Goal: Participate in discussion: Engage in conversation with other users on a specific topic

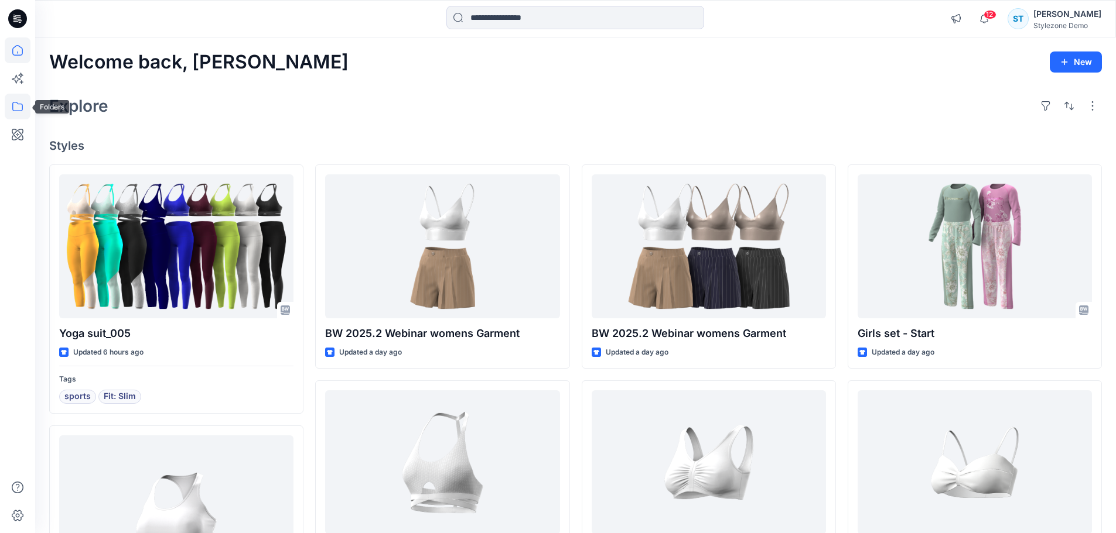
click at [13, 106] on icon at bounding box center [17, 106] width 11 height 9
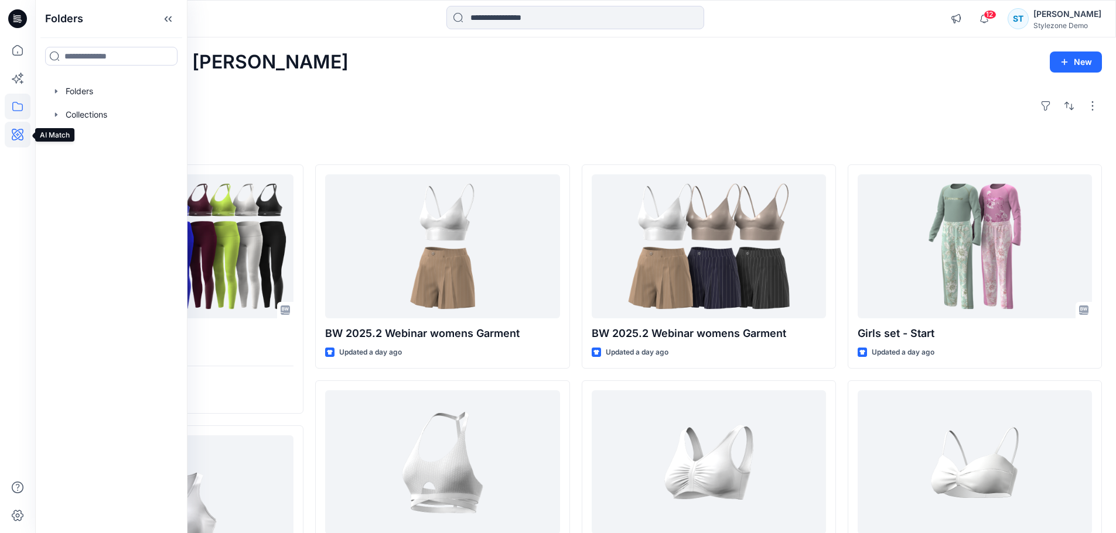
click at [21, 135] on icon at bounding box center [18, 135] width 12 height 12
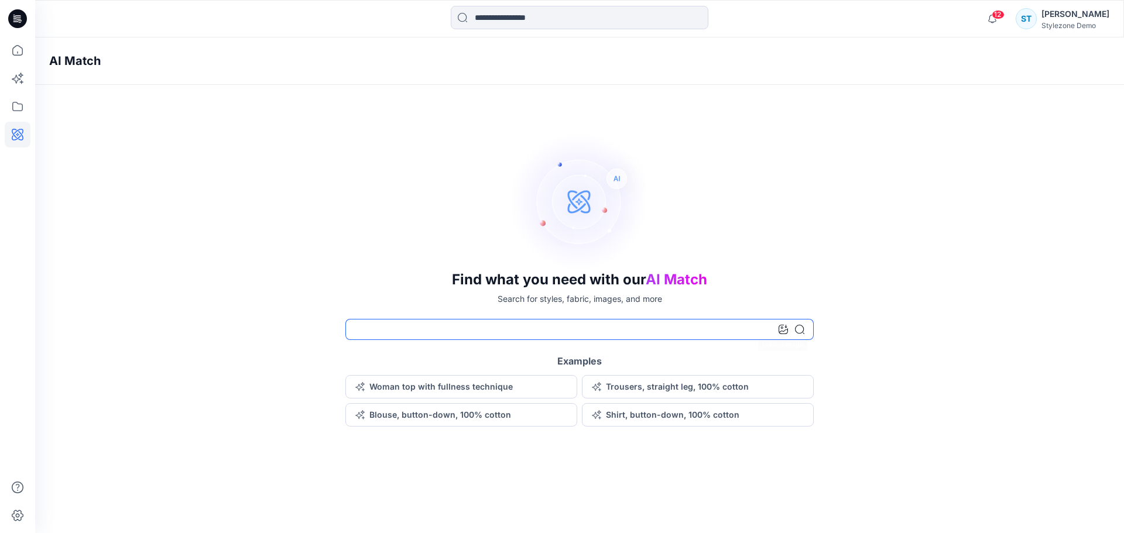
click at [774, 324] on input at bounding box center [580, 329] width 468 height 21
click at [784, 326] on icon at bounding box center [783, 329] width 9 height 9
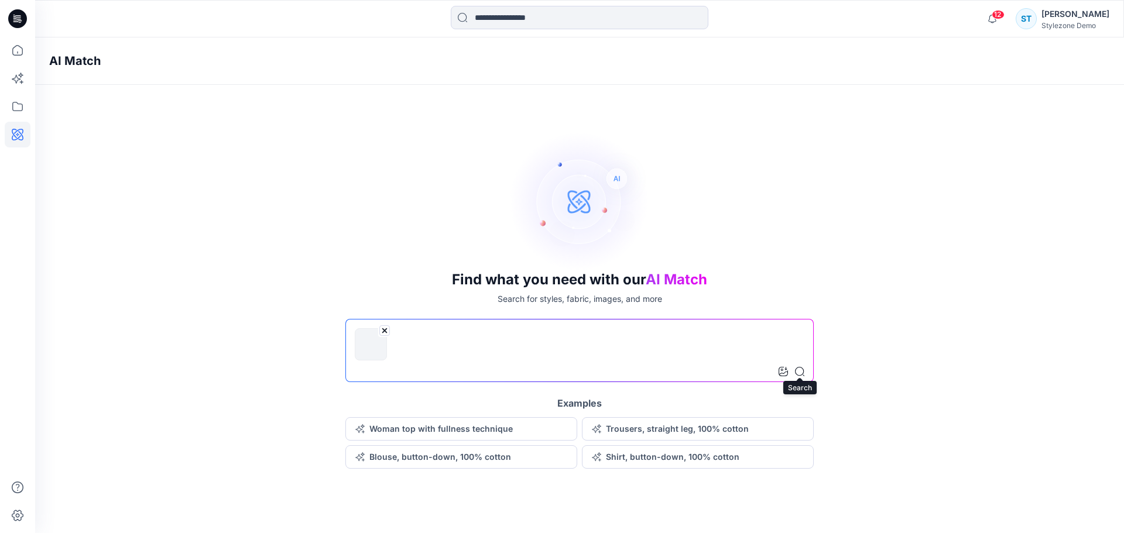
click at [801, 375] on icon at bounding box center [799, 371] width 9 height 9
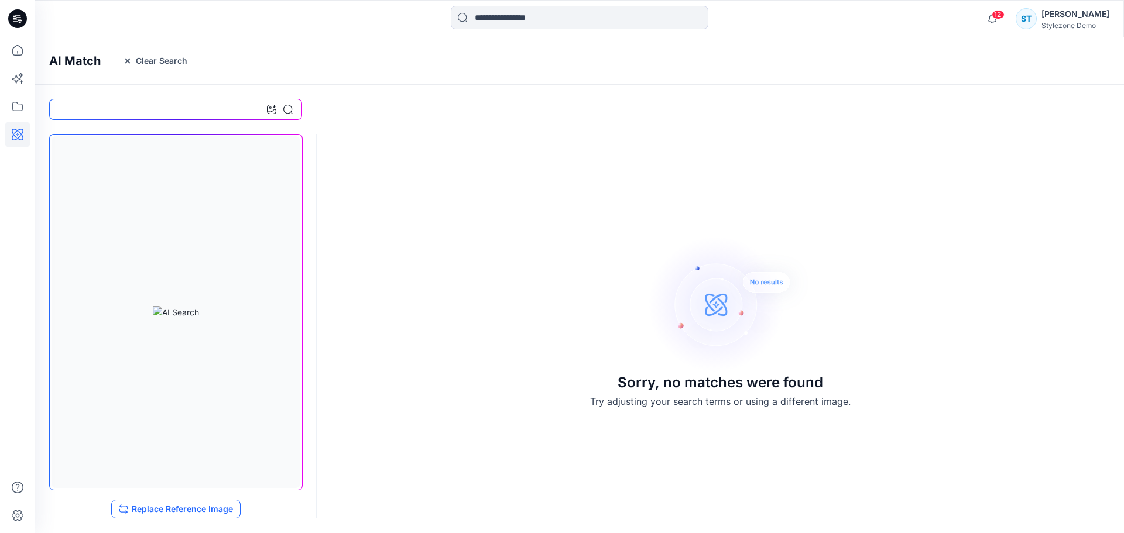
drag, startPoint x: 218, startPoint y: 509, endPoint x: 211, endPoint y: 504, distance: 8.4
click at [217, 509] on button "Replace Reference Image" at bounding box center [175, 509] width 129 height 19
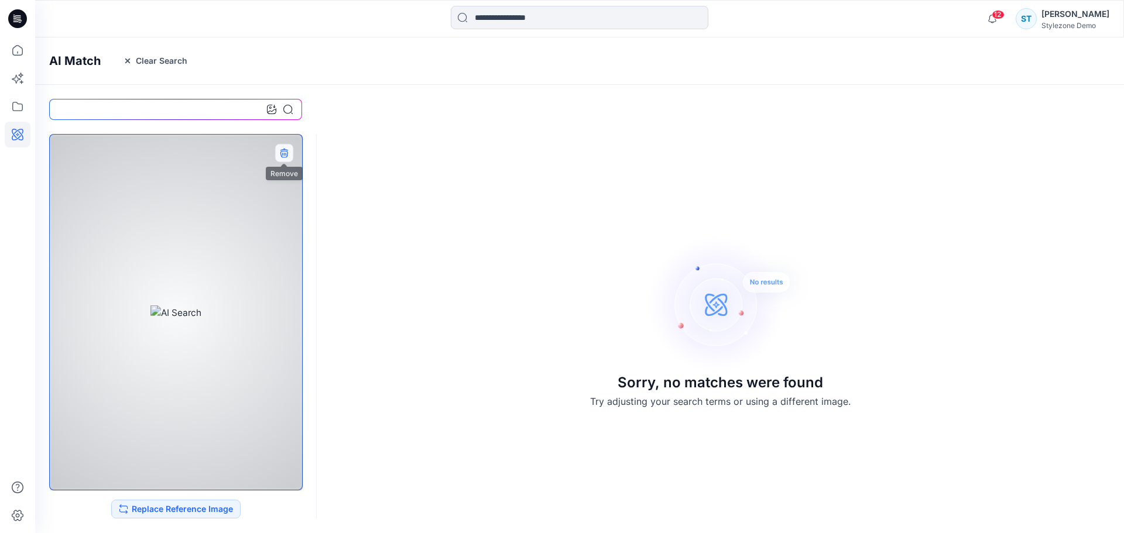
click at [288, 151] on icon "button" at bounding box center [283, 152] width 9 height 9
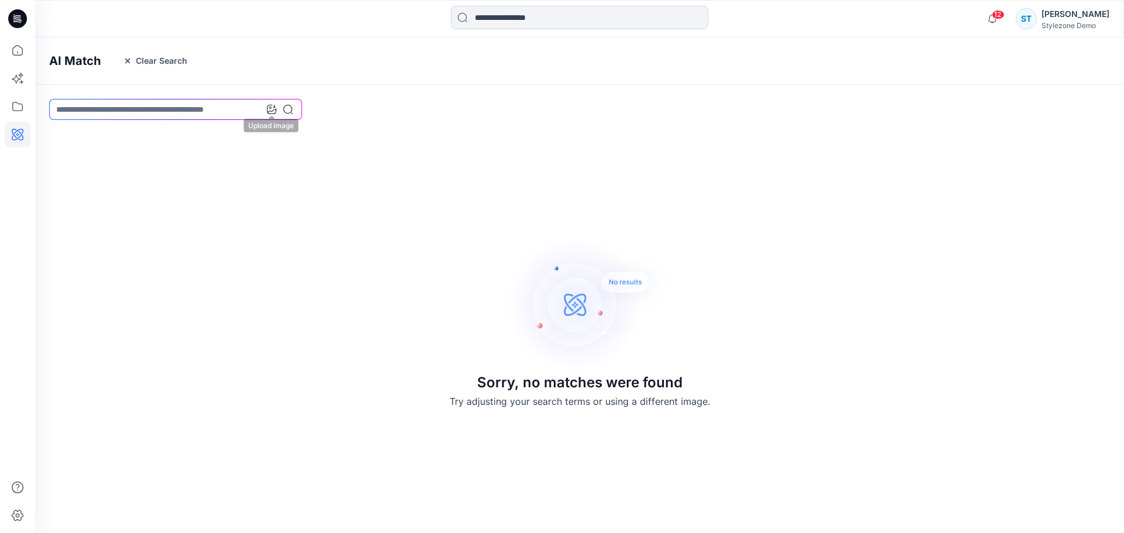
click at [273, 114] on icon at bounding box center [271, 109] width 9 height 9
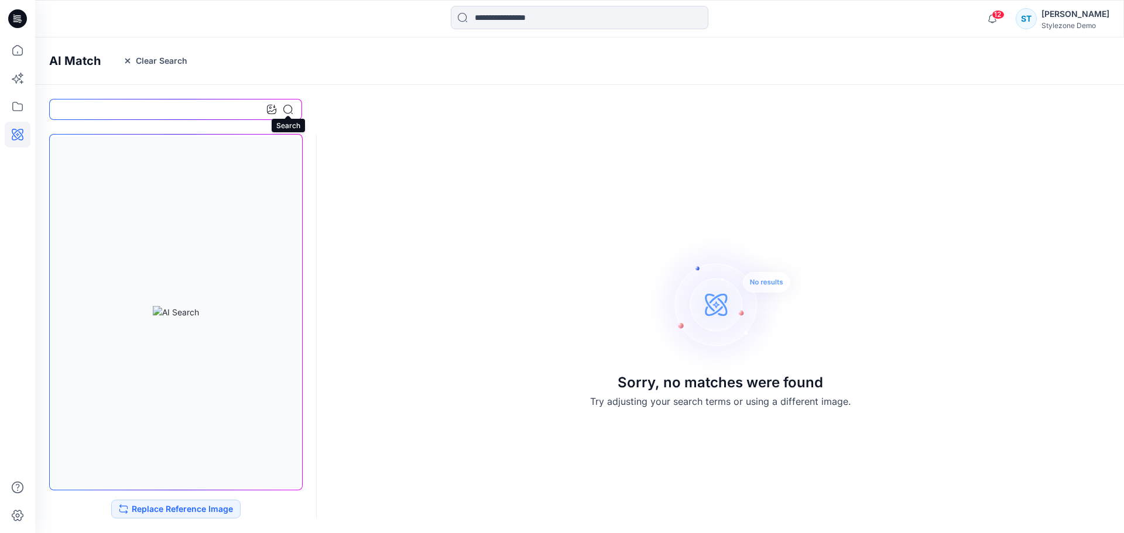
click at [286, 107] on icon at bounding box center [287, 109] width 9 height 9
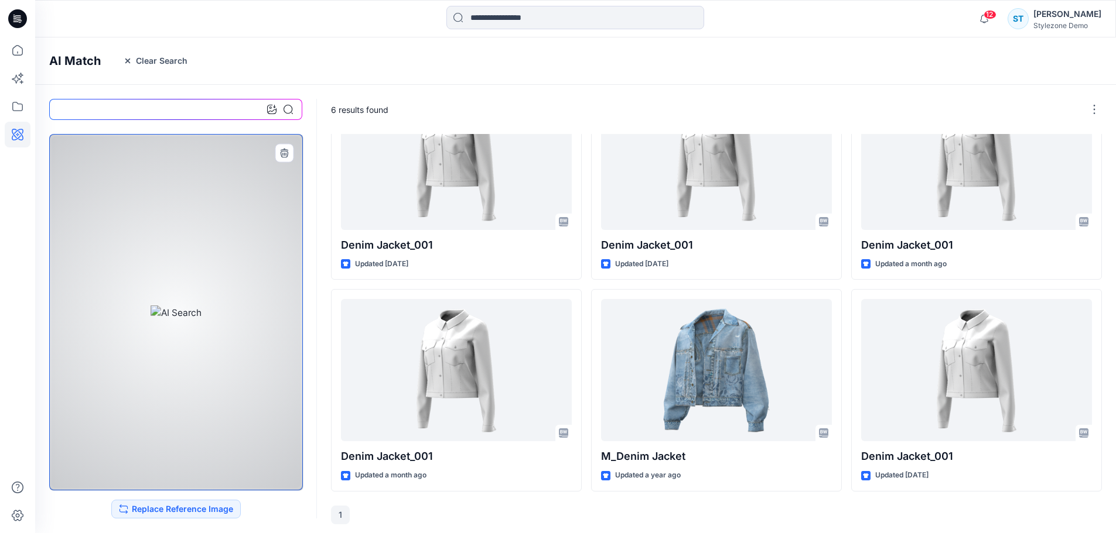
scroll to position [59, 0]
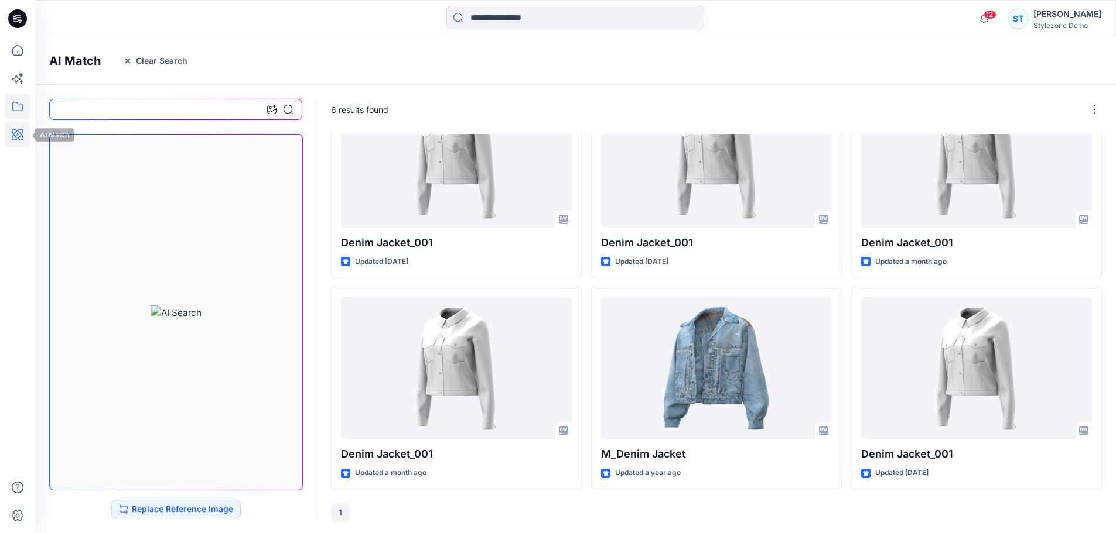
click at [16, 101] on icon at bounding box center [18, 107] width 26 height 26
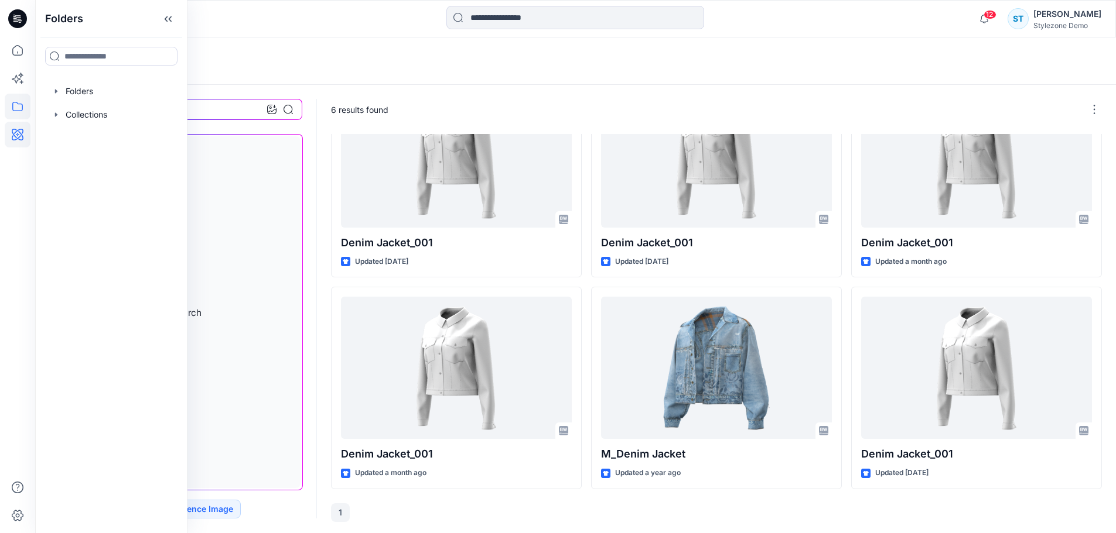
click at [388, 33] on div "12 Notifications Gregory Dodd created 5 new colorways for 1 style. 6 hours ago …" at bounding box center [575, 18] width 1080 height 37
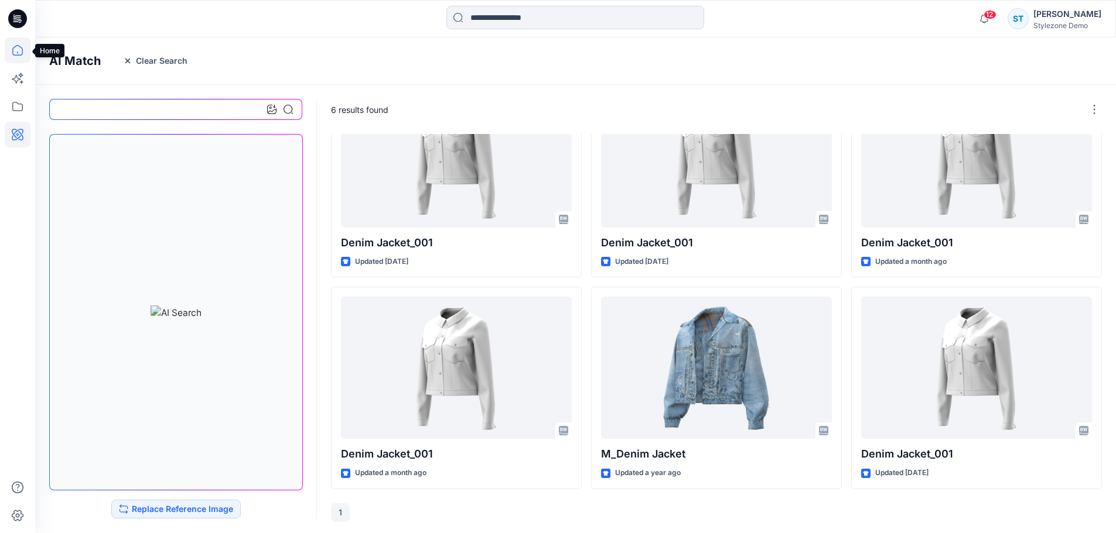
click at [15, 49] on icon at bounding box center [18, 50] width 26 height 26
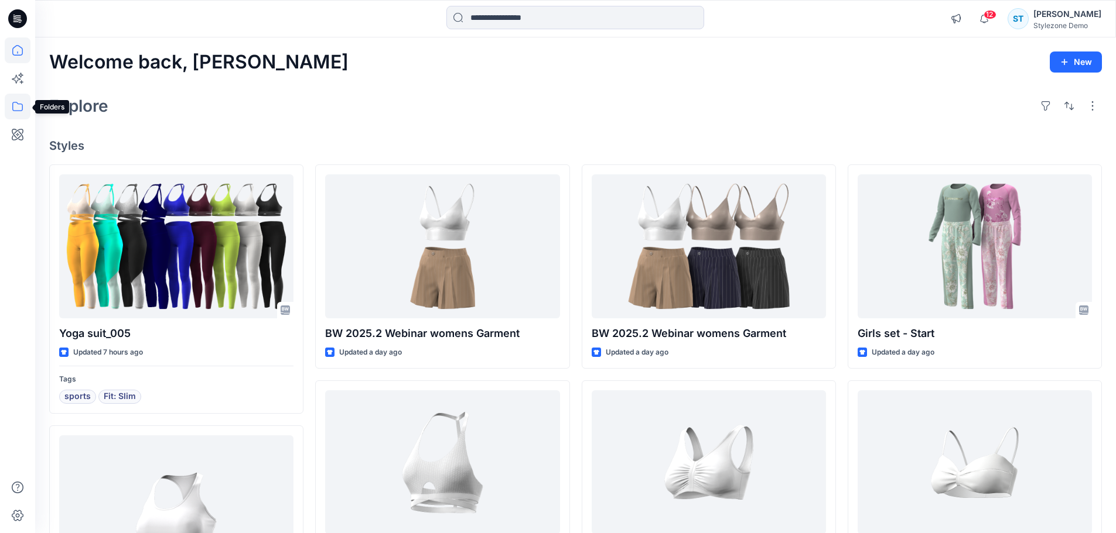
click at [20, 110] on icon at bounding box center [18, 107] width 26 height 26
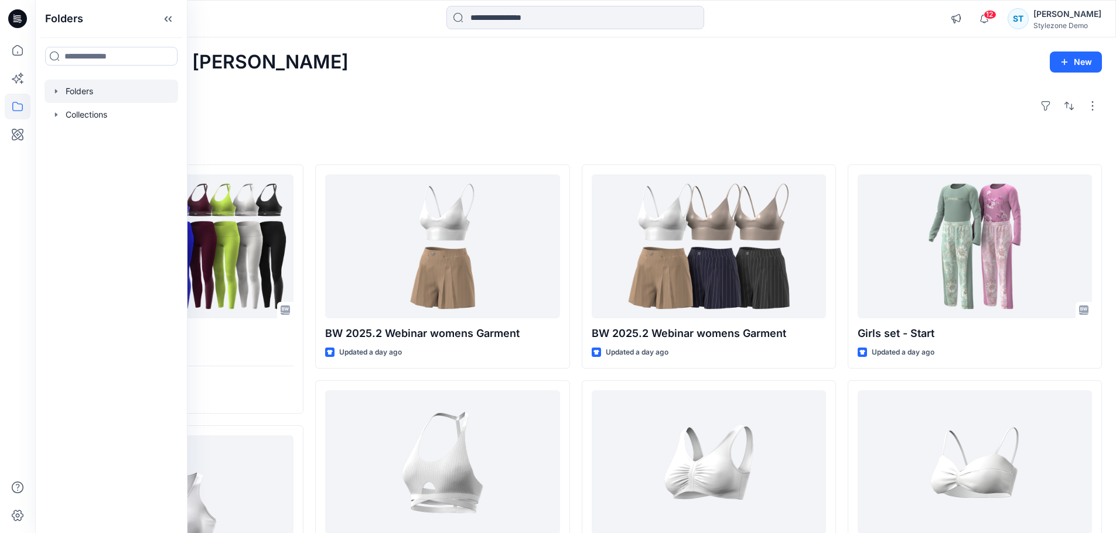
click at [54, 90] on icon "button" at bounding box center [56, 91] width 9 height 9
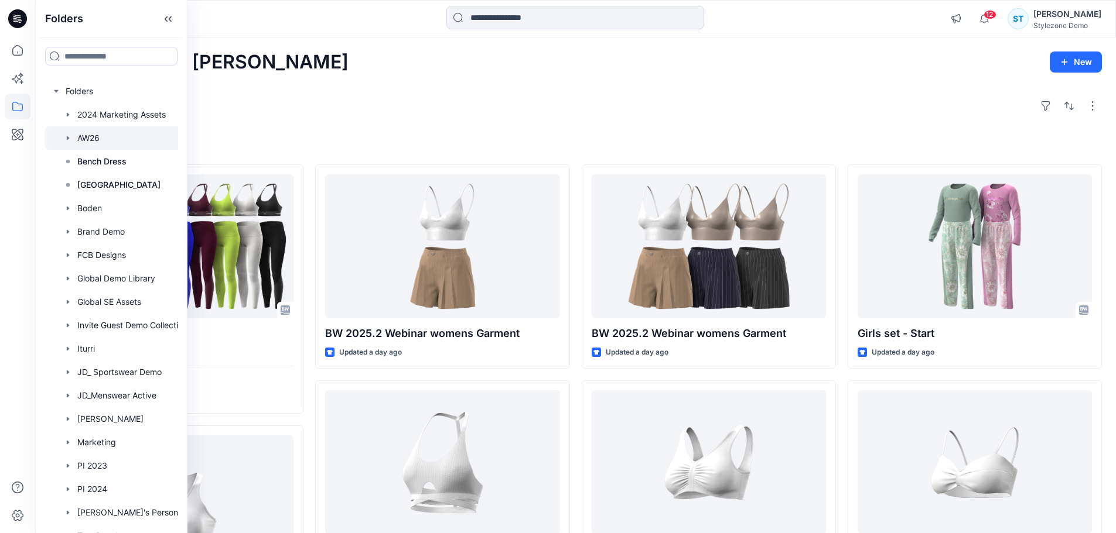
click at [66, 135] on icon "button" at bounding box center [67, 138] width 9 height 9
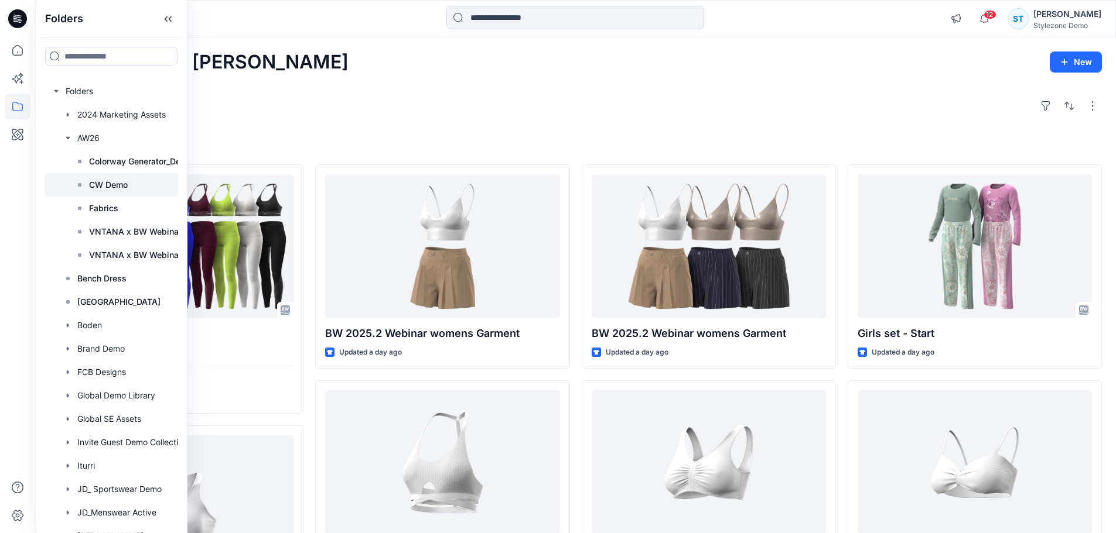
click at [110, 189] on p "CW Demo" at bounding box center [108, 185] width 39 height 14
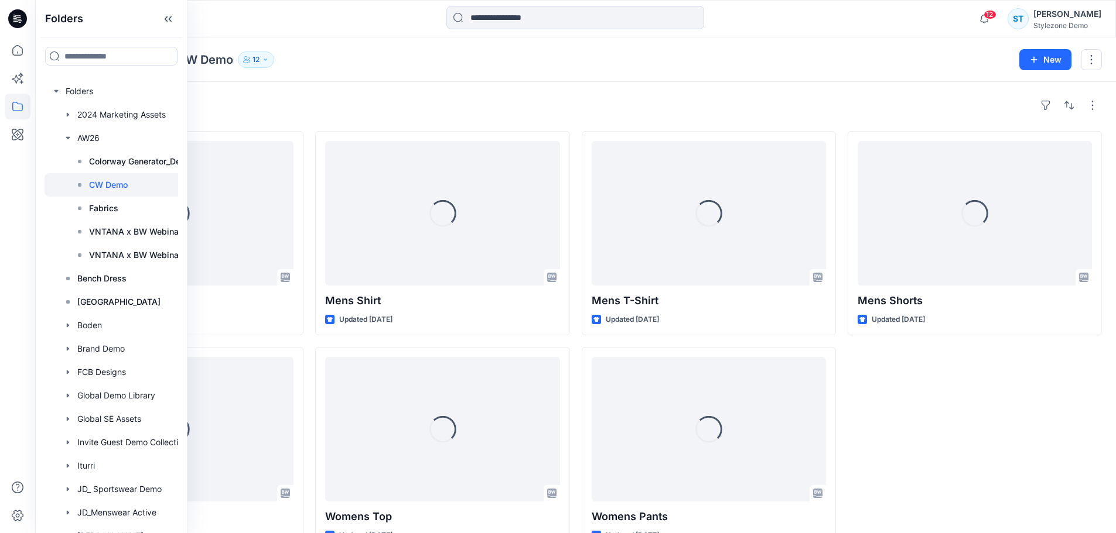
click at [297, 97] on div "Styles" at bounding box center [575, 105] width 1052 height 19
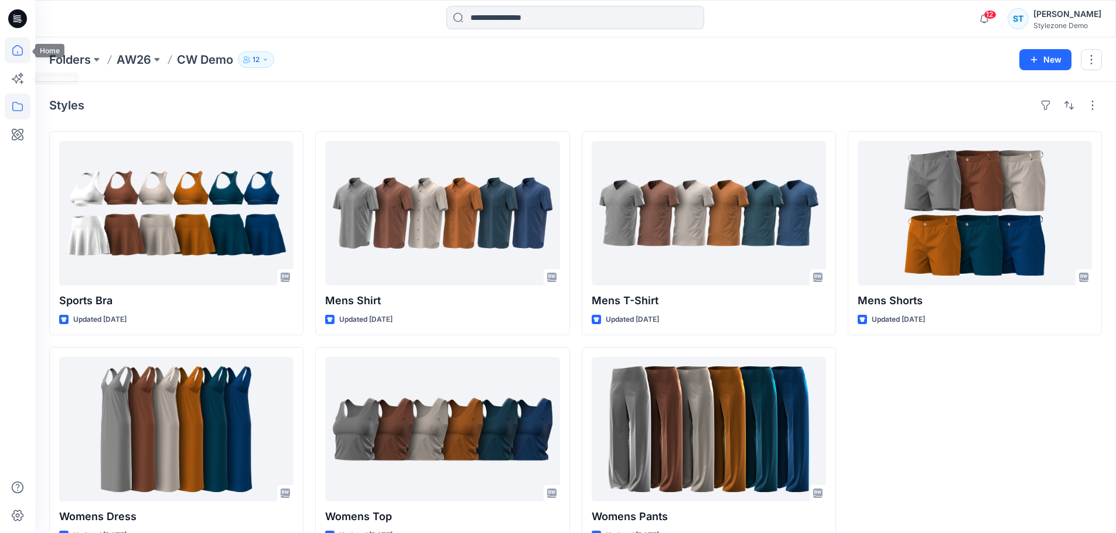
click at [14, 49] on icon at bounding box center [18, 50] width 26 height 26
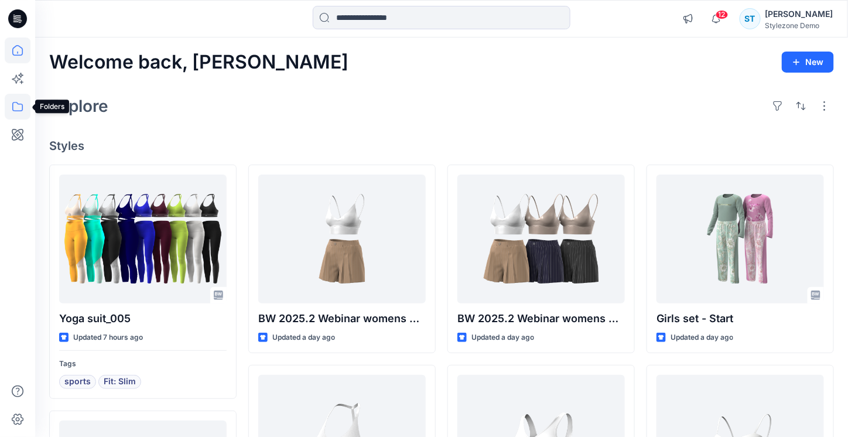
click at [16, 102] on icon at bounding box center [18, 107] width 26 height 26
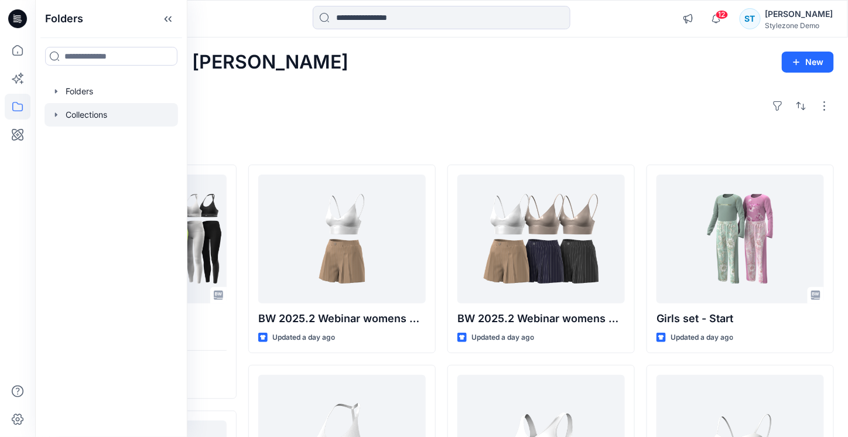
click at [50, 112] on div at bounding box center [112, 114] width 134 height 23
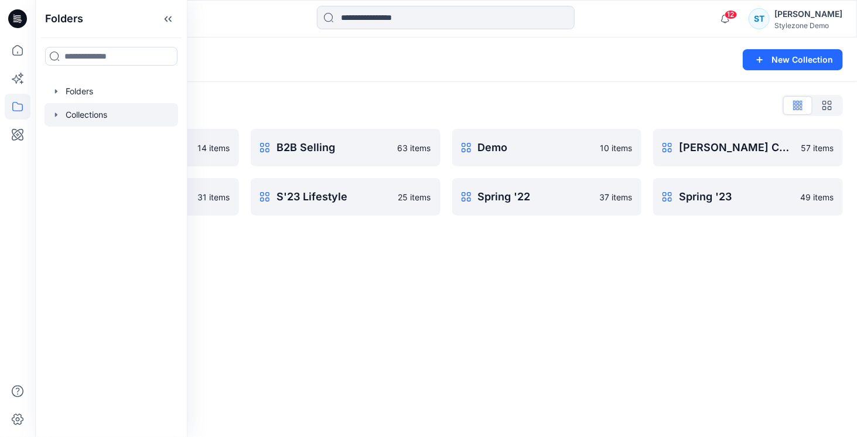
click at [57, 115] on icon "button" at bounding box center [56, 114] width 9 height 9
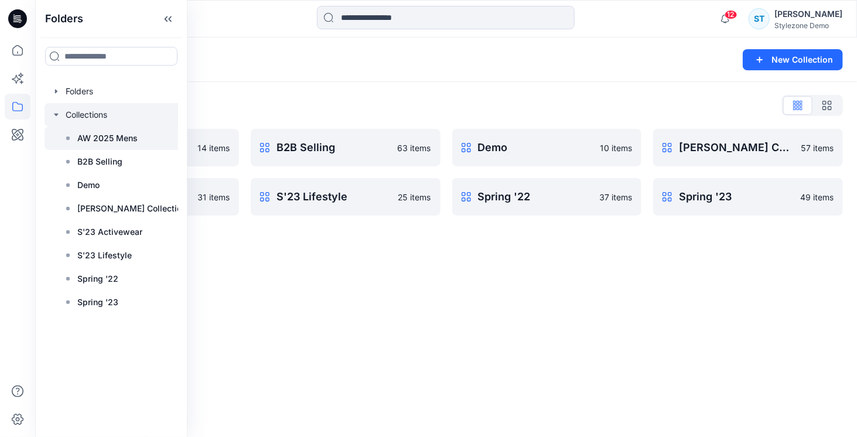
click at [93, 143] on p "AW 2025 Mens" at bounding box center [107, 138] width 60 height 14
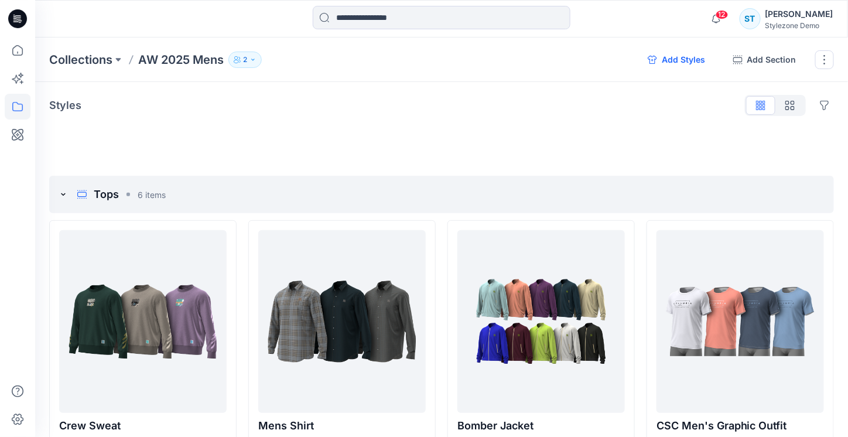
click at [680, 53] on button "Add Styles" at bounding box center [676, 59] width 76 height 19
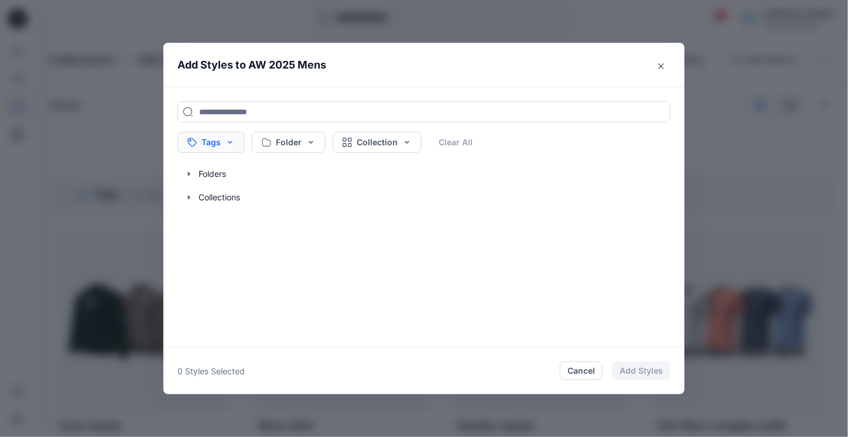
click at [228, 141] on button "Tags" at bounding box center [210, 142] width 67 height 21
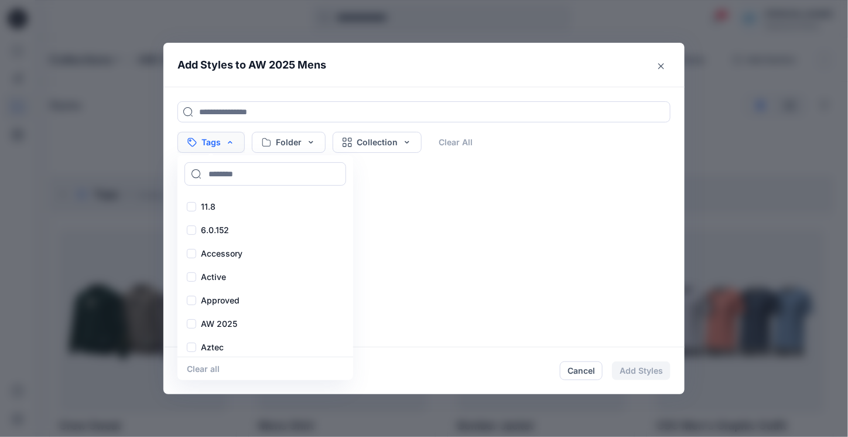
click at [225, 146] on button "Tags" at bounding box center [210, 142] width 67 height 21
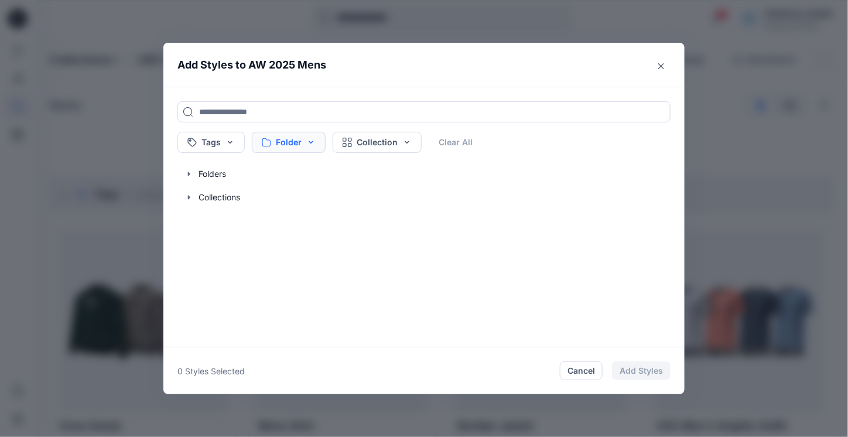
click at [293, 143] on button "Folder" at bounding box center [289, 142] width 74 height 21
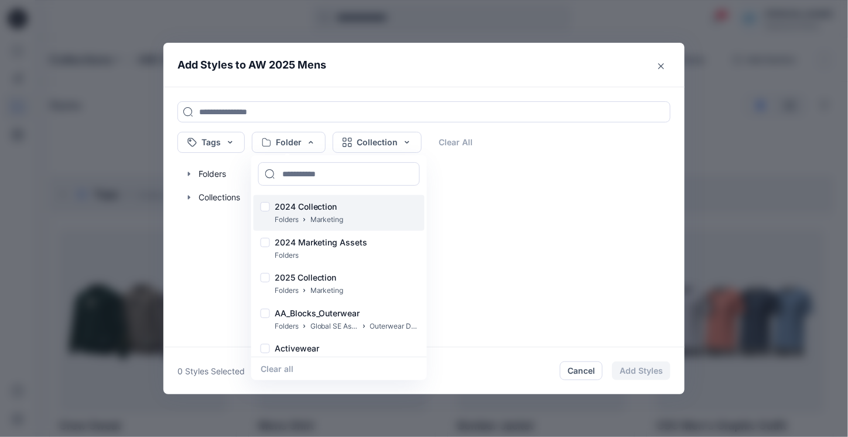
click at [270, 206] on div at bounding box center [265, 208] width 9 height 12
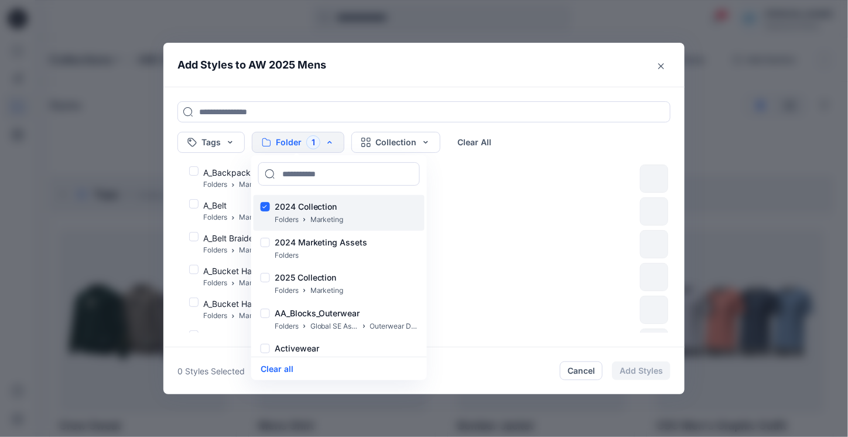
click at [268, 204] on div at bounding box center [265, 208] width 9 height 12
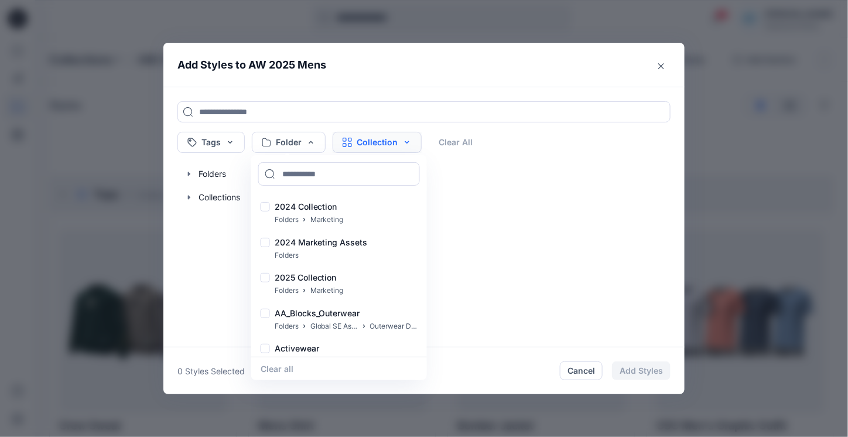
click at [384, 141] on button "Collection" at bounding box center [377, 142] width 89 height 21
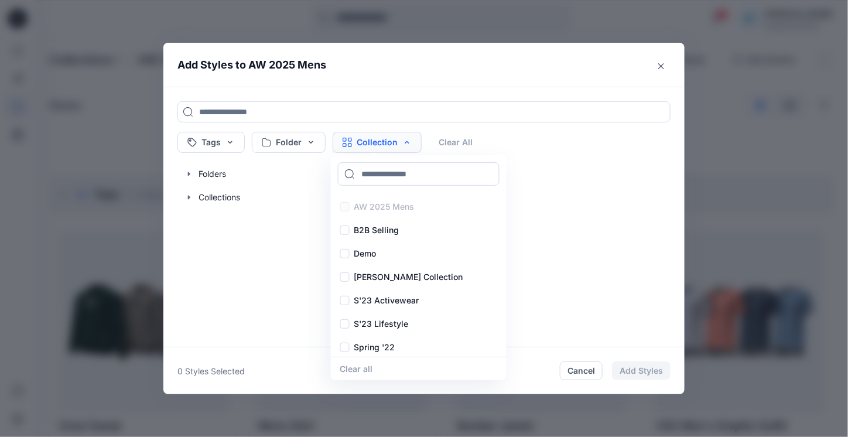
click at [405, 148] on button "Collection" at bounding box center [377, 142] width 89 height 21
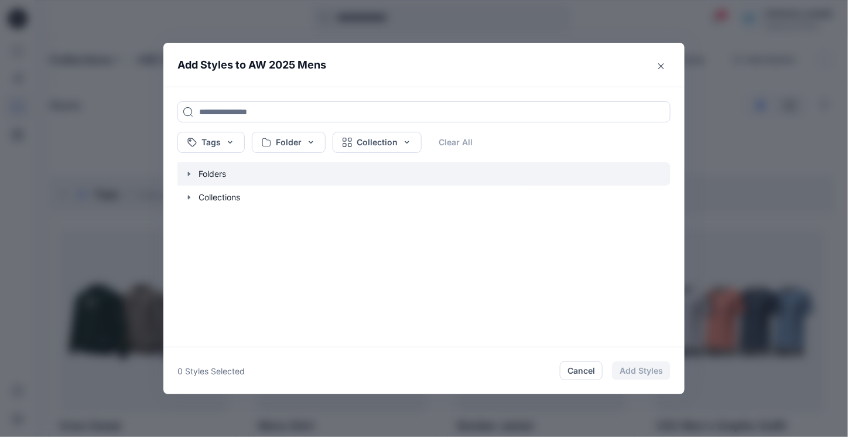
click at [190, 174] on icon "button" at bounding box center [188, 173] width 9 height 9
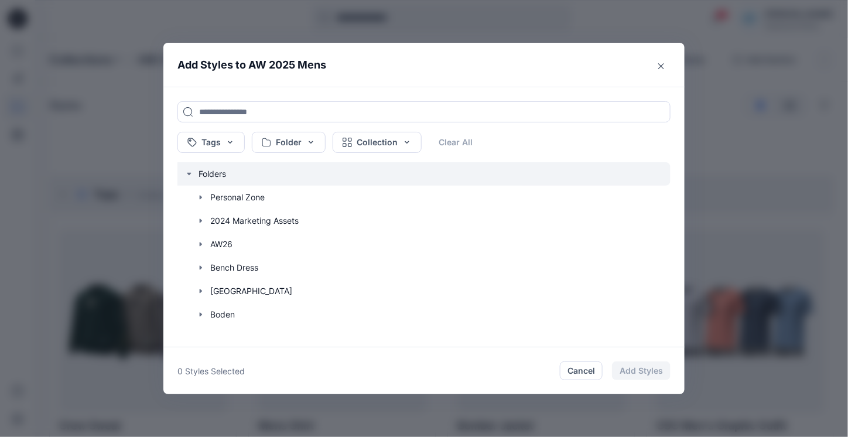
click at [190, 174] on icon "button" at bounding box center [188, 173] width 9 height 9
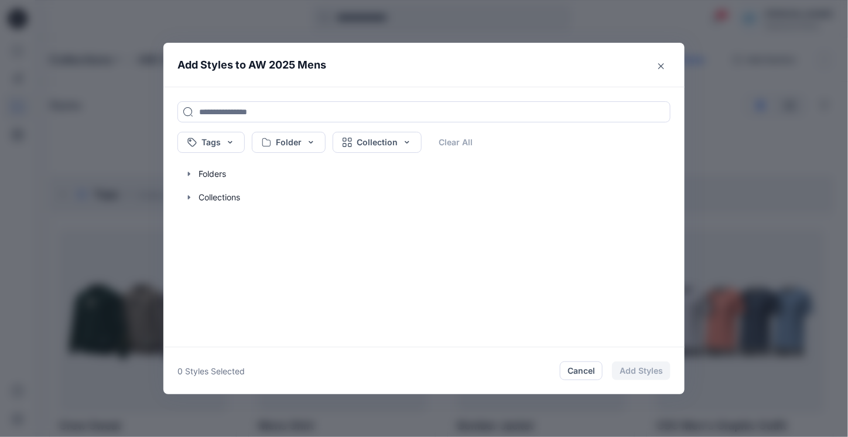
click at [664, 63] on icon "Close" at bounding box center [661, 66] width 6 height 6
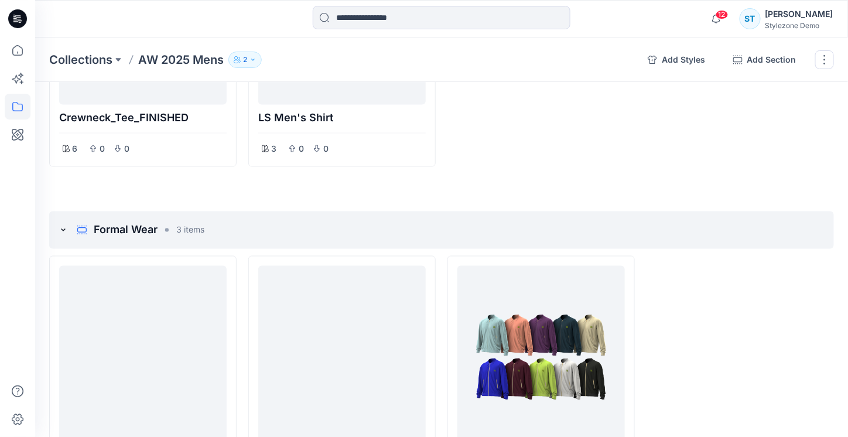
scroll to position [586, 0]
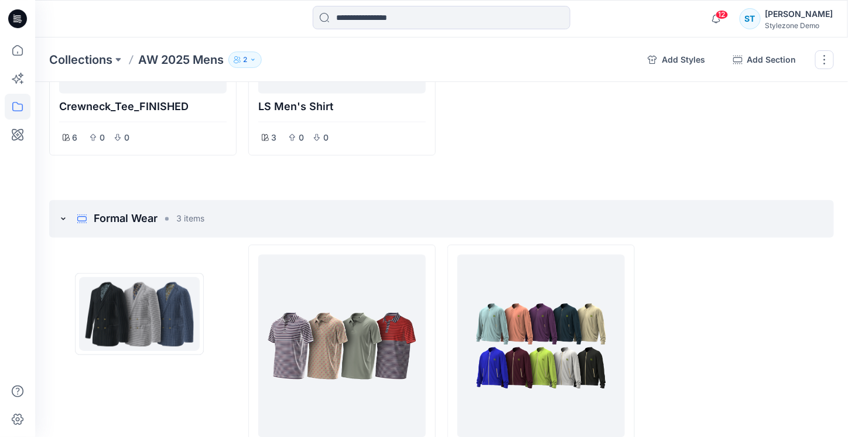
drag, startPoint x: 290, startPoint y: 322, endPoint x: 124, endPoint y: 314, distance: 166.5
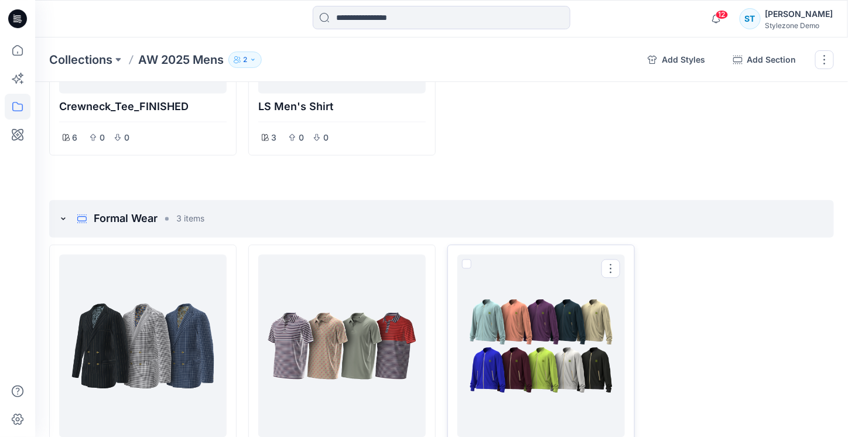
click at [507, 329] on div at bounding box center [541, 345] width 158 height 173
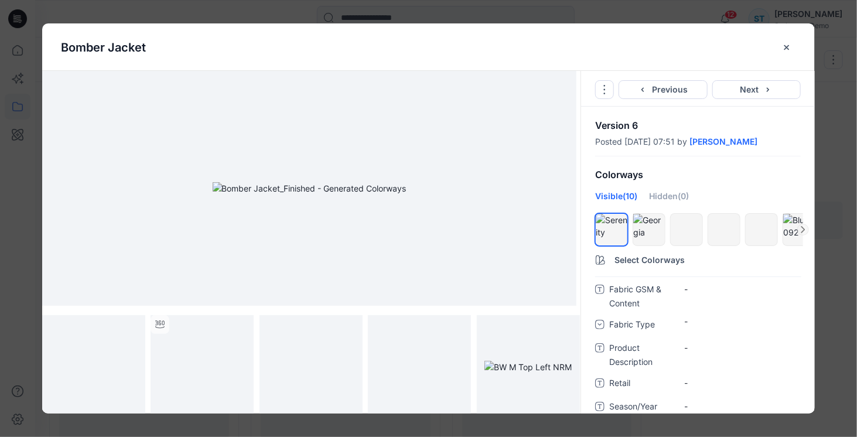
scroll to position [176, 0]
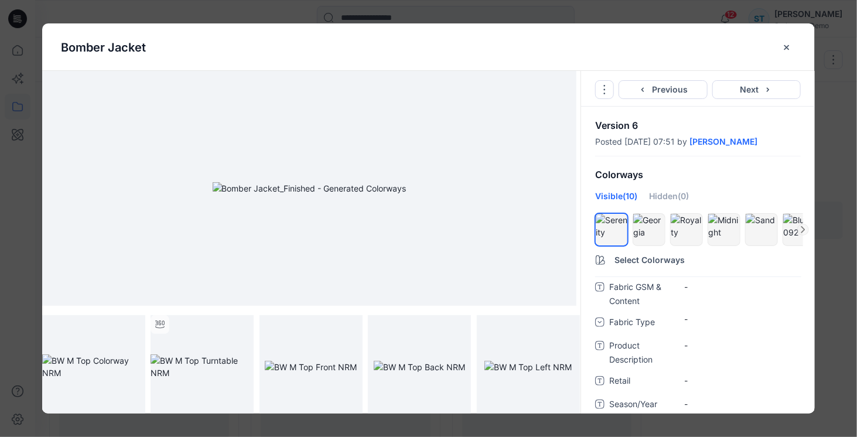
click at [666, 190] on div "Hidden (0)" at bounding box center [669, 200] width 40 height 21
click at [666, 192] on div "Hidden (0)" at bounding box center [669, 200] width 40 height 21
click at [666, 194] on div "Hidden (0)" at bounding box center [669, 200] width 40 height 21
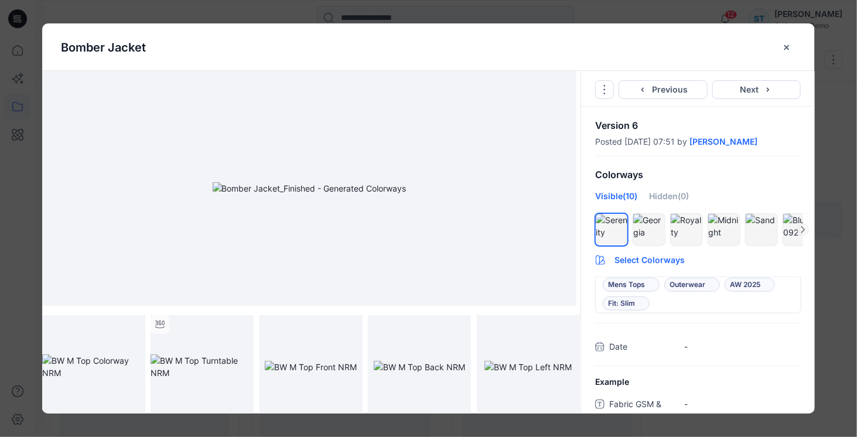
click at [647, 256] on button "Select Colorways" at bounding box center [698, 257] width 234 height 19
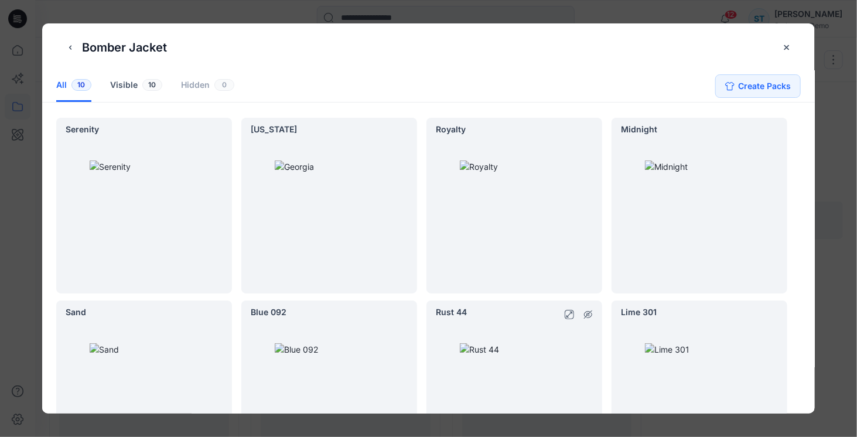
scroll to position [0, 0]
click at [746, 82] on button "Create Packs" at bounding box center [758, 87] width 86 height 23
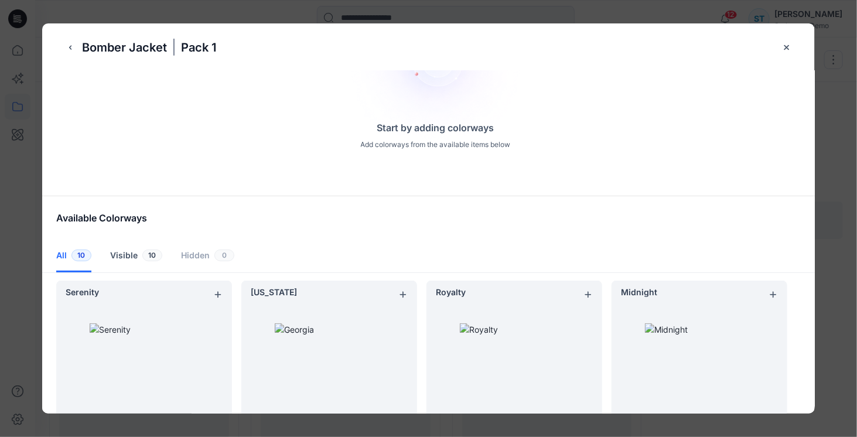
scroll to position [117, 0]
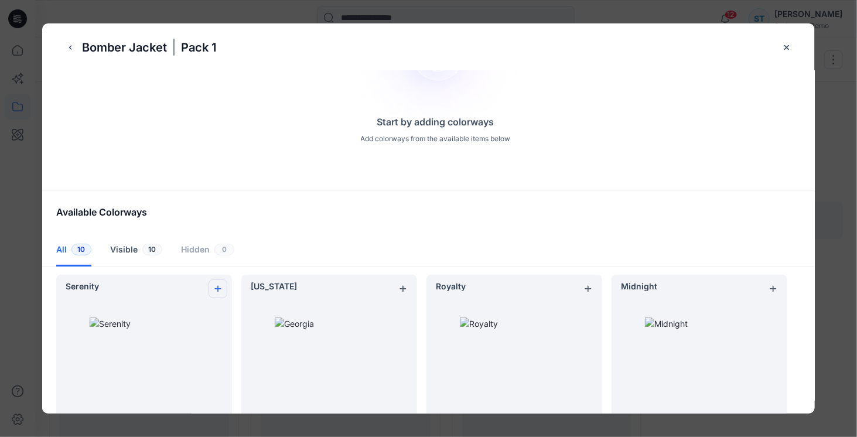
click at [221, 293] on button "add colorway" at bounding box center [217, 288] width 19 height 19
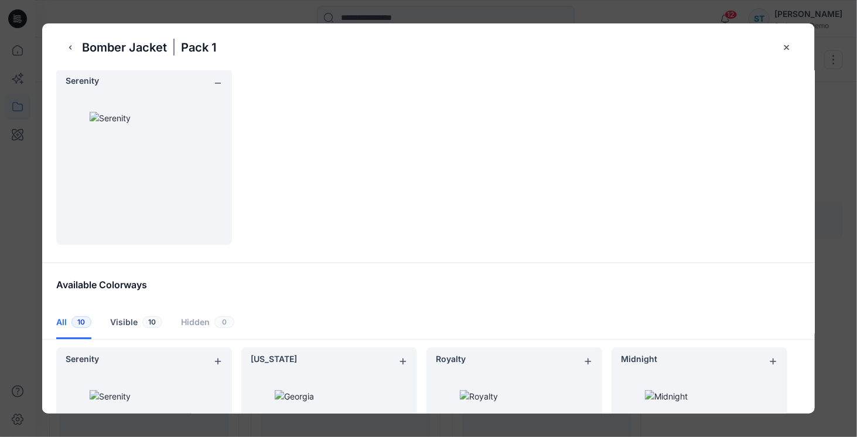
scroll to position [176, 0]
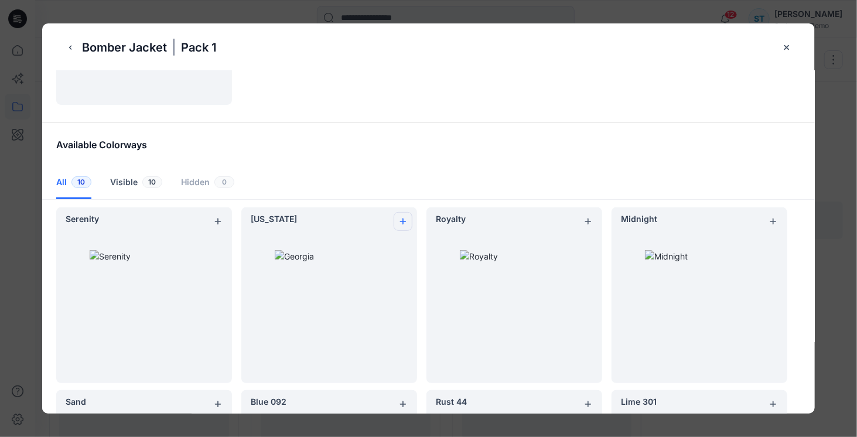
click at [399, 221] on icon "add colorway" at bounding box center [402, 221] width 9 height 9
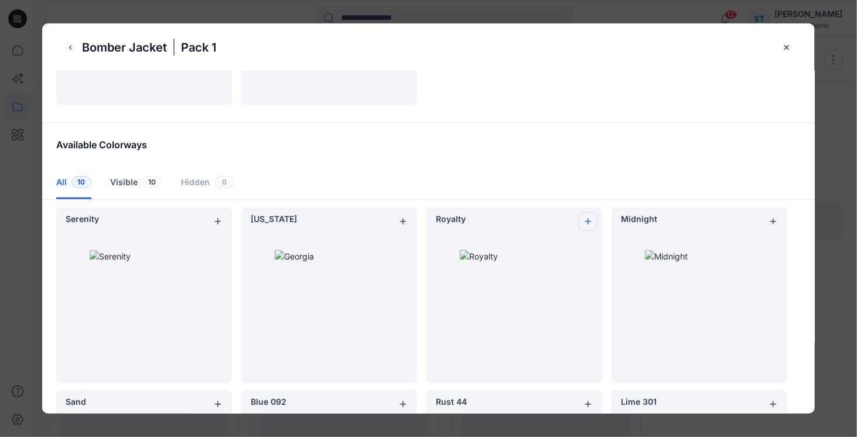
click at [583, 221] on icon "add colorway" at bounding box center [587, 221] width 9 height 9
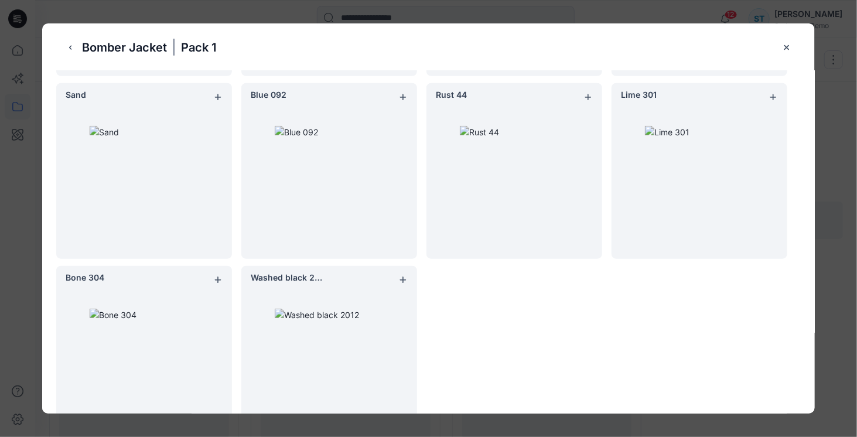
scroll to position [522, 0]
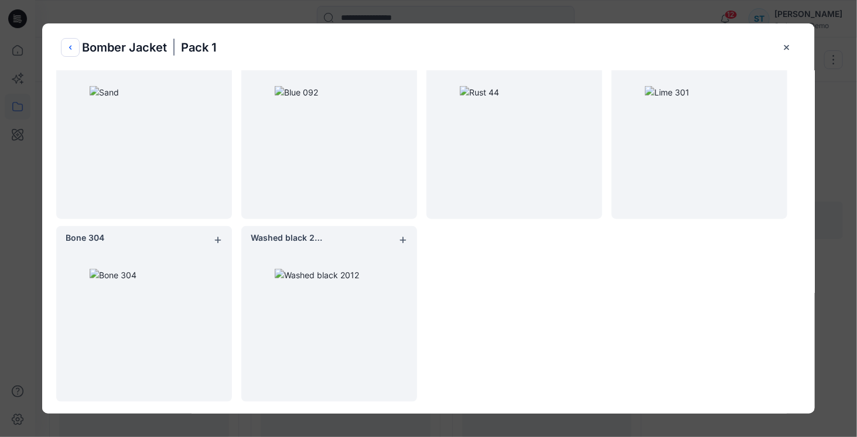
click at [70, 47] on icon "back button" at bounding box center [70, 47] width 2 height 4
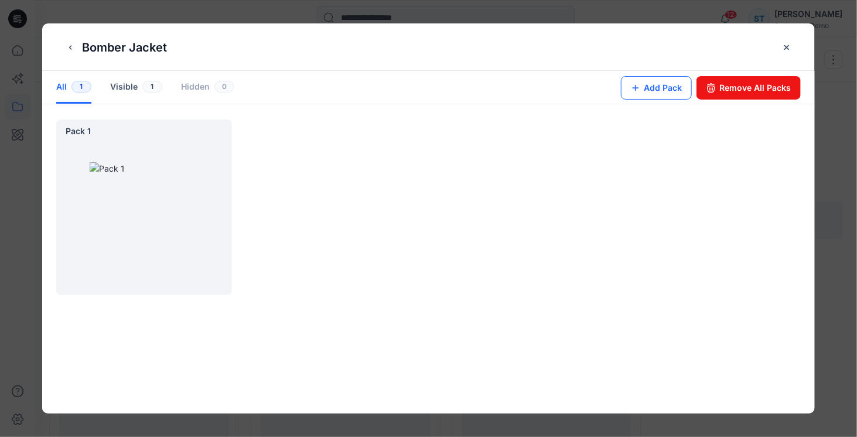
click at [659, 90] on button "Add Pack" at bounding box center [656, 87] width 71 height 23
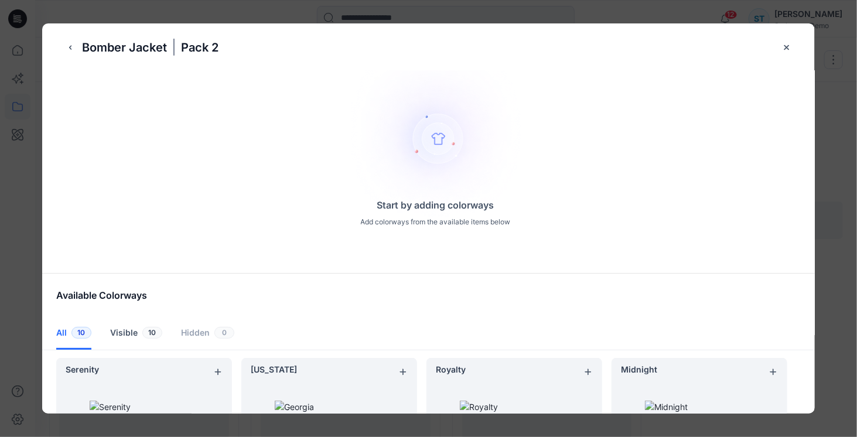
scroll to position [176, 0]
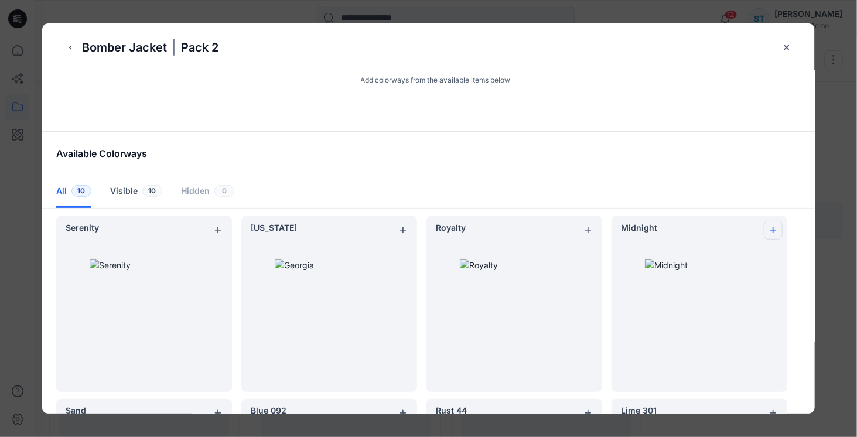
click at [771, 234] on button "add colorway" at bounding box center [773, 230] width 19 height 19
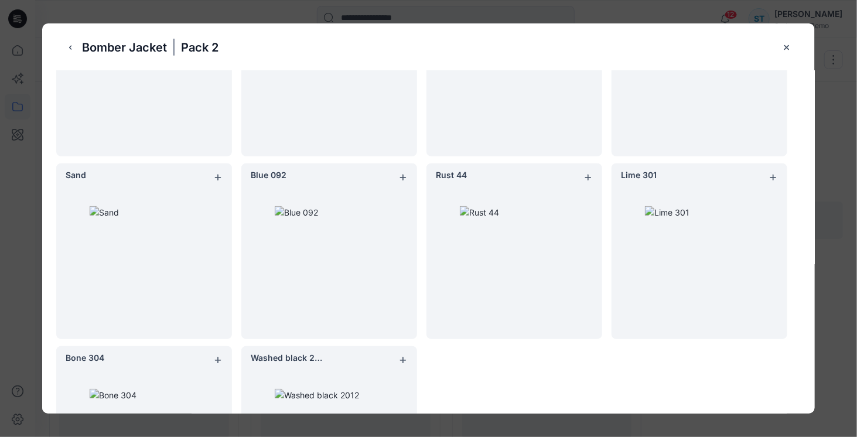
scroll to position [410, 0]
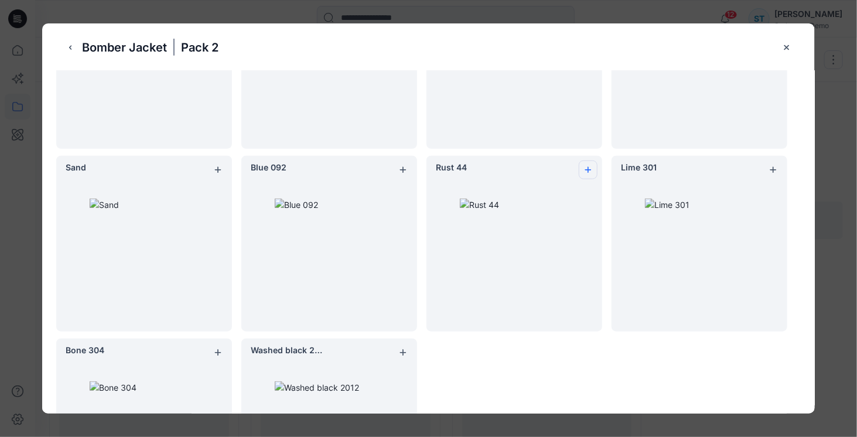
click at [588, 170] on icon "add colorway" at bounding box center [588, 170] width 6 height 6
click at [403, 167] on icon "add colorway" at bounding box center [403, 170] width 6 height 6
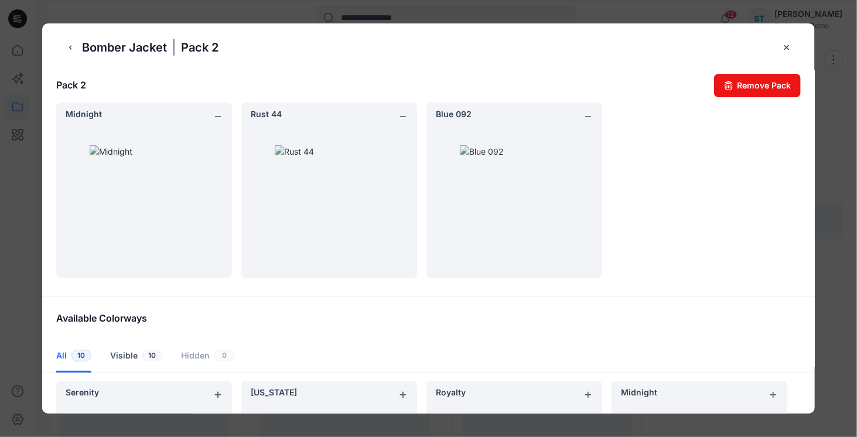
scroll to position [0, 0]
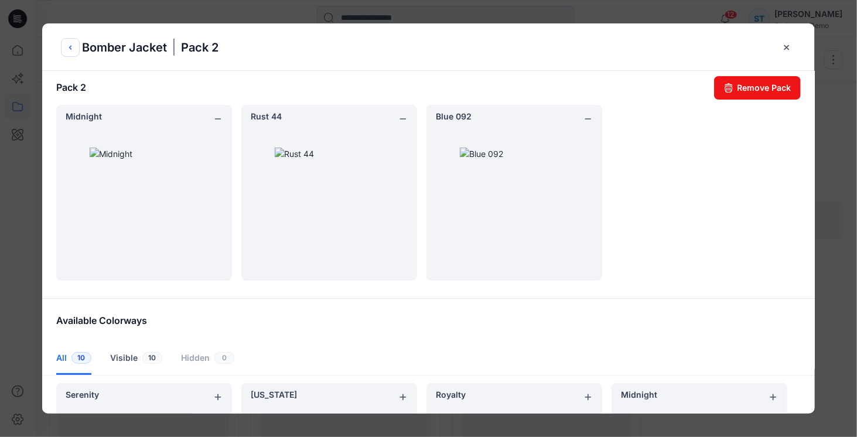
click at [74, 46] on icon "back button" at bounding box center [70, 47] width 9 height 9
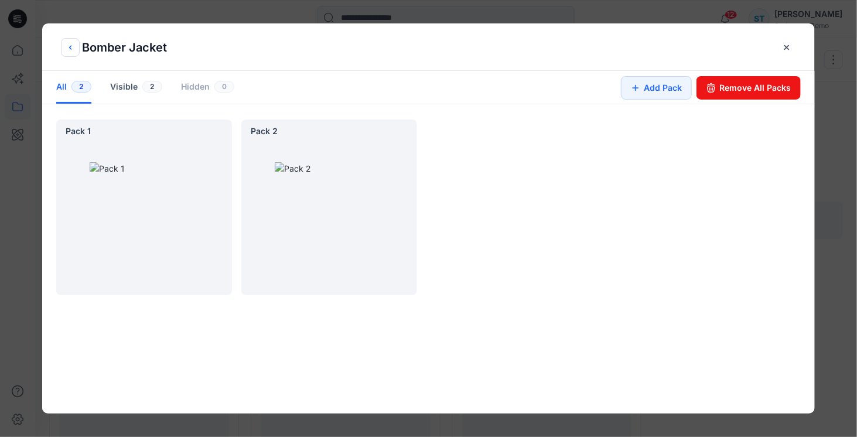
click at [74, 46] on icon "back button" at bounding box center [70, 47] width 9 height 9
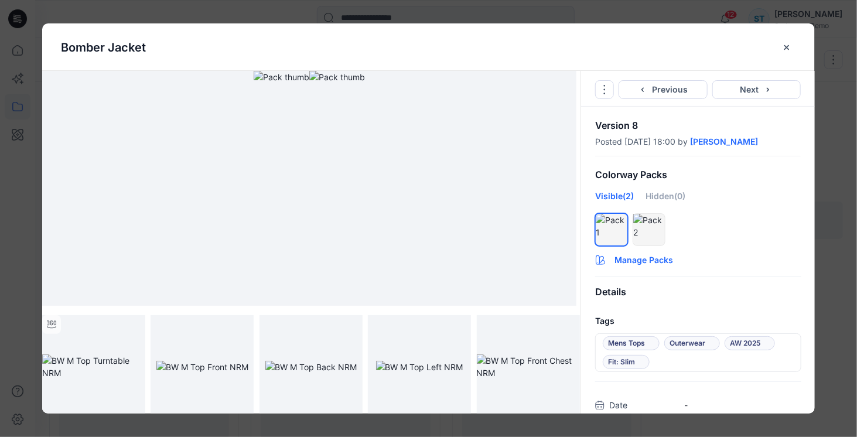
click at [652, 261] on button "Manage Packs" at bounding box center [698, 257] width 234 height 19
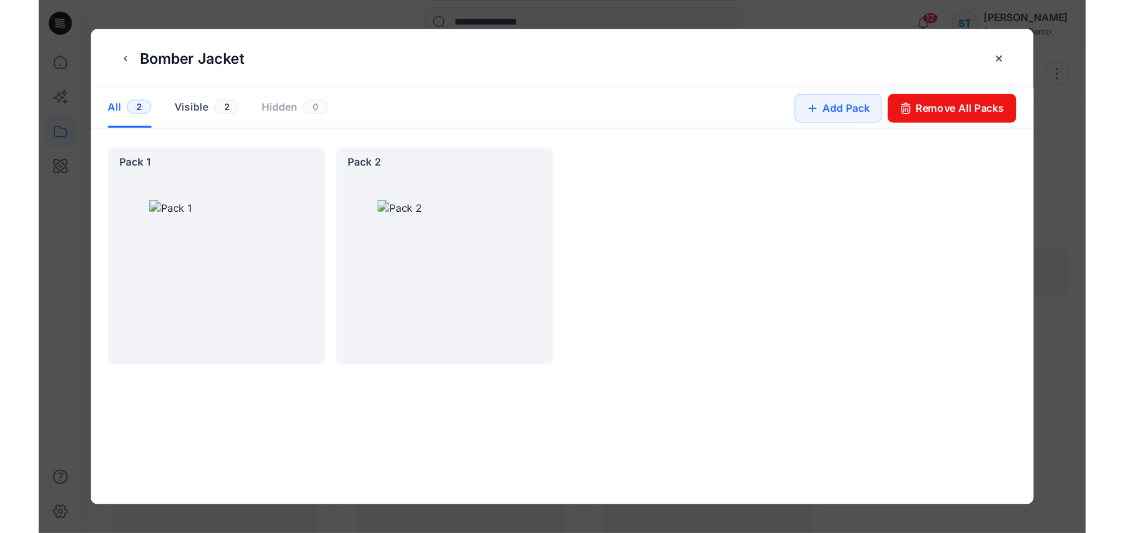
scroll to position [585, 0]
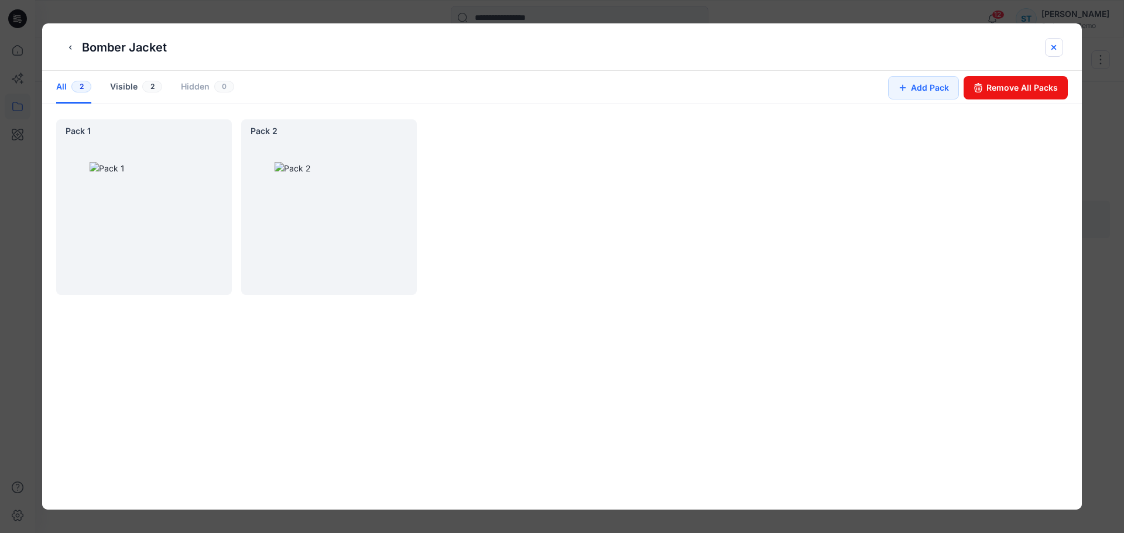
click at [1052, 43] on icon "close-btn" at bounding box center [1053, 47] width 9 height 9
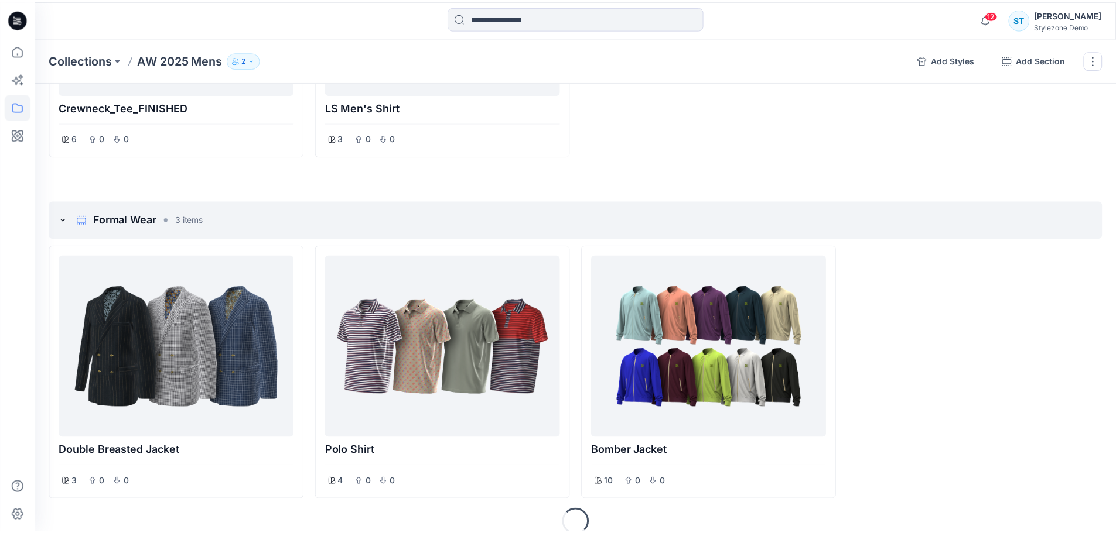
scroll to position [586, 0]
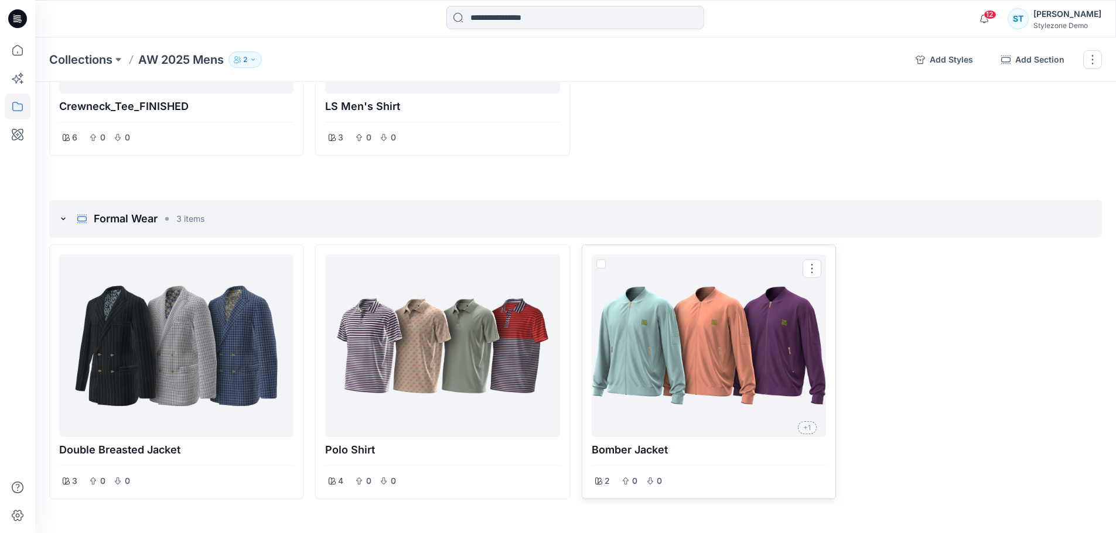
click at [736, 391] on div at bounding box center [708, 345] width 225 height 173
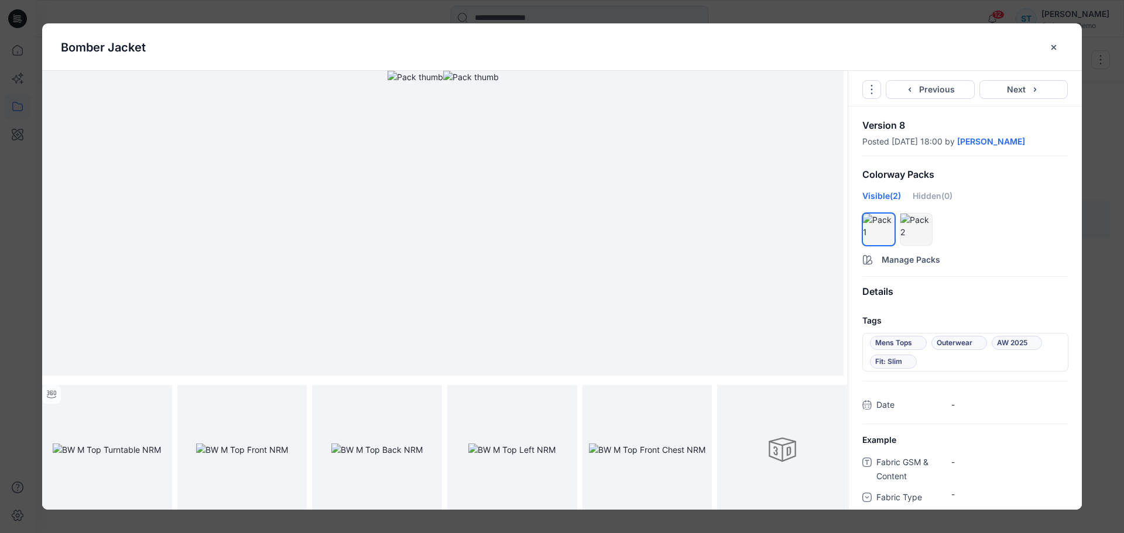
scroll to position [0, 0]
click at [1053, 50] on icon "close-btn" at bounding box center [1053, 47] width 9 height 9
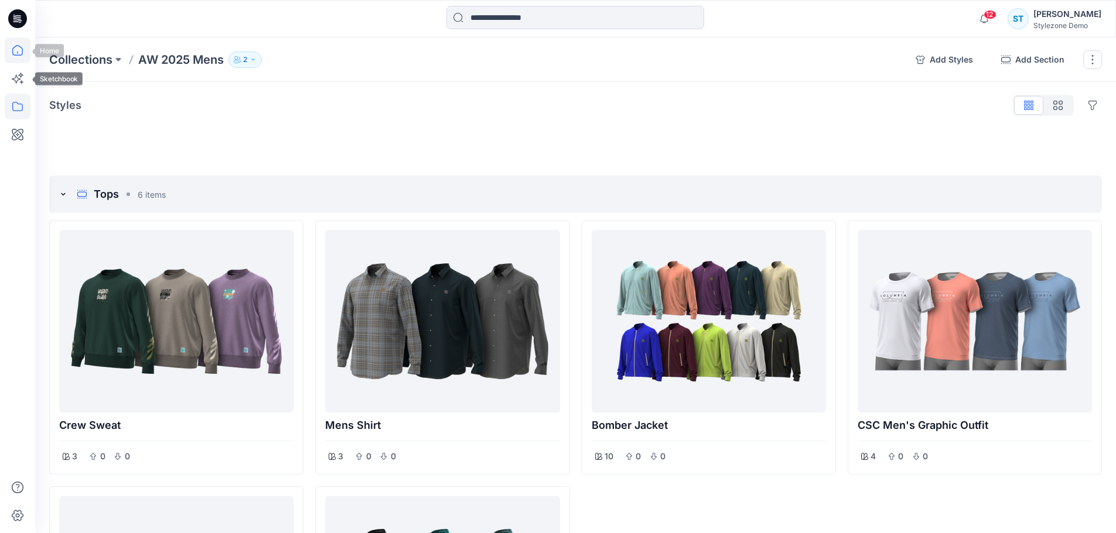
click at [21, 52] on icon at bounding box center [18, 50] width 26 height 26
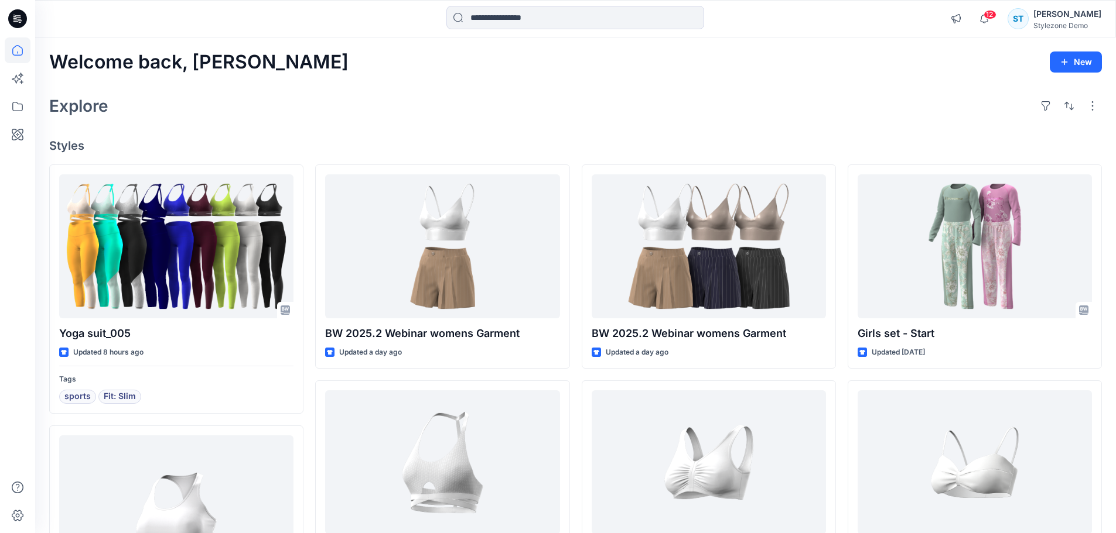
click at [226, 104] on div "Explore" at bounding box center [575, 106] width 1052 height 28
click at [16, 103] on icon at bounding box center [18, 107] width 26 height 26
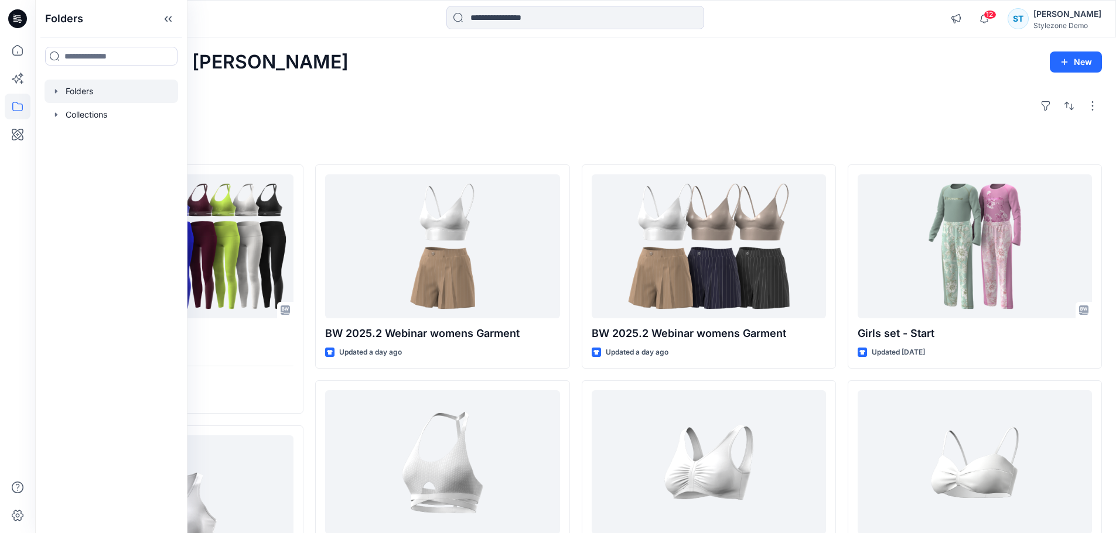
click at [60, 90] on icon "button" at bounding box center [56, 91] width 9 height 9
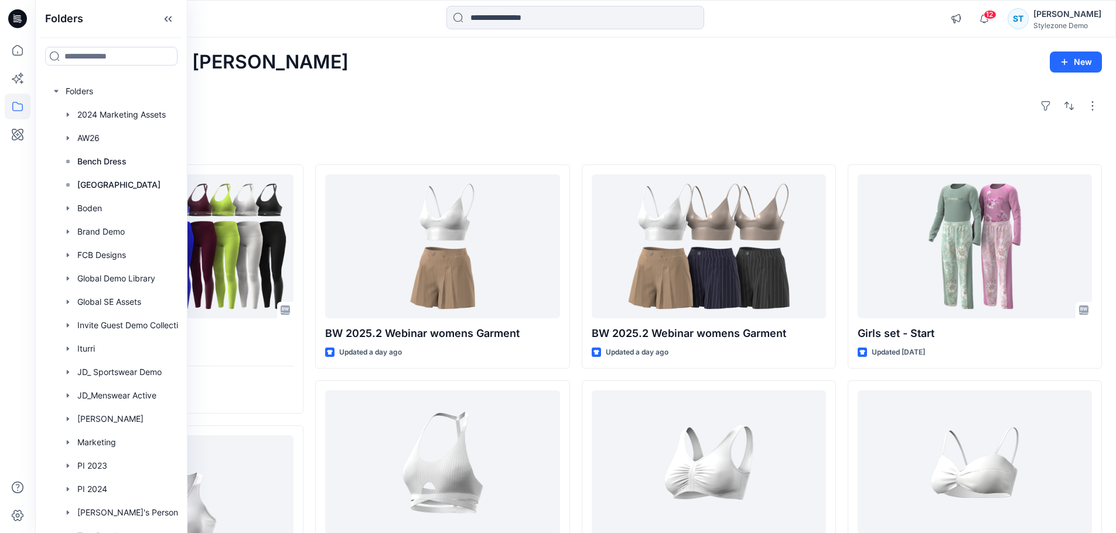
click at [268, 93] on div "Explore" at bounding box center [575, 106] width 1052 height 28
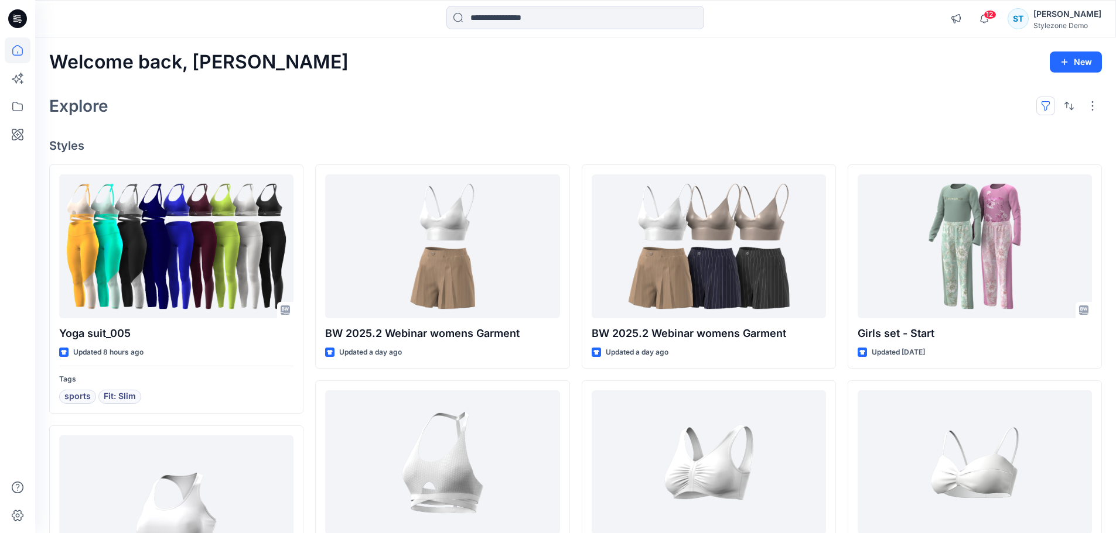
click at [1048, 106] on button "button" at bounding box center [1045, 106] width 19 height 19
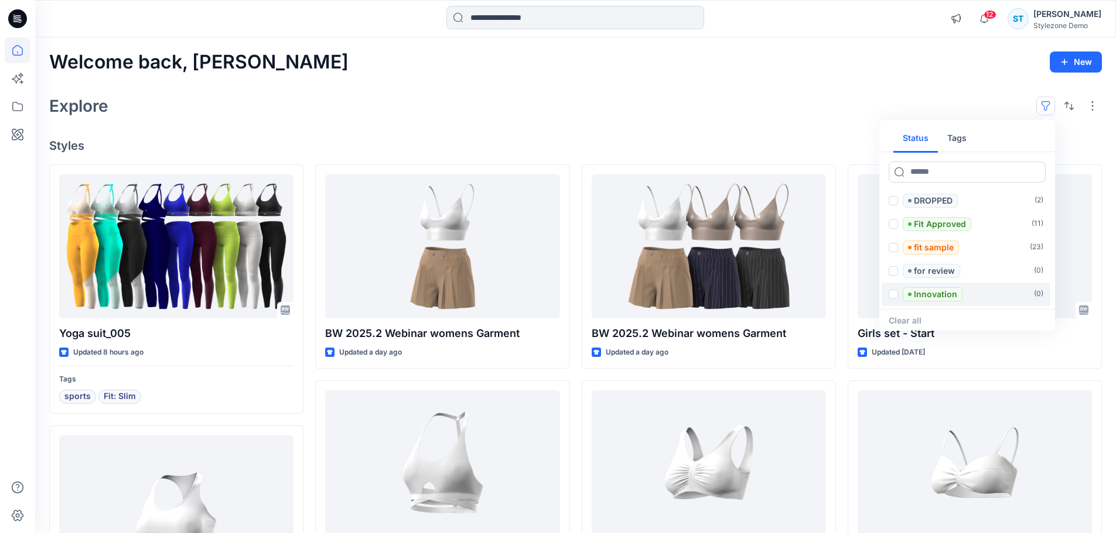
scroll to position [468, 0]
click at [894, 204] on span at bounding box center [892, 203] width 9 height 9
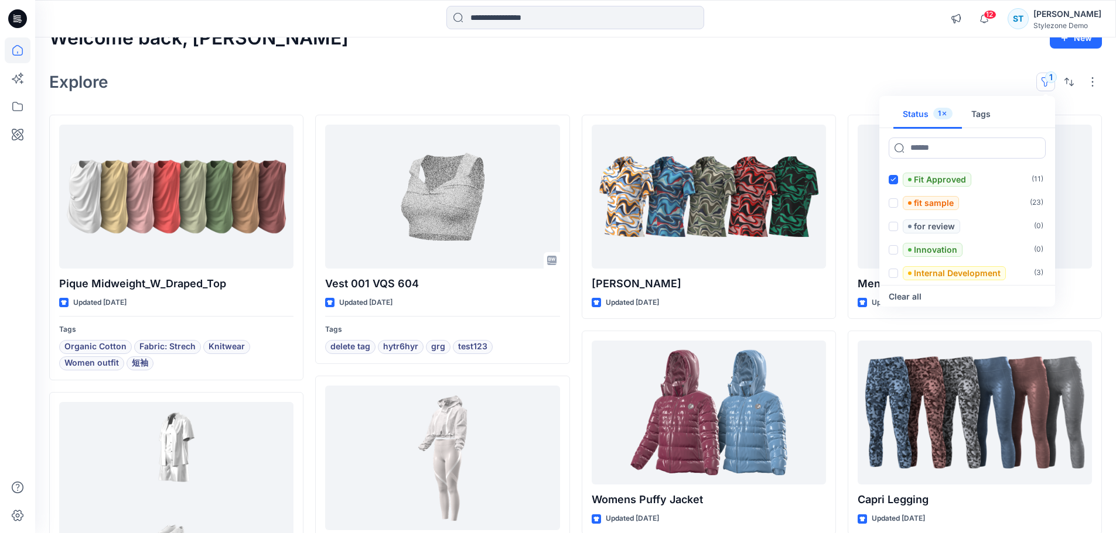
scroll to position [0, 0]
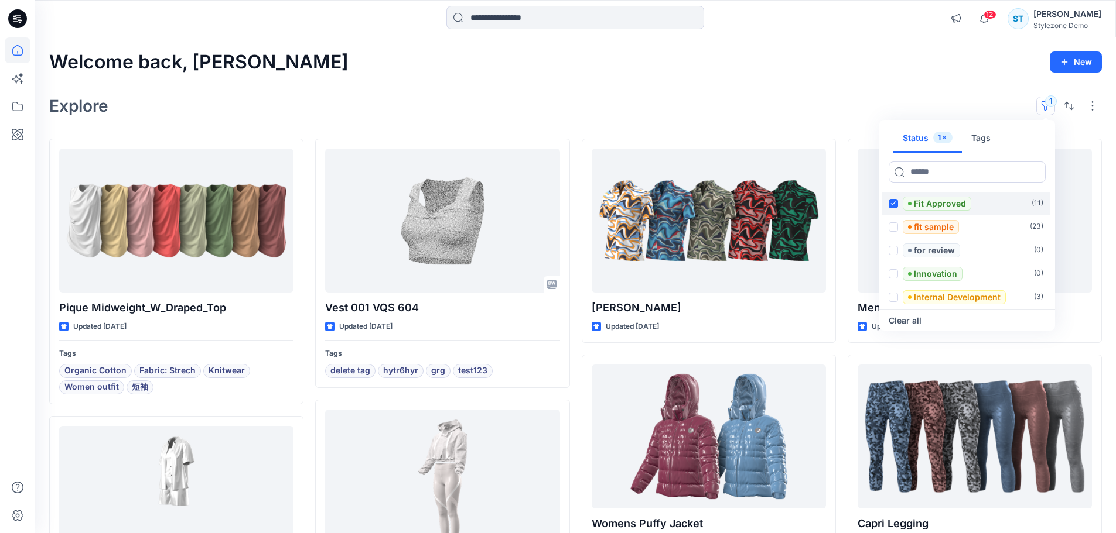
click at [897, 206] on span at bounding box center [892, 203] width 9 height 9
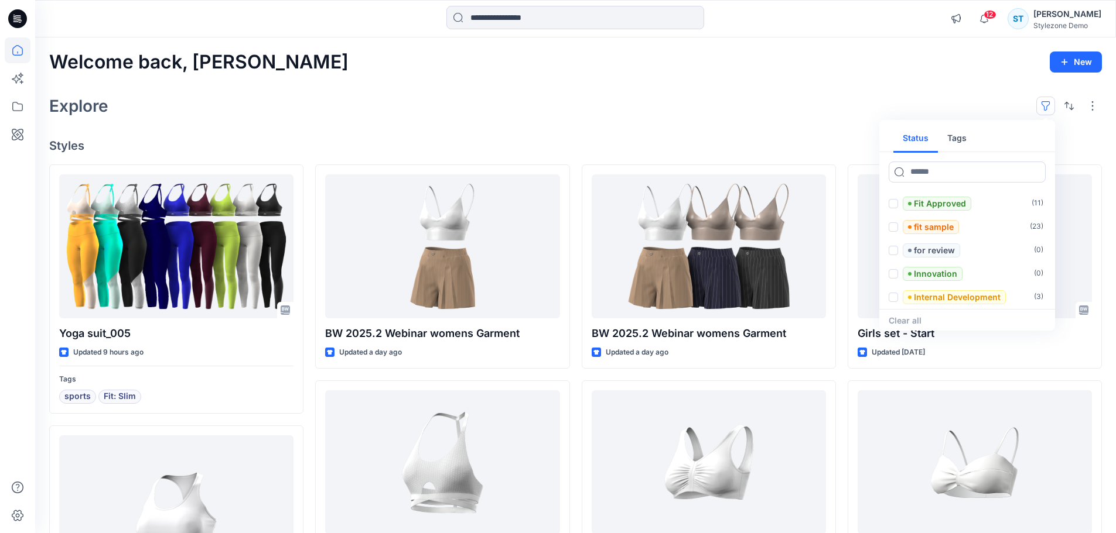
click at [953, 142] on button "Tags" at bounding box center [957, 139] width 38 height 28
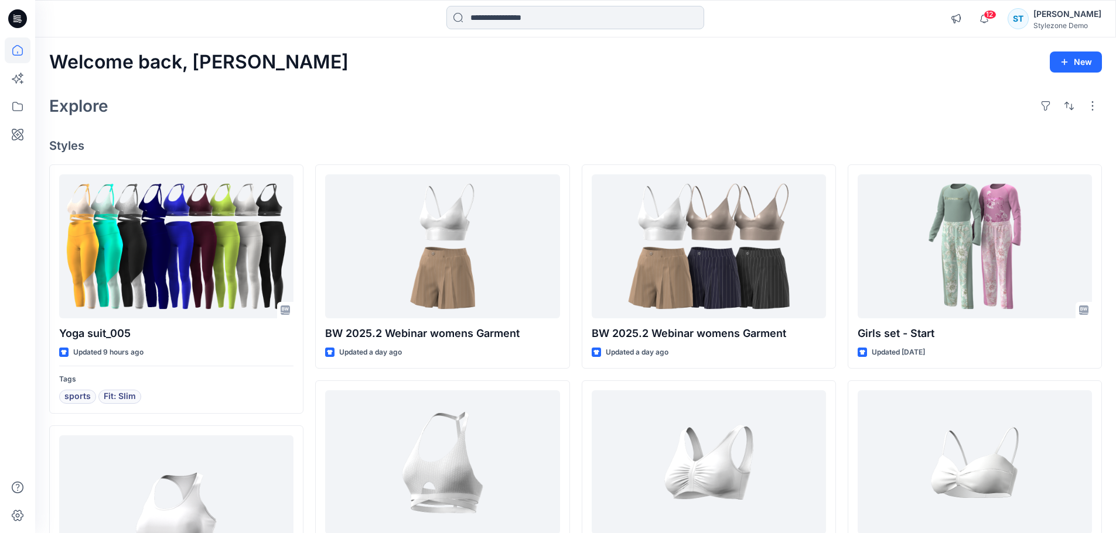
click at [524, 19] on input at bounding box center [575, 17] width 258 height 23
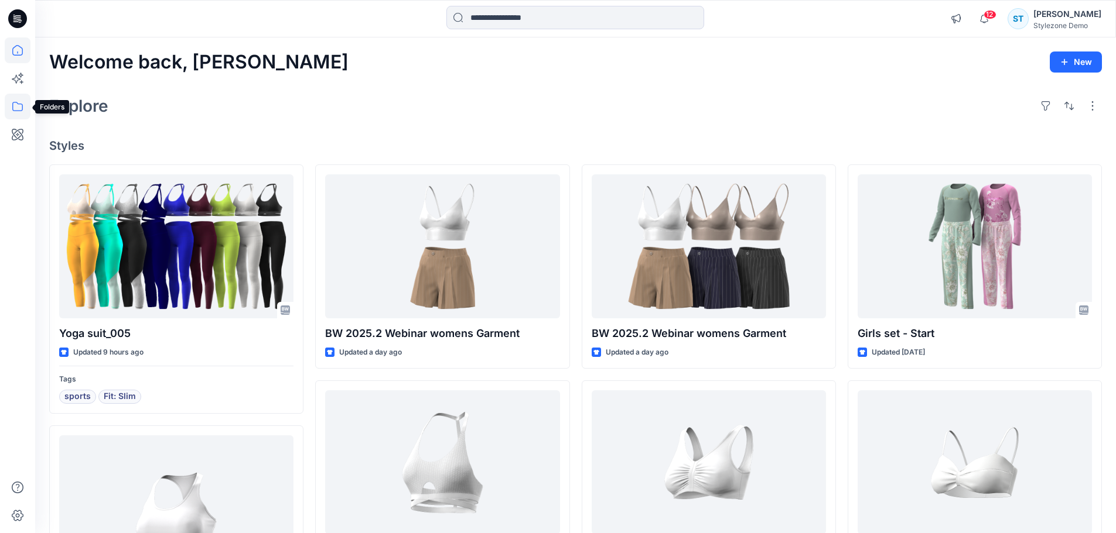
click at [23, 108] on icon at bounding box center [18, 107] width 26 height 26
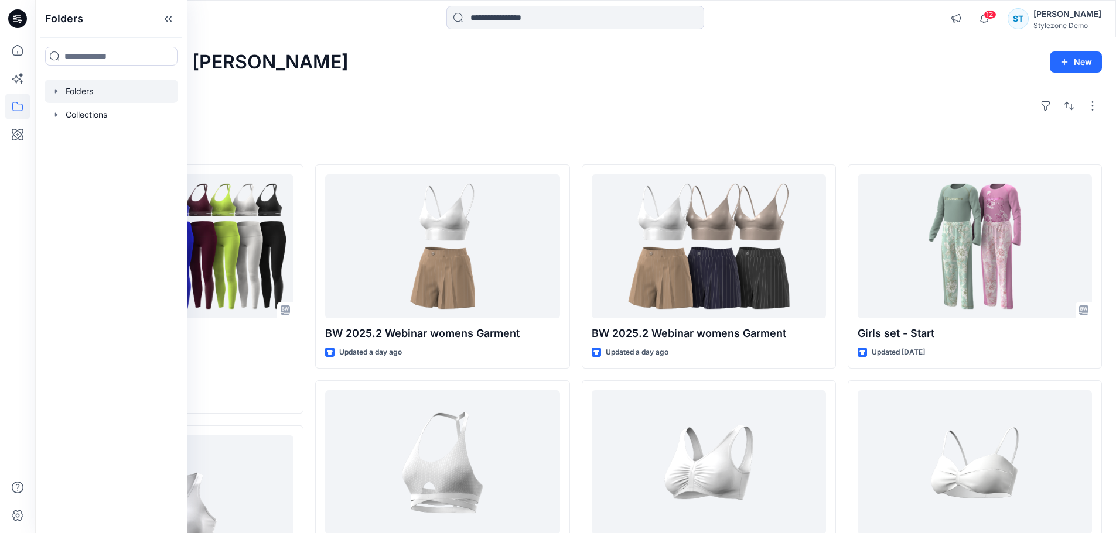
click at [54, 91] on icon "button" at bounding box center [56, 91] width 9 height 9
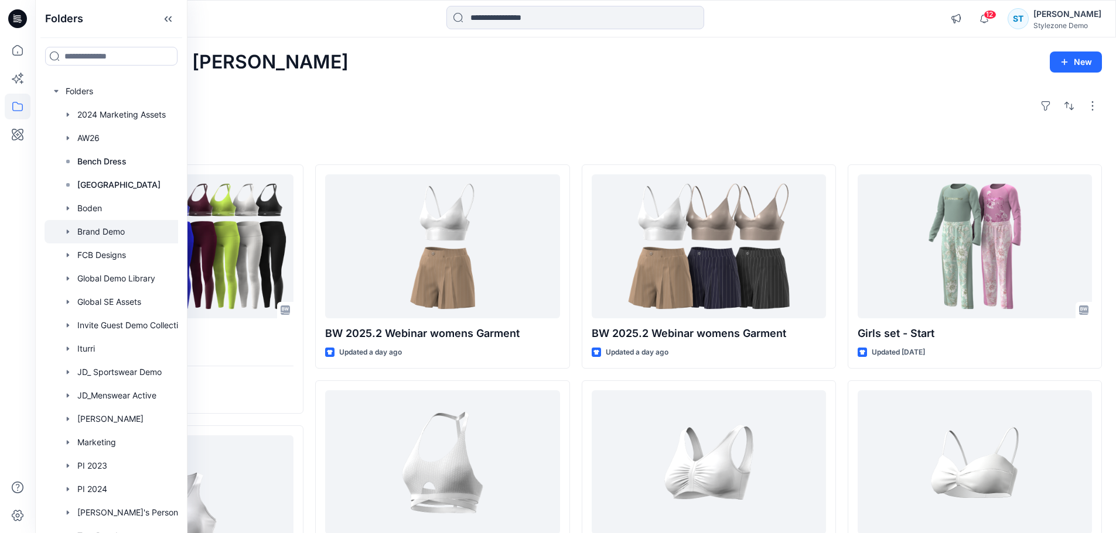
click at [69, 234] on icon "button" at bounding box center [67, 231] width 9 height 9
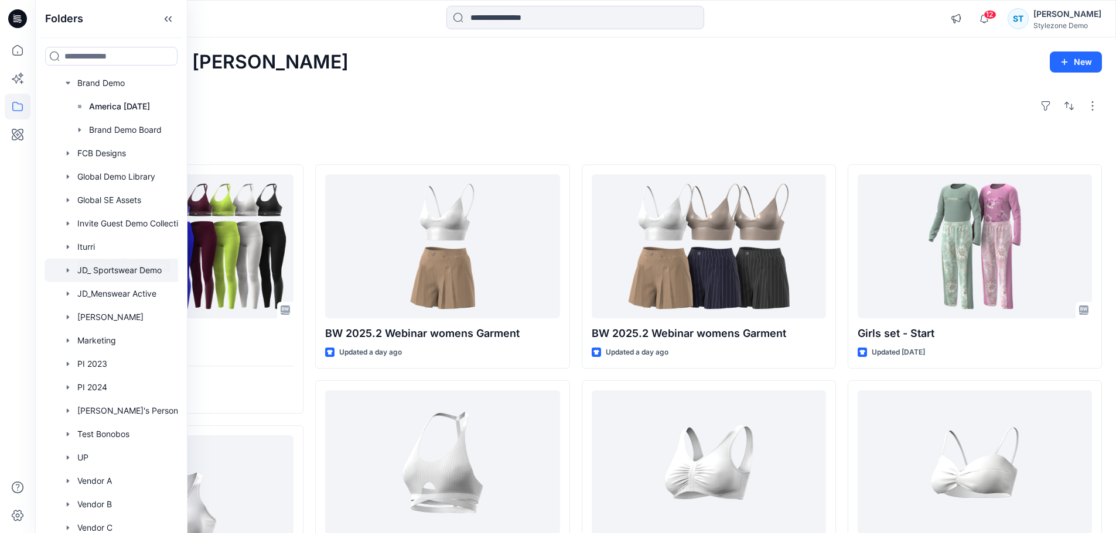
scroll to position [251, 0]
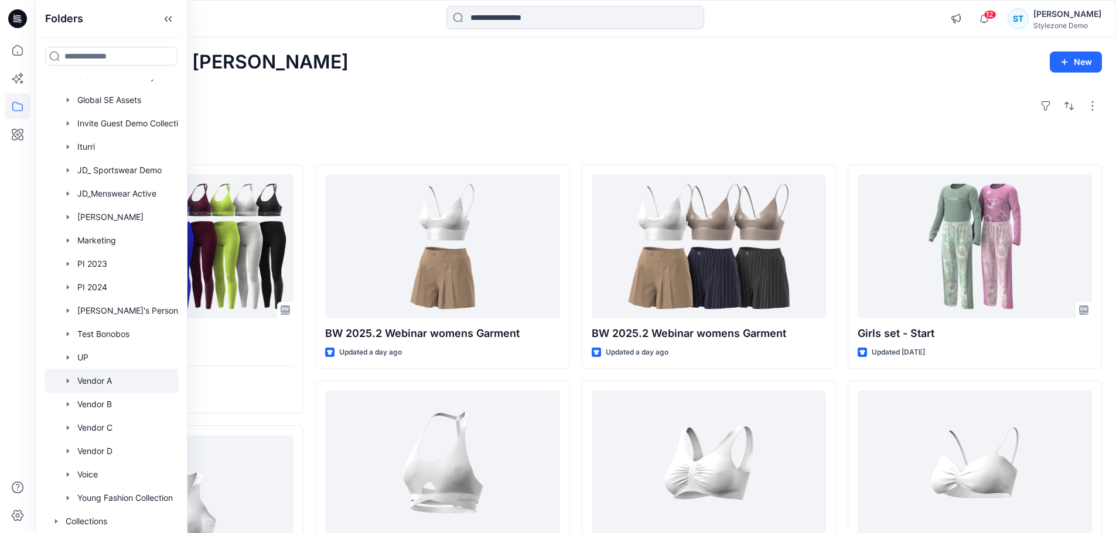
click at [66, 377] on icon "button" at bounding box center [67, 381] width 9 height 9
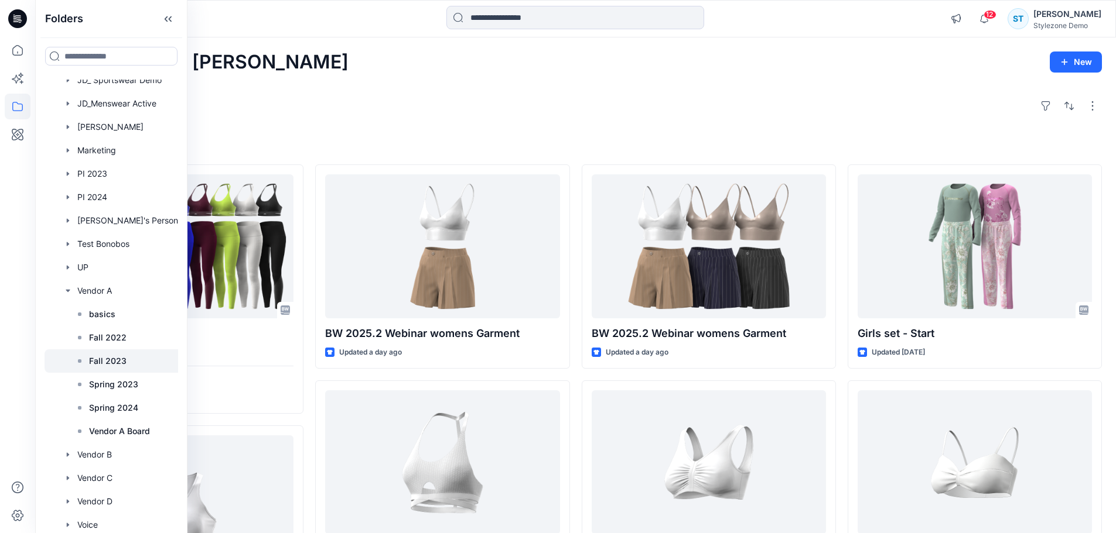
scroll to position [368, 0]
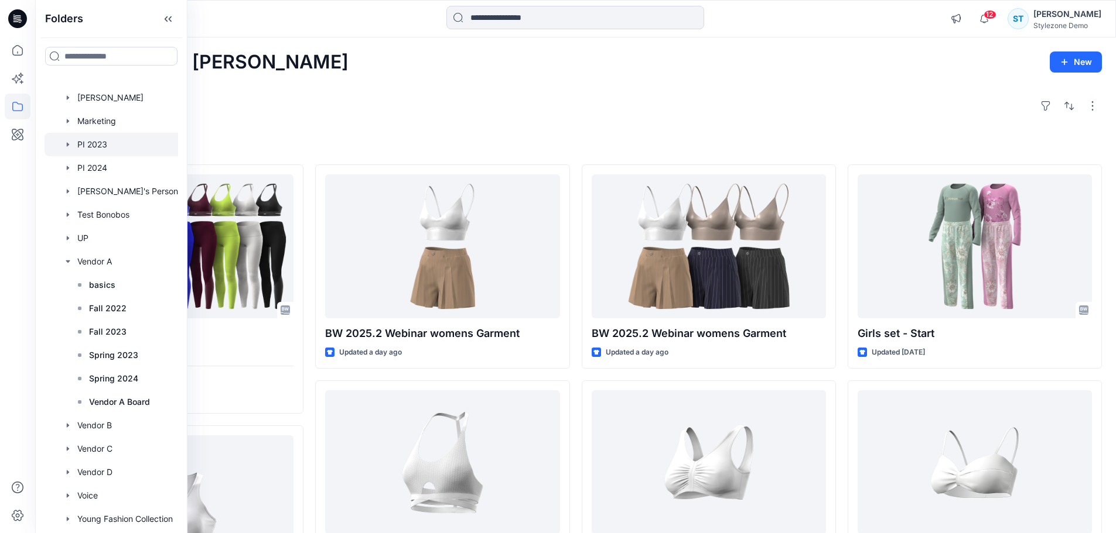
click at [67, 260] on icon "button" at bounding box center [67, 261] width 9 height 9
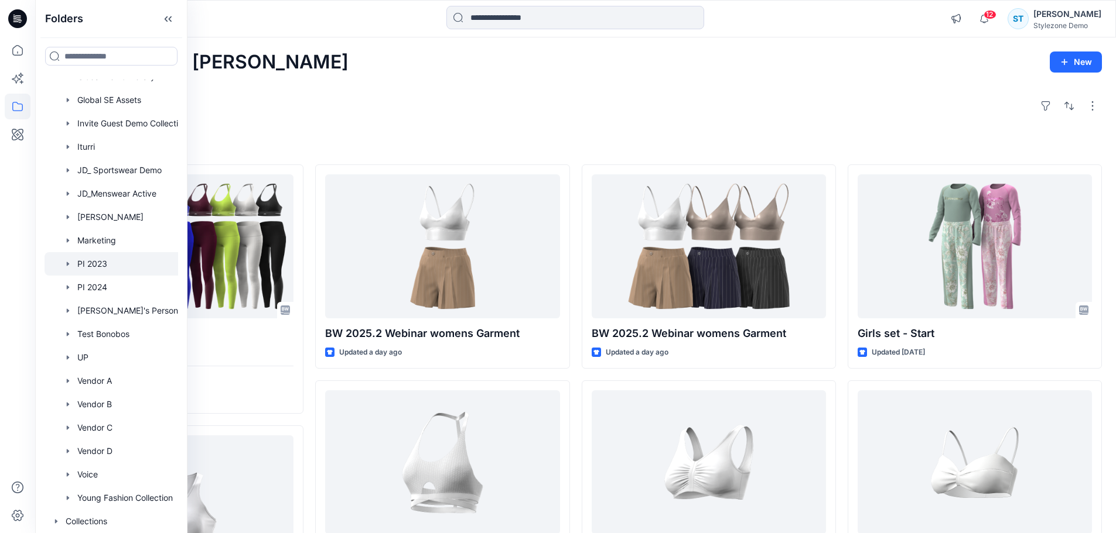
scroll to position [251, 0]
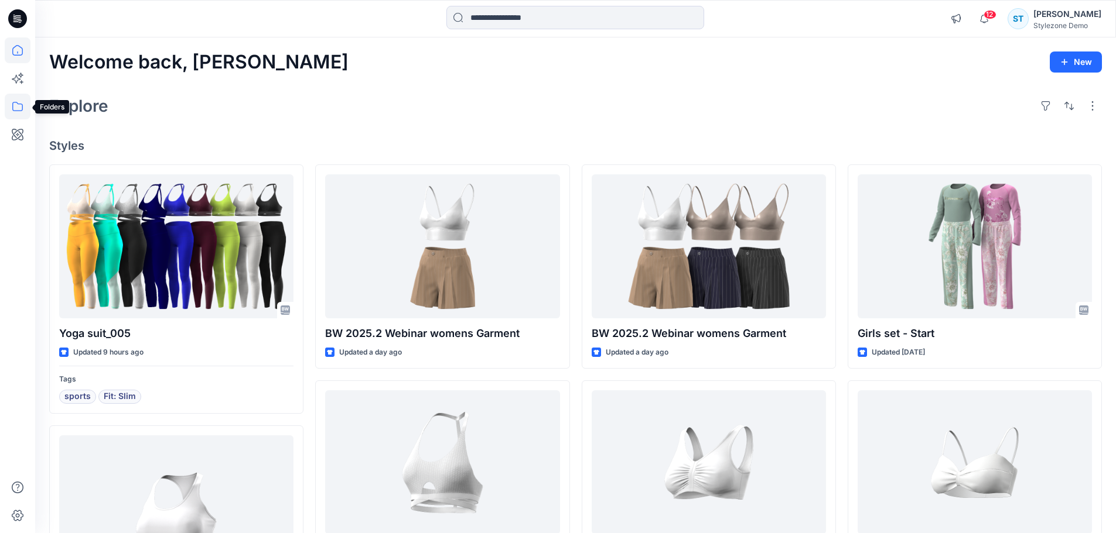
click at [20, 109] on icon at bounding box center [18, 107] width 26 height 26
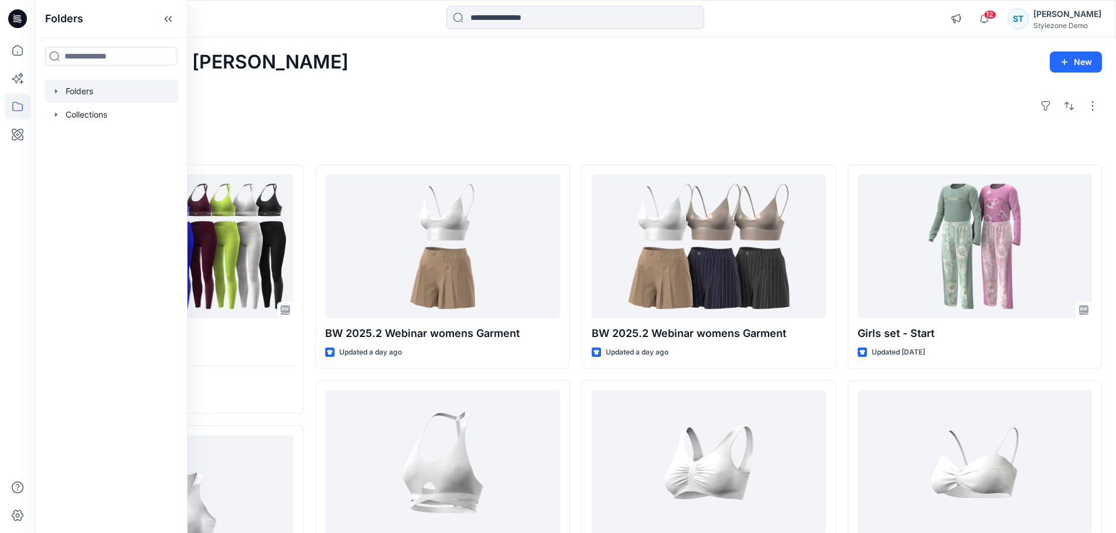
click at [52, 91] on icon "button" at bounding box center [56, 91] width 9 height 9
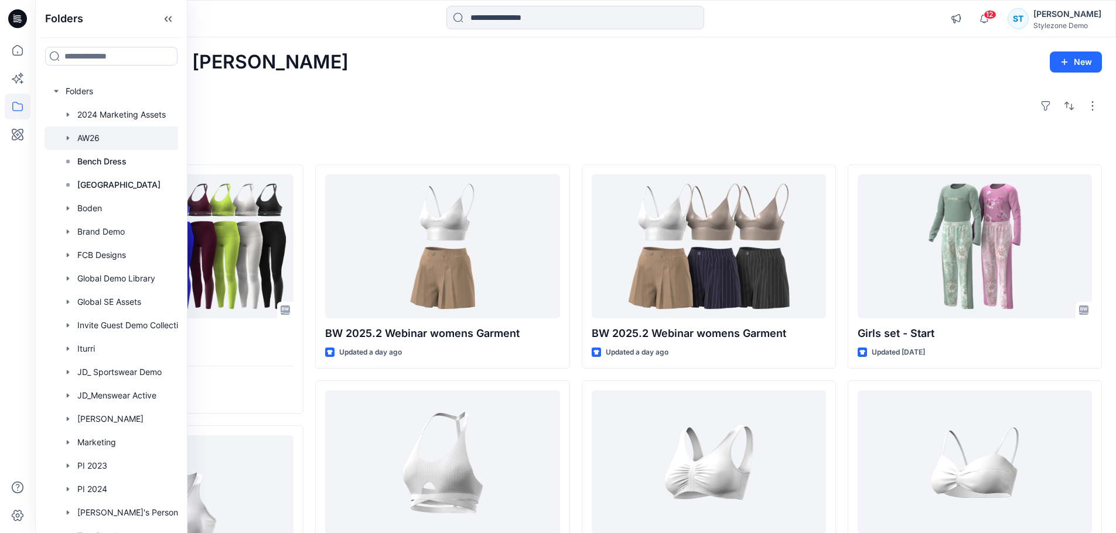
click at [90, 137] on div at bounding box center [127, 137] width 164 height 23
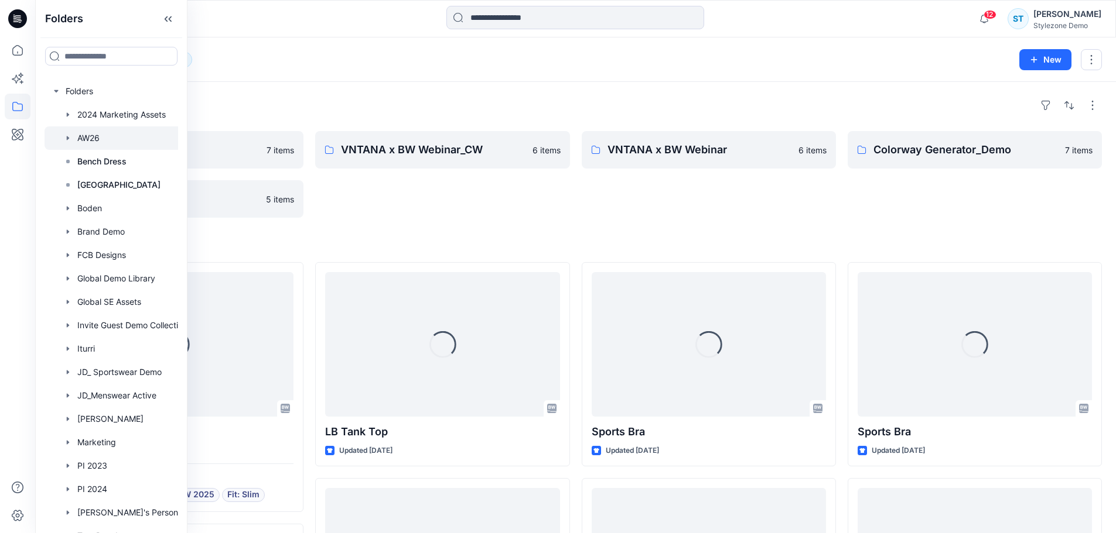
click at [476, 57] on div "Folders AW26 12" at bounding box center [529, 60] width 961 height 16
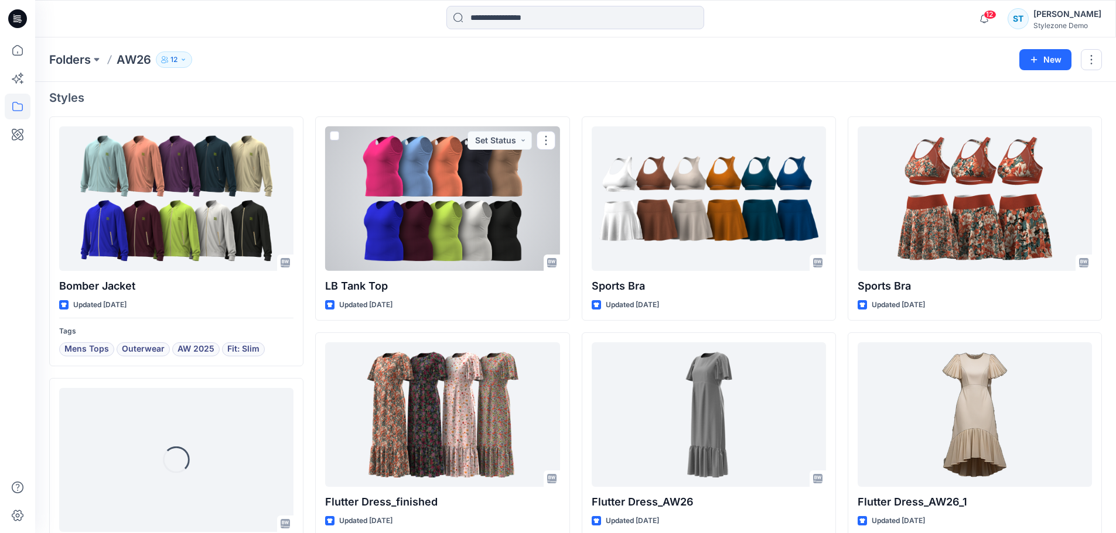
scroll to position [176, 0]
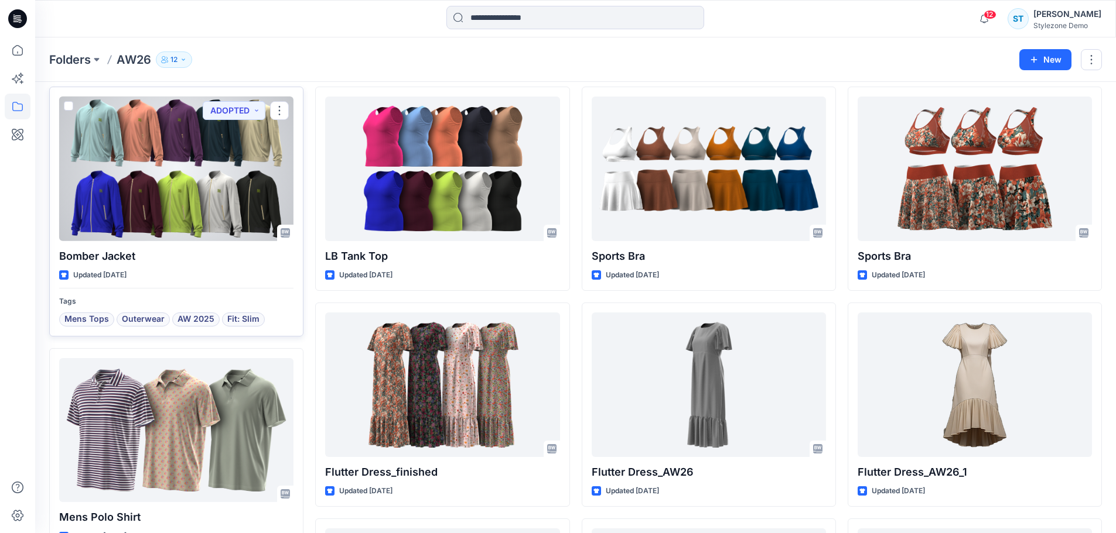
click at [158, 155] on div at bounding box center [176, 169] width 234 height 145
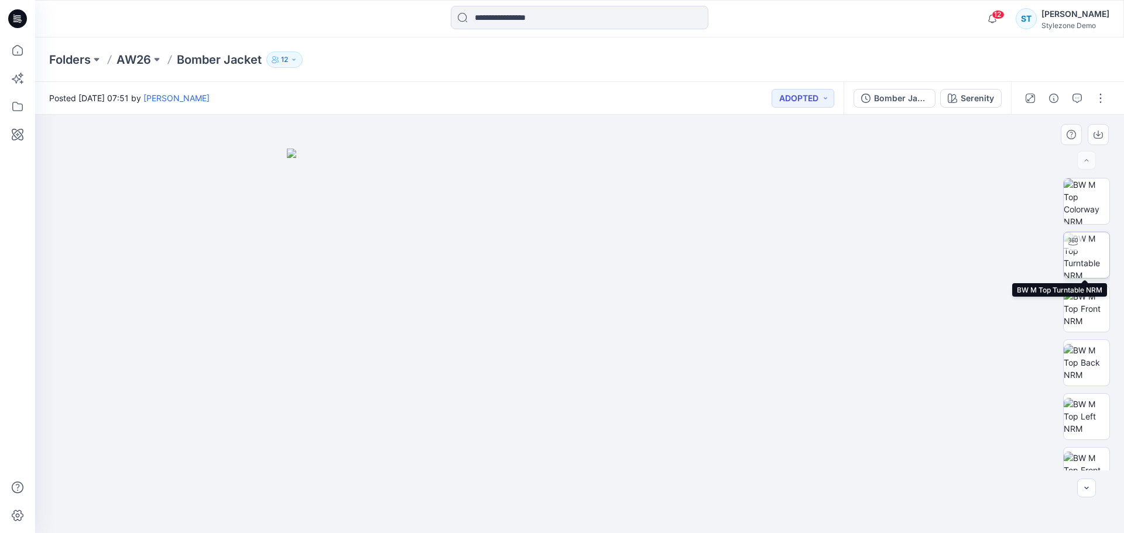
click at [1090, 255] on img at bounding box center [1087, 255] width 46 height 46
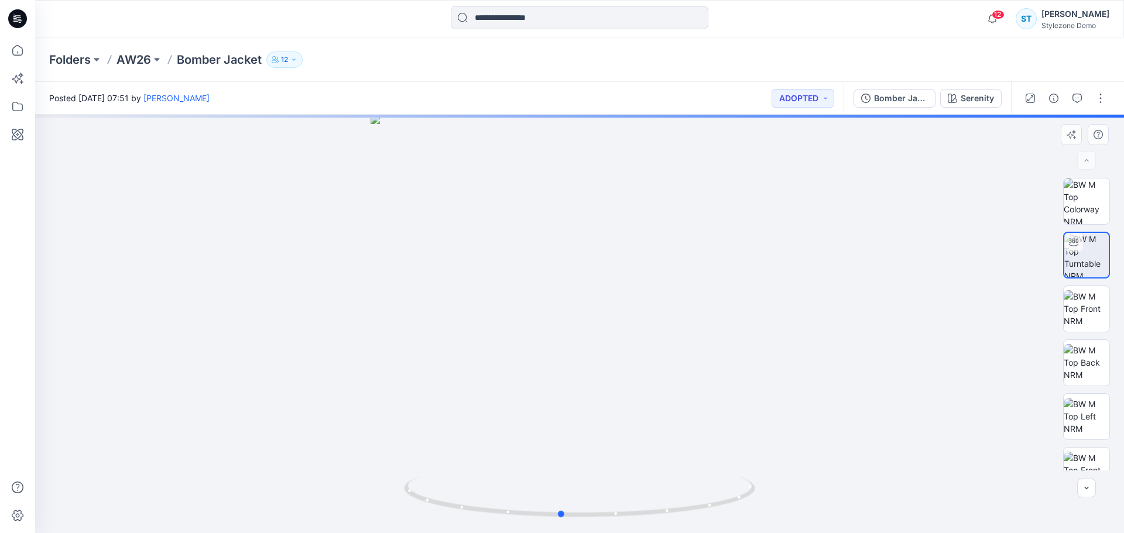
drag, startPoint x: 701, startPoint y: 411, endPoint x: 682, endPoint y: 412, distance: 18.7
click at [682, 412] on div at bounding box center [579, 324] width 1089 height 419
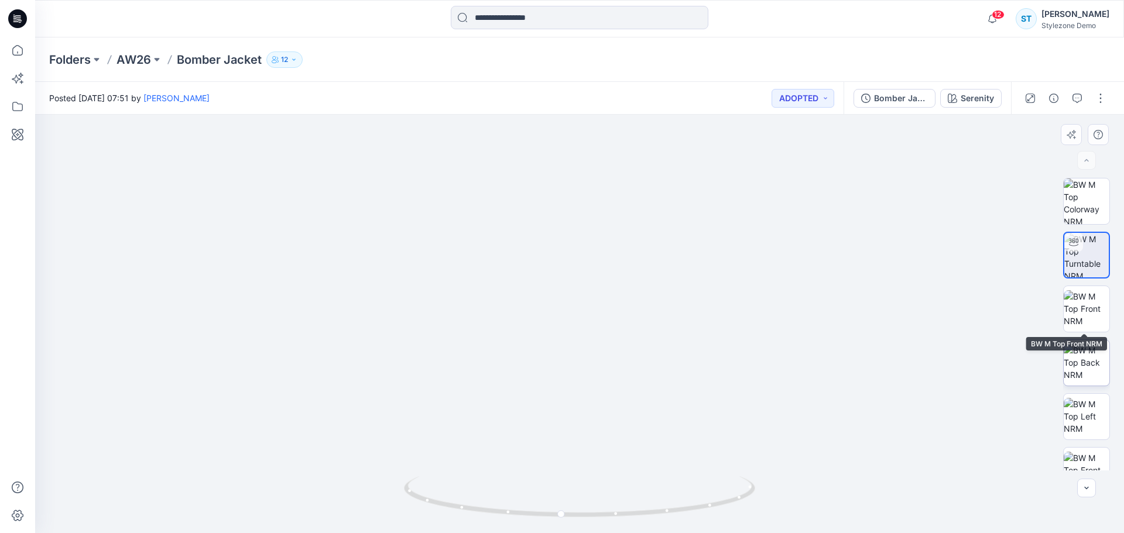
drag, startPoint x: 1092, startPoint y: 314, endPoint x: 1080, endPoint y: 348, distance: 36.1
click at [1090, 317] on img at bounding box center [1087, 308] width 46 height 37
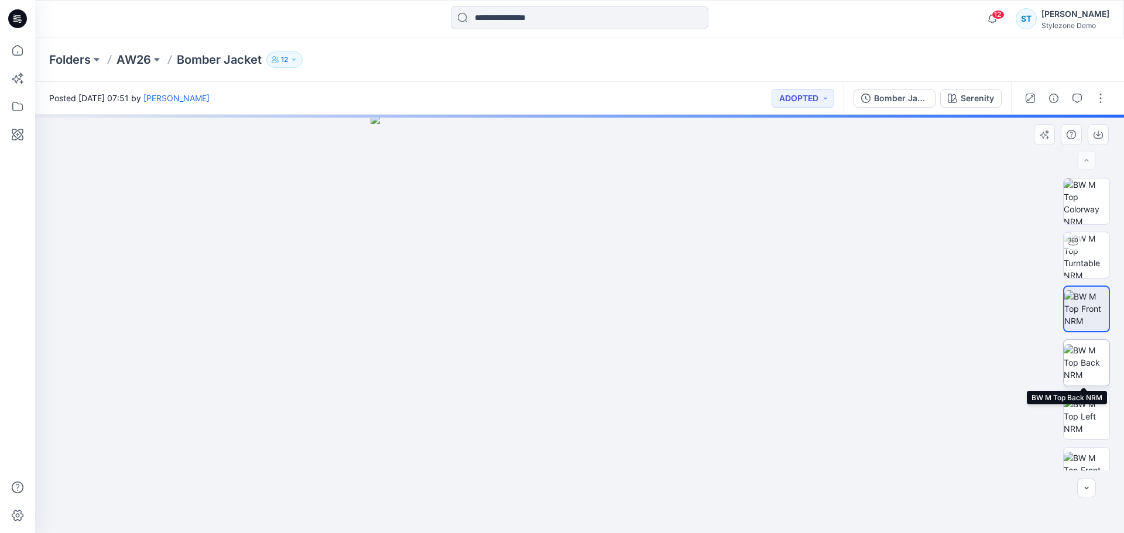
click at [1081, 368] on img at bounding box center [1087, 362] width 46 height 37
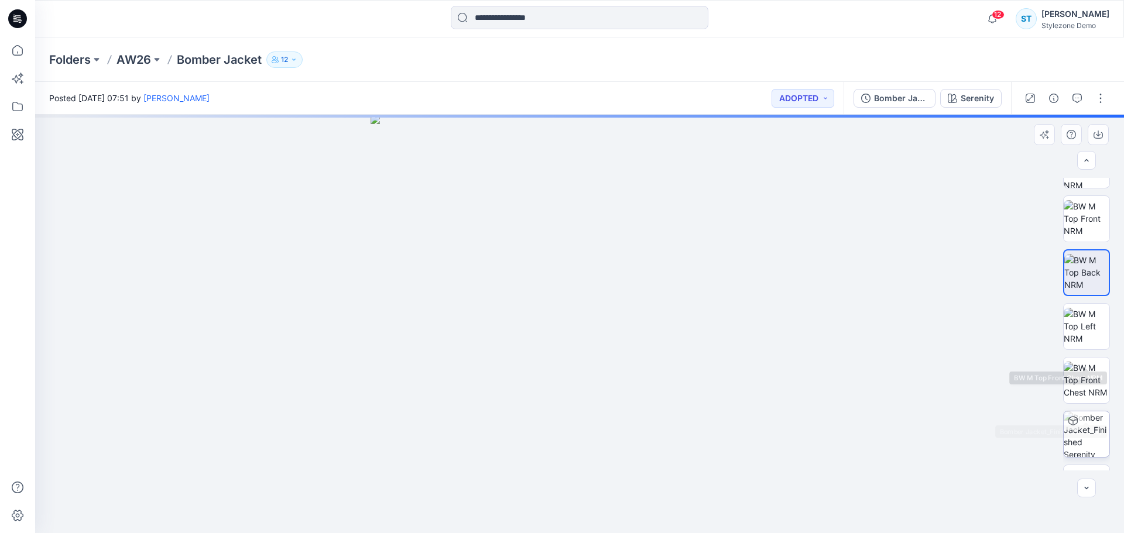
scroll to position [131, 0]
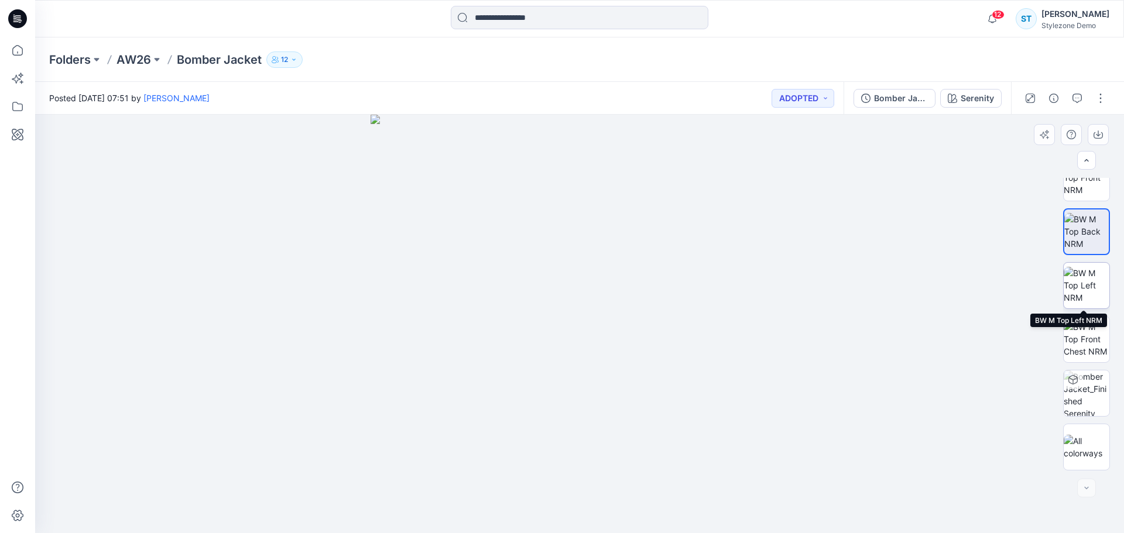
click at [1078, 291] on img at bounding box center [1087, 285] width 46 height 37
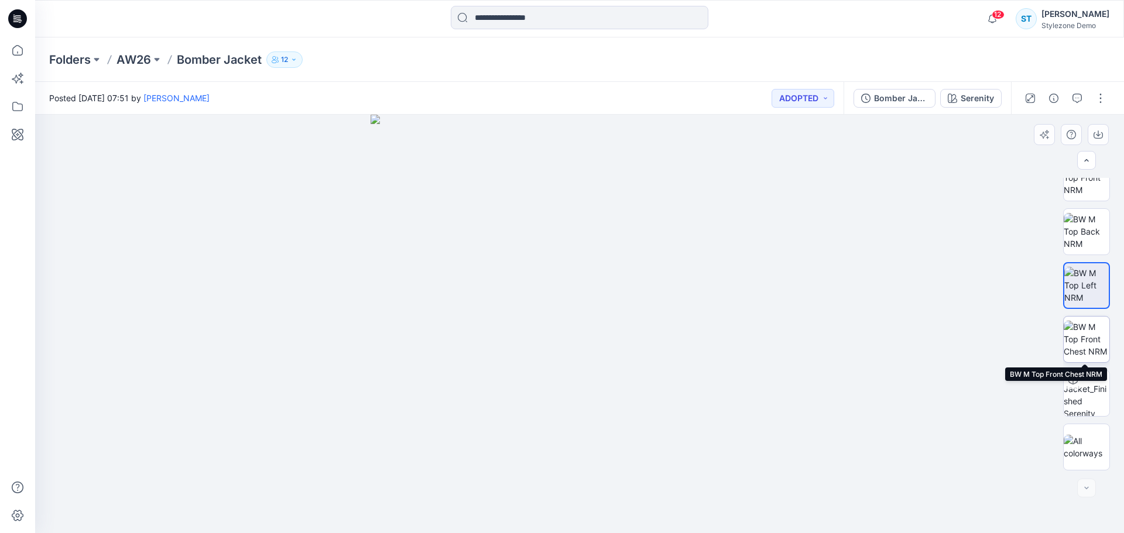
click at [1095, 330] on img at bounding box center [1087, 339] width 46 height 37
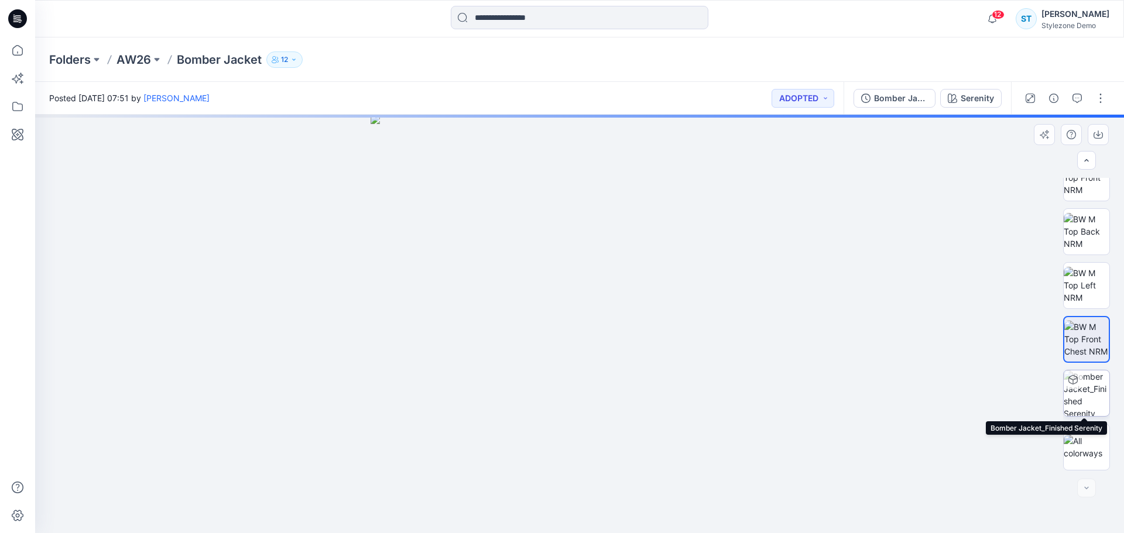
click at [1077, 387] on div at bounding box center [1073, 380] width 19 height 19
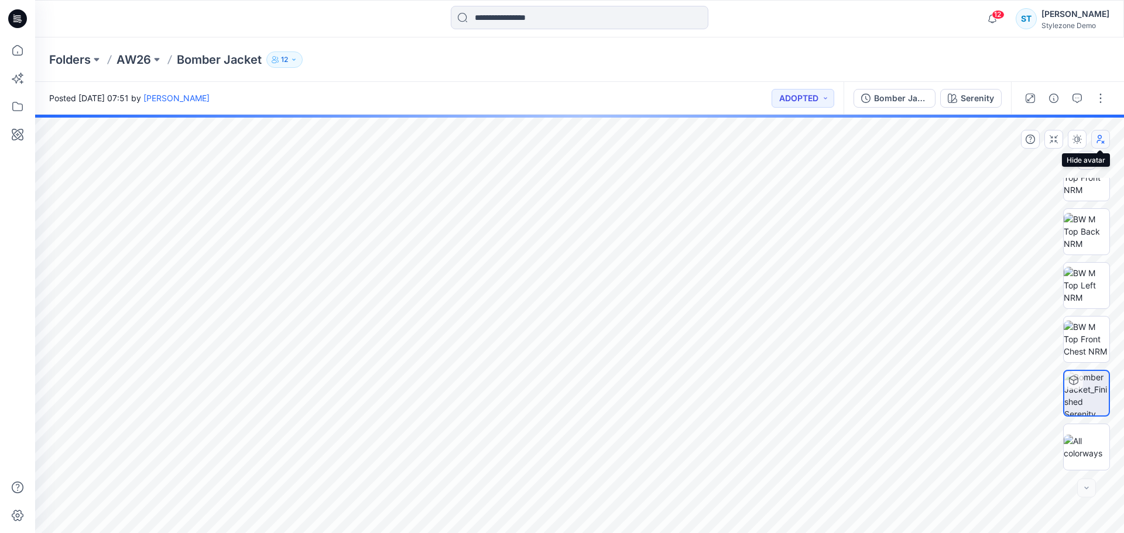
click at [1101, 140] on icon "button" at bounding box center [1100, 139] width 9 height 9
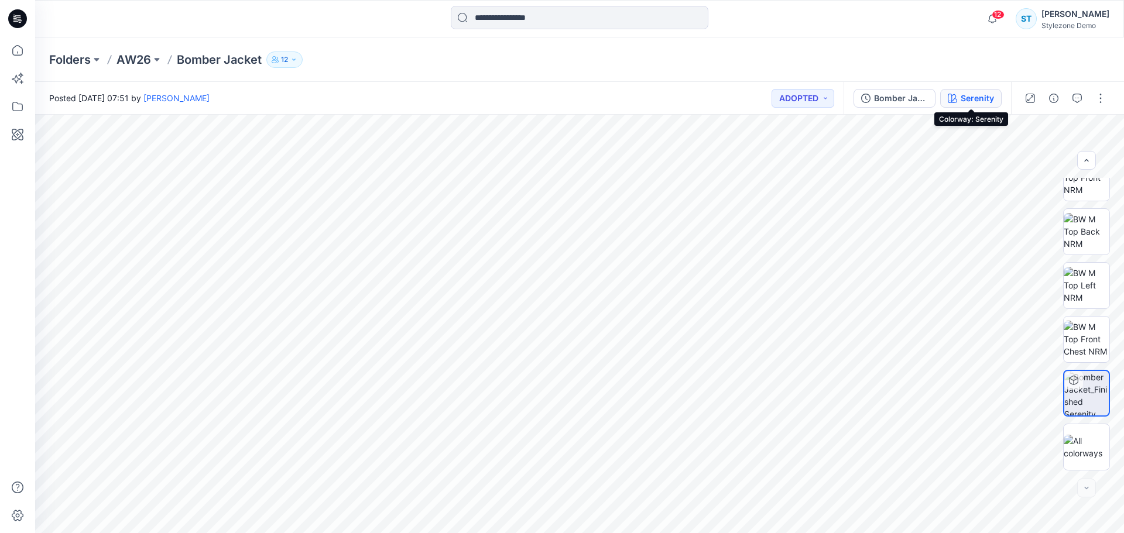
click at [966, 96] on div "Serenity" at bounding box center [977, 98] width 33 height 13
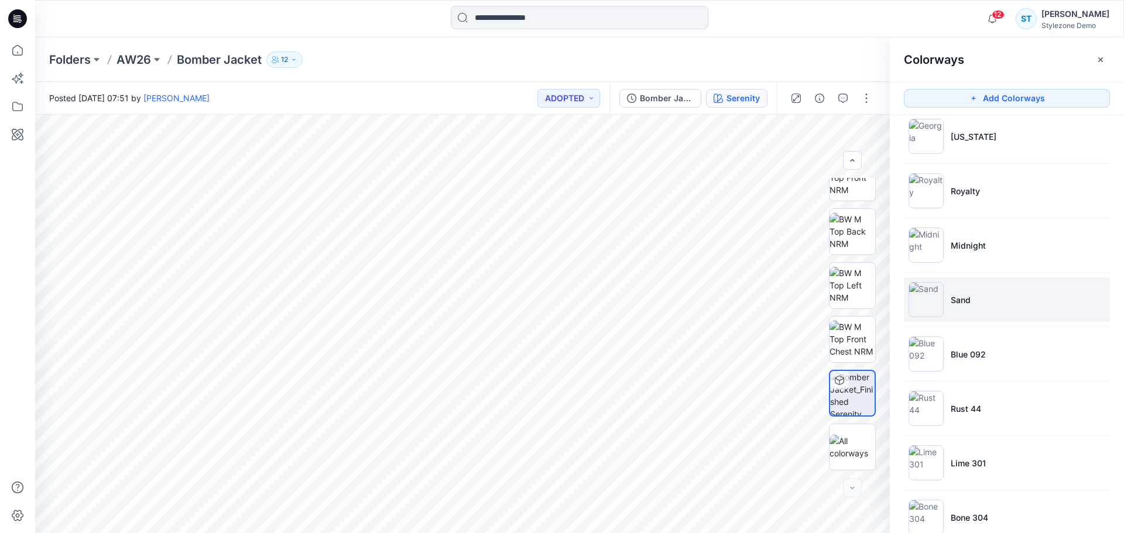
scroll to position [117, 0]
click at [994, 317] on li "Blue 092" at bounding box center [1007, 304] width 206 height 45
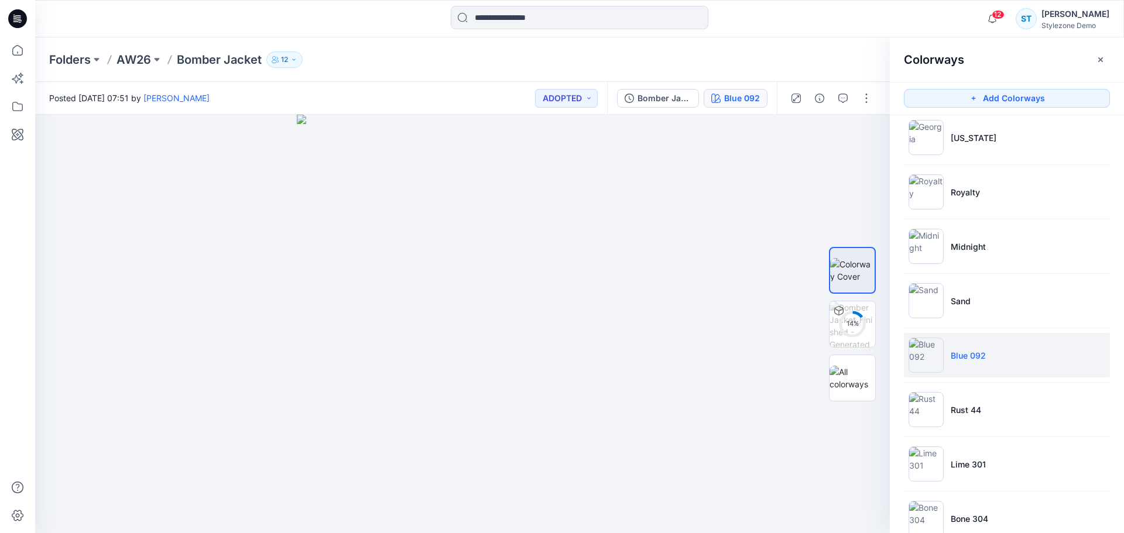
scroll to position [0, 0]
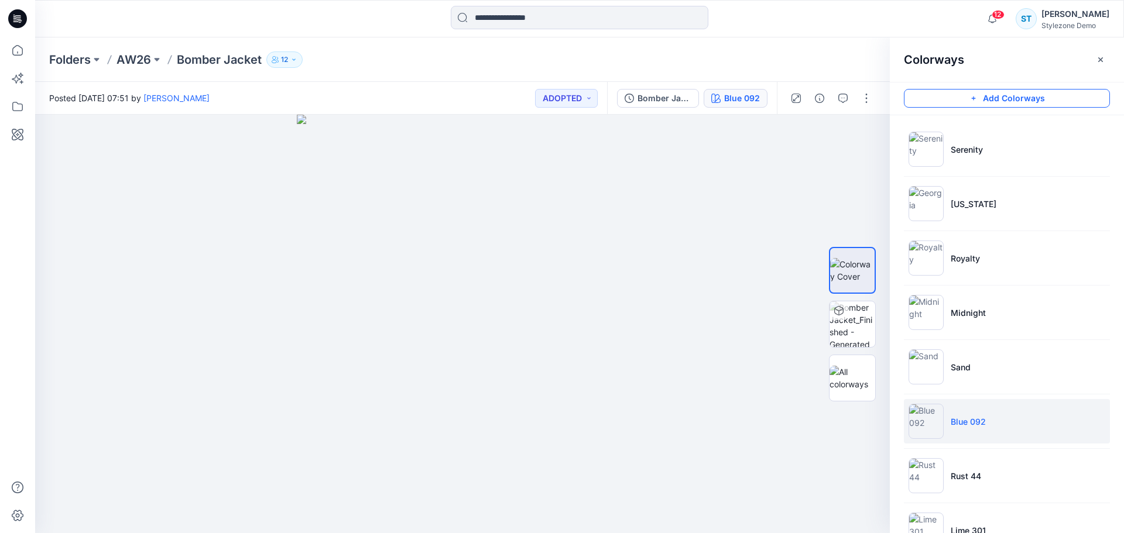
click at [1010, 97] on button "Add Colorways" at bounding box center [1007, 98] width 206 height 19
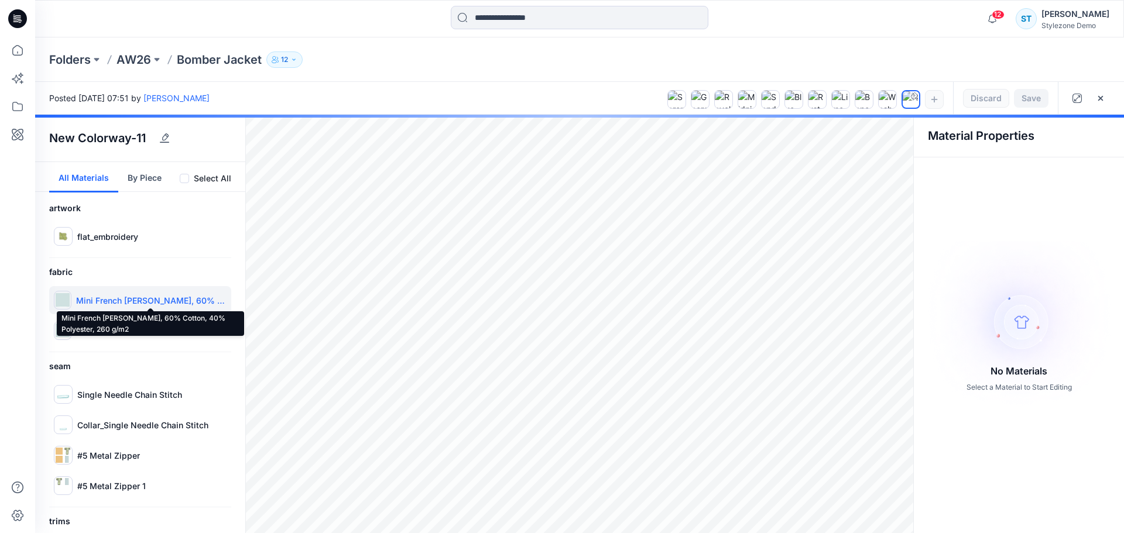
click at [138, 298] on p "Mini French Terry, 60% Cotton, 40% Polyester, 260 g/m2" at bounding box center [151, 301] width 151 height 12
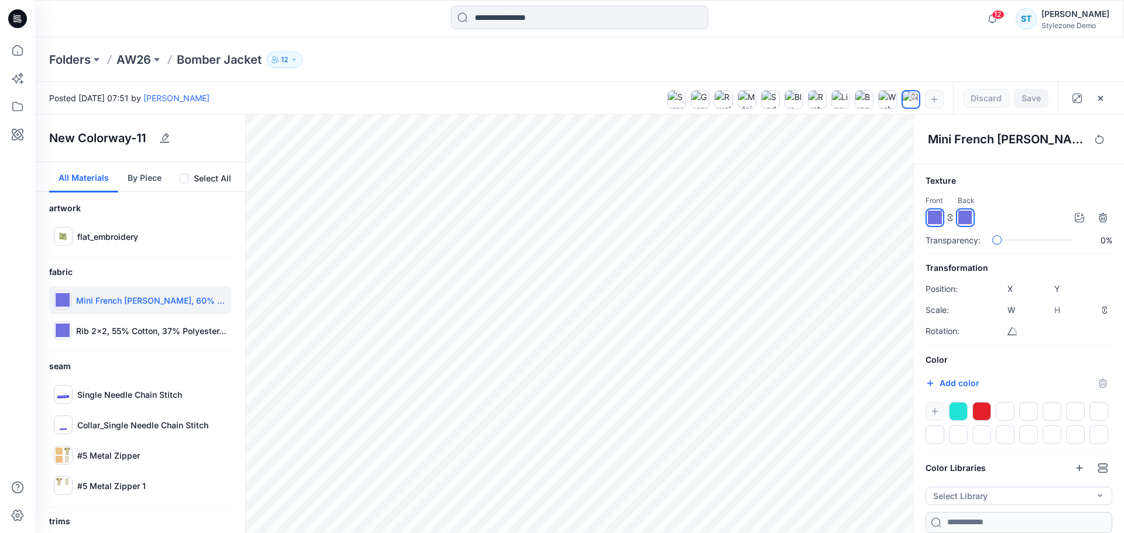
click at [142, 178] on button "By Piece" at bounding box center [144, 177] width 53 height 30
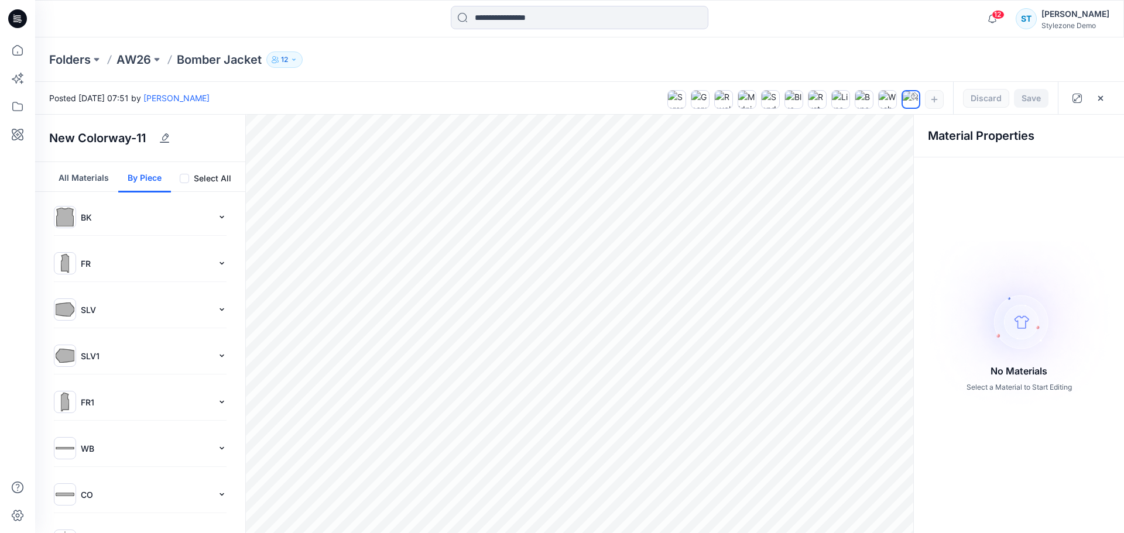
click at [85, 177] on button "All Materials" at bounding box center [83, 177] width 69 height 30
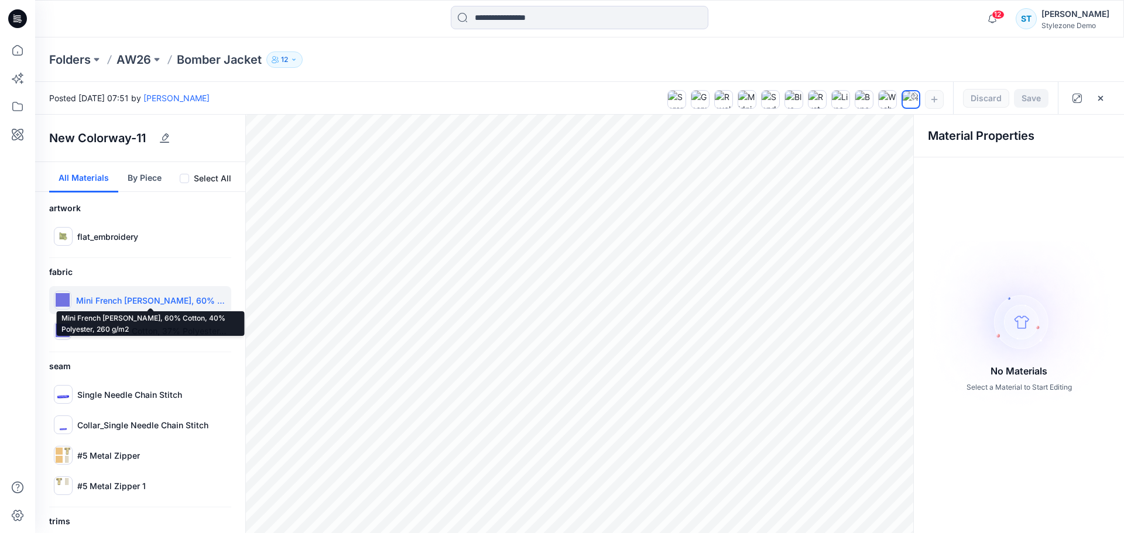
click at [107, 305] on p "Mini French Terry, 60% Cotton, 40% Polyester, 260 g/m2" at bounding box center [151, 301] width 151 height 12
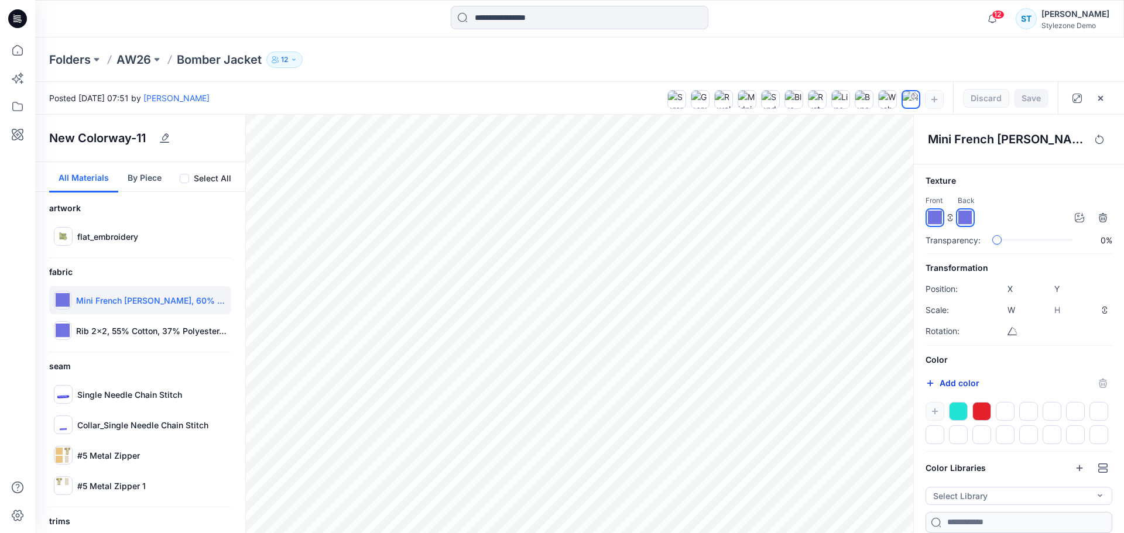
click at [957, 383] on button "Add color" at bounding box center [953, 384] width 54 height 14
click at [1021, 500] on button "Select Library" at bounding box center [1019, 496] width 187 height 18
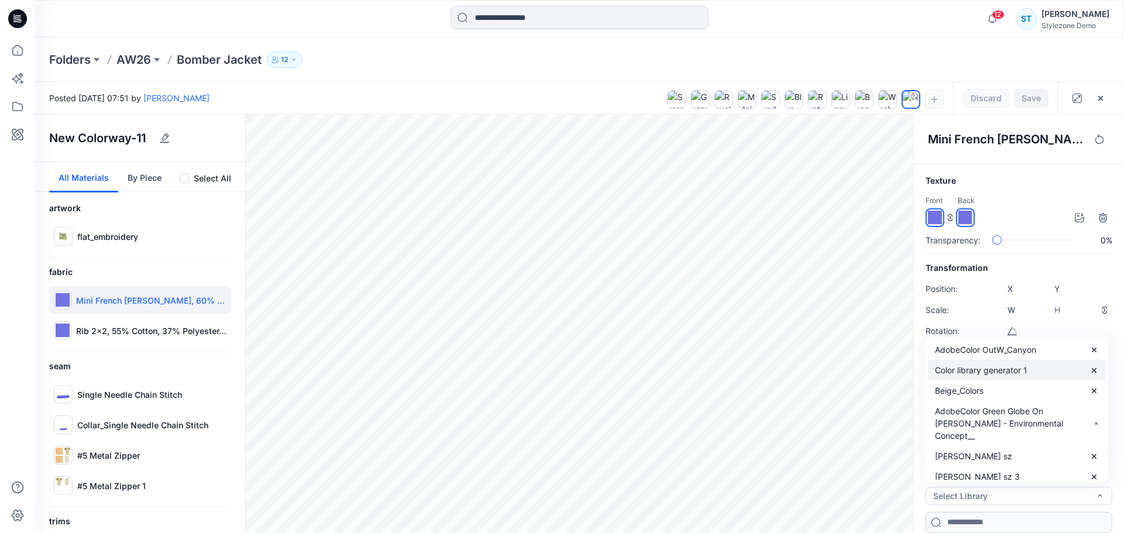
click at [1003, 370] on p "Color library generator 1" at bounding box center [981, 370] width 93 height 12
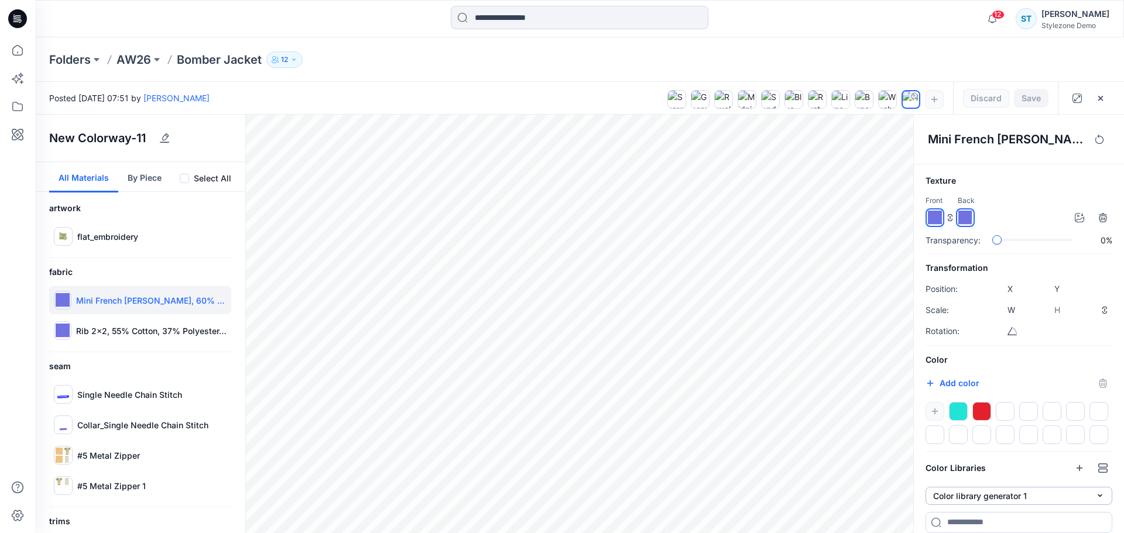
click at [1032, 498] on button "Color library generator 1" at bounding box center [1019, 496] width 187 height 18
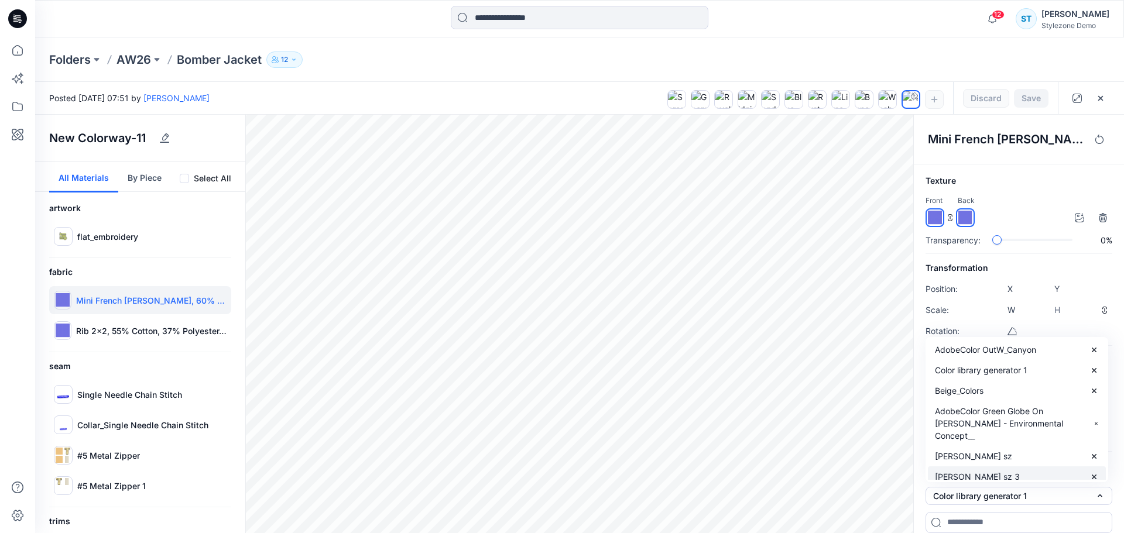
click at [974, 469] on div "neel sz 3" at bounding box center [1017, 477] width 178 height 20
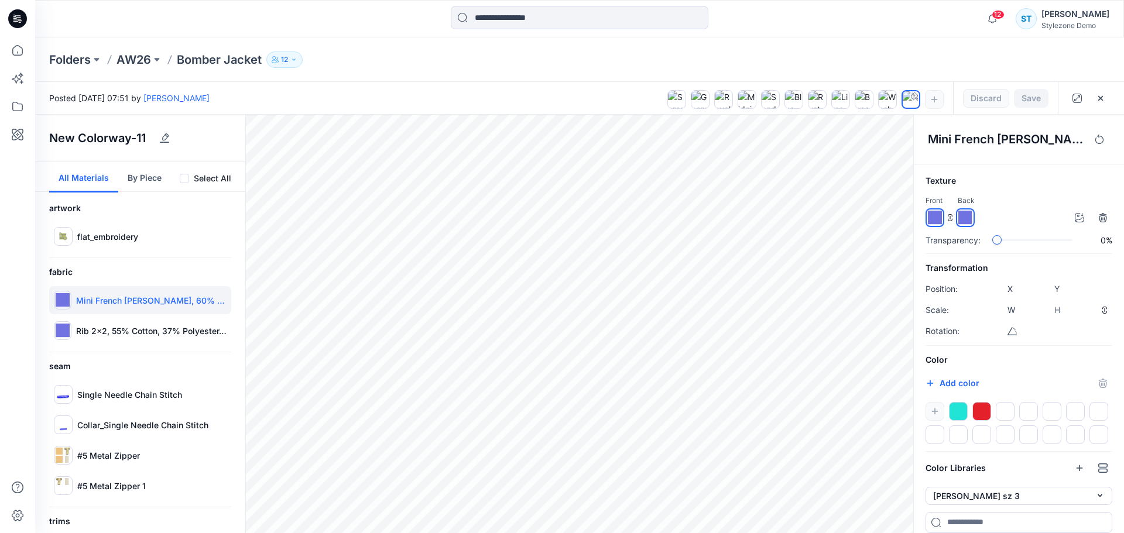
click at [939, 389] on input "*******" at bounding box center [943, 385] width 14 height 12
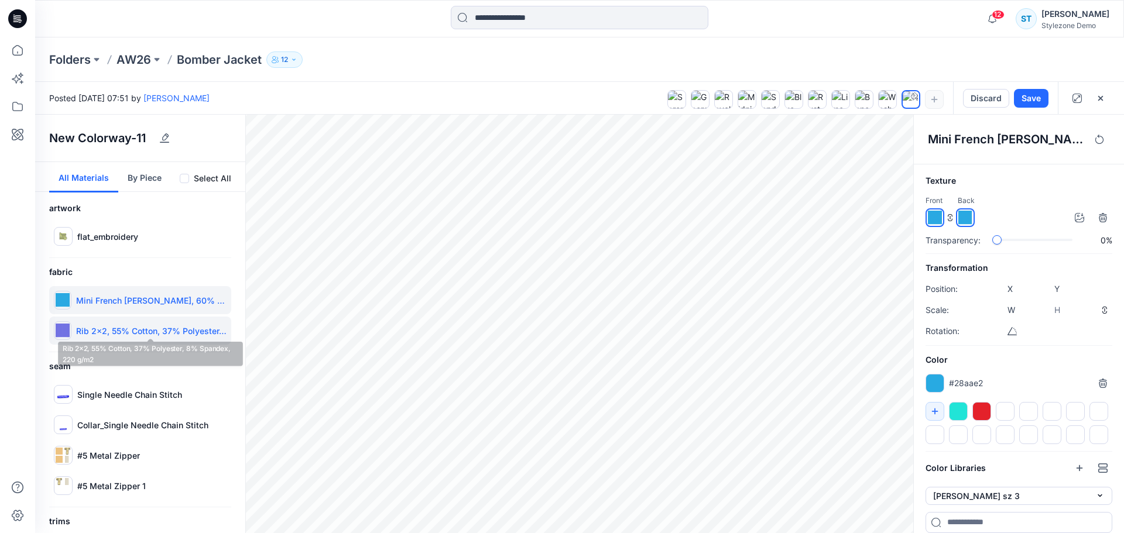
type input "*******"
click at [109, 333] on p "Rib 2x2, 55% Cotton, 37% Polyester, 8% Spandex, 220 g/m2" at bounding box center [151, 331] width 151 height 12
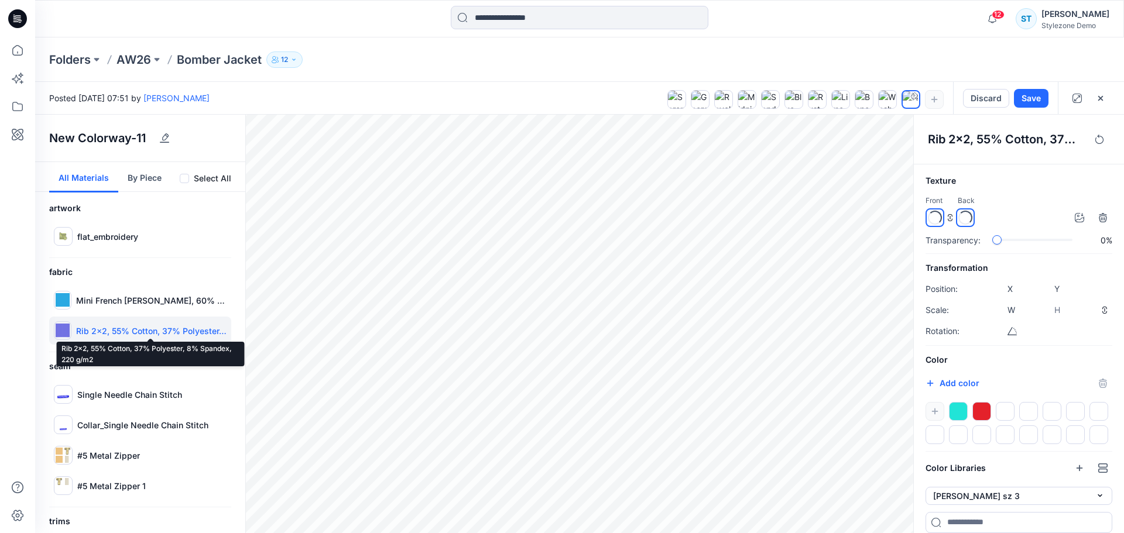
type input "****"
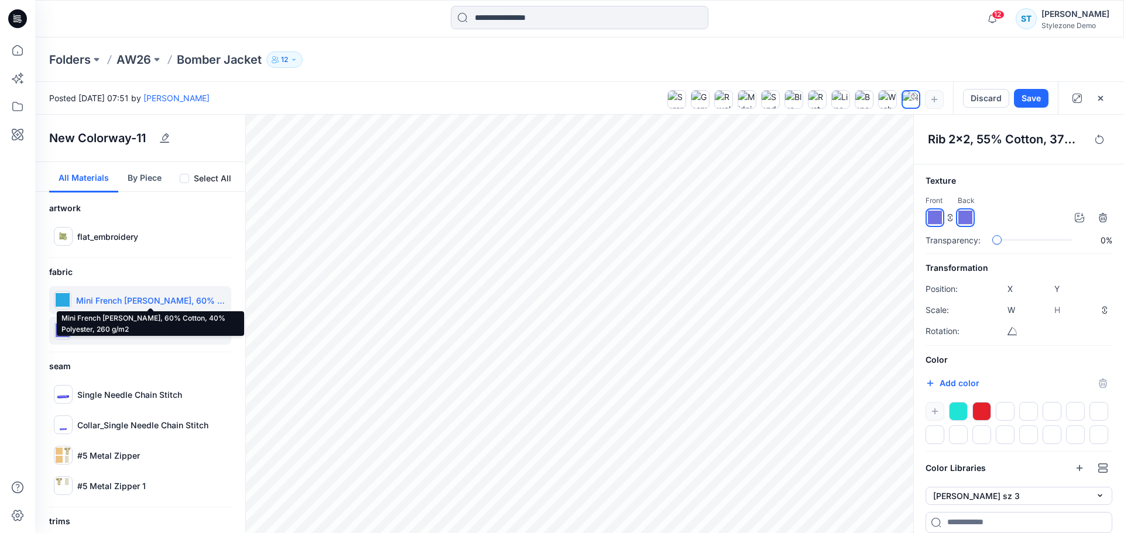
click at [155, 298] on p "Mini French Terry, 60% Cotton, 40% Polyester, 260 g/m2" at bounding box center [151, 301] width 151 height 12
type input "*****"
type input "****"
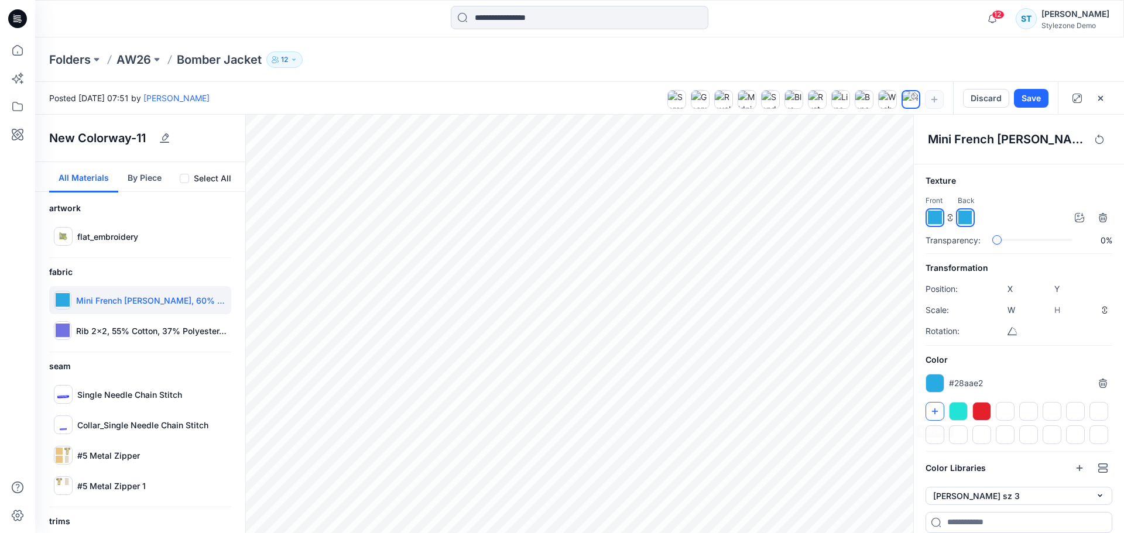
click at [932, 404] on button "button" at bounding box center [935, 411] width 19 height 19
click at [1001, 527] on input at bounding box center [1019, 522] width 187 height 21
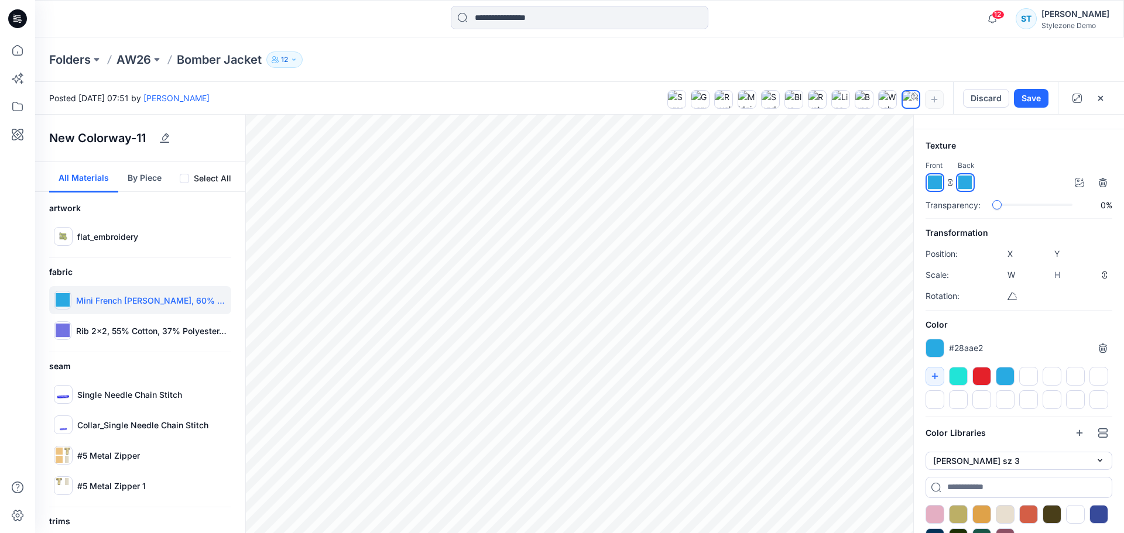
scroll to position [61, 0]
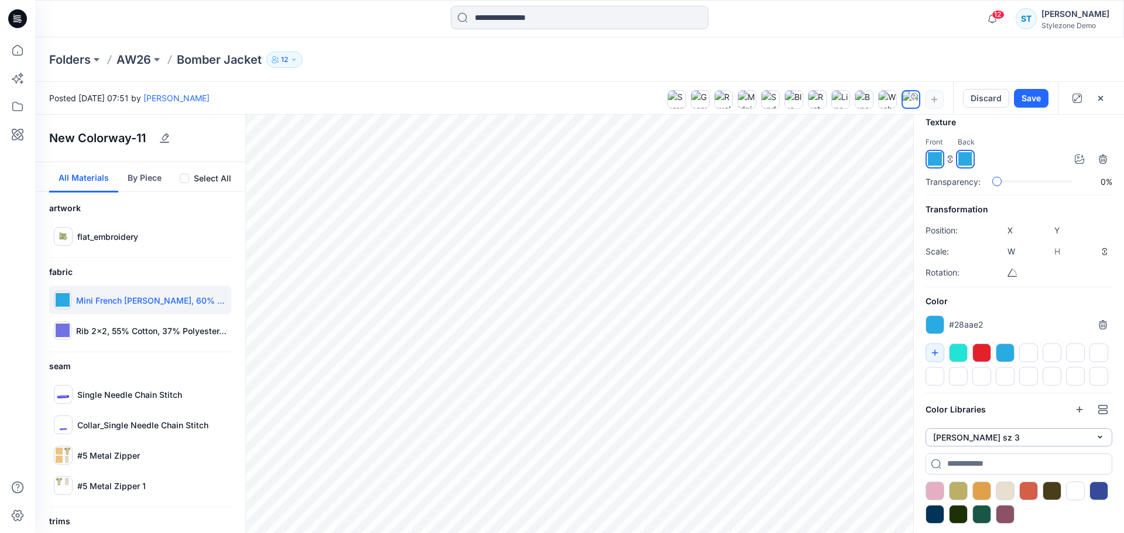
click at [995, 439] on button "neel sz 3" at bounding box center [1019, 438] width 187 height 18
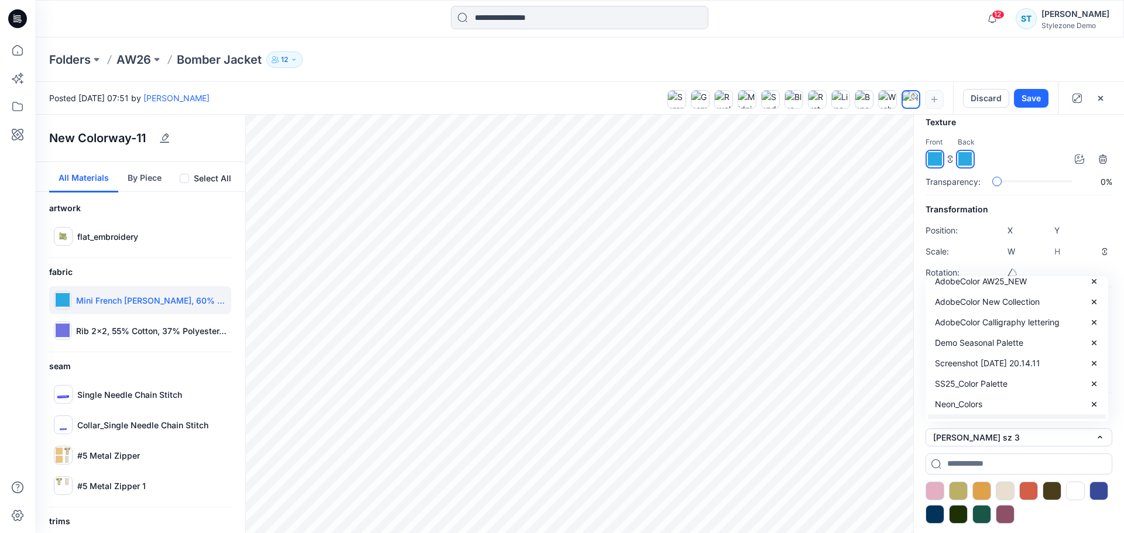
scroll to position [273, 0]
click at [974, 345] on div "Color test ASE" at bounding box center [1017, 347] width 178 height 20
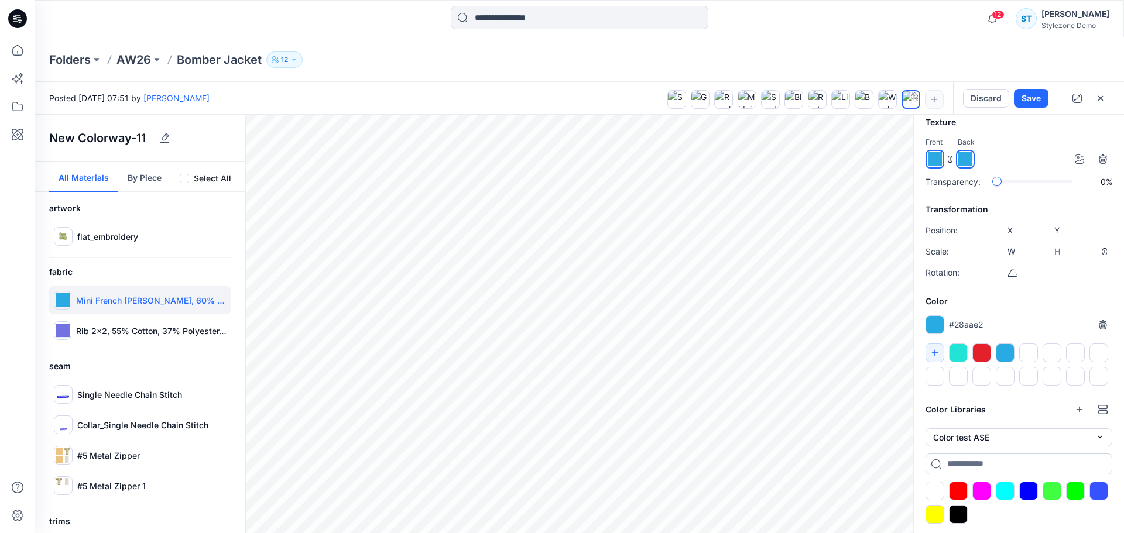
click at [983, 463] on input at bounding box center [1019, 464] width 187 height 21
click at [1015, 439] on button "Color test ASE" at bounding box center [1019, 438] width 187 height 18
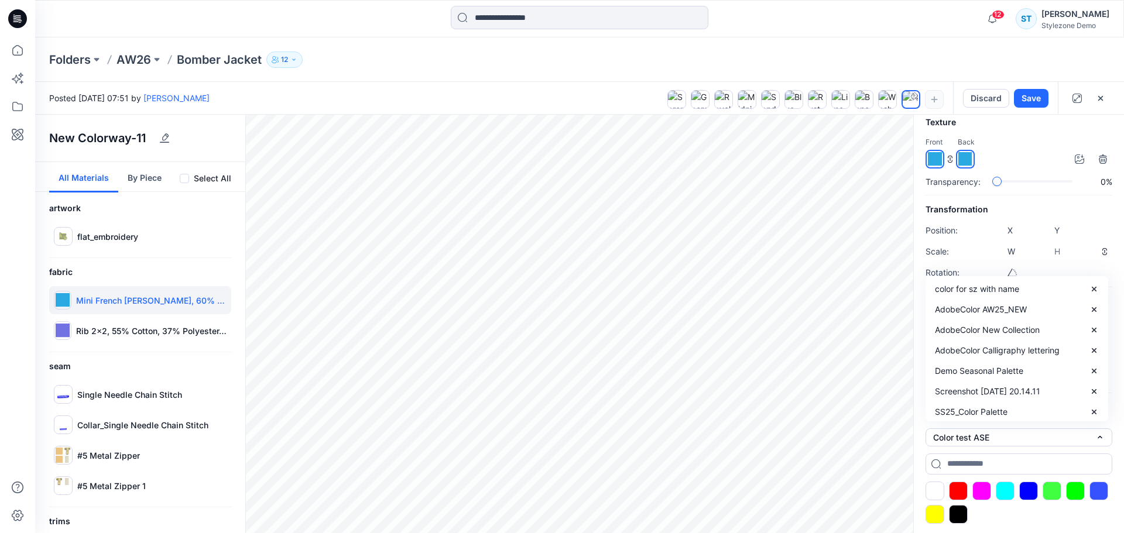
scroll to position [98, 0]
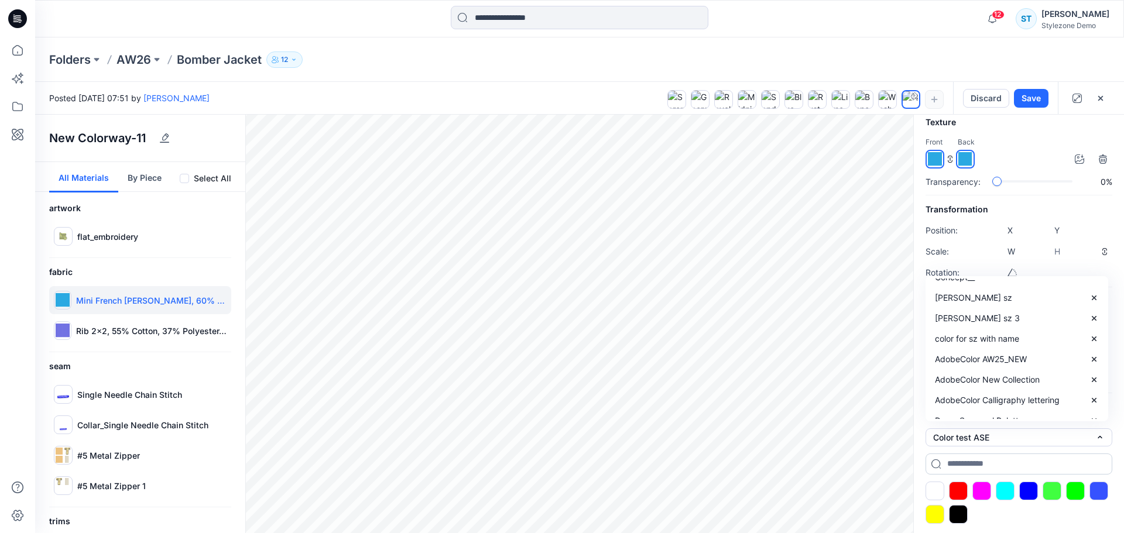
click at [1028, 460] on input at bounding box center [1019, 464] width 187 height 21
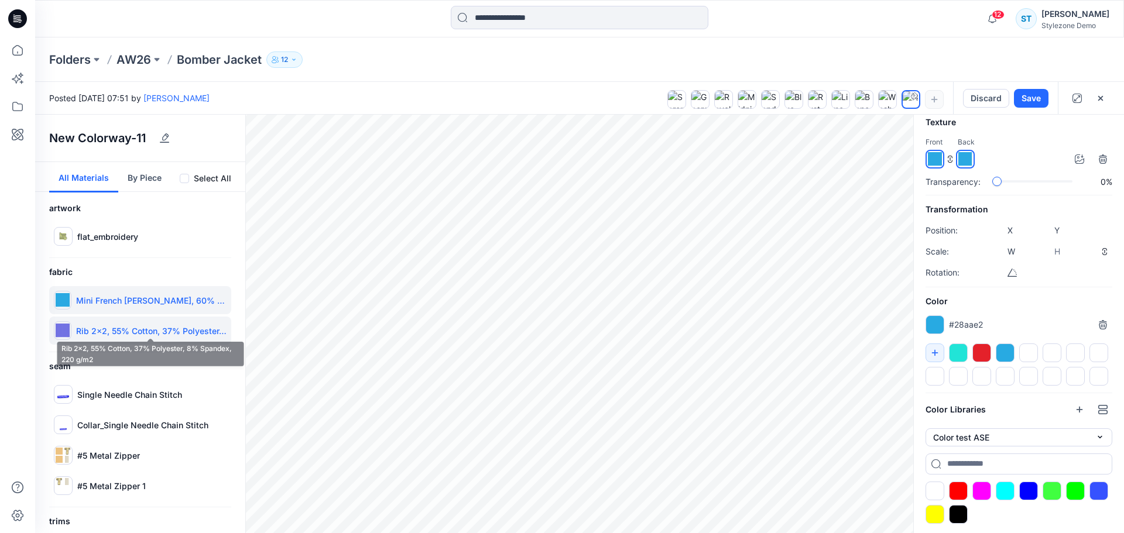
click at [96, 326] on p "Rib 2x2, 55% Cotton, 37% Polyester, 8% Spandex, 220 g/m2" at bounding box center [151, 331] width 151 height 12
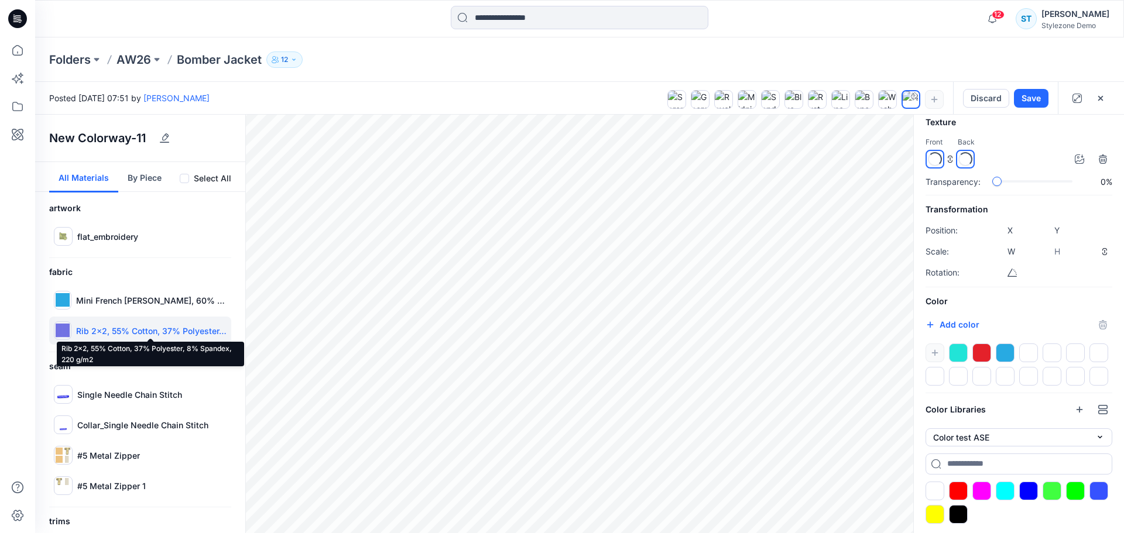
type input "****"
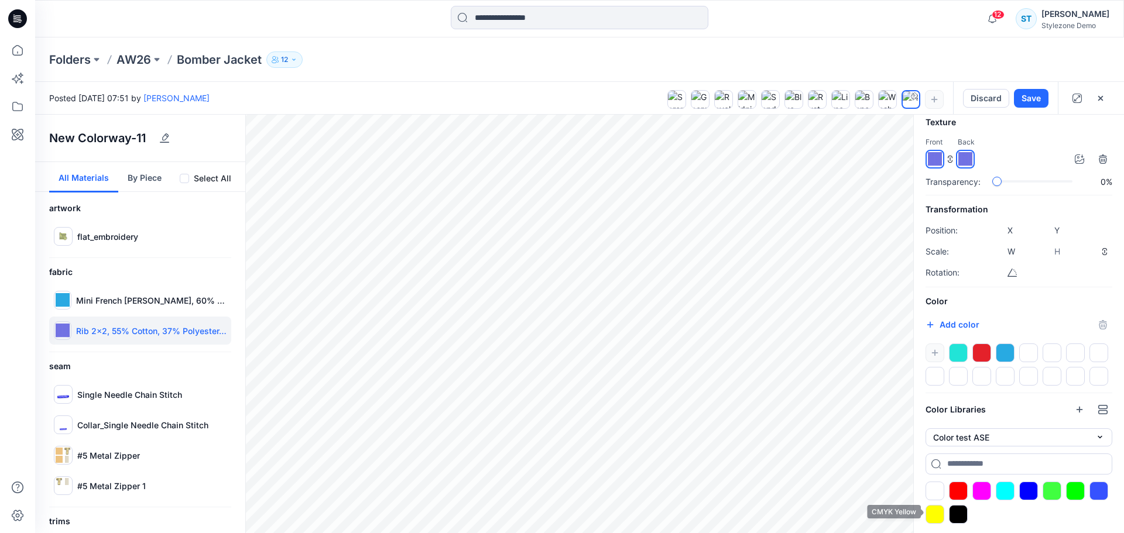
click at [934, 516] on div at bounding box center [935, 514] width 19 height 19
click at [111, 323] on div "Rib 2x2, 55% Cotton, 37% Polyester, 8% Spandex, 220 g/m2" at bounding box center [140, 331] width 182 height 28
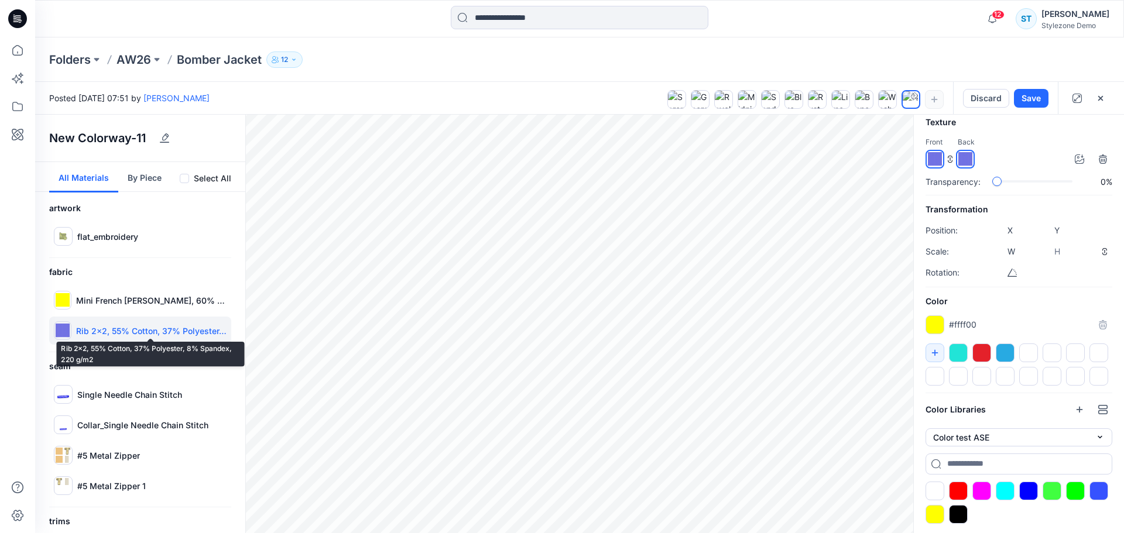
click at [111, 328] on p "Rib 2x2, 55% Cotton, 37% Polyester, 8% Spandex, 220 g/m2" at bounding box center [151, 331] width 151 height 12
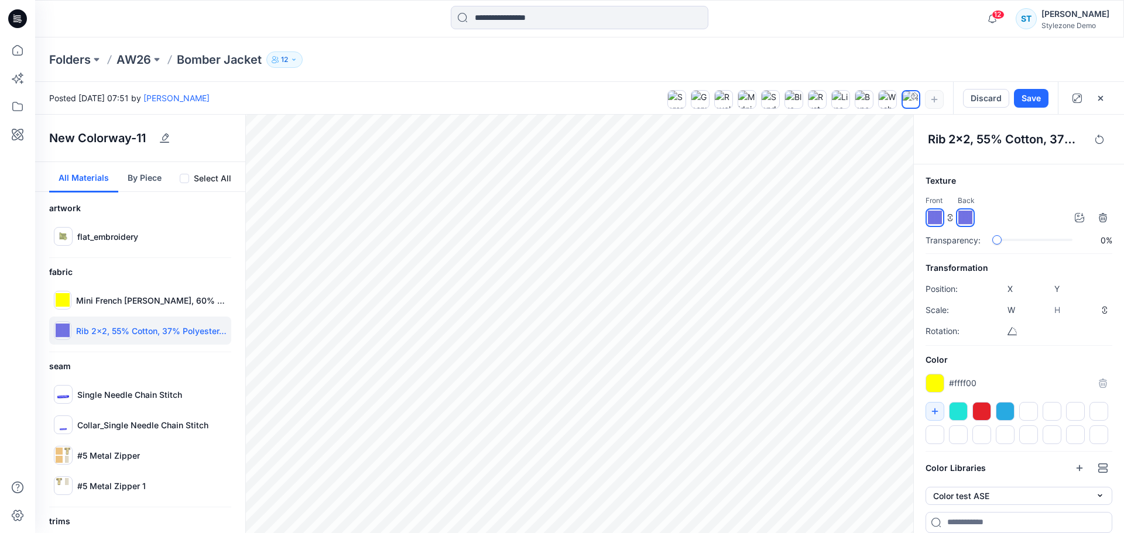
click at [932, 216] on img at bounding box center [935, 218] width 14 height 14
click at [1002, 410] on div at bounding box center [1005, 411] width 19 height 19
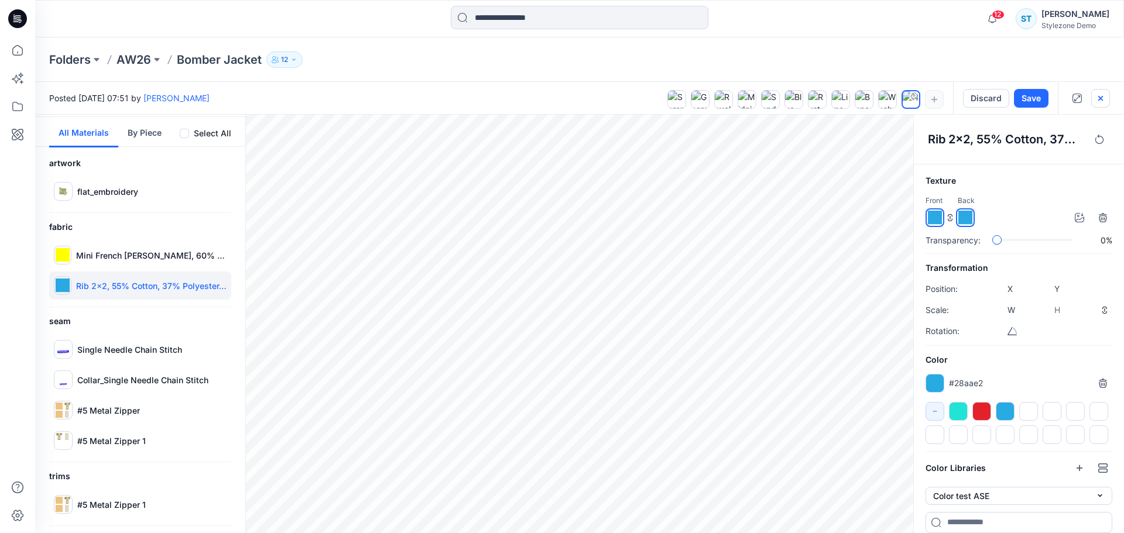
click at [1107, 97] on button "button" at bounding box center [1101, 98] width 19 height 19
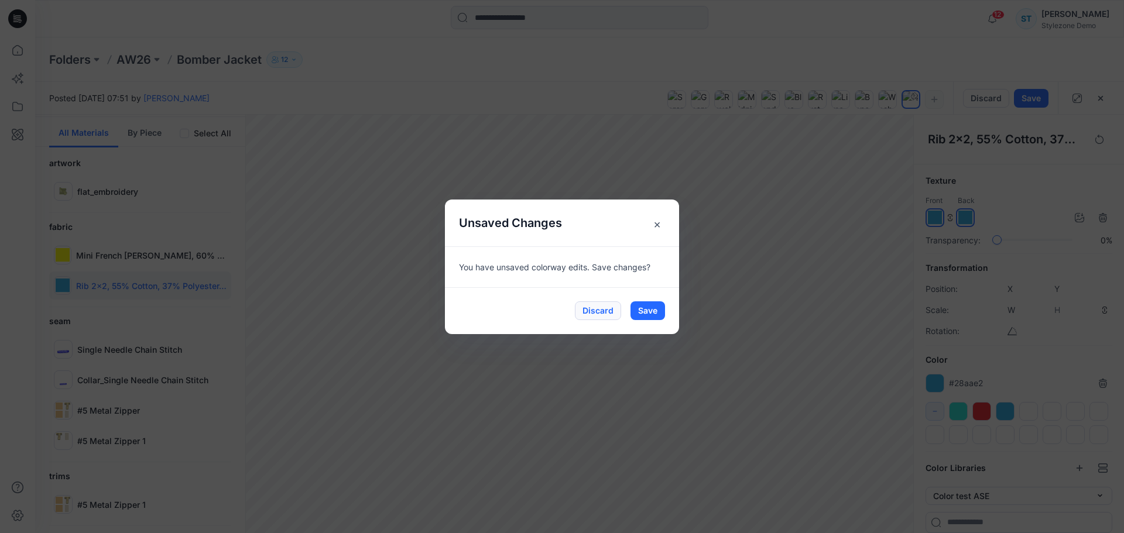
click at [603, 311] on button "Discard" at bounding box center [598, 311] width 46 height 19
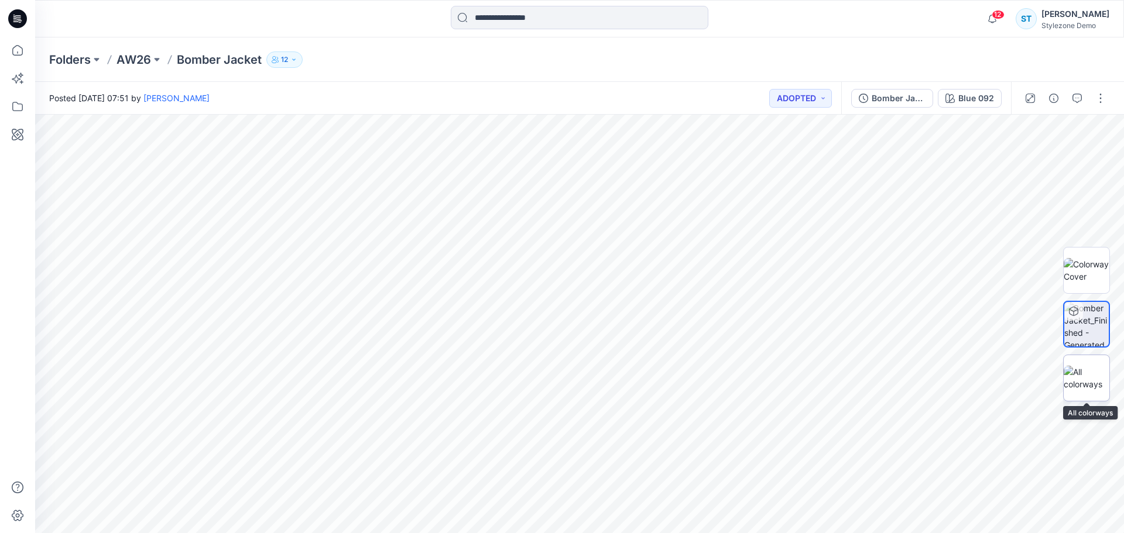
click at [1074, 379] on img at bounding box center [1087, 378] width 46 height 25
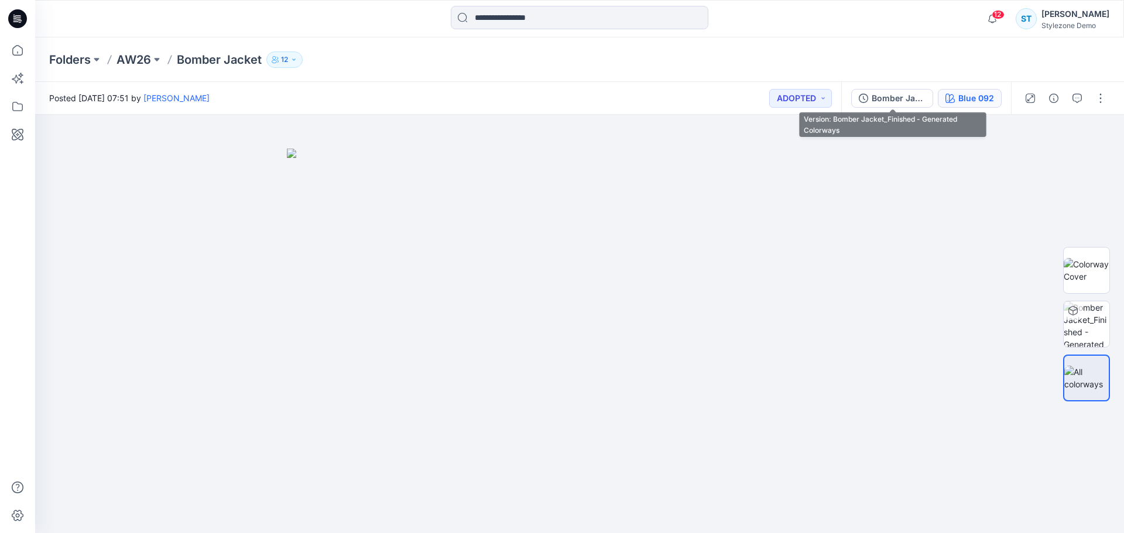
click at [962, 93] on div "Blue 092" at bounding box center [977, 98] width 36 height 13
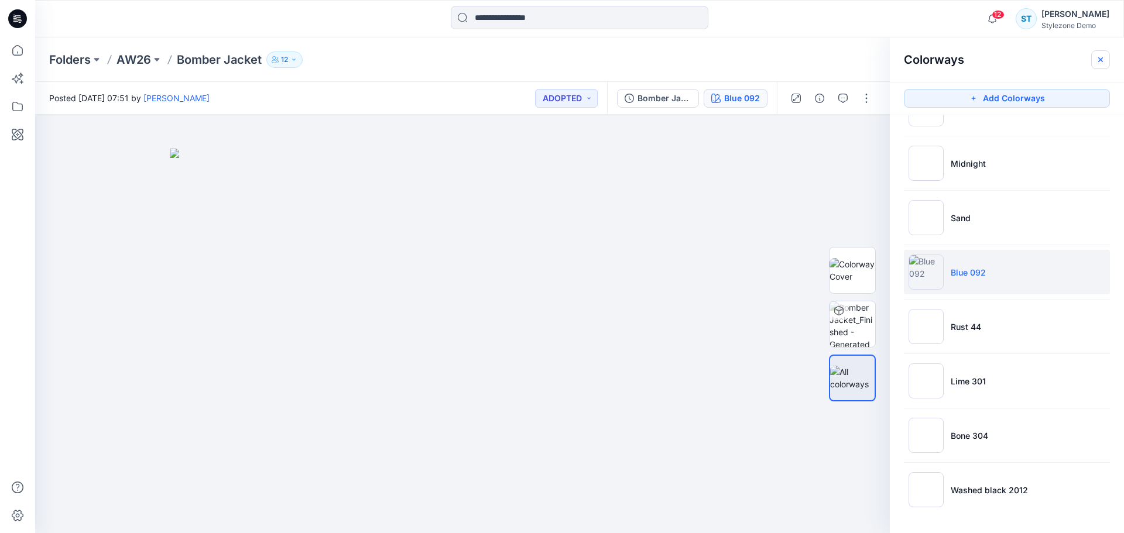
scroll to position [0, 0]
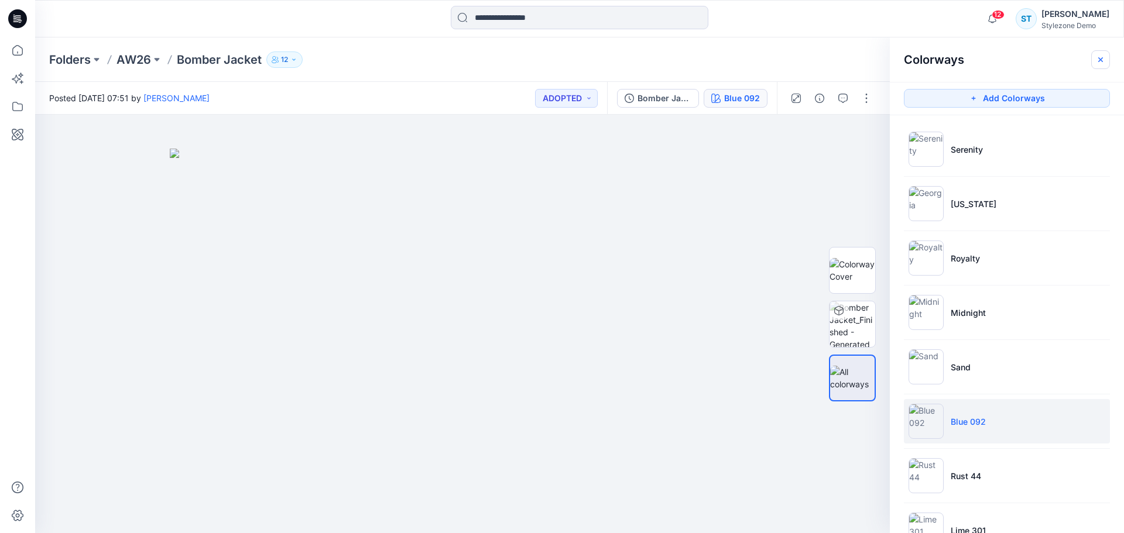
click at [1100, 64] on icon "button" at bounding box center [1100, 59] width 9 height 9
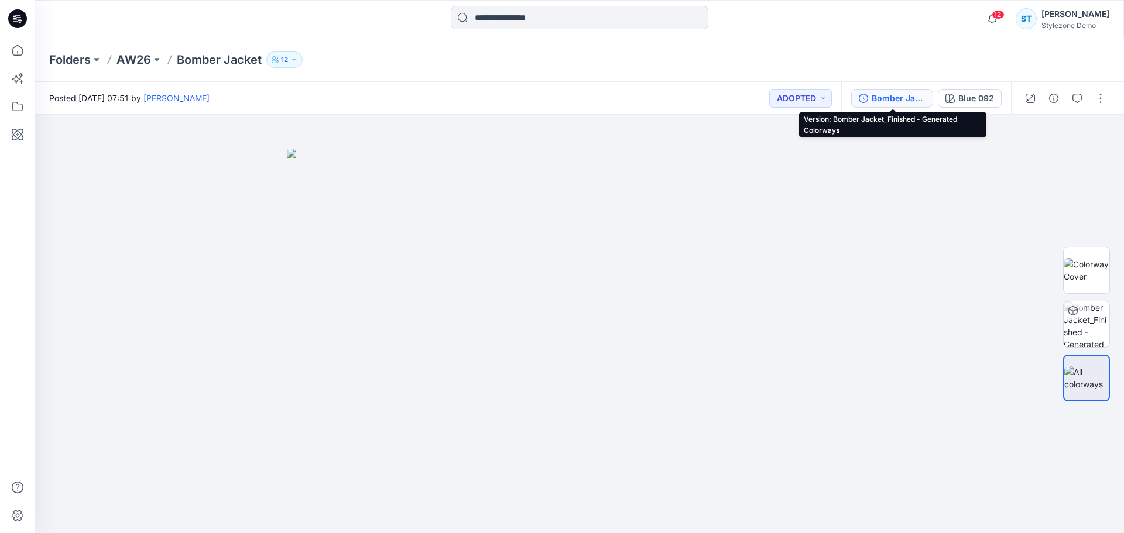
click at [873, 98] on div "Bomber Jacket_Finished - Generated Colorways" at bounding box center [899, 98] width 54 height 13
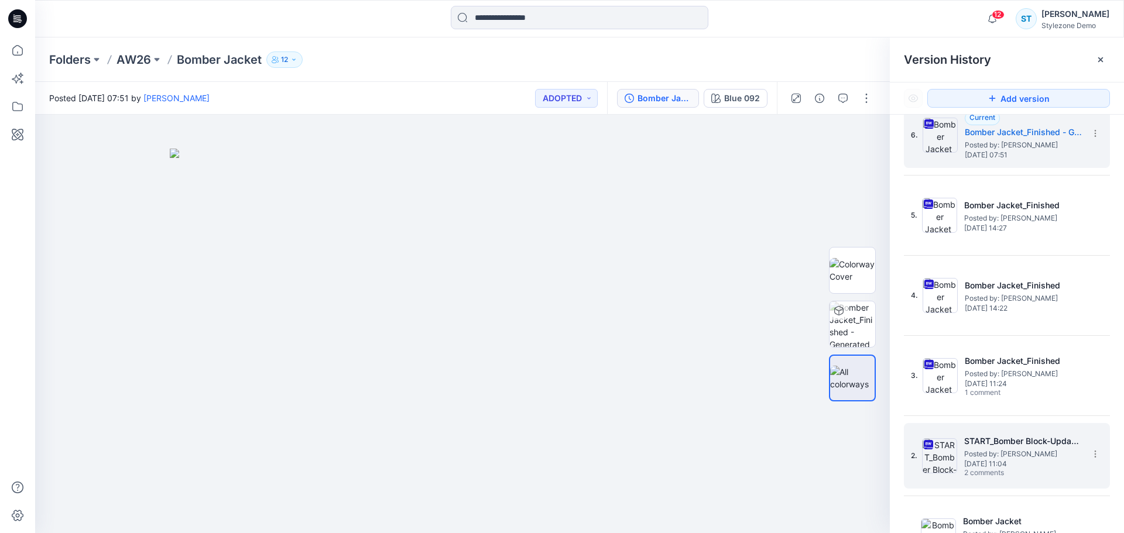
scroll to position [57, 0]
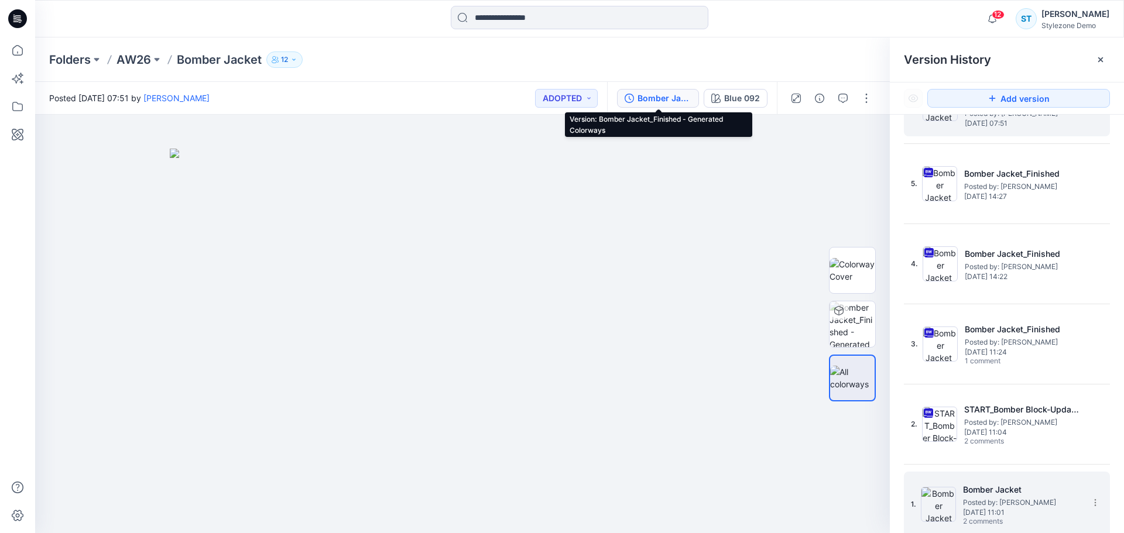
click at [969, 492] on h5 "Bomber Jacket" at bounding box center [1021, 490] width 117 height 14
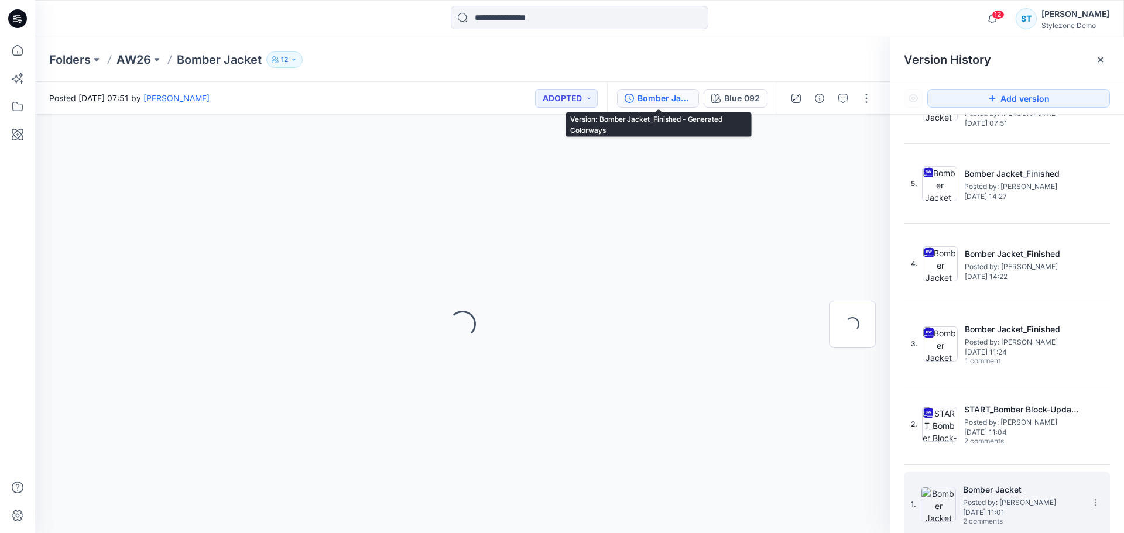
click at [953, 496] on img at bounding box center [938, 504] width 35 height 35
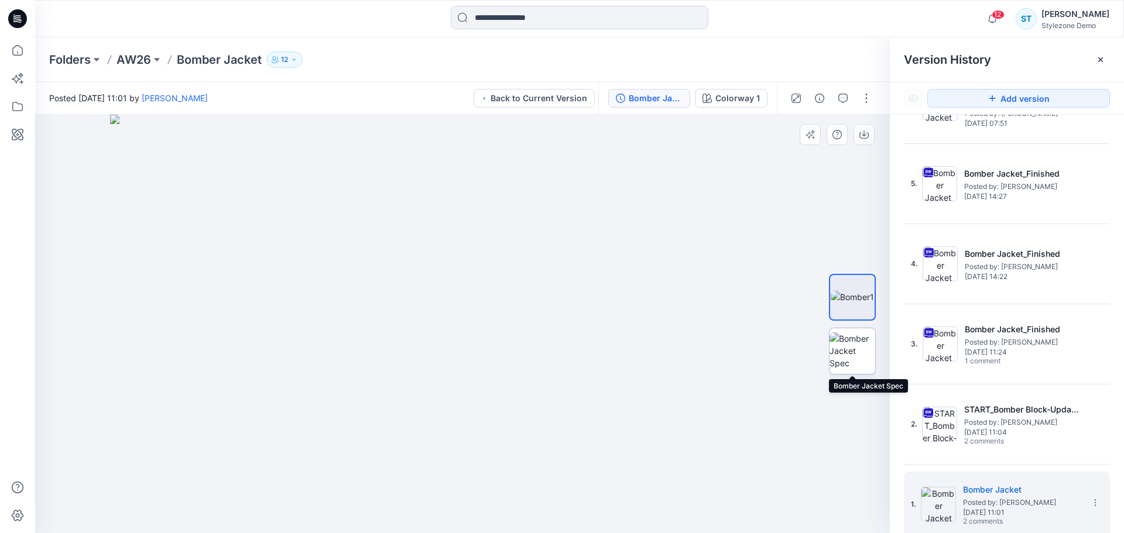
click at [862, 361] on img at bounding box center [853, 351] width 46 height 37
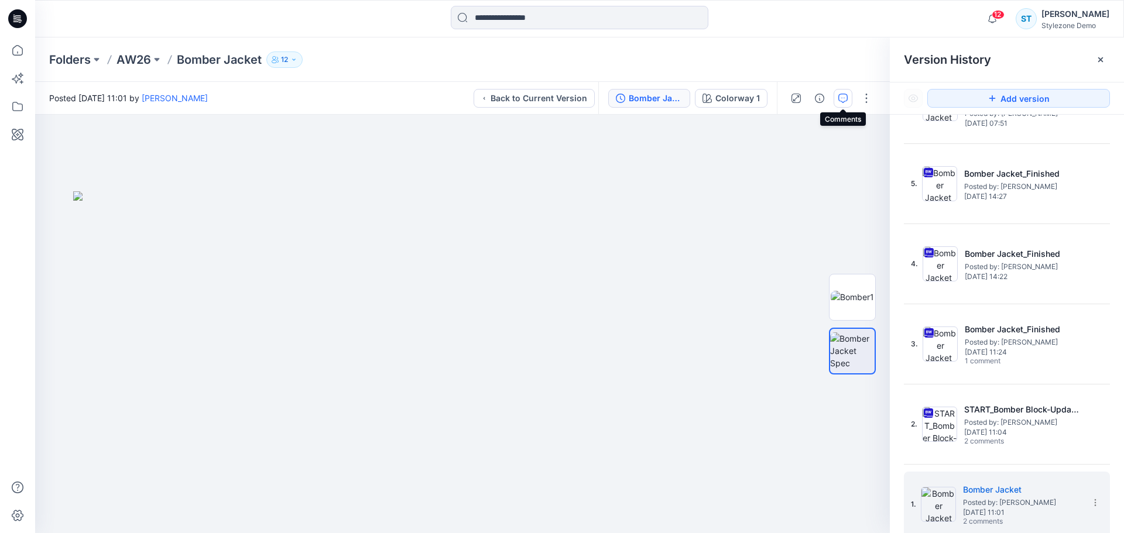
click at [840, 99] on icon "button" at bounding box center [843, 98] width 9 height 9
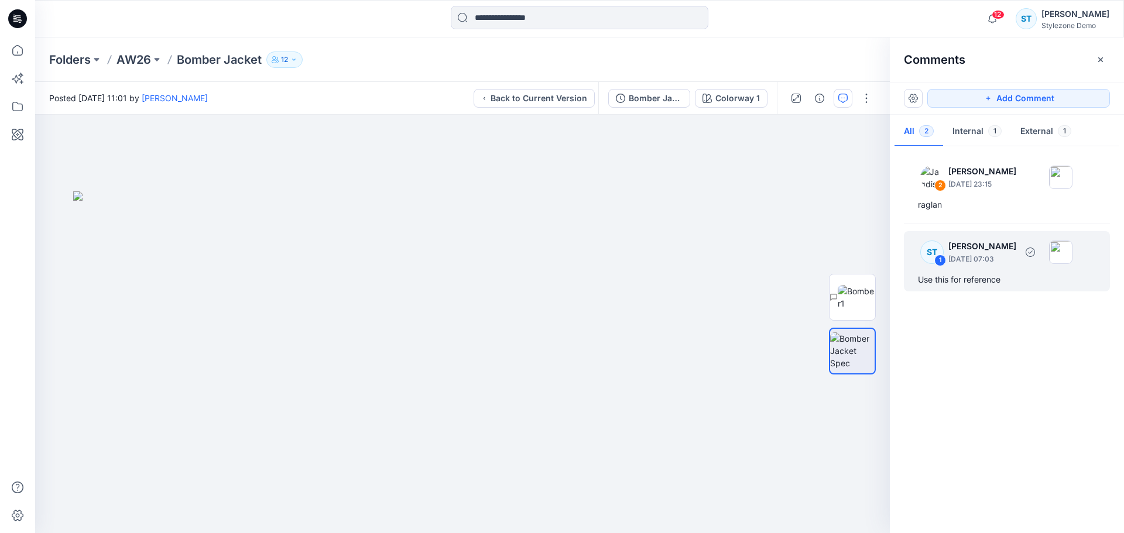
click at [1007, 270] on div "ST 1 Savio Thomas March 25, 2025 07:03 Use this for reference" at bounding box center [1007, 261] width 206 height 60
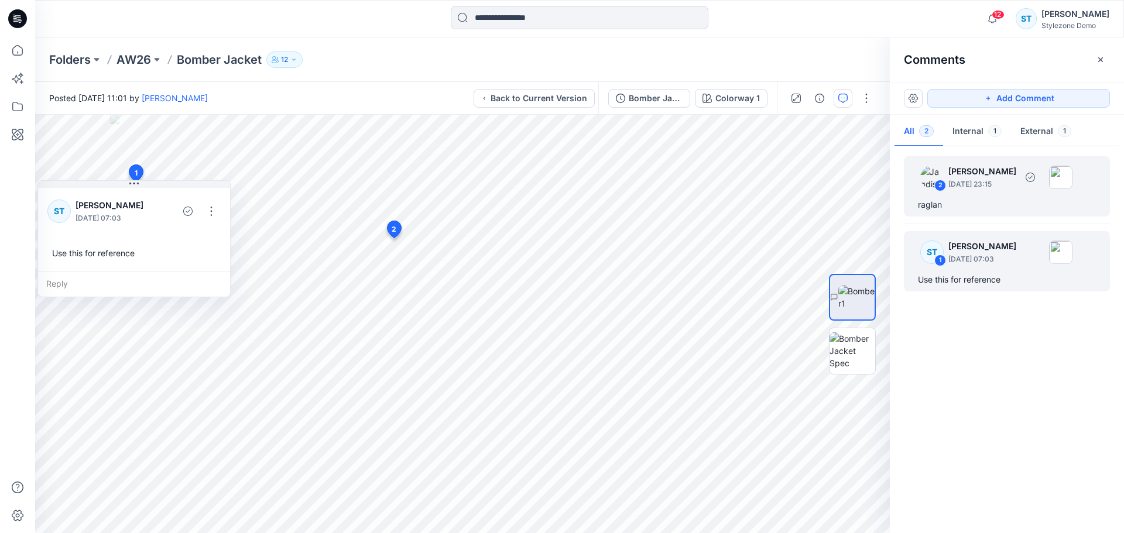
click at [1017, 189] on p "April 10, 2025 23:15" at bounding box center [983, 185] width 68 height 12
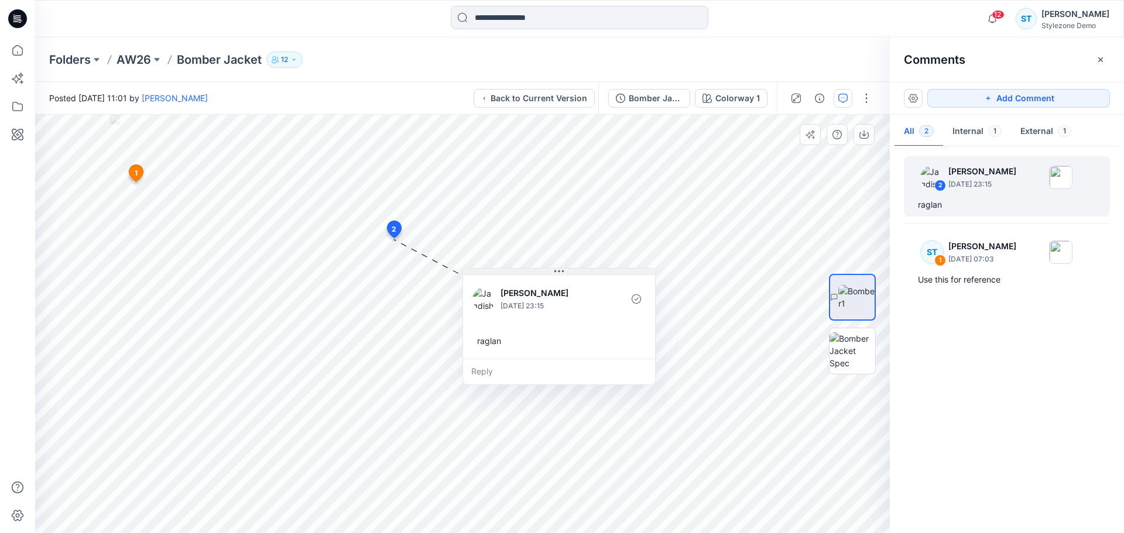
drag, startPoint x: 467, startPoint y: 247, endPoint x: 553, endPoint y: 271, distance: 89.9
click at [553, 271] on button at bounding box center [559, 272] width 192 height 7
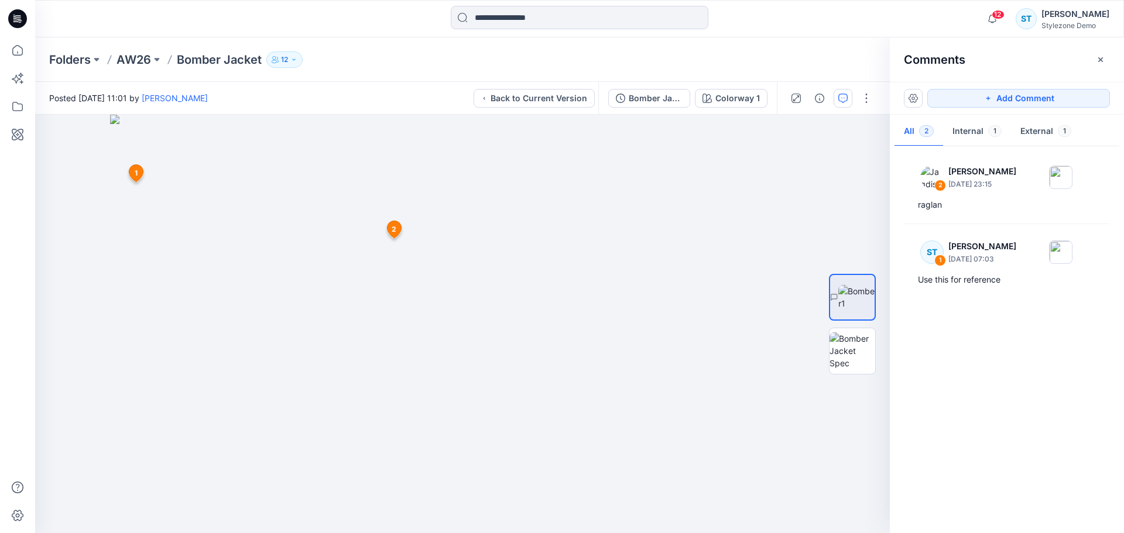
drag, startPoint x: 1102, startPoint y: 59, endPoint x: 1025, endPoint y: 59, distance: 77.3
click at [1099, 59] on icon "button" at bounding box center [1100, 59] width 9 height 9
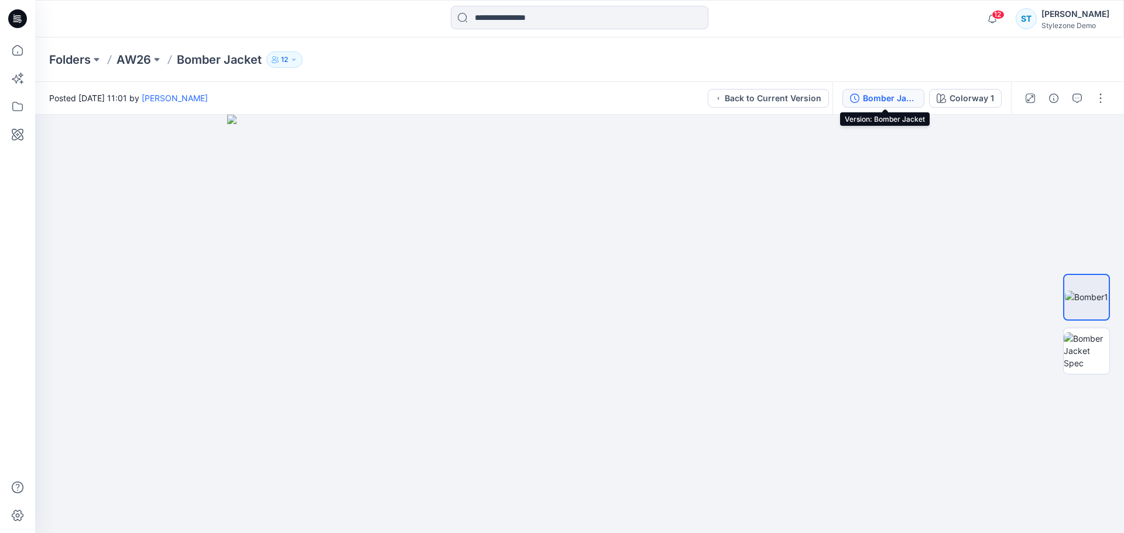
click at [897, 98] on div "Bomber Jacket" at bounding box center [890, 98] width 54 height 13
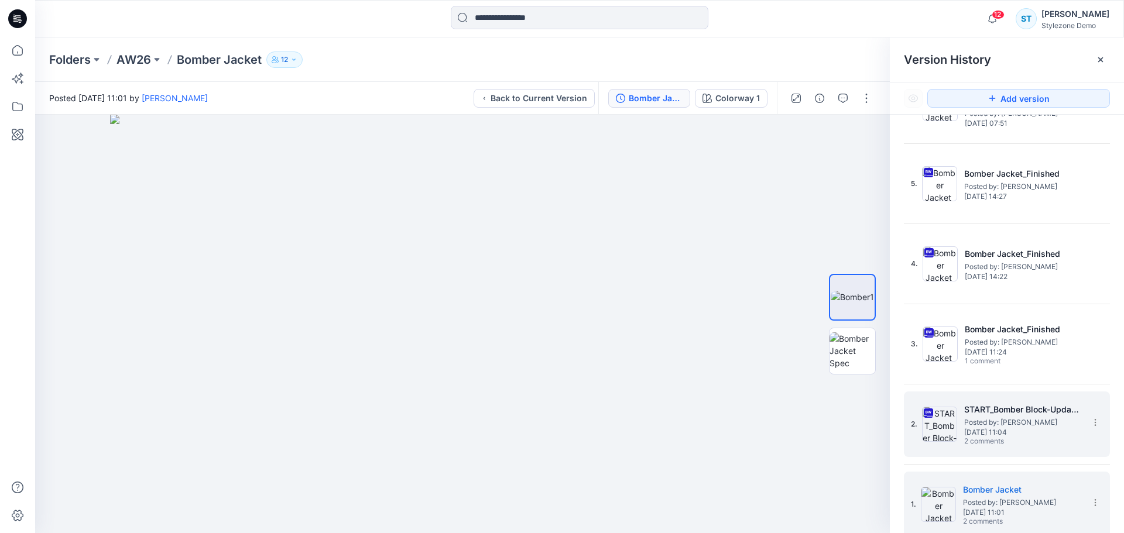
click at [968, 426] on span "Posted by: [PERSON_NAME]" at bounding box center [1023, 423] width 117 height 12
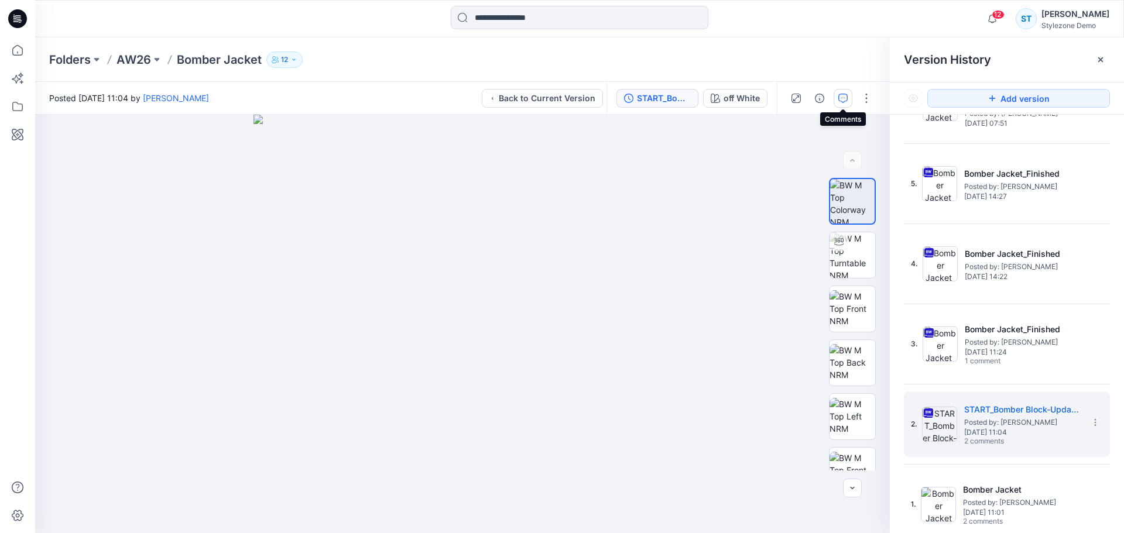
click at [841, 95] on icon "button" at bounding box center [843, 98] width 9 height 9
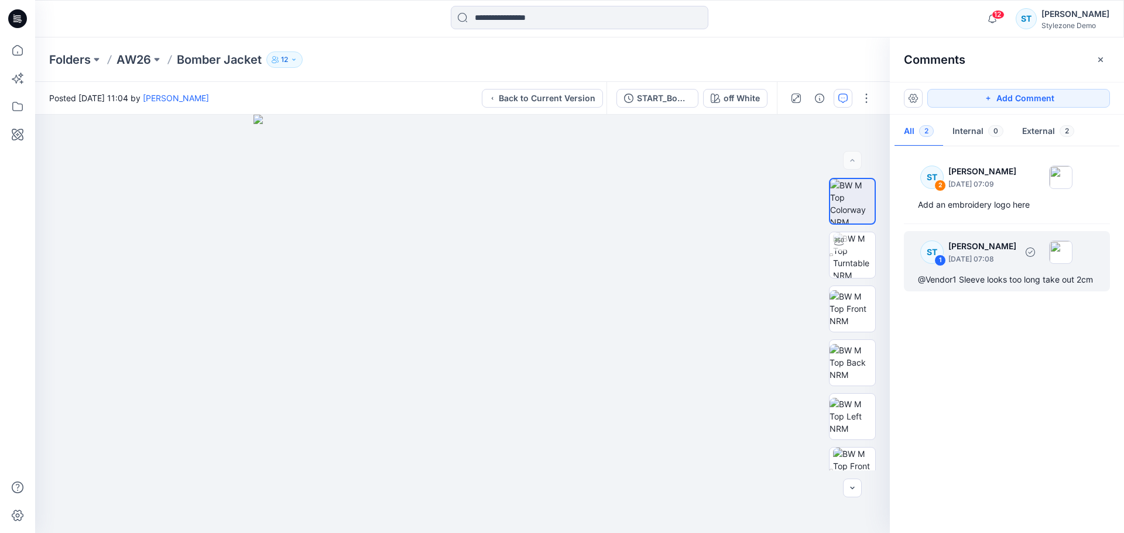
click at [1000, 193] on div "ST 1 Savio Thomas March 25, 2025 07:08" at bounding box center [992, 177] width 162 height 32
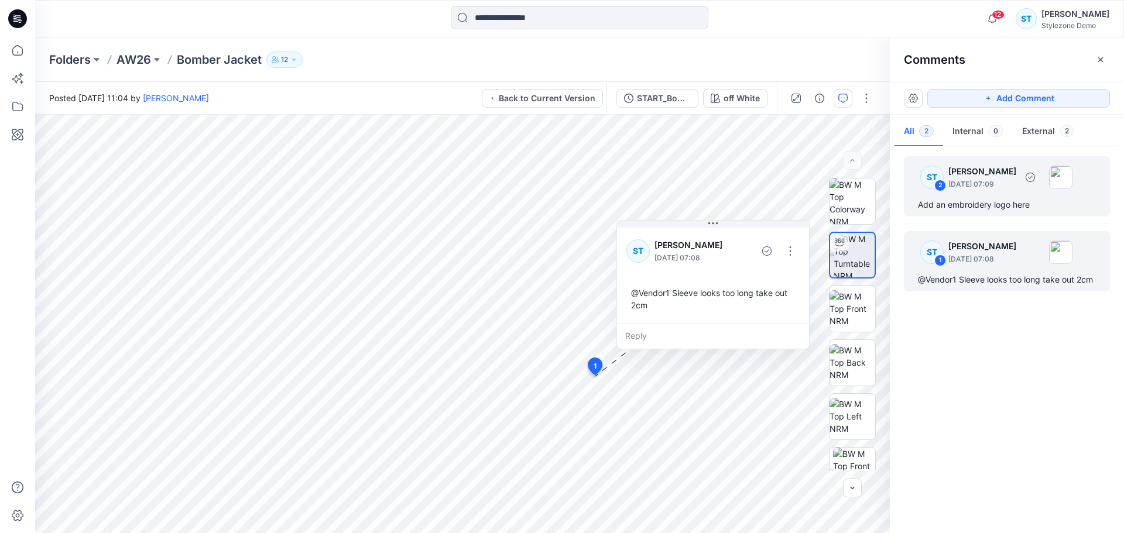
click at [1001, 193] on div "ST 2 Savio Thomas March 25, 2025 07:09" at bounding box center [992, 177] width 162 height 32
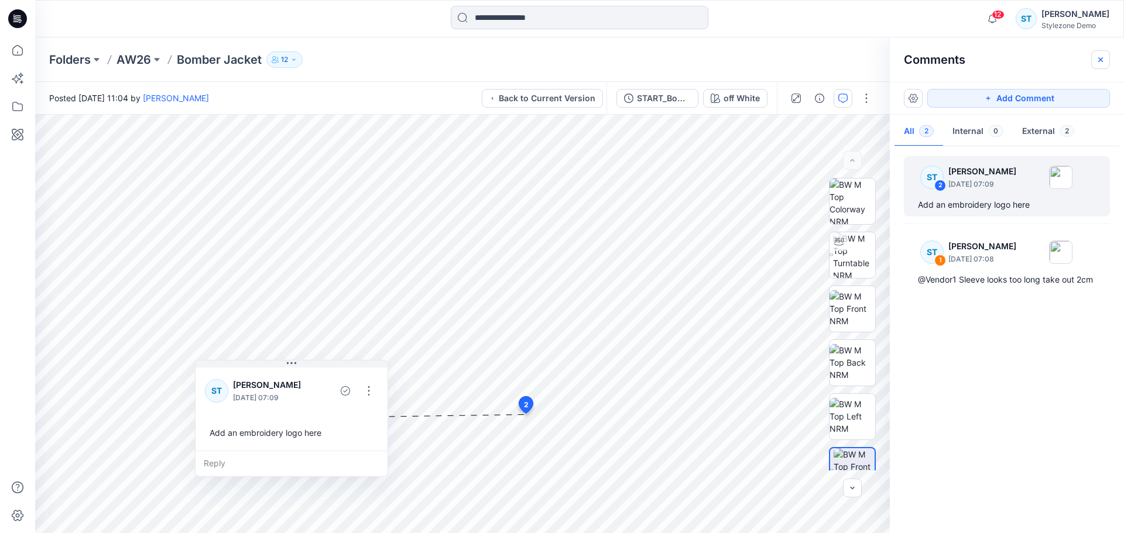
click at [1104, 64] on button "button" at bounding box center [1101, 59] width 19 height 19
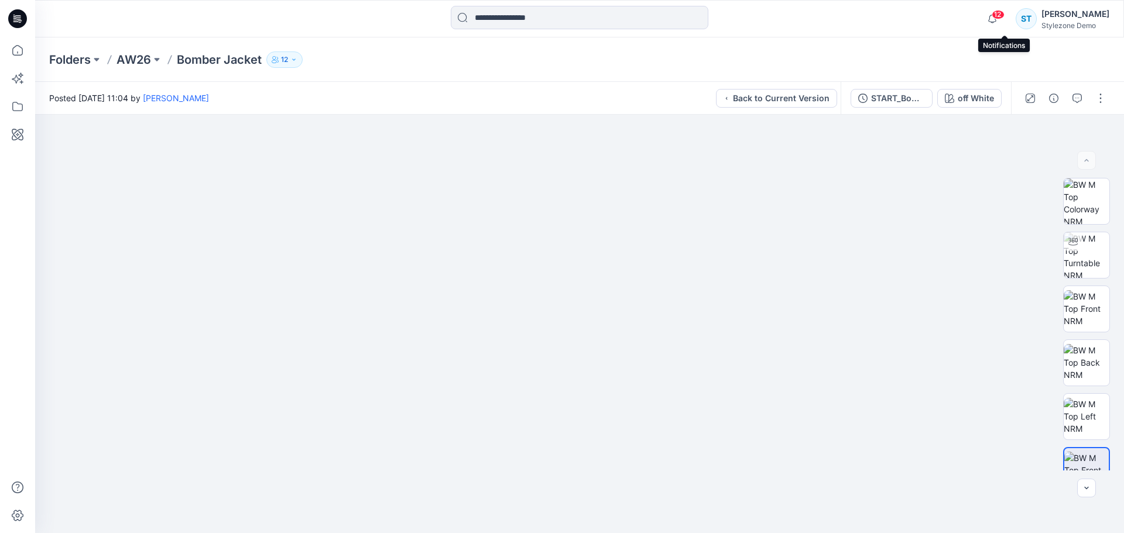
click at [1005, 11] on span "12" at bounding box center [998, 14] width 13 height 9
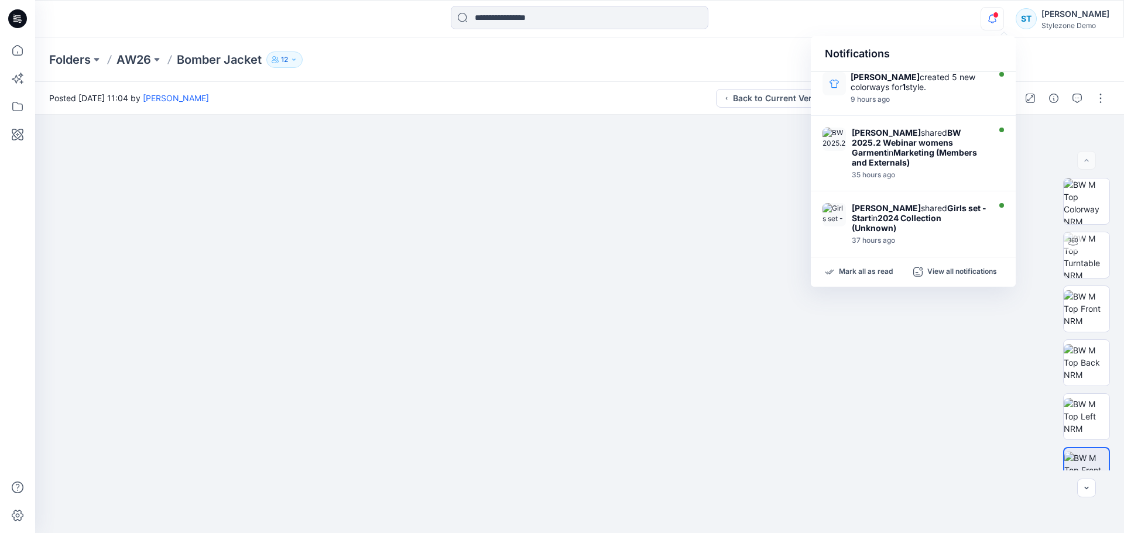
scroll to position [0, 0]
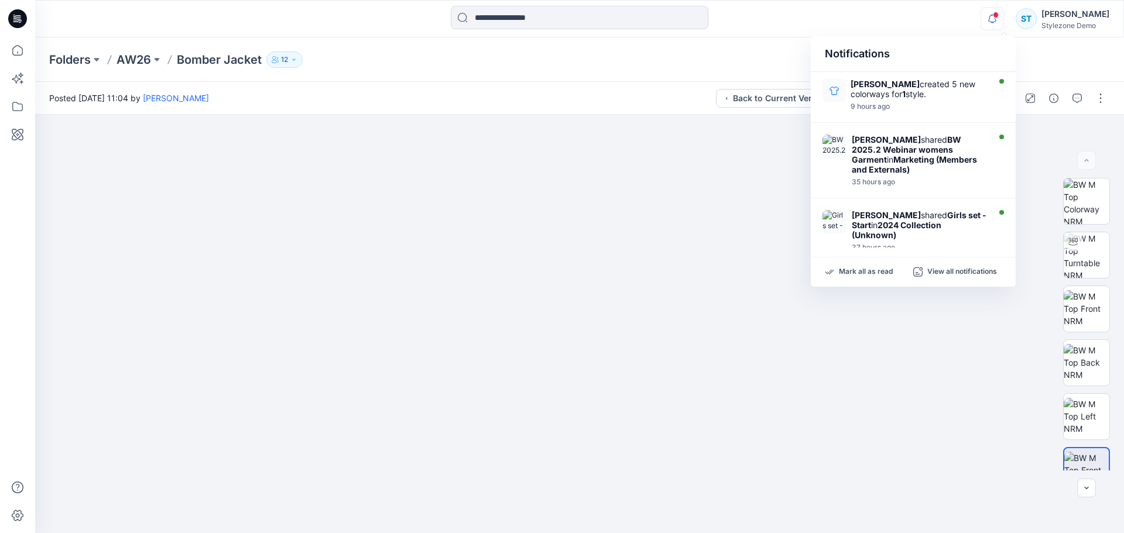
click at [1041, 57] on div "Folders AW26 Bomber Jacket 12" at bounding box center [579, 59] width 1089 height 45
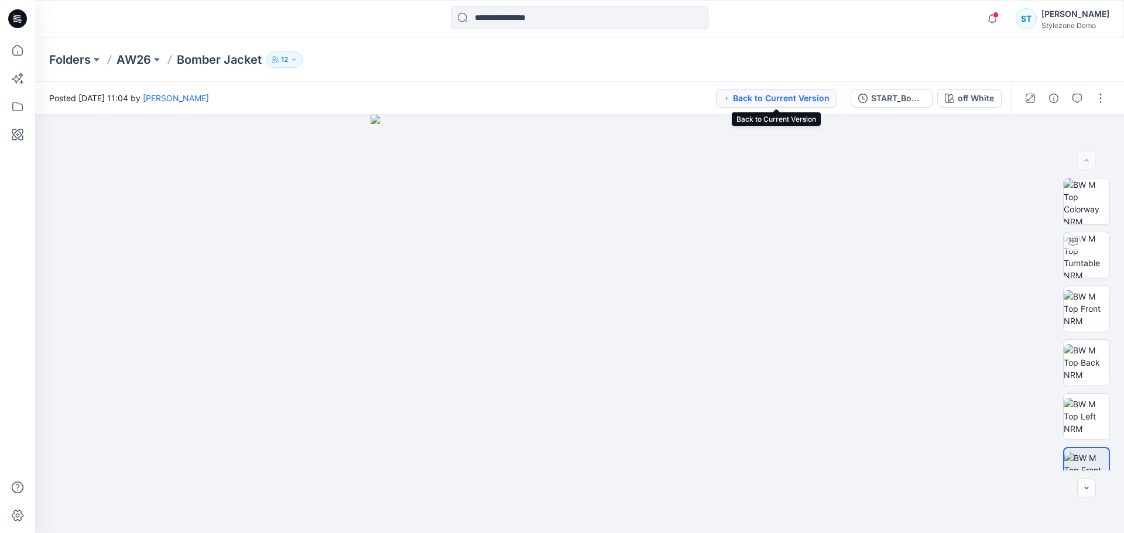
click at [777, 94] on button "Back to Current Version" at bounding box center [776, 98] width 121 height 19
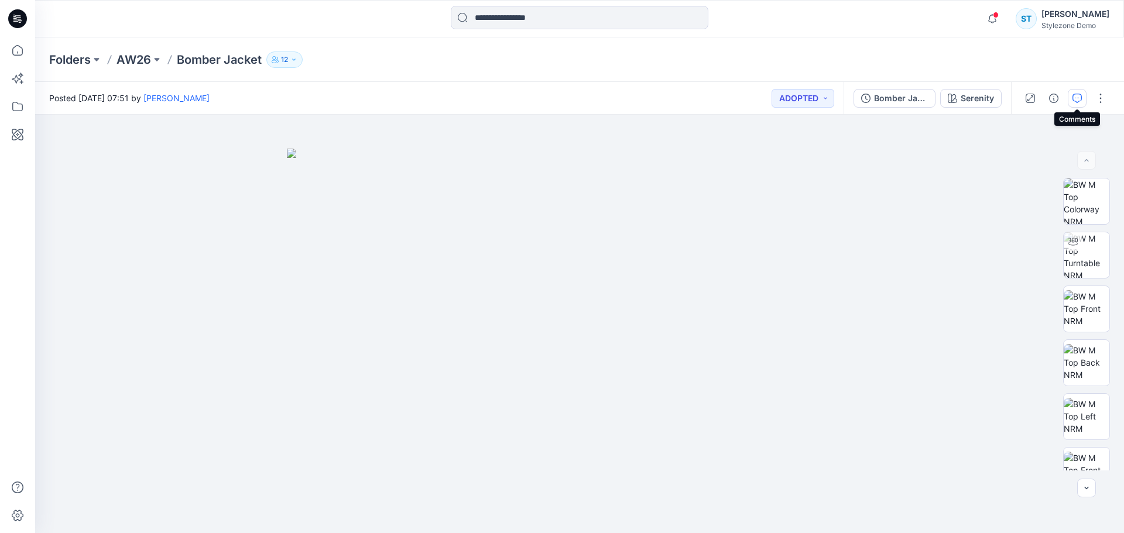
click at [1073, 98] on icon "button" at bounding box center [1077, 98] width 9 height 9
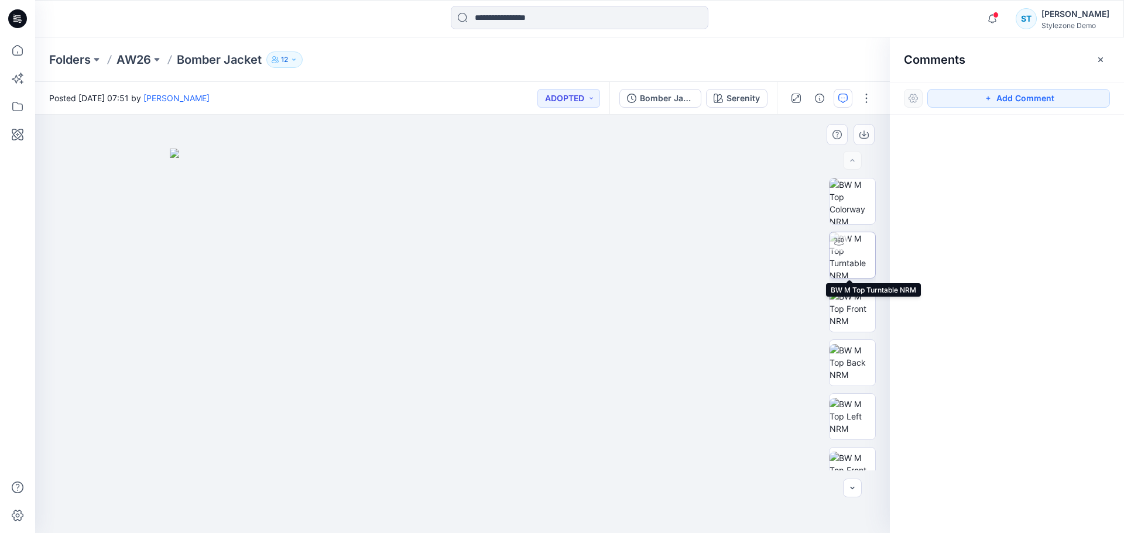
click at [842, 257] on img at bounding box center [853, 255] width 46 height 46
drag, startPoint x: 610, startPoint y: 350, endPoint x: 418, endPoint y: 379, distance: 194.9
click at [386, 362] on img at bounding box center [456, 218] width 867 height 631
drag, startPoint x: 462, startPoint y: 511, endPoint x: 429, endPoint y: 505, distance: 33.9
click at [429, 505] on icon at bounding box center [464, 499] width 354 height 44
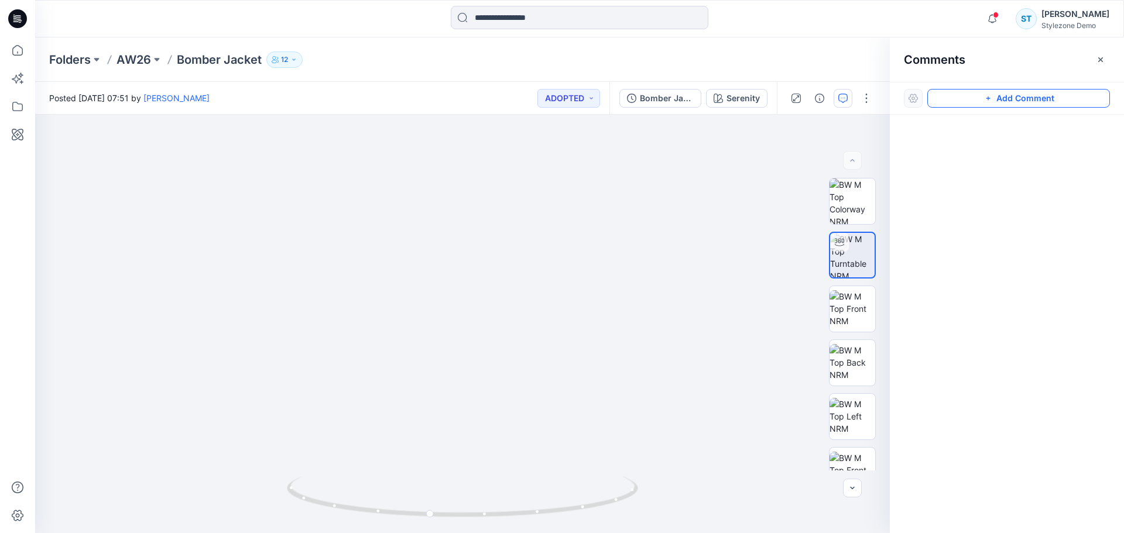
click at [1000, 100] on button "Add Comment" at bounding box center [1019, 98] width 183 height 19
click at [604, 332] on div "1" at bounding box center [462, 324] width 855 height 419
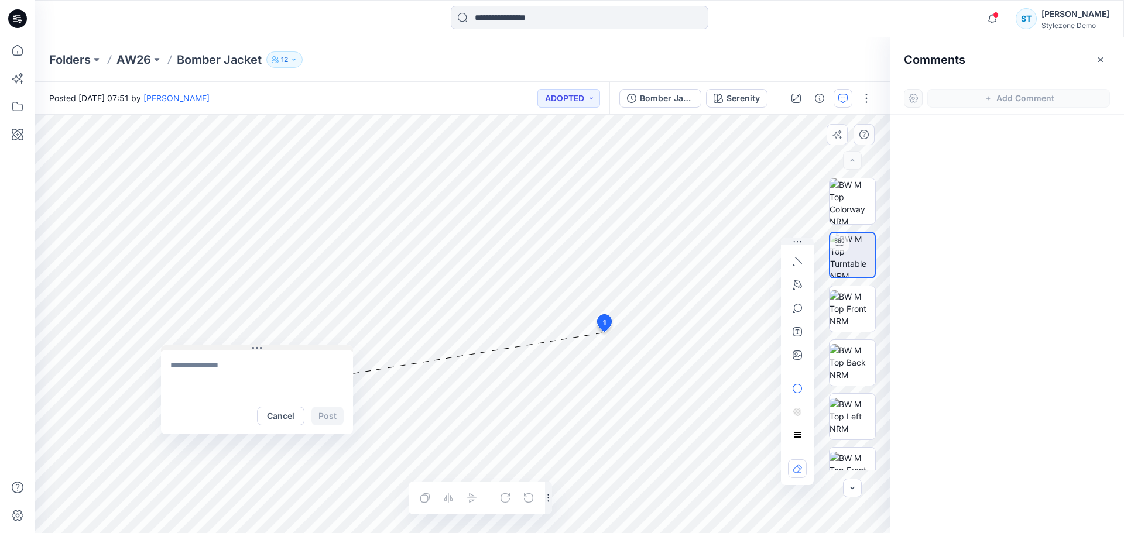
drag, startPoint x: 668, startPoint y: 340, endPoint x: 252, endPoint y: 347, distance: 415.8
click at [252, 347] on button at bounding box center [257, 349] width 192 height 7
click at [231, 364] on textarea at bounding box center [266, 372] width 192 height 47
type textarea "**********"
click at [338, 412] on button "Post" at bounding box center [337, 415] width 32 height 19
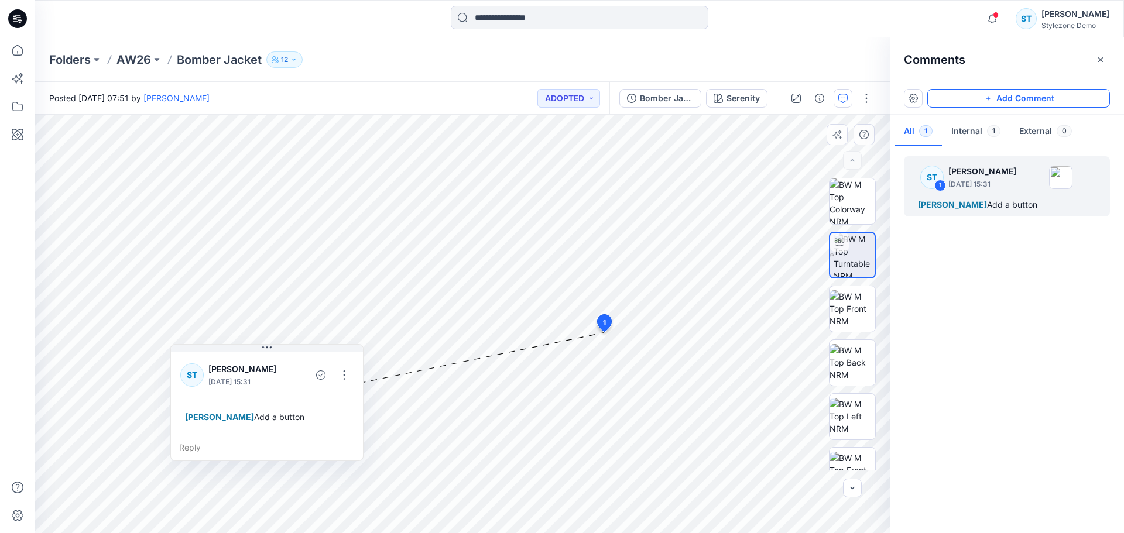
click at [998, 98] on button "Add Comment" at bounding box center [1019, 98] width 183 height 19
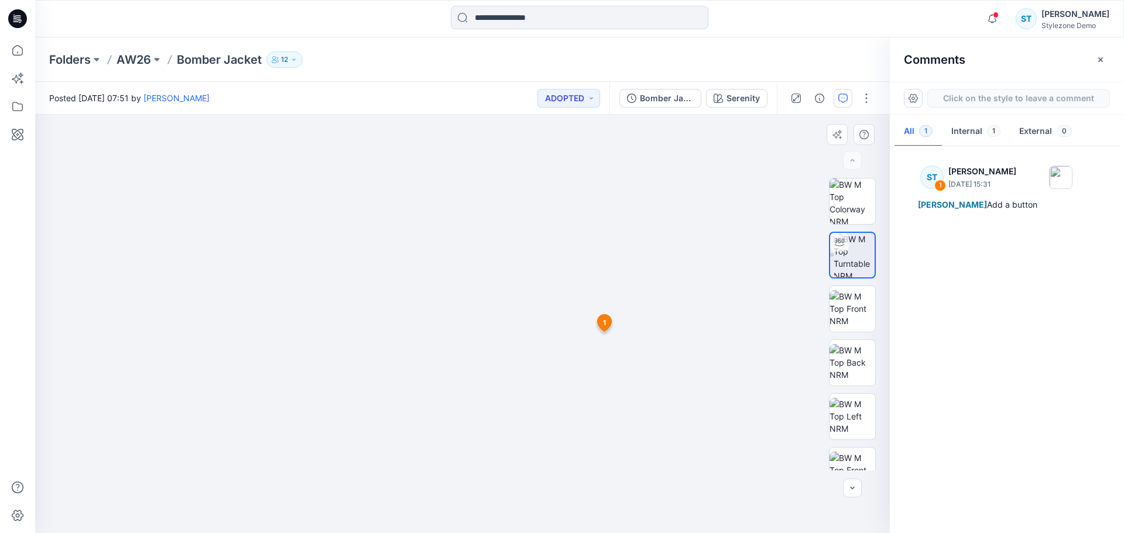
click at [557, 329] on div "2 1 ST Savio Thomas August 18, 2025 15:31 Jagdish Sethuraman Add a button Reply" at bounding box center [462, 324] width 855 height 419
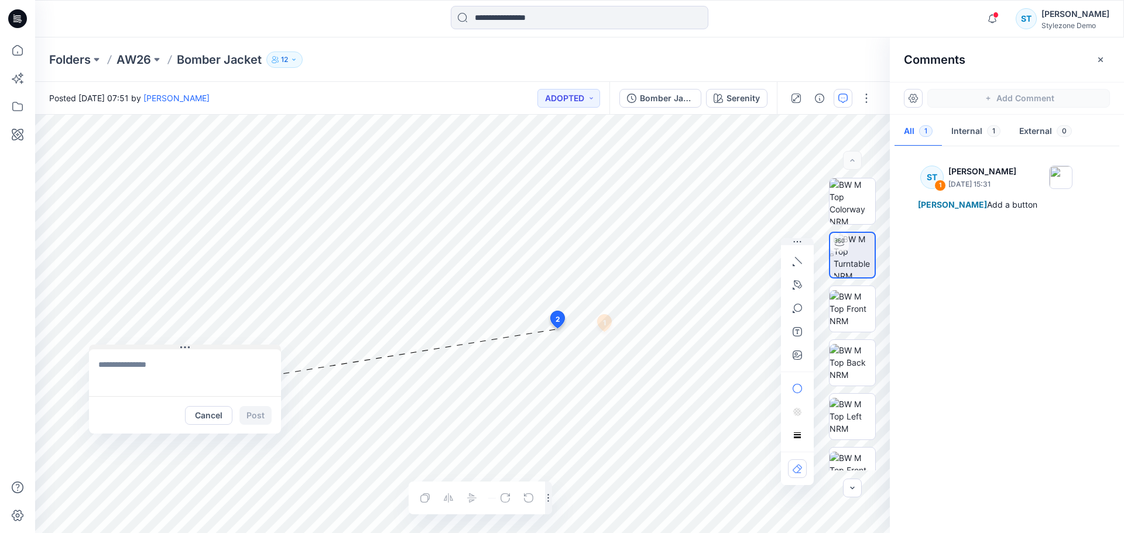
drag, startPoint x: 577, startPoint y: 336, endPoint x: 111, endPoint y: 346, distance: 466.2
click at [111, 346] on button at bounding box center [185, 348] width 192 height 7
click at [799, 307] on icon "button" at bounding box center [797, 308] width 9 height 9
click at [801, 435] on rect "button" at bounding box center [797, 435] width 7 height 1
click at [795, 391] on icon "button" at bounding box center [797, 388] width 9 height 9
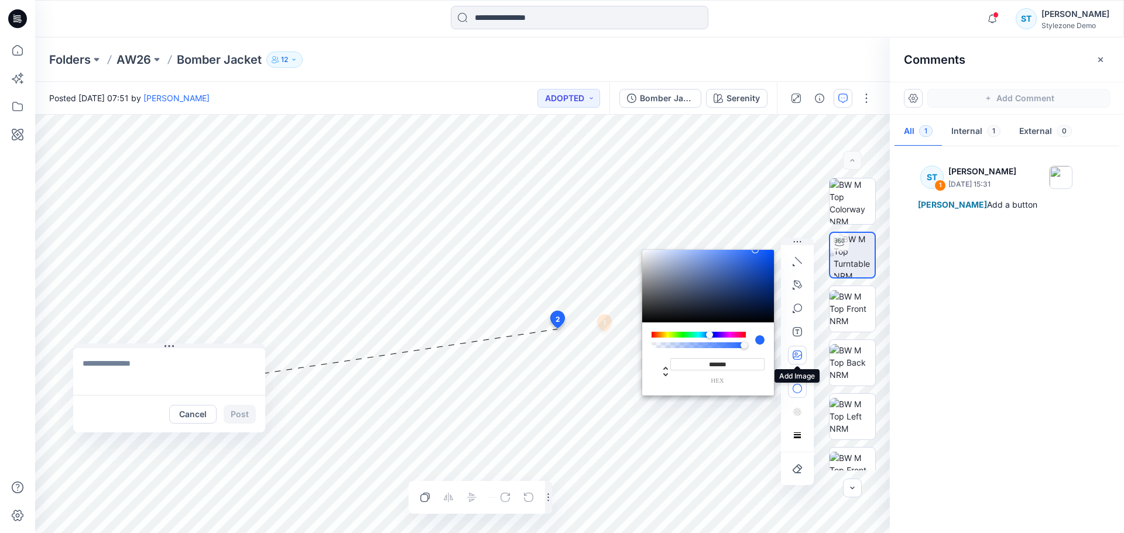
click at [799, 355] on icon "button" at bounding box center [797, 355] width 9 height 9
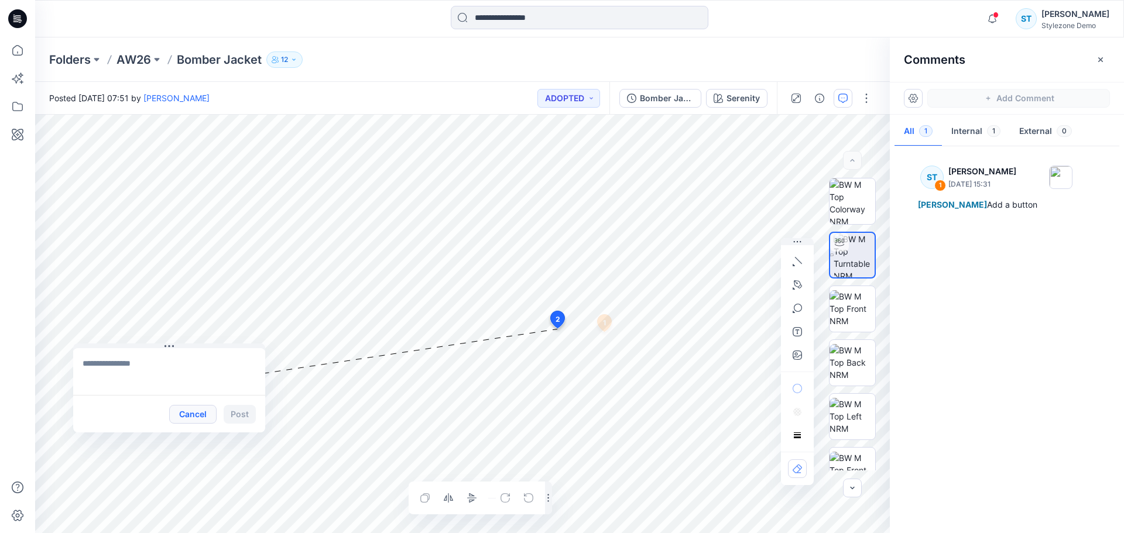
click at [199, 415] on button "Cancel" at bounding box center [192, 414] width 47 height 19
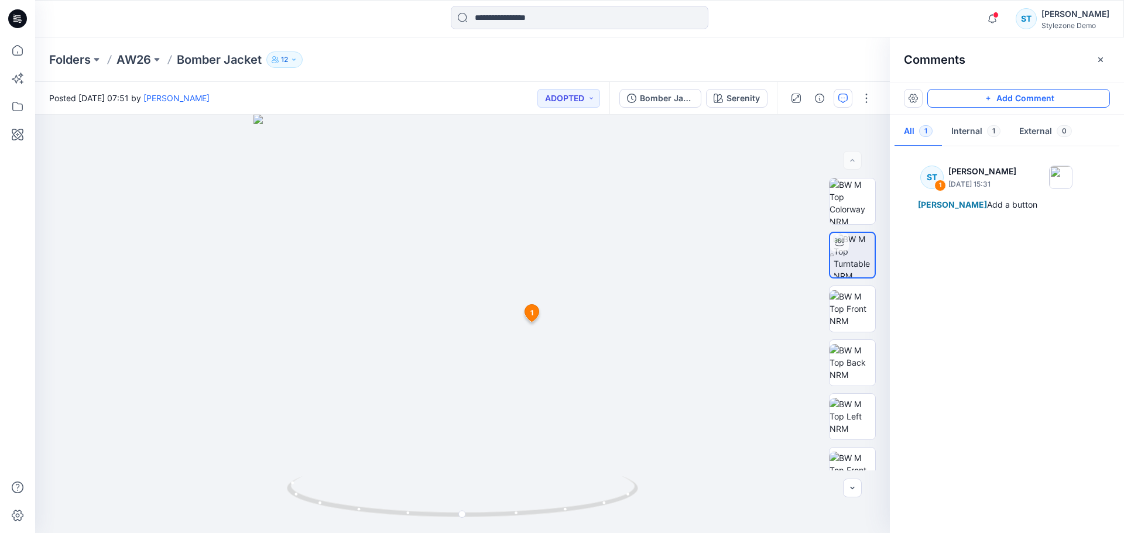
click at [1000, 97] on button "Add Comment" at bounding box center [1019, 98] width 183 height 19
click at [553, 251] on div "2 1 ST Savio Thomas August 18, 2025 15:31 Jagdish Sethuraman Add a button Reply" at bounding box center [462, 324] width 855 height 419
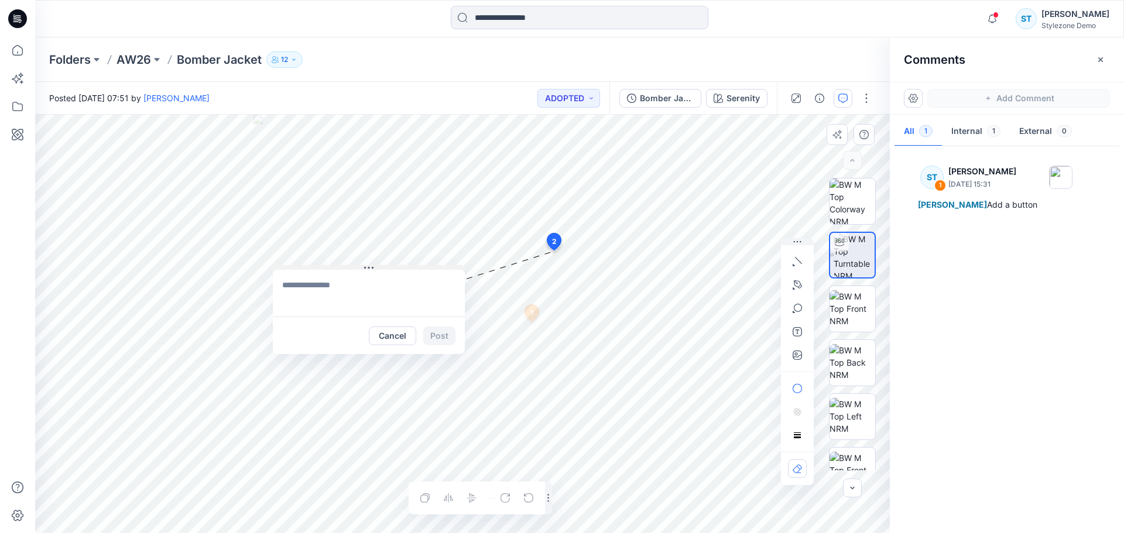
drag, startPoint x: 599, startPoint y: 260, endPoint x: 336, endPoint y: 269, distance: 263.1
click at [336, 269] on button at bounding box center [369, 268] width 192 height 7
click at [971, 131] on button "Internal 1" at bounding box center [976, 132] width 68 height 30
click at [1042, 131] on button "External 0" at bounding box center [1045, 132] width 71 height 30
click at [411, 340] on button "Cancel" at bounding box center [392, 336] width 47 height 19
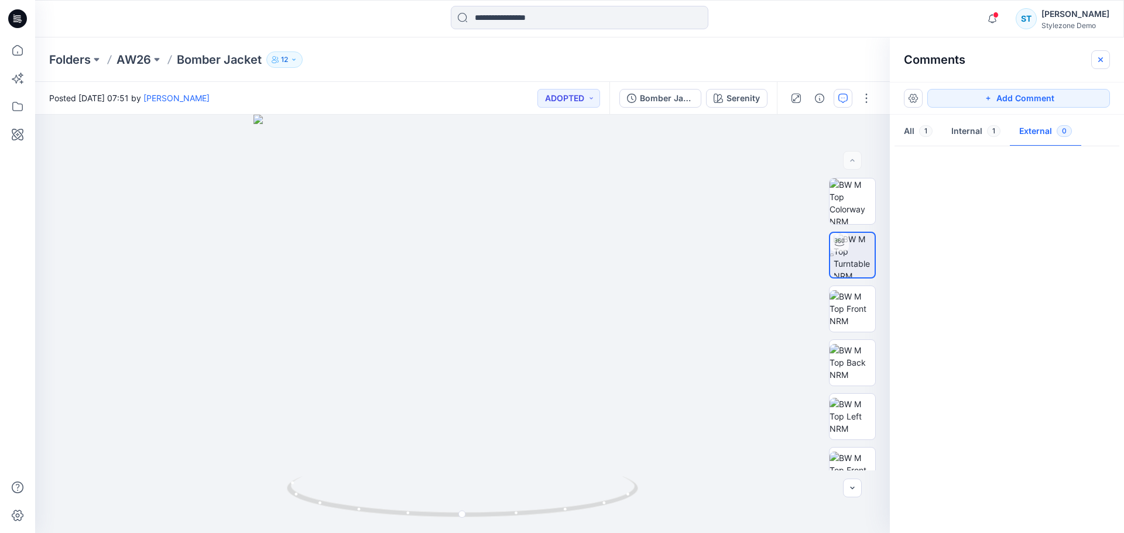
click at [1098, 59] on icon "button" at bounding box center [1100, 59] width 9 height 9
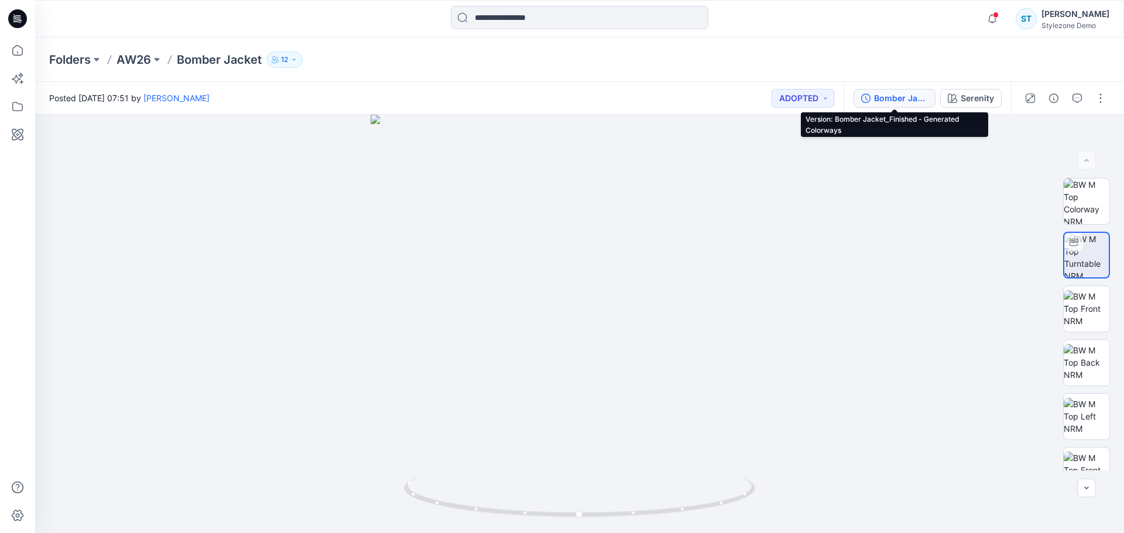
click at [908, 103] on div "Bomber Jacket_Finished - Generated Colorways" at bounding box center [901, 98] width 54 height 13
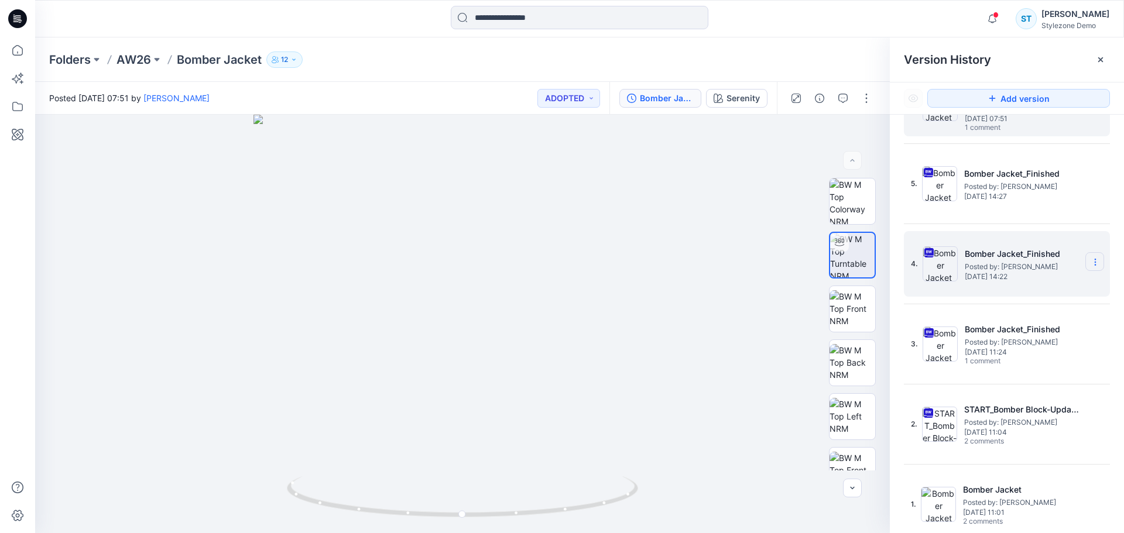
click at [0, 0] on section at bounding box center [0, 0] width 0 height 0
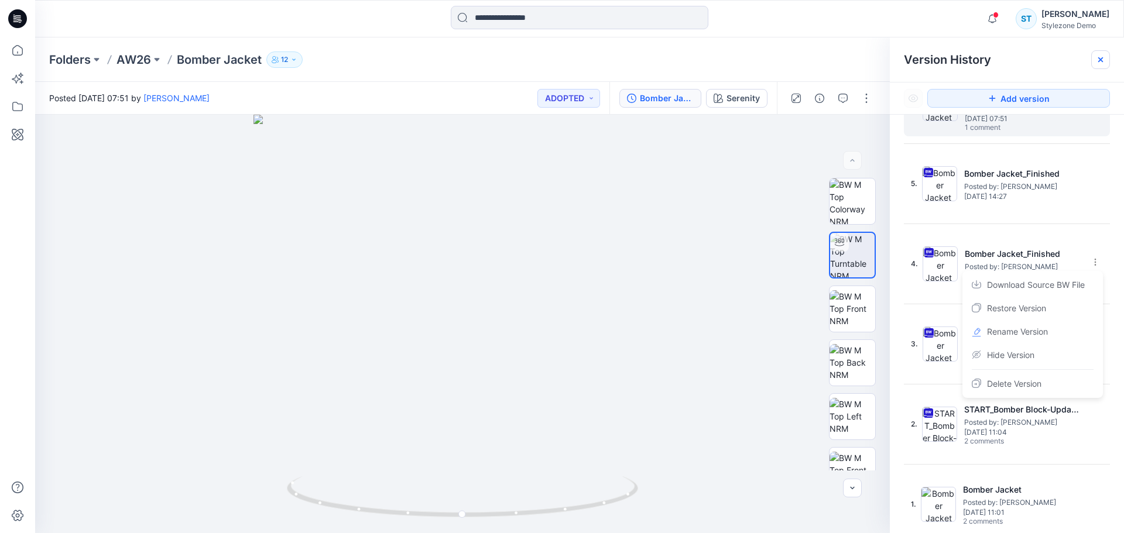
click at [1102, 57] on icon at bounding box center [1100, 59] width 9 height 9
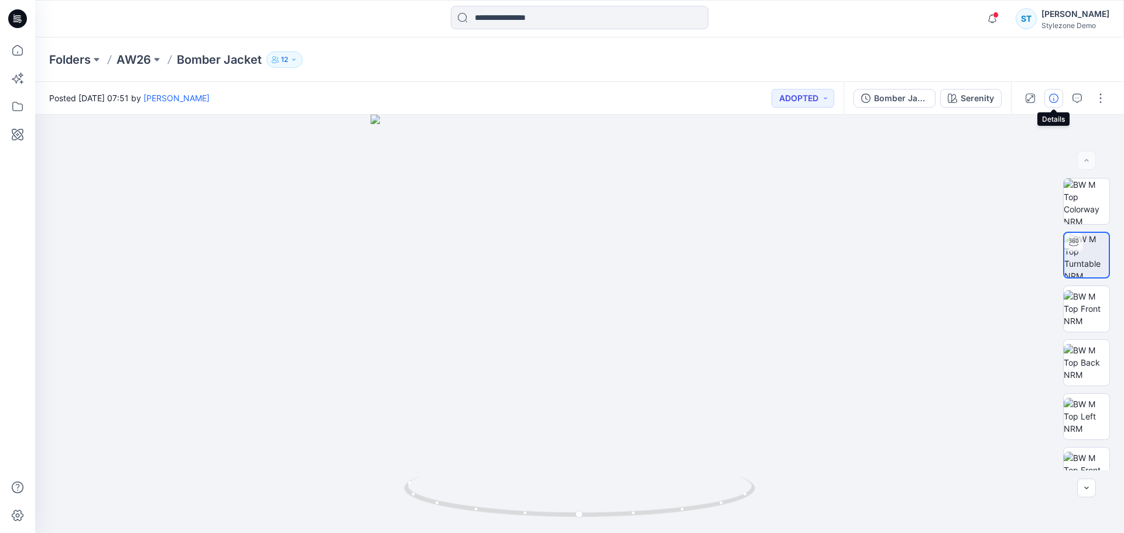
click at [1054, 102] on icon "button" at bounding box center [1053, 98] width 9 height 9
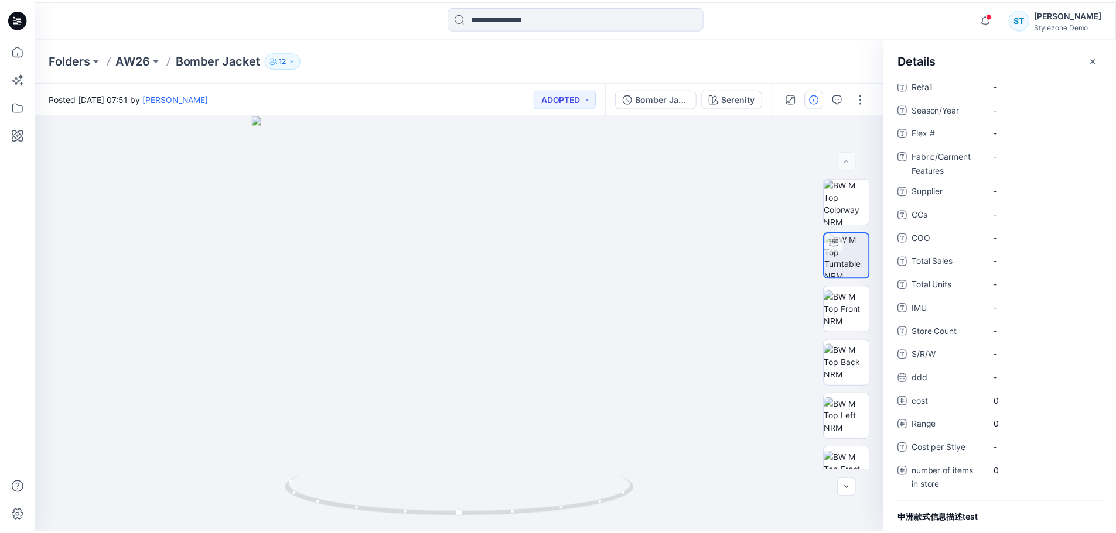
scroll to position [258, 0]
click at [1099, 60] on icon "button" at bounding box center [1100, 59] width 9 height 9
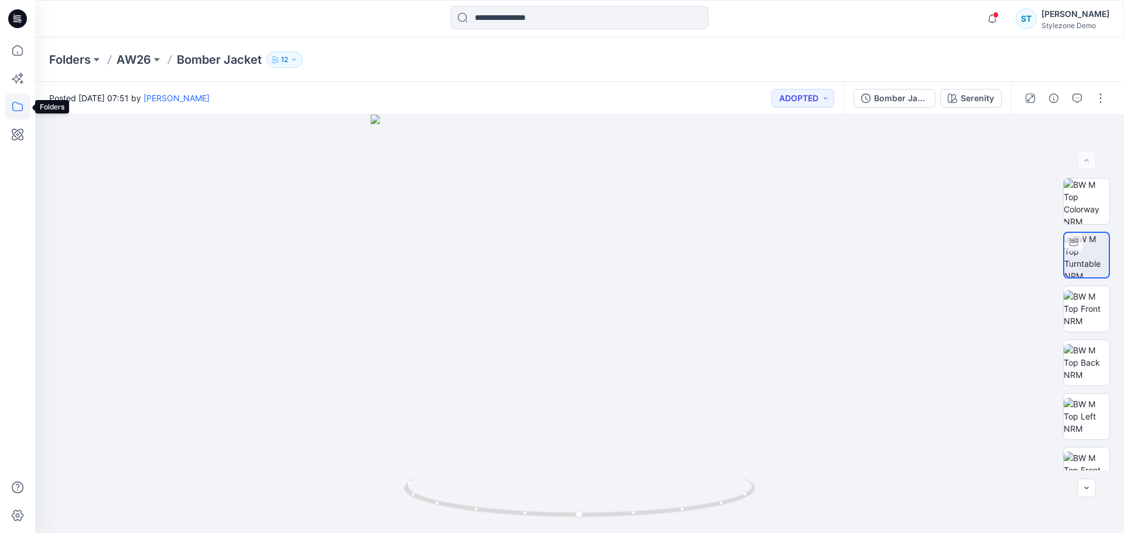
click at [24, 112] on icon at bounding box center [18, 107] width 26 height 26
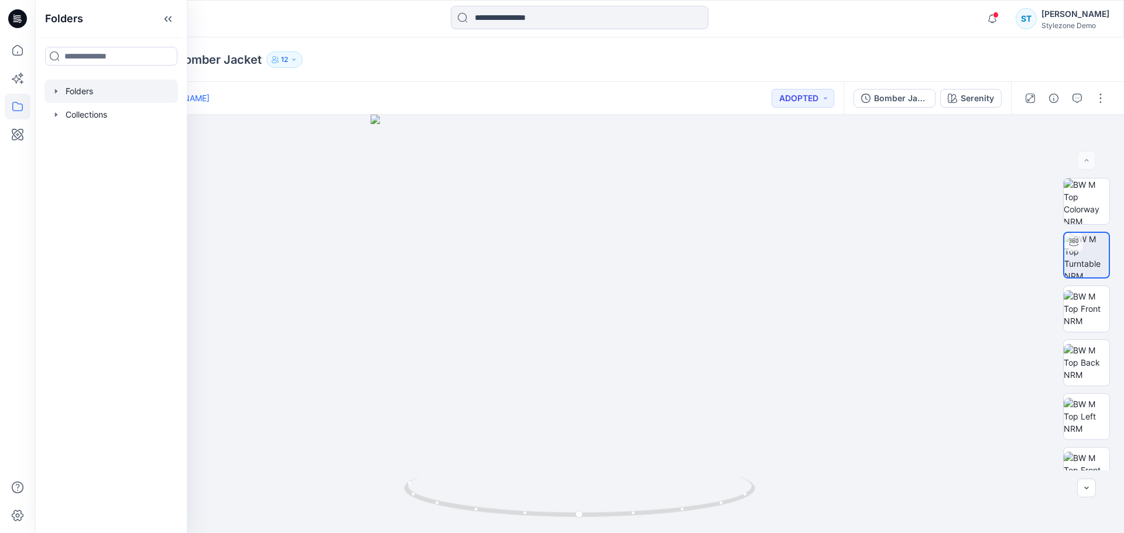
click at [57, 94] on icon "button" at bounding box center [56, 91] width 9 height 9
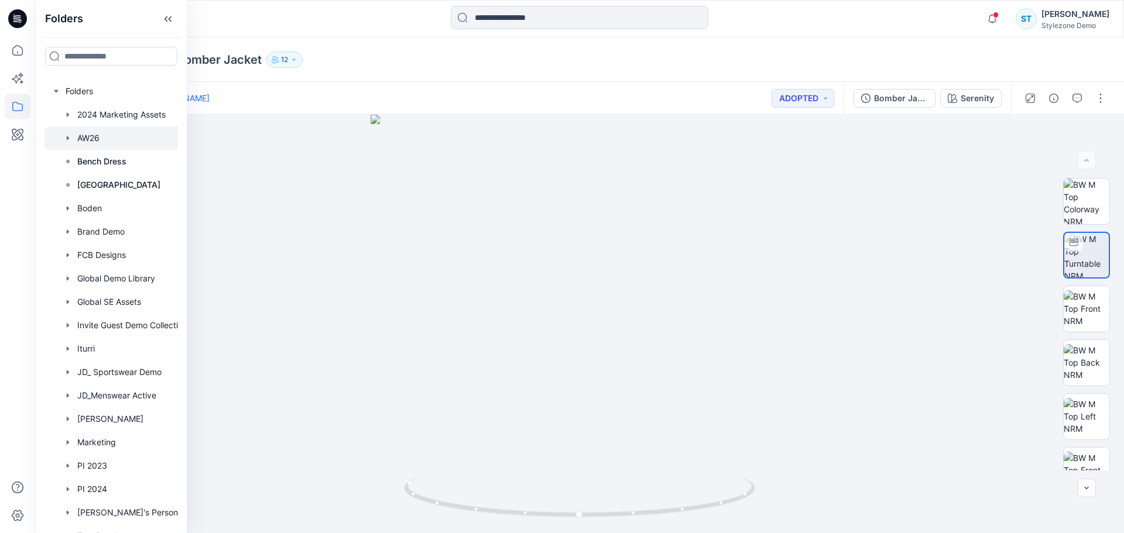
click at [69, 137] on icon "button" at bounding box center [67, 138] width 9 height 9
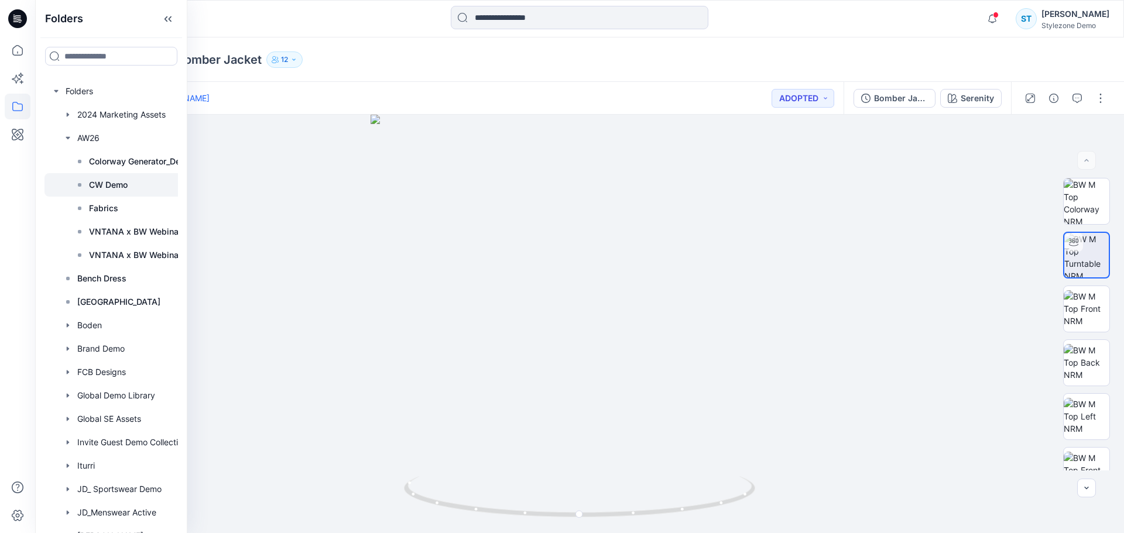
click at [127, 187] on p "CW Demo" at bounding box center [108, 185] width 39 height 14
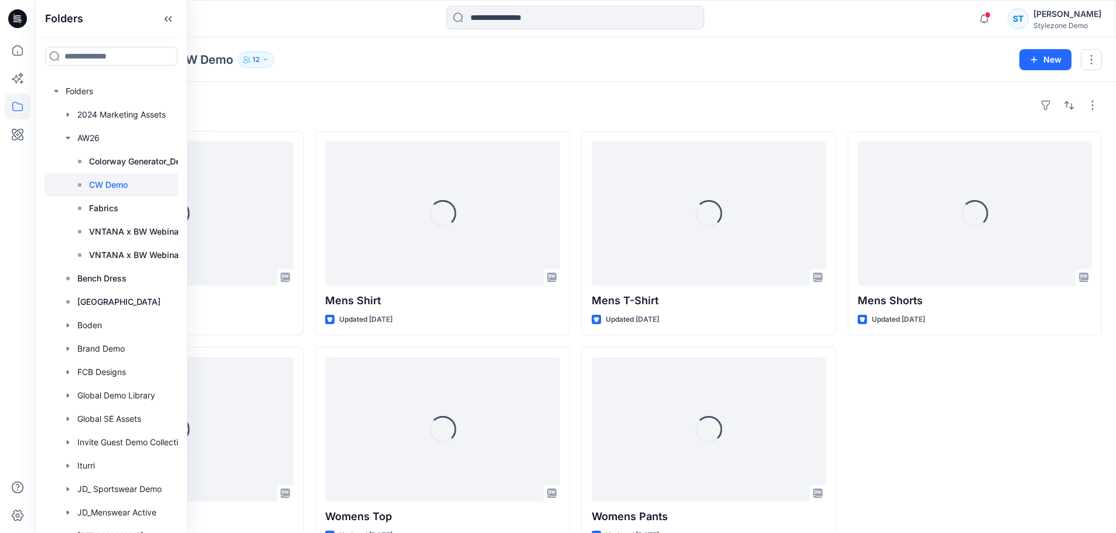
click at [630, 64] on div "Folders AW26 CW Demo 12" at bounding box center [529, 60] width 961 height 16
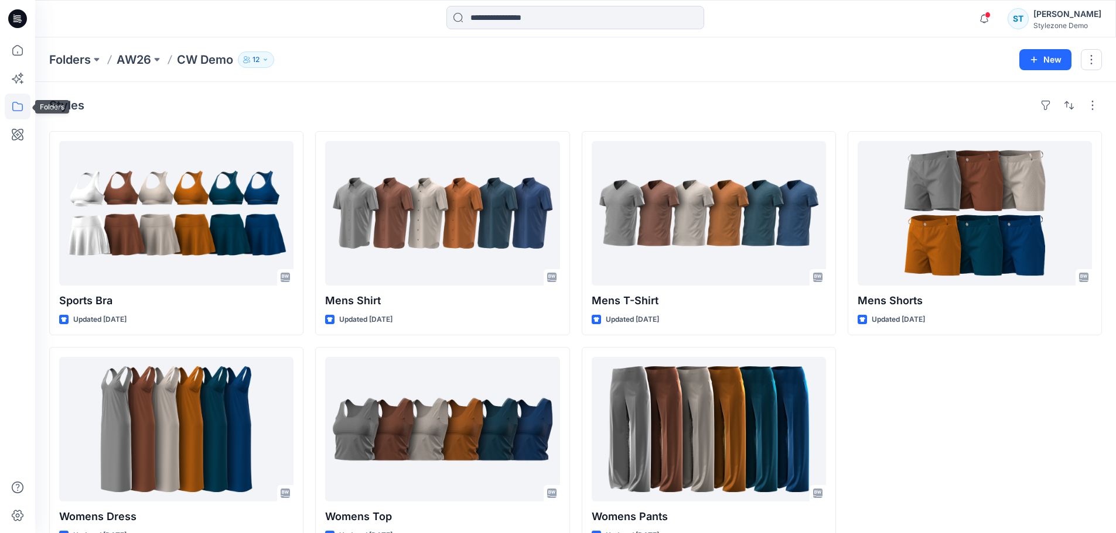
click at [20, 102] on icon at bounding box center [18, 107] width 26 height 26
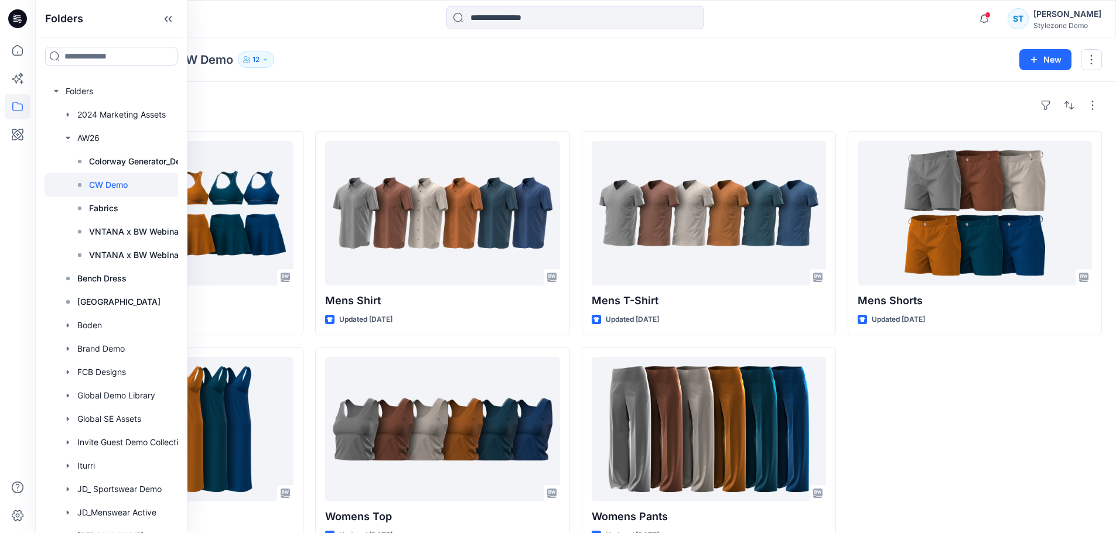
click at [324, 82] on div "Styles Sports Bra Updated 11 days ago Womens Dress Updated 20 days ago Mens Shi…" at bounding box center [575, 324] width 1080 height 484
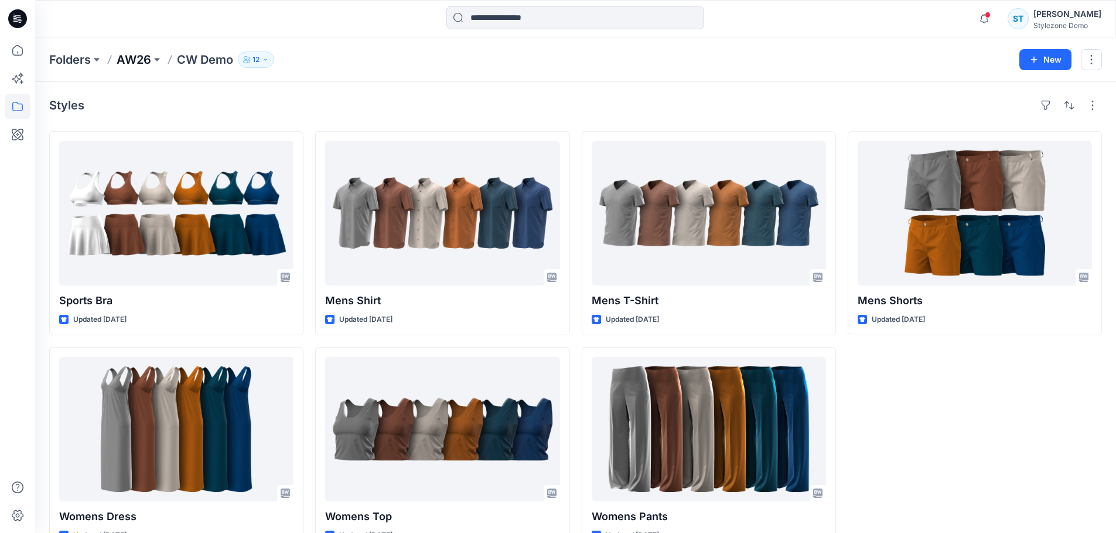
click at [149, 63] on p "AW26" at bounding box center [134, 60] width 35 height 16
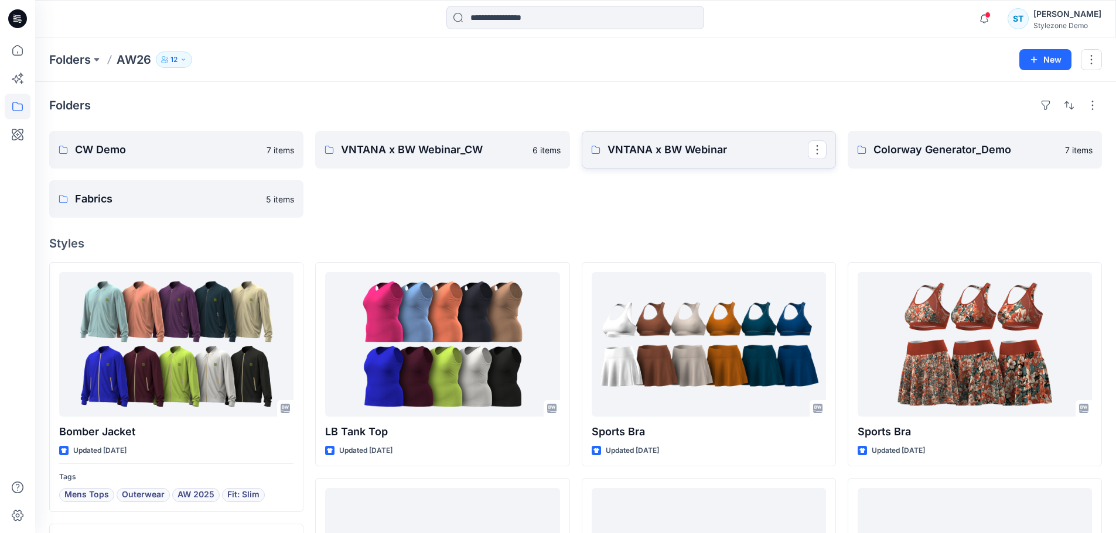
click at [672, 148] on p "VNTANA x BW Webinar" at bounding box center [707, 150] width 200 height 16
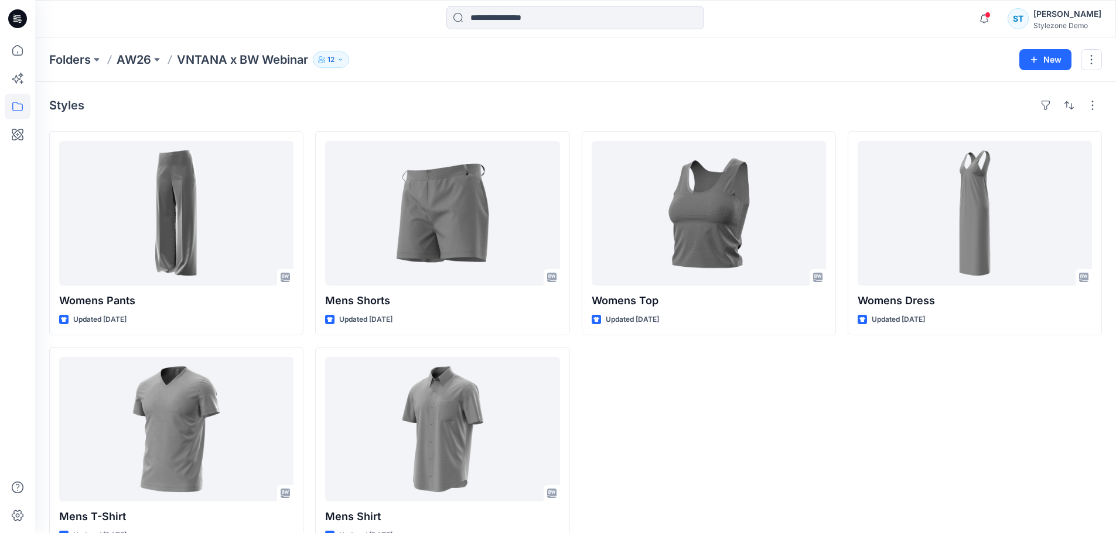
click at [885, 433] on div "Womens Dress Updated 18 days ago" at bounding box center [974, 341] width 254 height 420
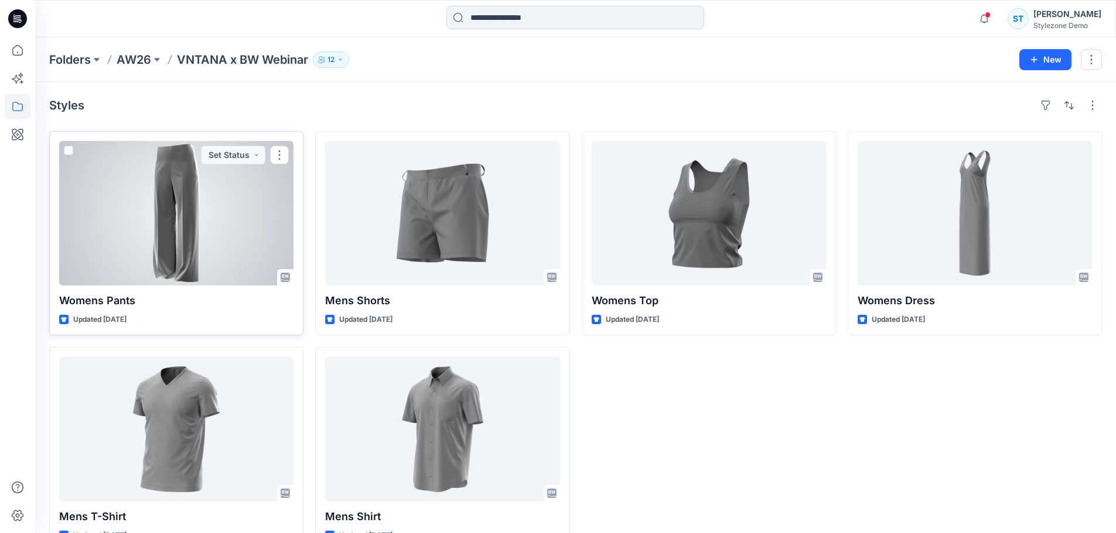
click at [71, 151] on span at bounding box center [68, 150] width 9 height 9
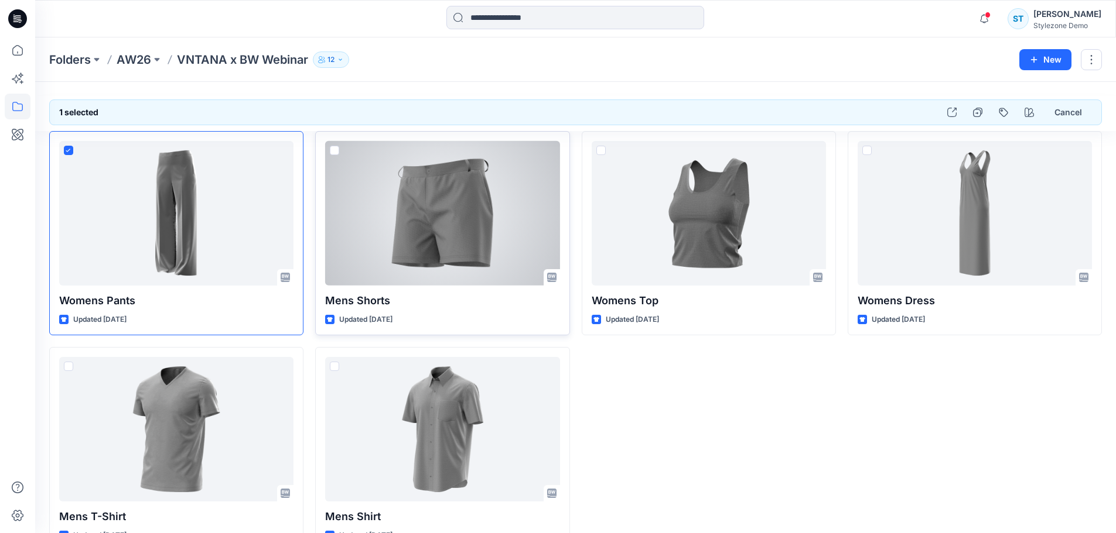
click at [332, 152] on span at bounding box center [334, 150] width 9 height 9
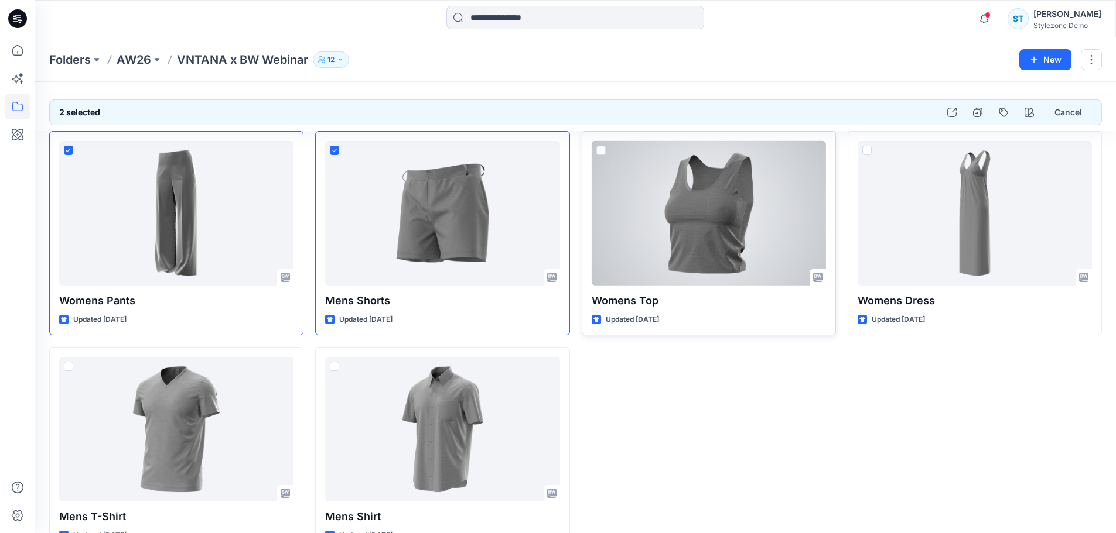
click at [603, 152] on span at bounding box center [600, 150] width 9 height 9
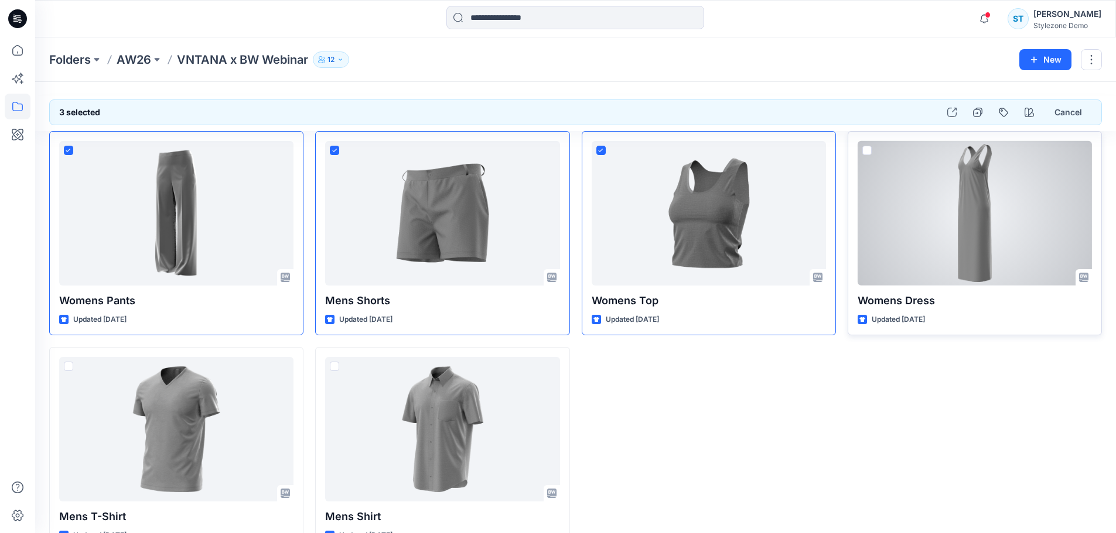
click at [864, 152] on span at bounding box center [866, 150] width 9 height 9
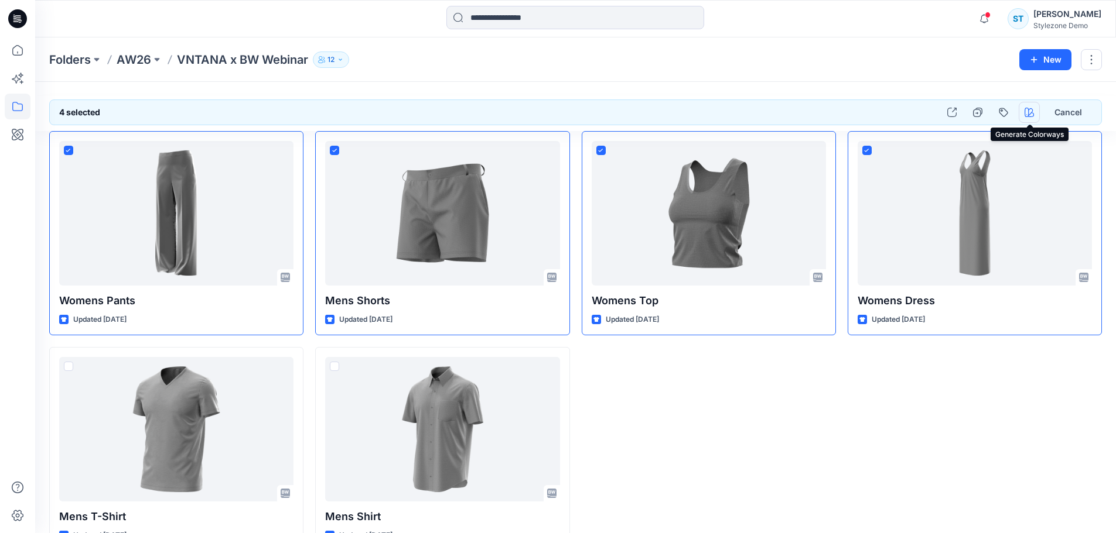
click at [1031, 112] on icon "button" at bounding box center [1028, 112] width 9 height 9
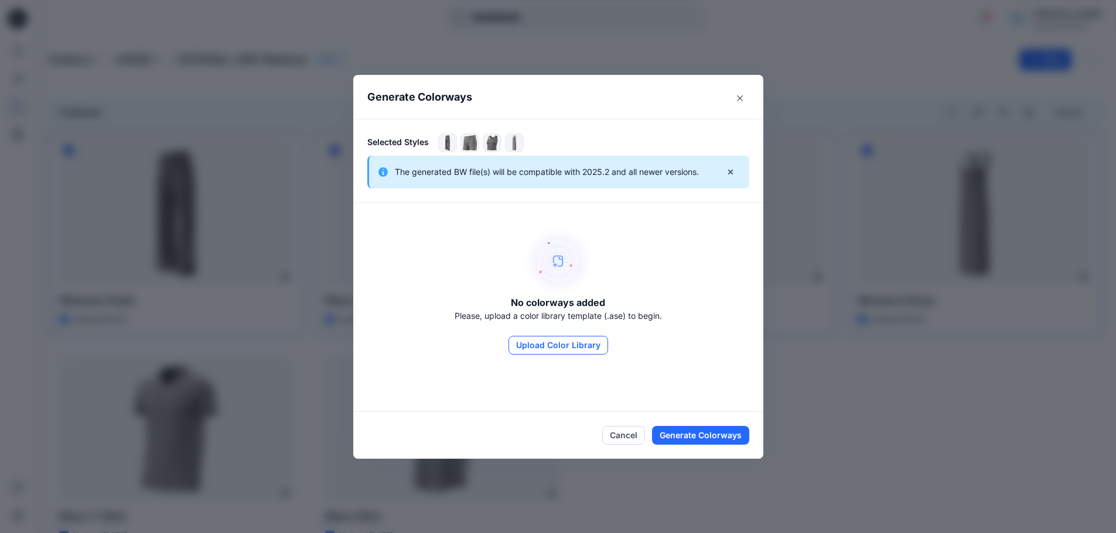
click at [565, 344] on button "Upload Color Library" at bounding box center [558, 345] width 100 height 19
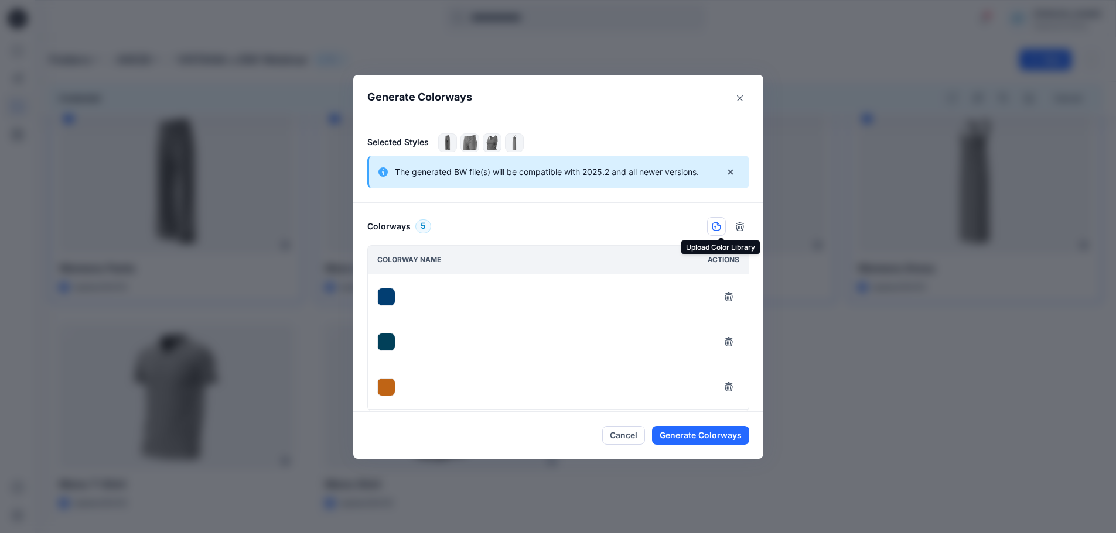
click at [720, 225] on icon "button" at bounding box center [716, 226] width 9 height 9
click at [743, 98] on icon "Close" at bounding box center [740, 98] width 6 height 6
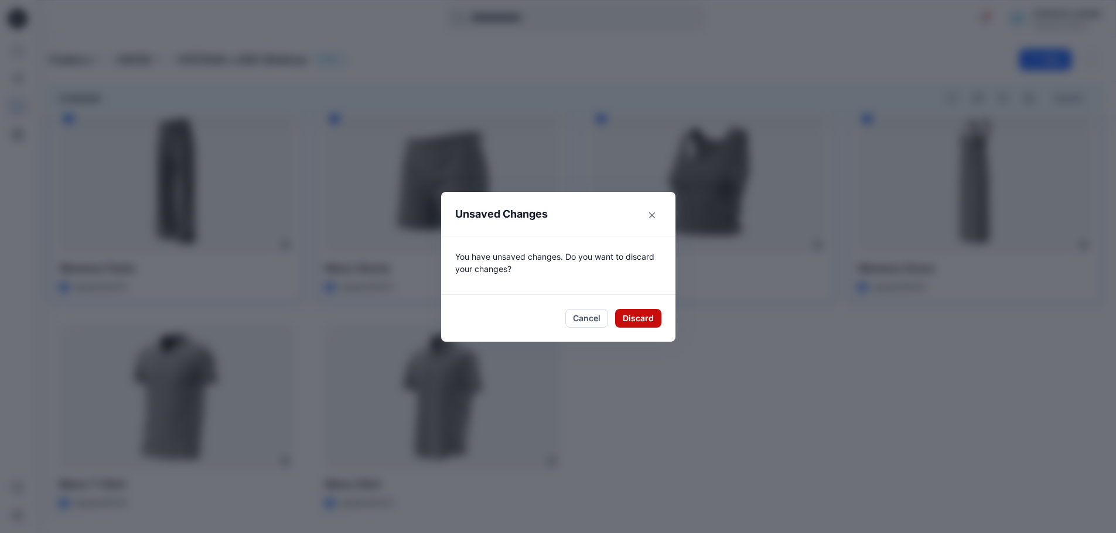
click at [633, 314] on button "Discard" at bounding box center [638, 318] width 46 height 19
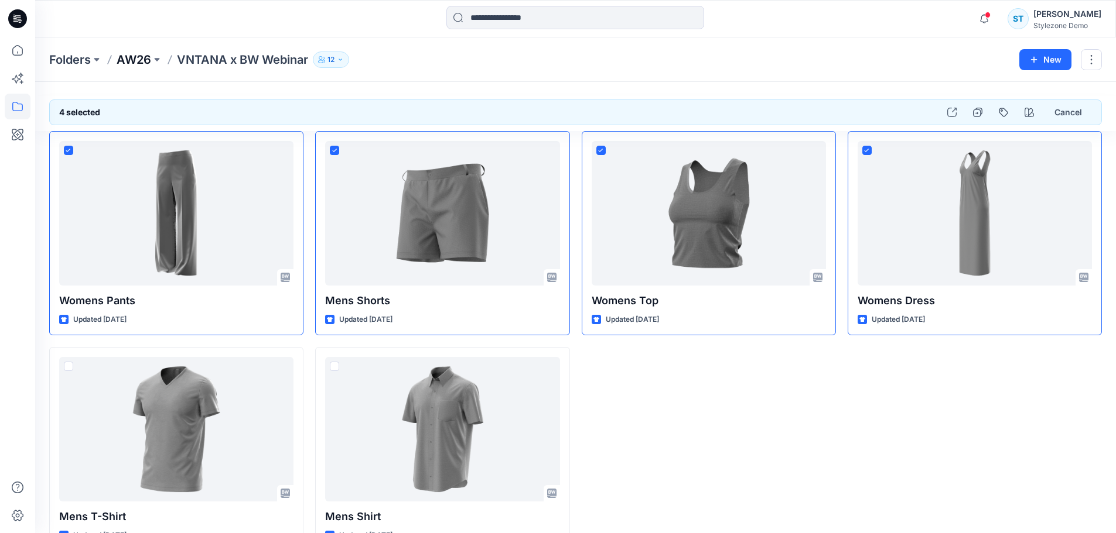
click at [149, 58] on p "AW26" at bounding box center [134, 60] width 35 height 16
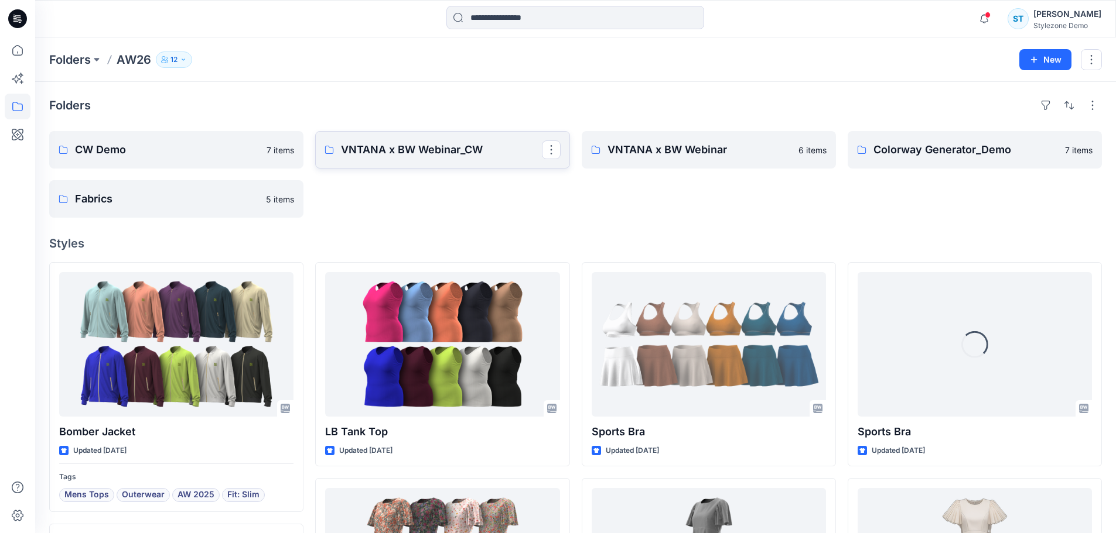
click at [479, 151] on p "VNTANA x BW Webinar_CW" at bounding box center [441, 150] width 200 height 16
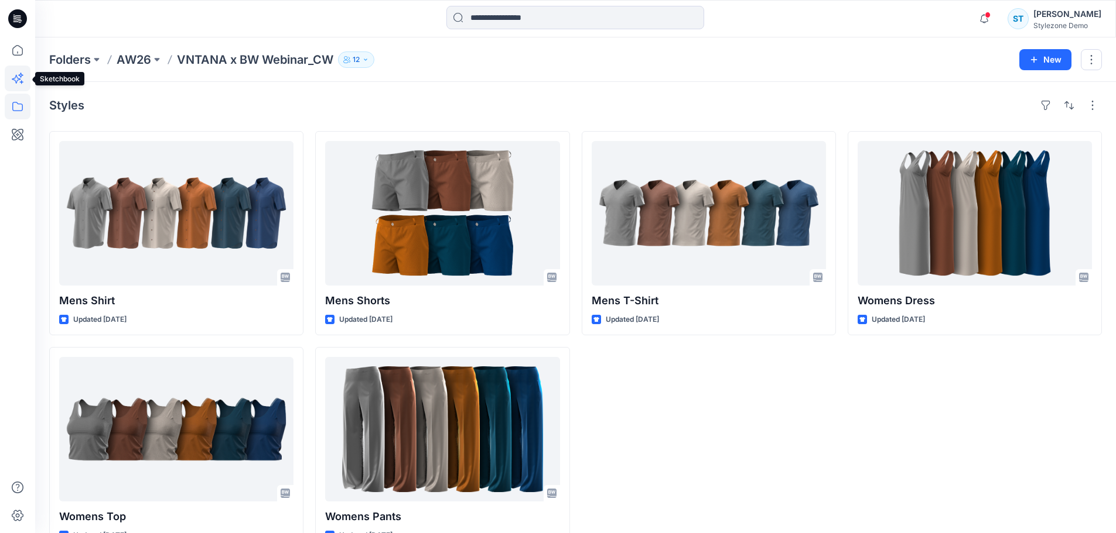
click at [14, 76] on icon at bounding box center [18, 79] width 26 height 26
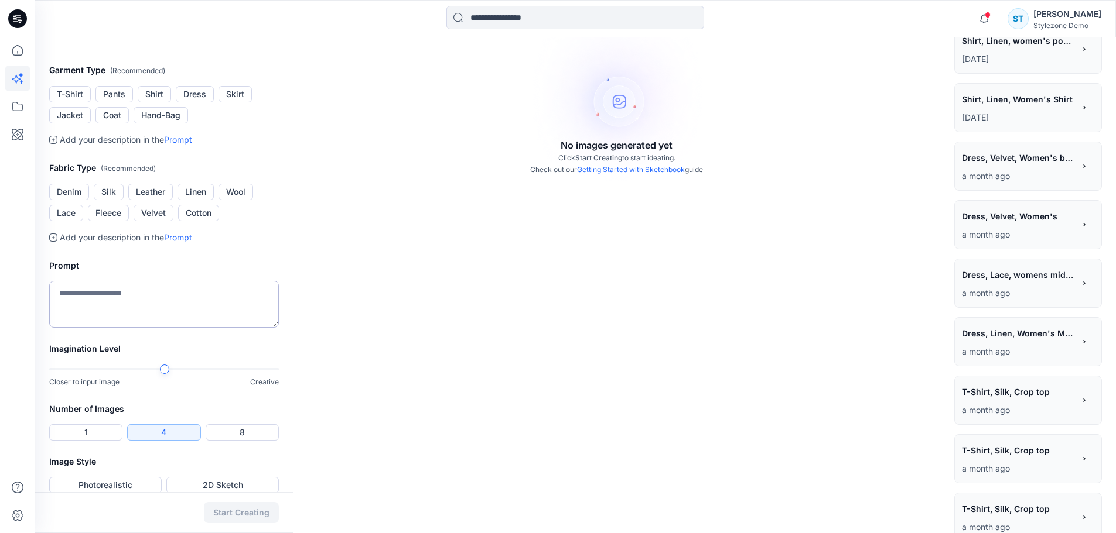
scroll to position [234, 0]
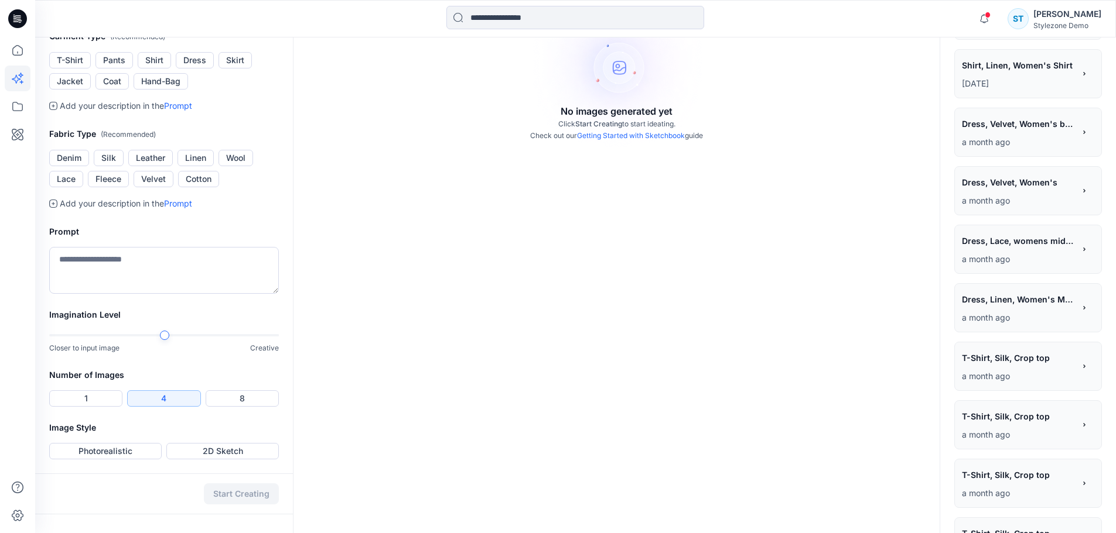
click at [1017, 69] on span "Shirt, Linen, Women's Shirt" at bounding box center [1017, 65] width 111 height 17
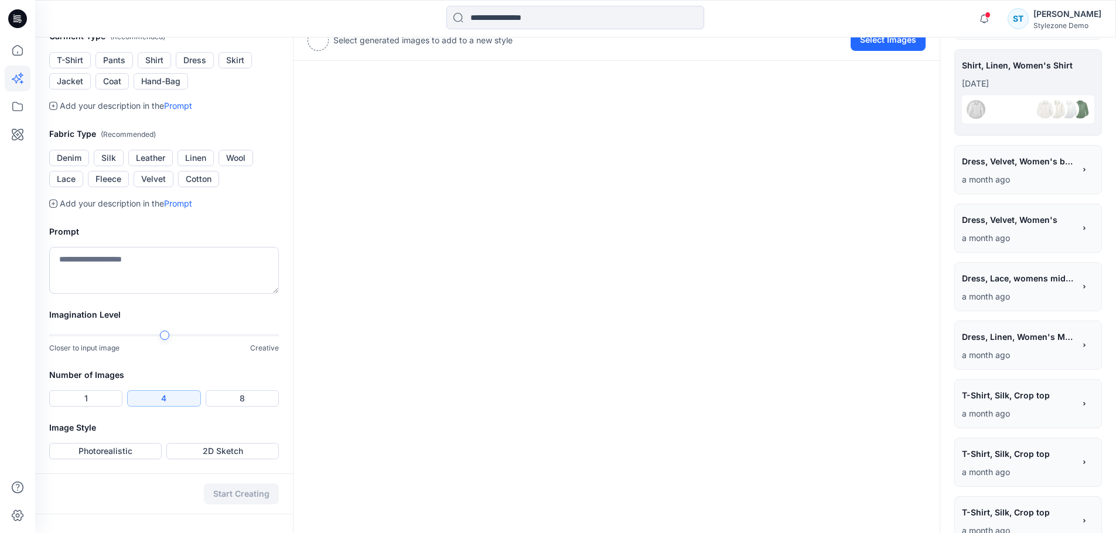
click at [970, 161] on span "Dress, Velvet, Women's blue, white" at bounding box center [1017, 161] width 111 height 17
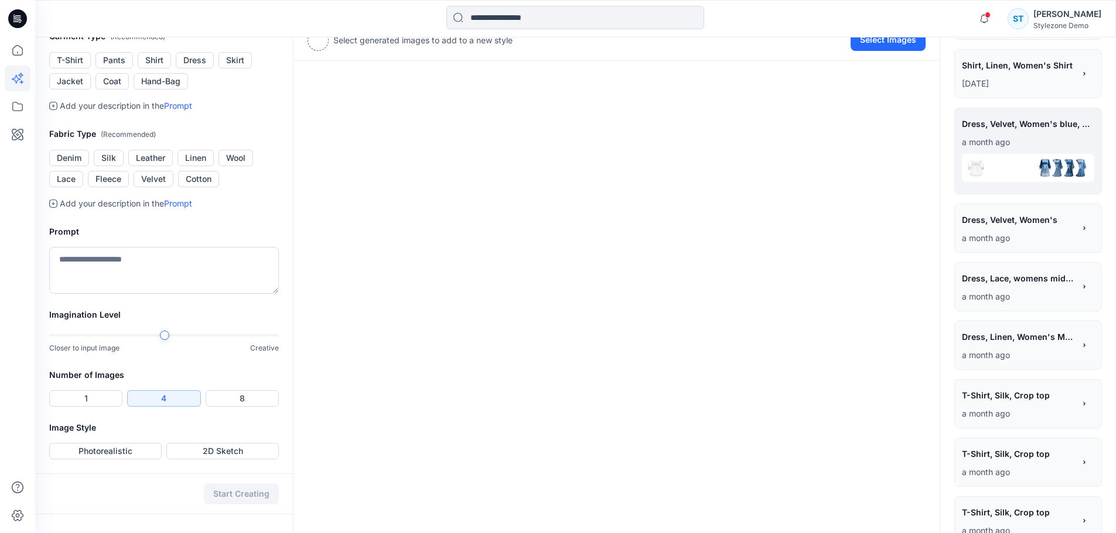
click at [1042, 138] on p "a month ago" at bounding box center [1028, 142] width 132 height 14
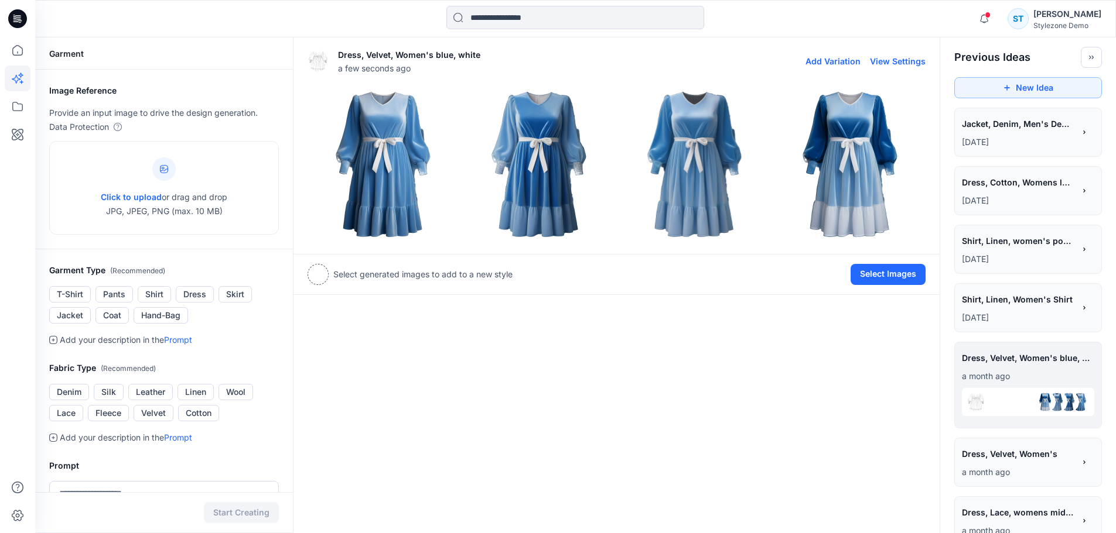
click at [903, 60] on button "View Settings" at bounding box center [898, 61] width 56 height 10
type textarea "**********"
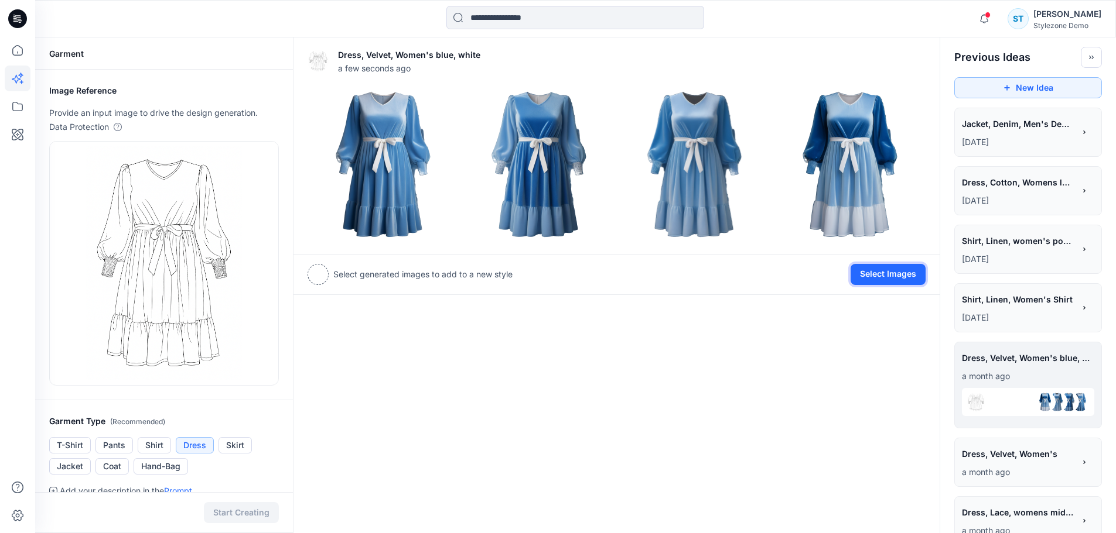
click at [893, 272] on button "Select Images" at bounding box center [887, 274] width 75 height 21
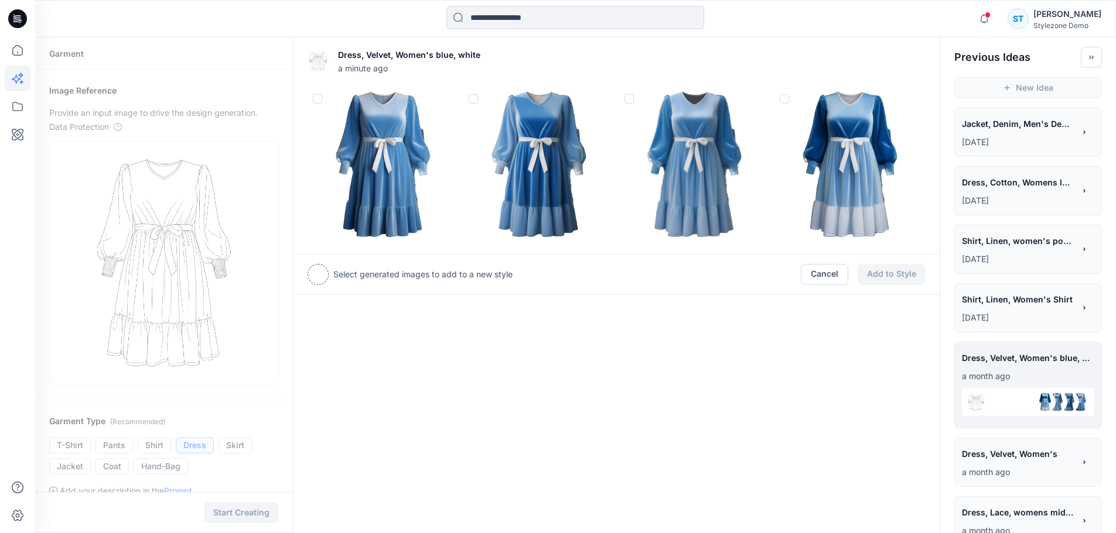
click at [478, 101] on img at bounding box center [539, 165] width 150 height 150
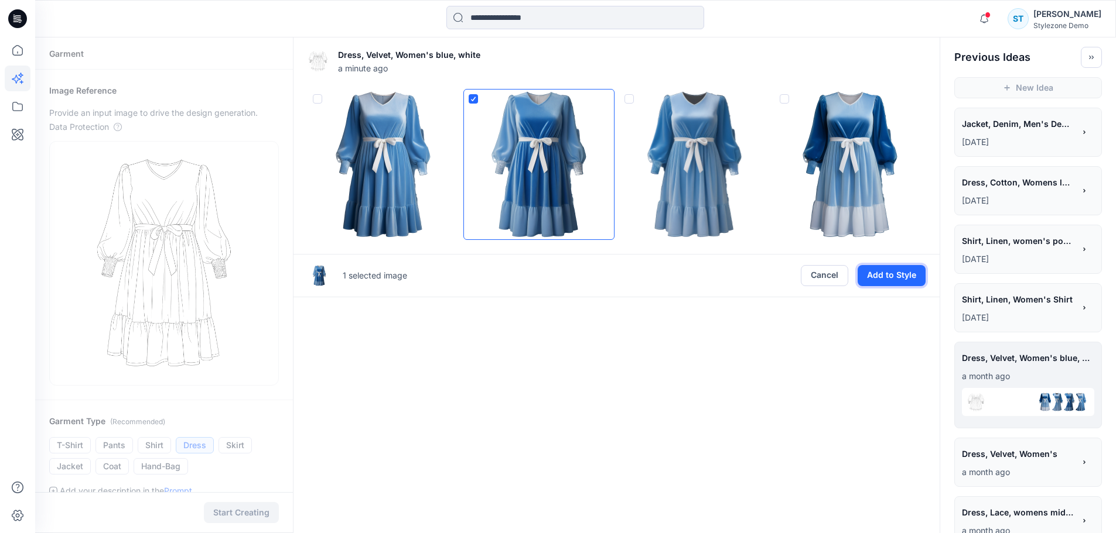
click at [889, 282] on button "Add to Style" at bounding box center [891, 275] width 68 height 21
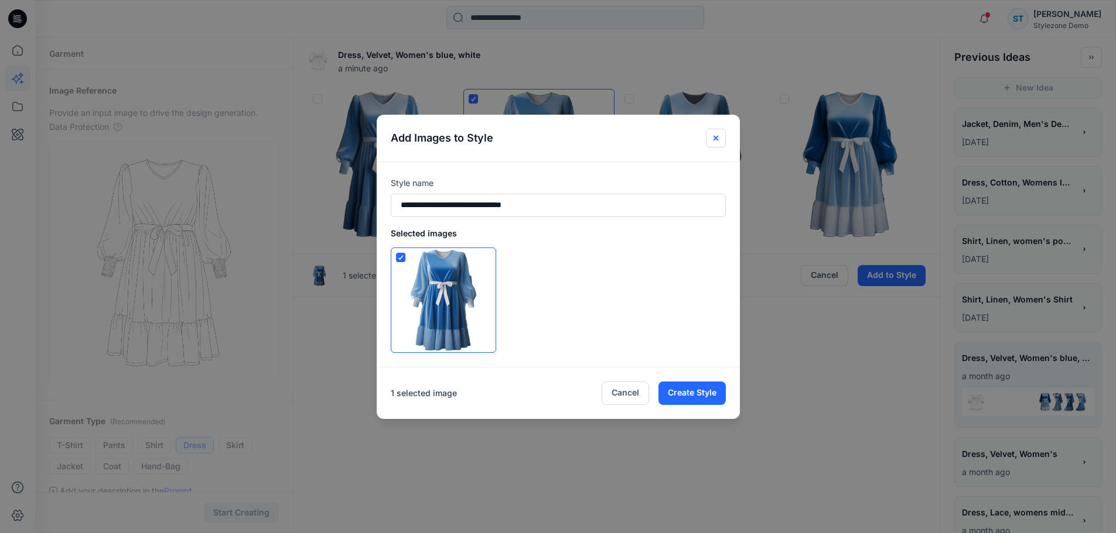
click at [720, 141] on icon "Close" at bounding box center [715, 138] width 9 height 9
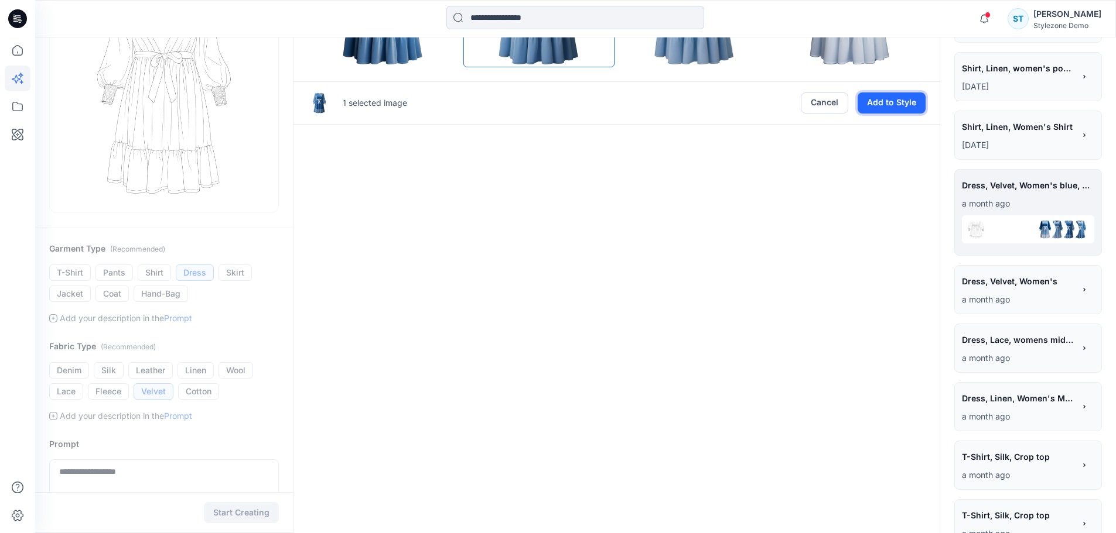
scroll to position [176, 0]
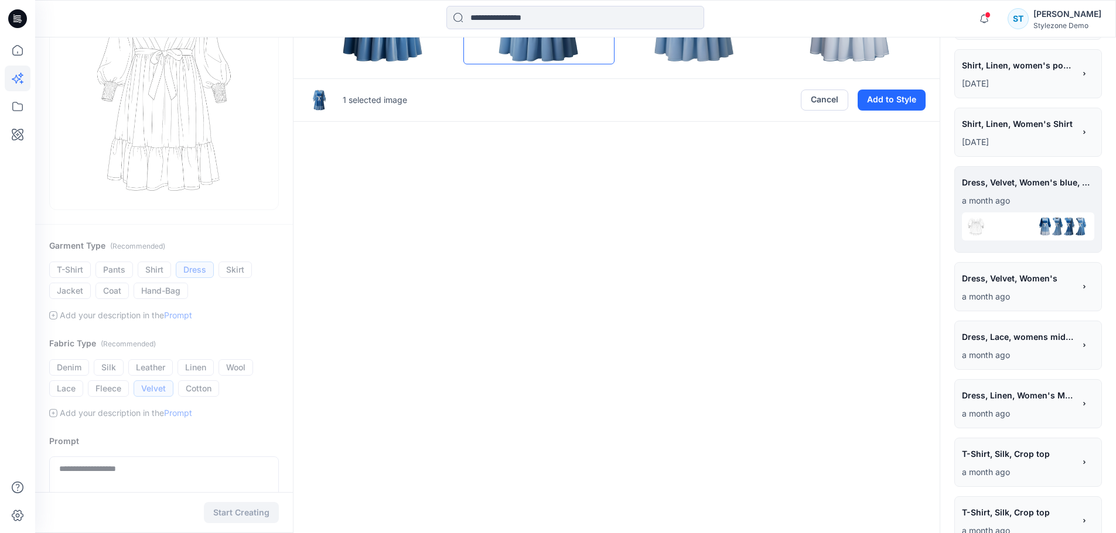
click at [1018, 399] on span "Dress, Linen, Women's Midi dress" at bounding box center [1017, 395] width 111 height 17
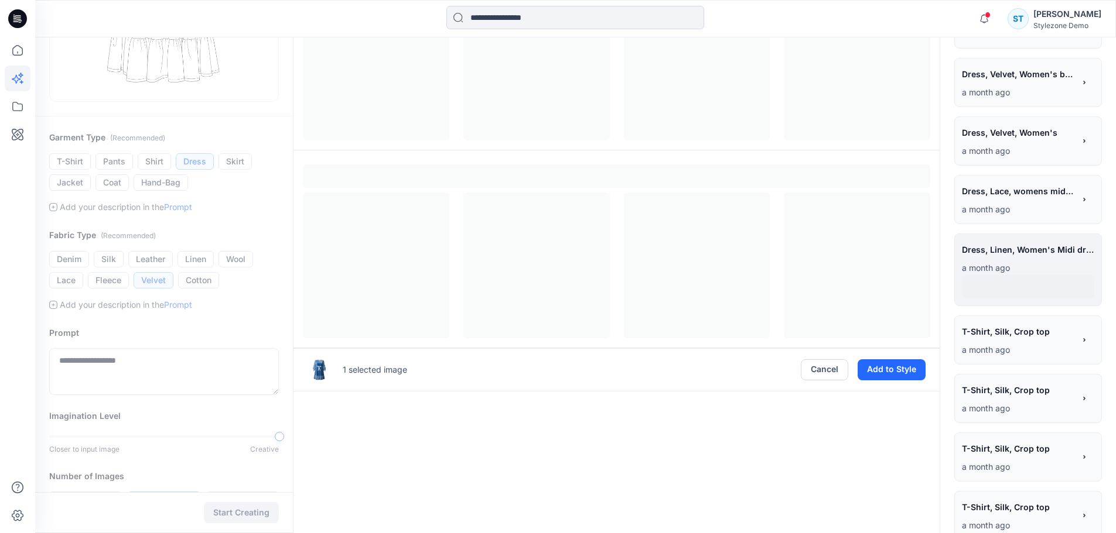
scroll to position [293, 0]
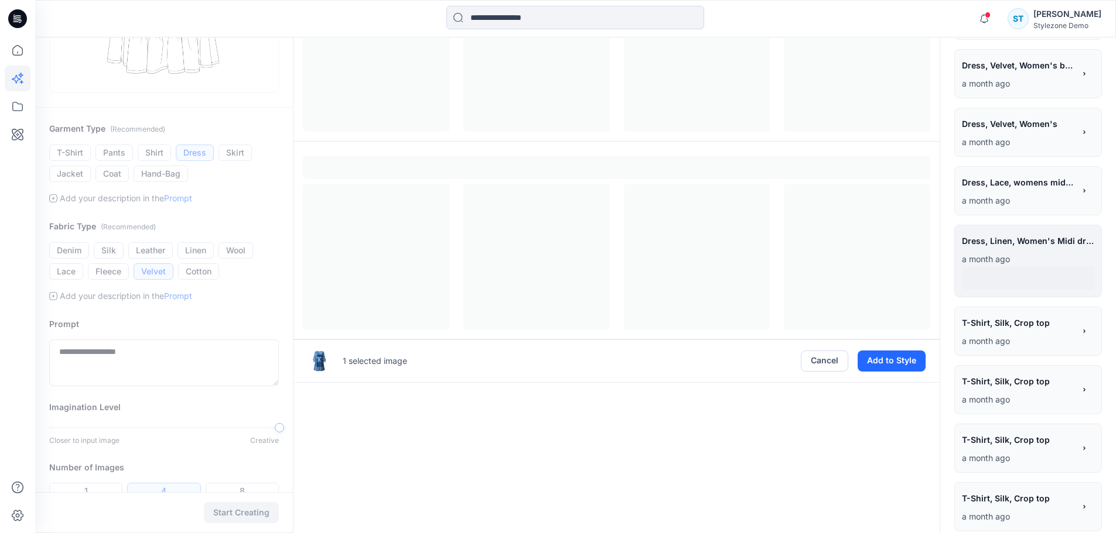
click at [1038, 382] on span "T-Shirt, Silk, Crop top" at bounding box center [1017, 381] width 111 height 17
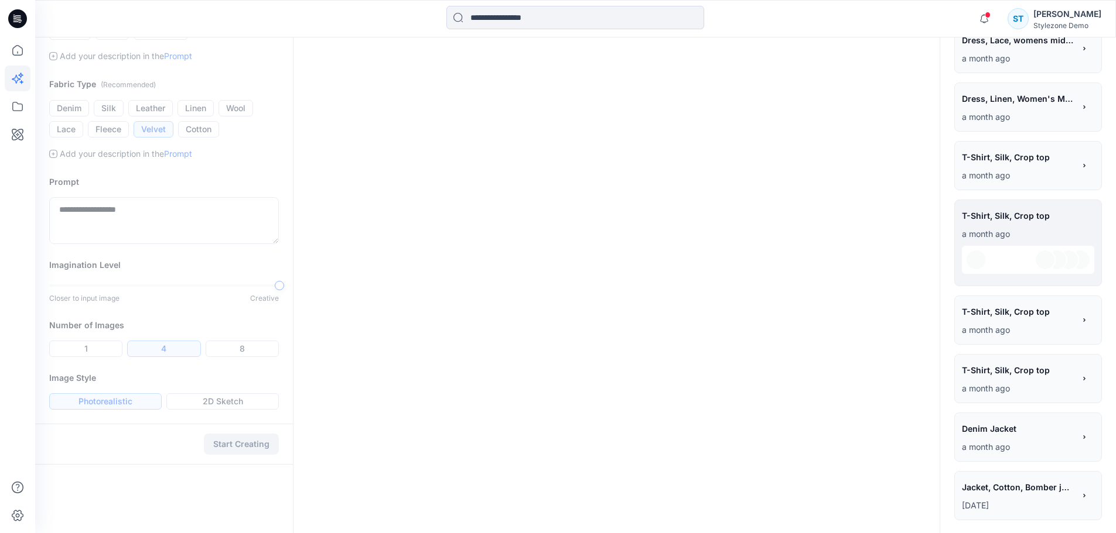
scroll to position [436, 0]
click at [1028, 424] on span "Denim Jacket" at bounding box center [1017, 427] width 111 height 17
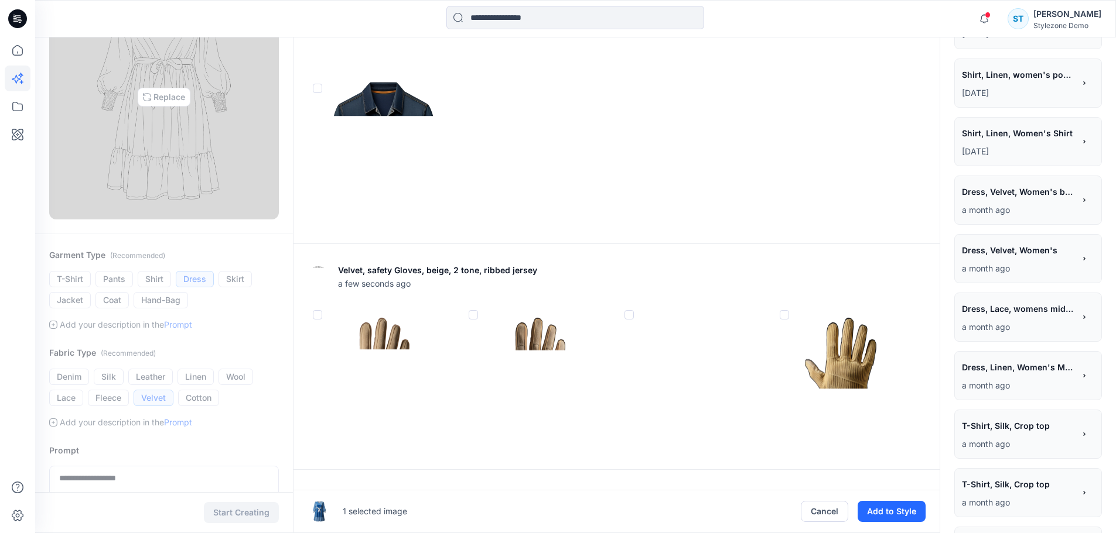
scroll to position [176, 0]
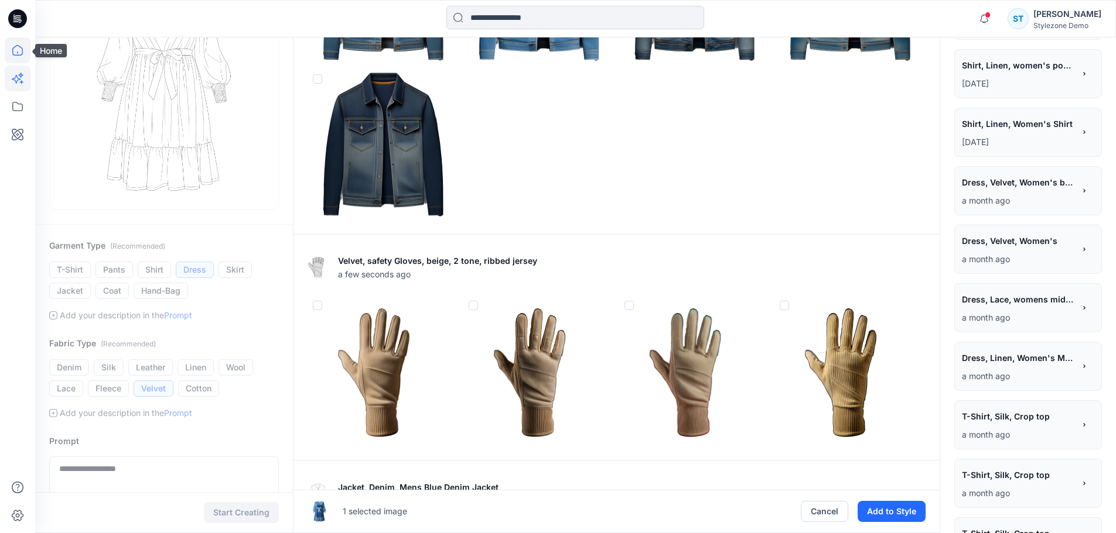
click at [24, 54] on icon at bounding box center [18, 50] width 26 height 26
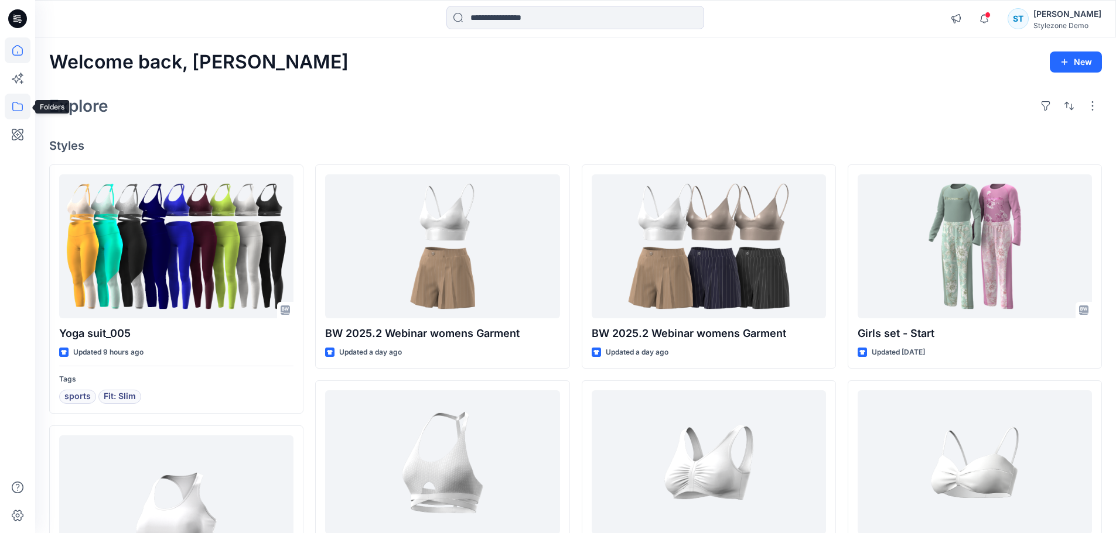
click at [18, 110] on icon at bounding box center [18, 107] width 26 height 26
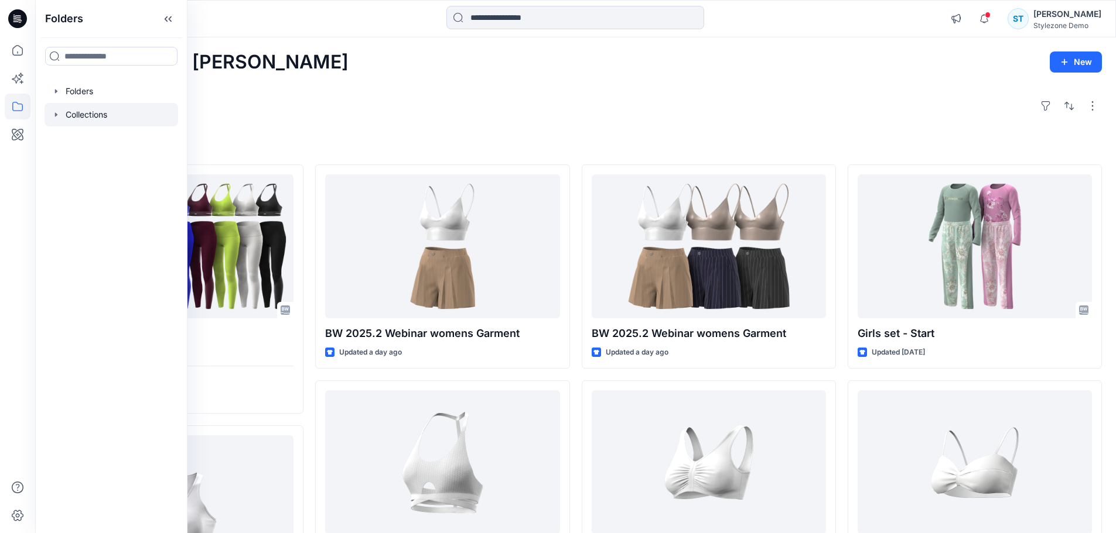
click at [54, 114] on icon "button" at bounding box center [56, 114] width 9 height 9
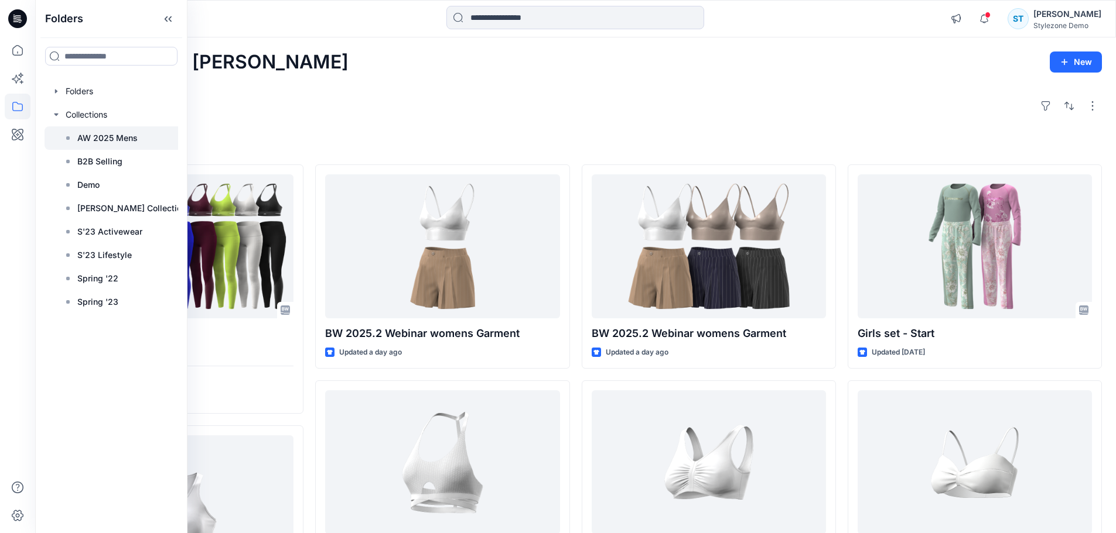
click at [142, 148] on div at bounding box center [119, 137] width 149 height 23
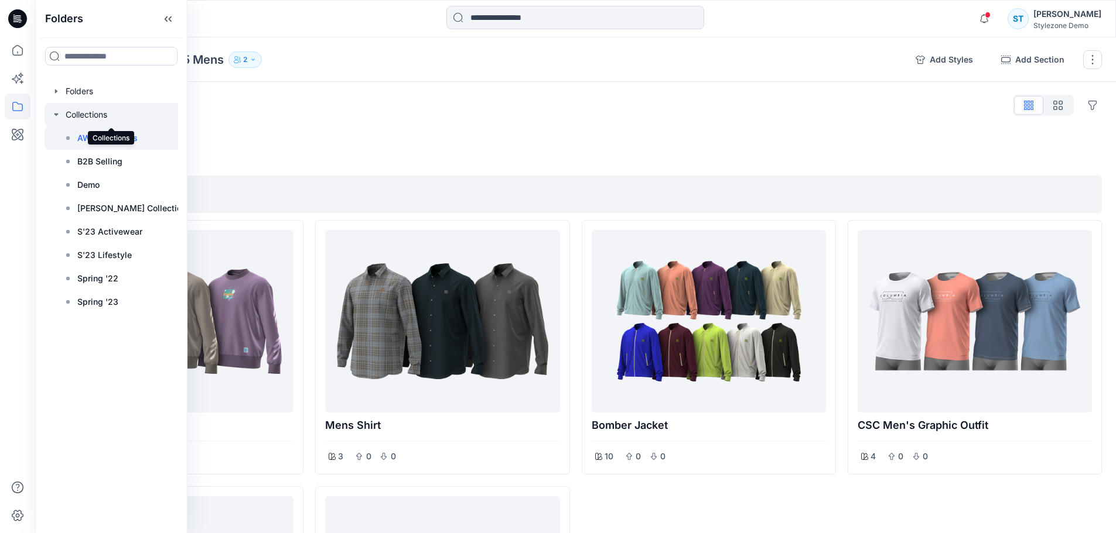
click at [104, 117] on div at bounding box center [119, 114] width 149 height 23
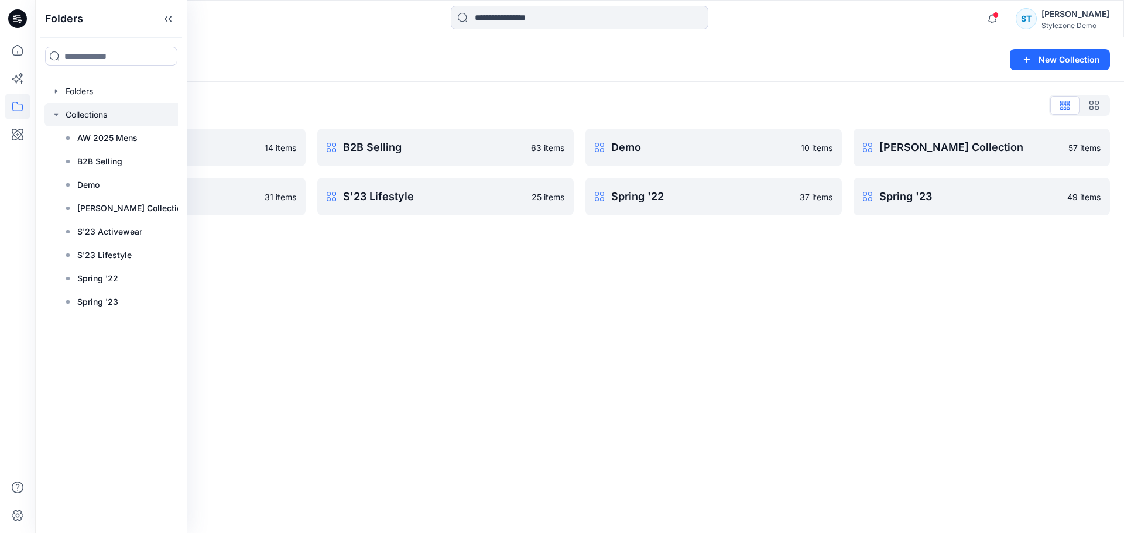
click at [265, 96] on div "Collections List" at bounding box center [579, 105] width 1061 height 19
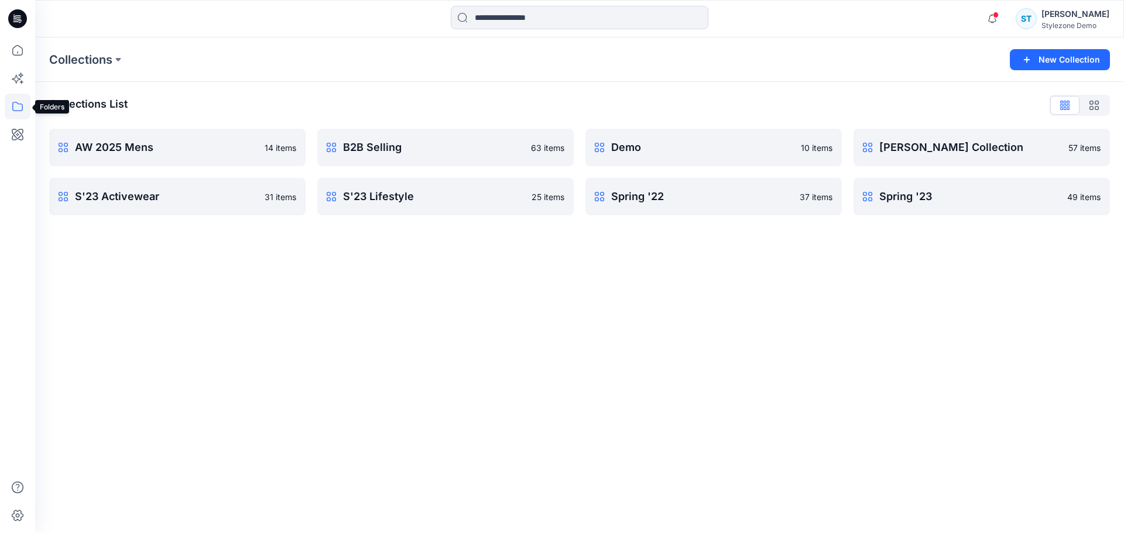
click at [23, 105] on icon at bounding box center [18, 107] width 26 height 26
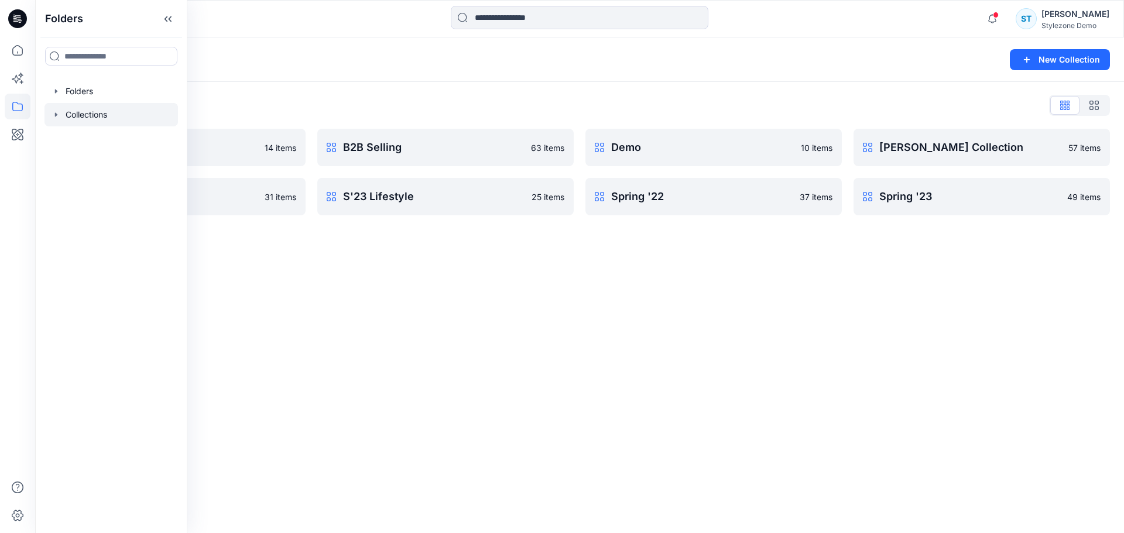
click at [366, 93] on div "Collections List AW 2025 Mens 14 items S'23 Activewear 31 items B2B Selling 63 …" at bounding box center [579, 156] width 1089 height 148
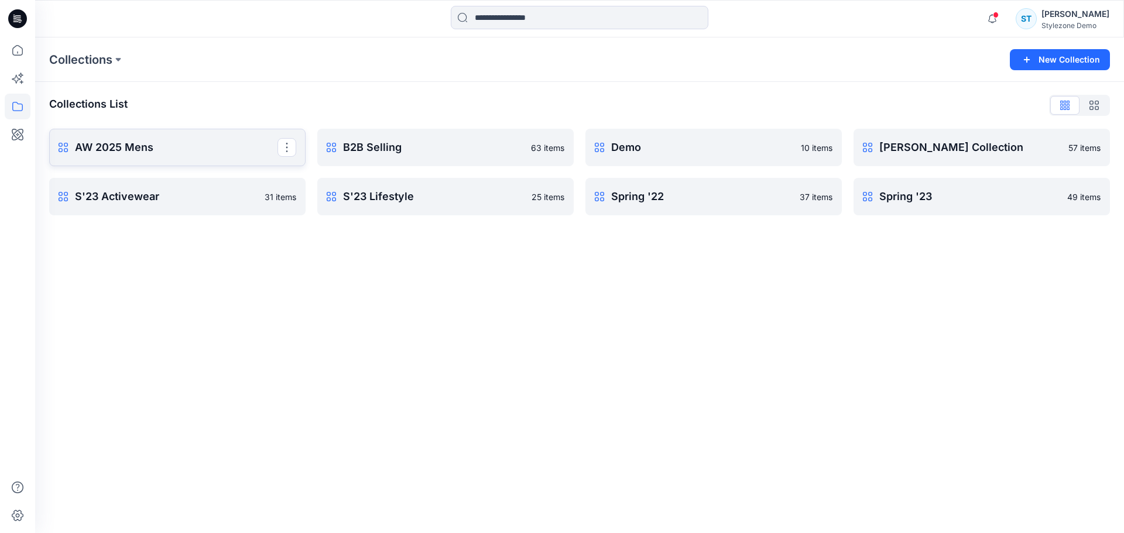
click at [107, 153] on p "AW 2025 Mens" at bounding box center [176, 147] width 203 height 16
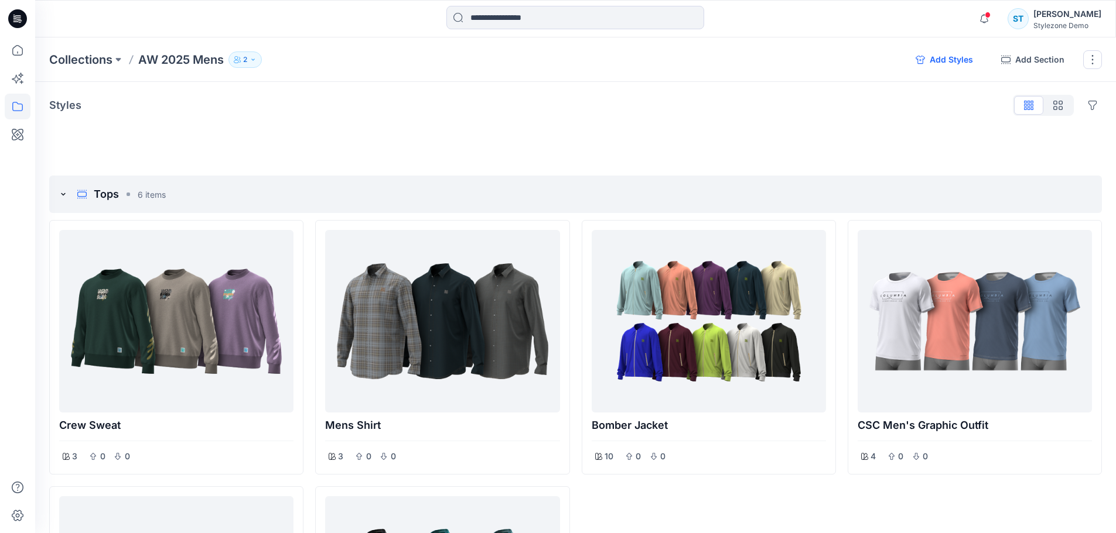
click at [944, 63] on button "Add Styles" at bounding box center [944, 59] width 76 height 19
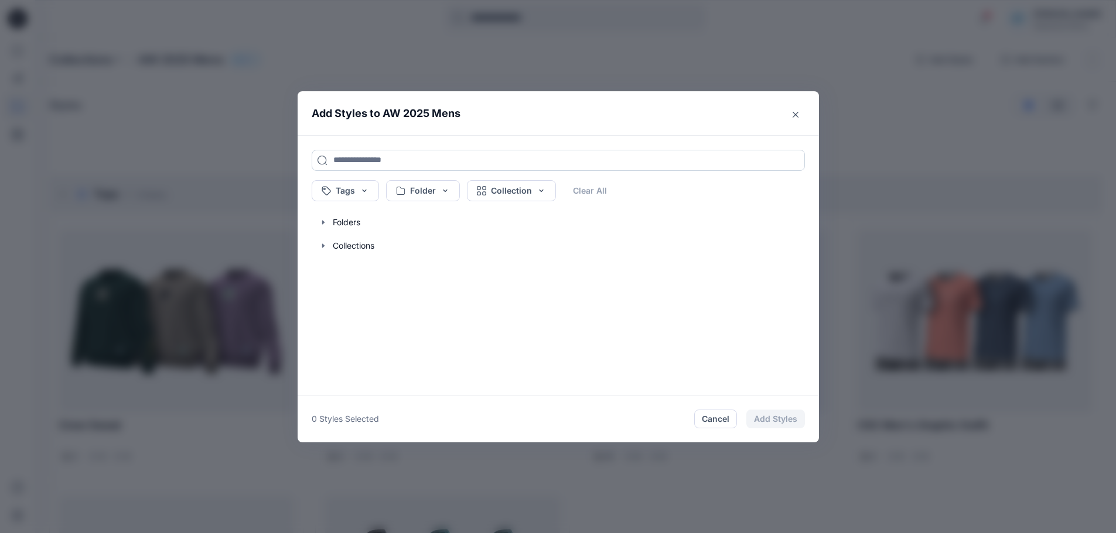
click at [408, 164] on input at bounding box center [558, 160] width 493 height 21
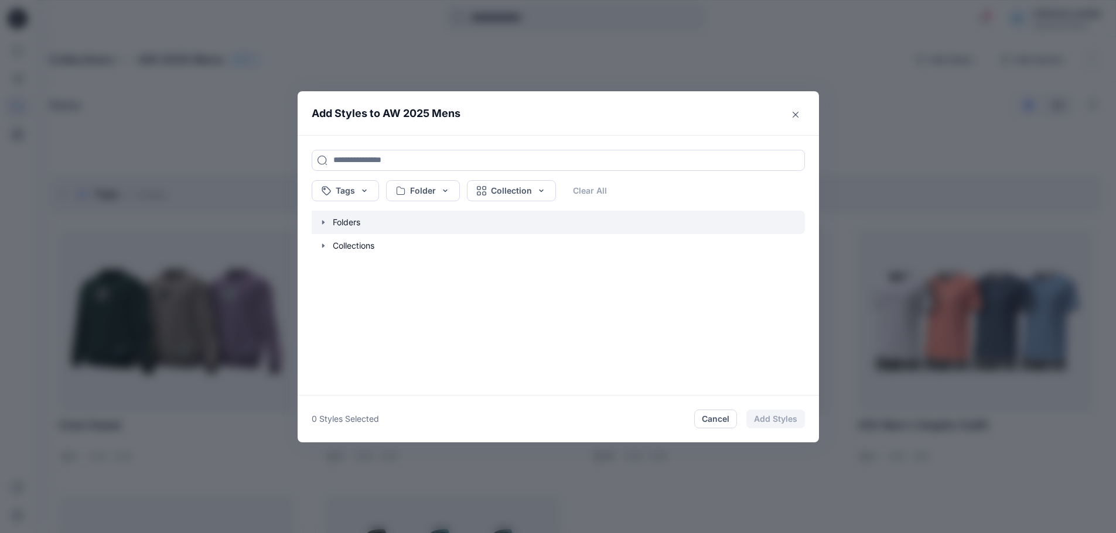
click at [326, 224] on icon "button" at bounding box center [323, 222] width 9 height 9
click at [325, 222] on icon "button" at bounding box center [323, 222] width 9 height 9
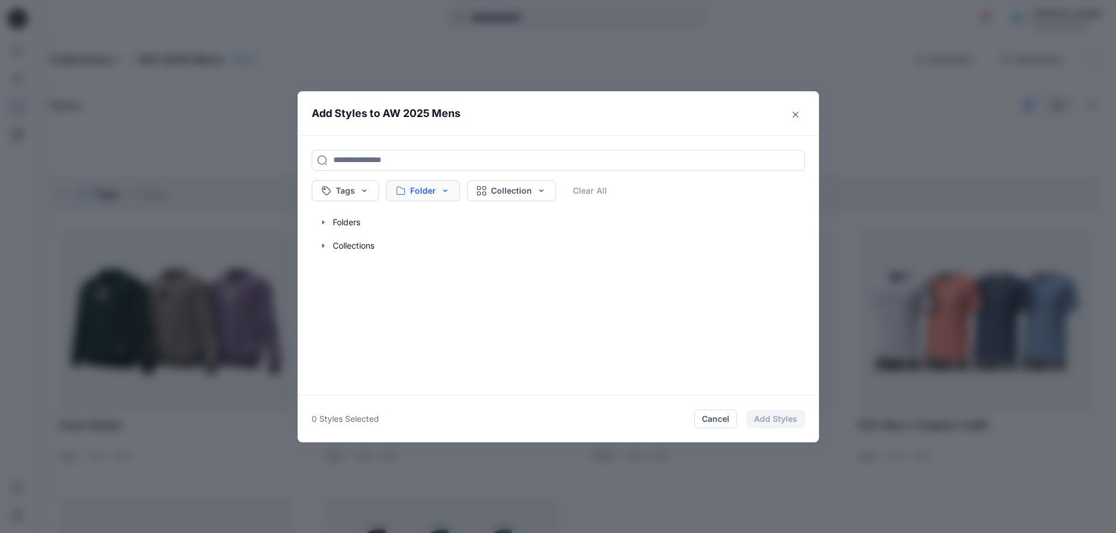
click at [423, 193] on button "Folder" at bounding box center [423, 190] width 74 height 21
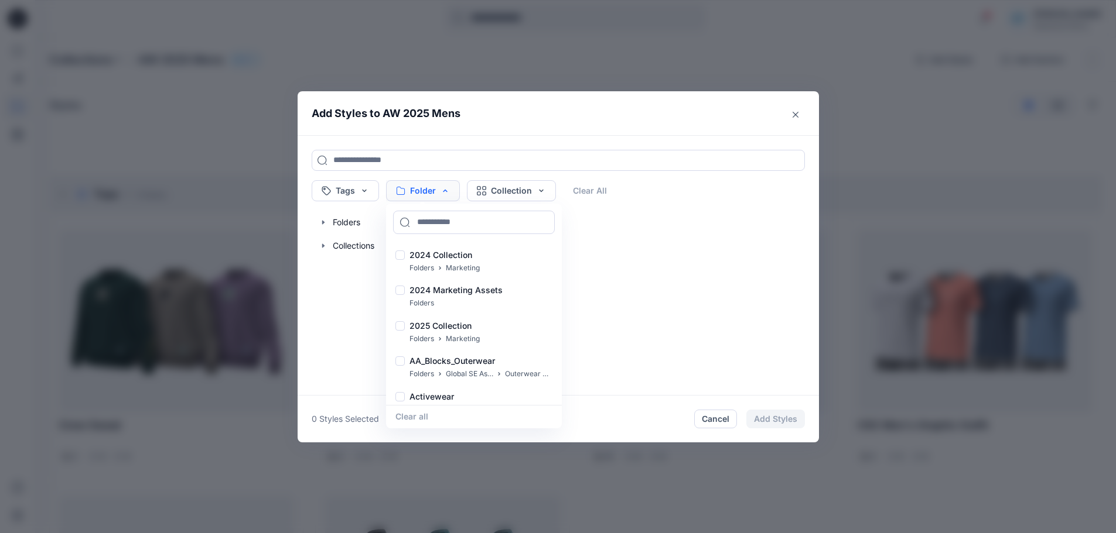
click at [434, 196] on button "Folder" at bounding box center [423, 190] width 74 height 21
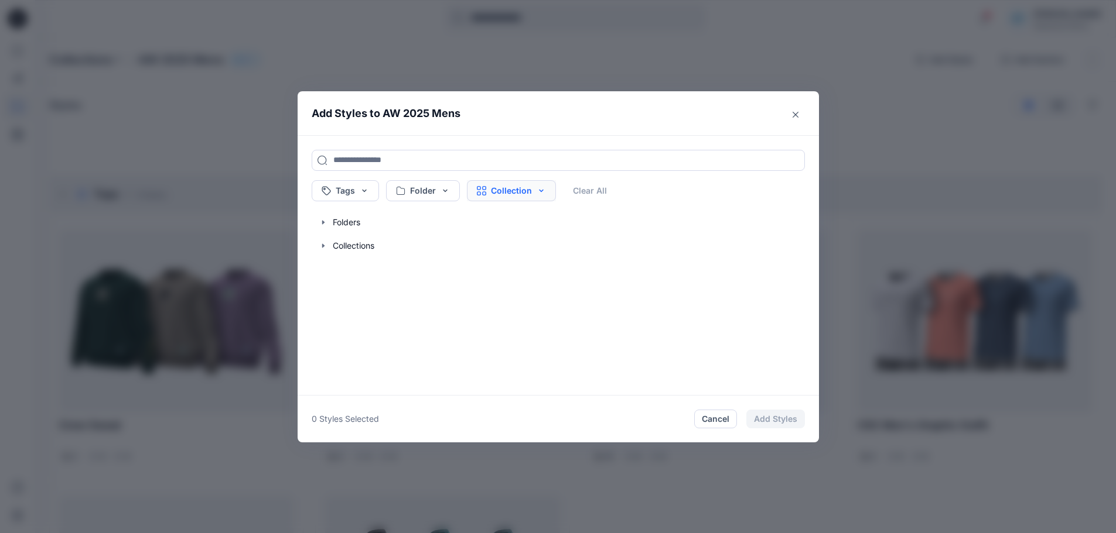
click at [519, 186] on button "Collection" at bounding box center [511, 190] width 89 height 21
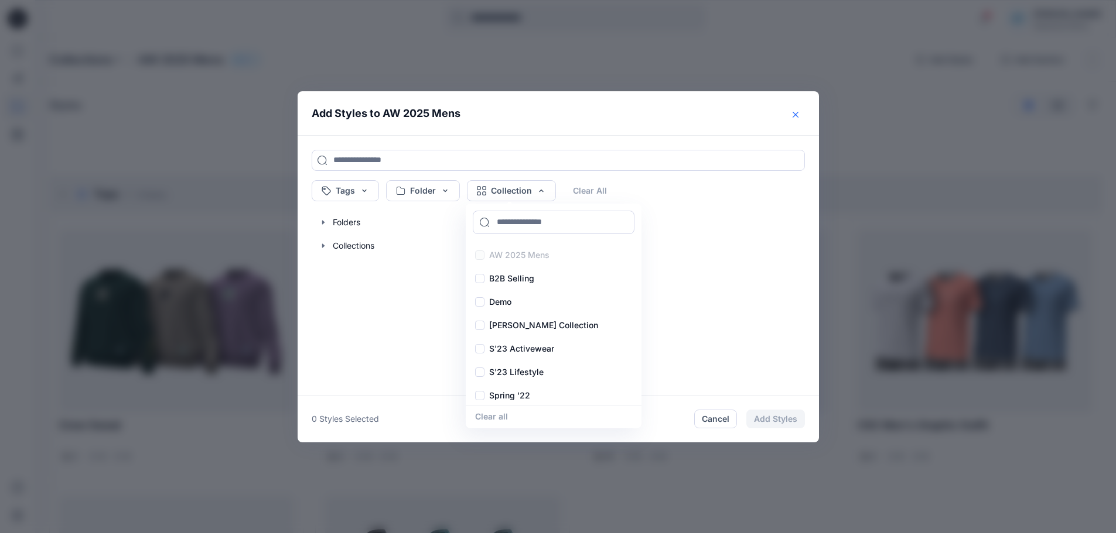
click at [795, 112] on button "Close" at bounding box center [795, 114] width 19 height 19
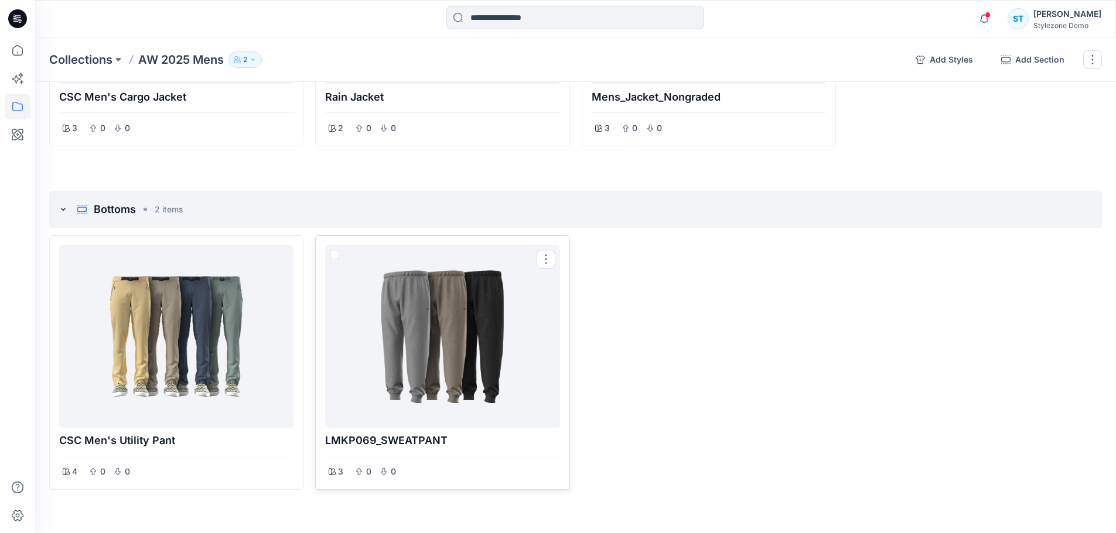
scroll to position [1298, 0]
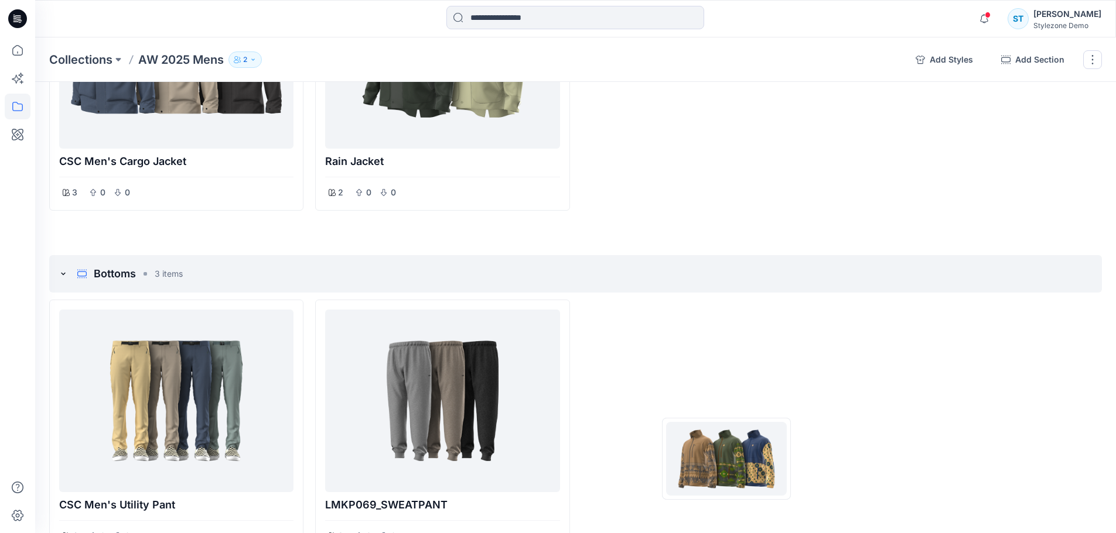
drag, startPoint x: 708, startPoint y: 129, endPoint x: 697, endPoint y: 488, distance: 359.7
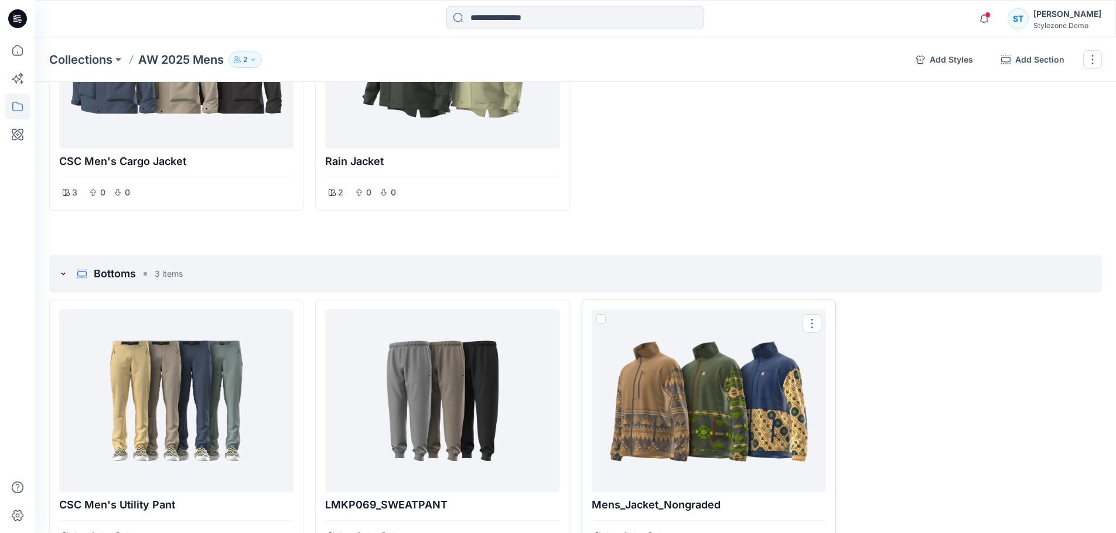
scroll to position [1246, 0]
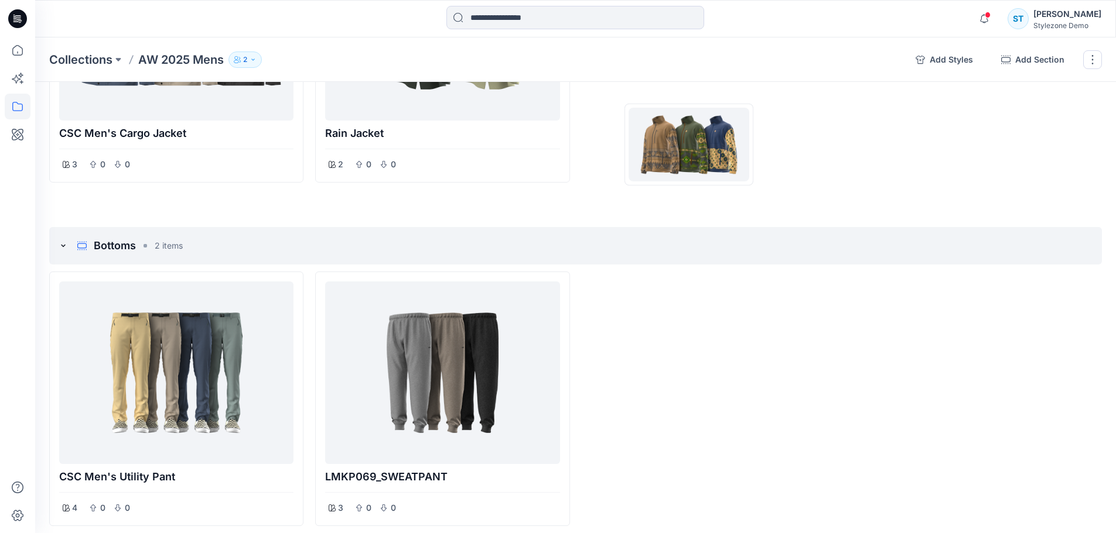
drag, startPoint x: 705, startPoint y: 385, endPoint x: 688, endPoint y: 120, distance: 265.8
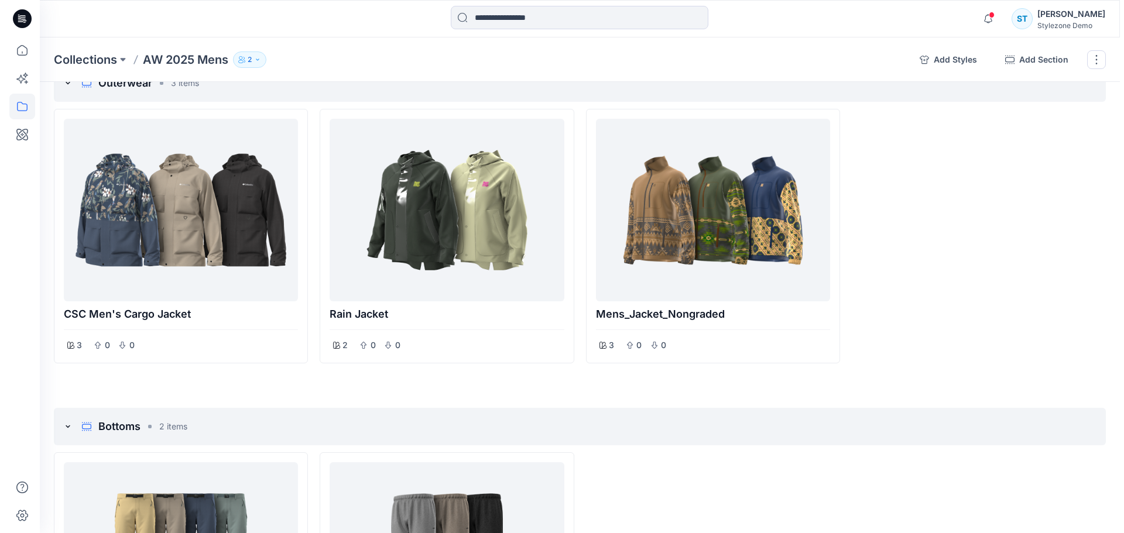
scroll to position [1071, 0]
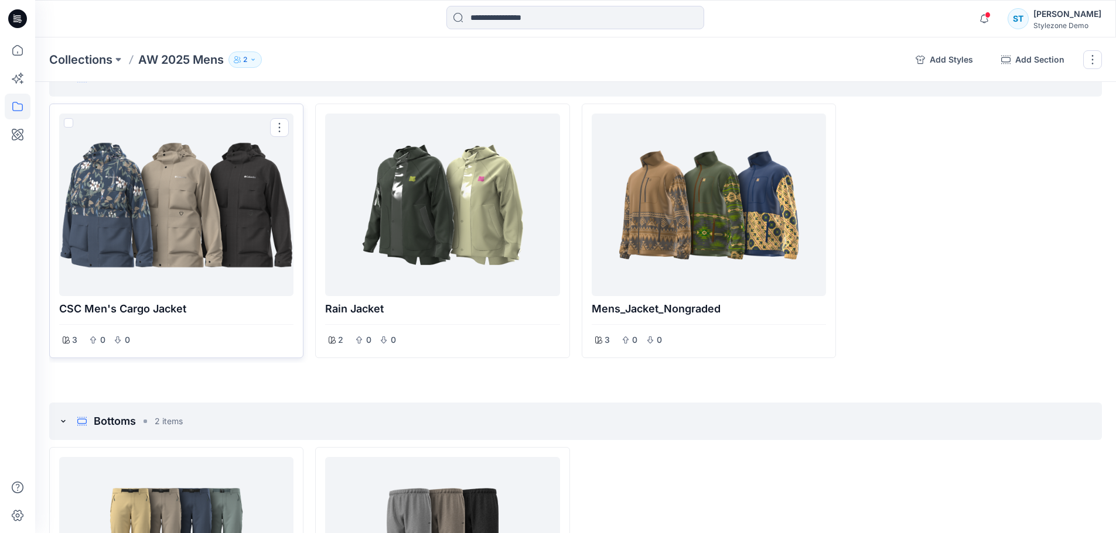
click at [224, 231] on div at bounding box center [176, 204] width 225 height 173
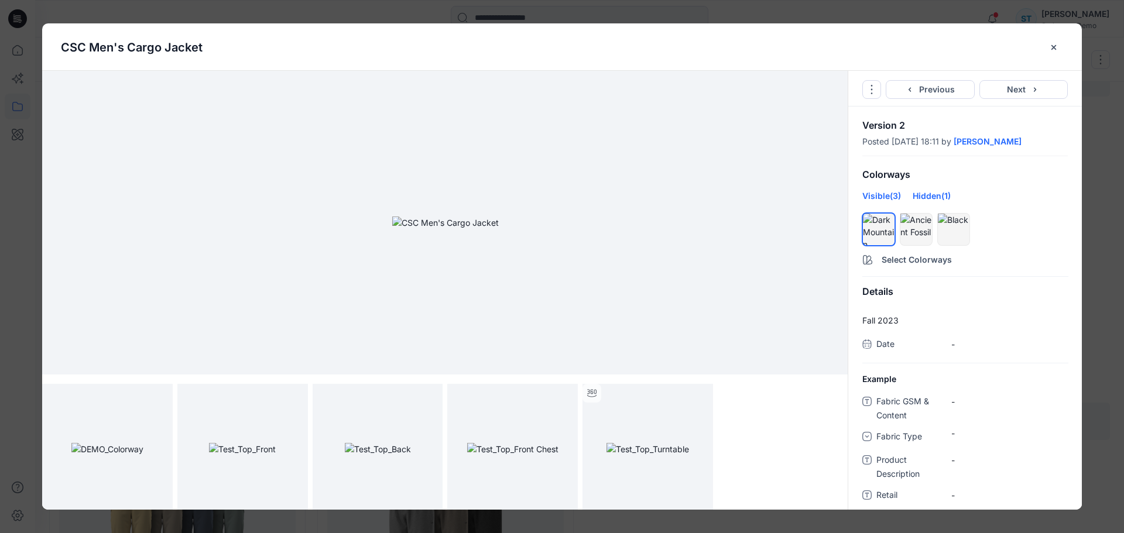
click at [931, 198] on div "Hidden (1)" at bounding box center [932, 200] width 38 height 21
click at [885, 222] on icon "hide/show colorway" at bounding box center [884, 224] width 9 height 9
click at [885, 196] on div "Visible (4)" at bounding box center [882, 200] width 39 height 21
click at [874, 90] on icon "Options" at bounding box center [871, 89] width 9 height 9
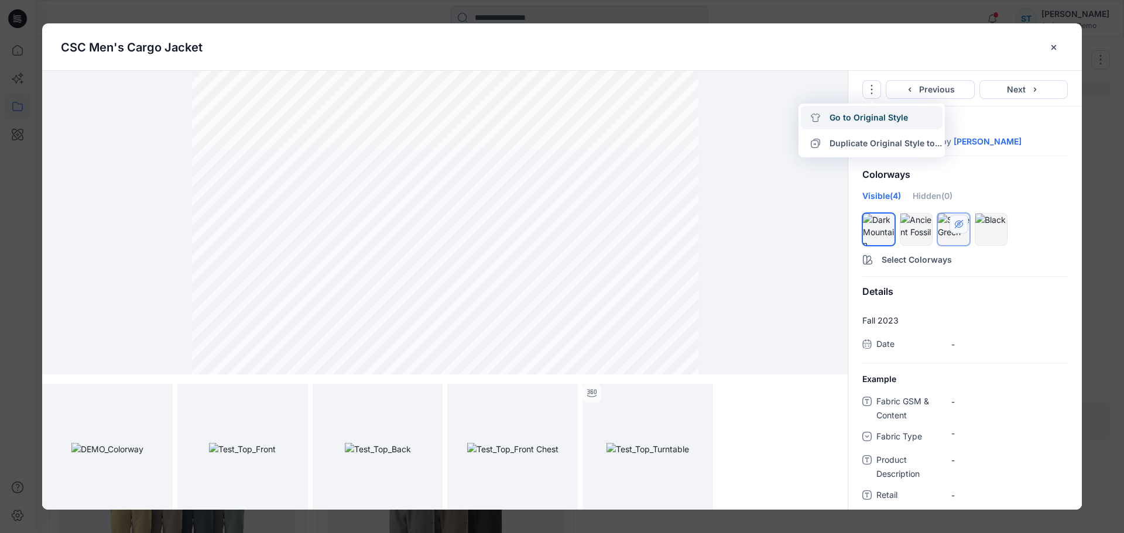
click at [880, 118] on link "Go to Original Style" at bounding box center [872, 117] width 142 height 23
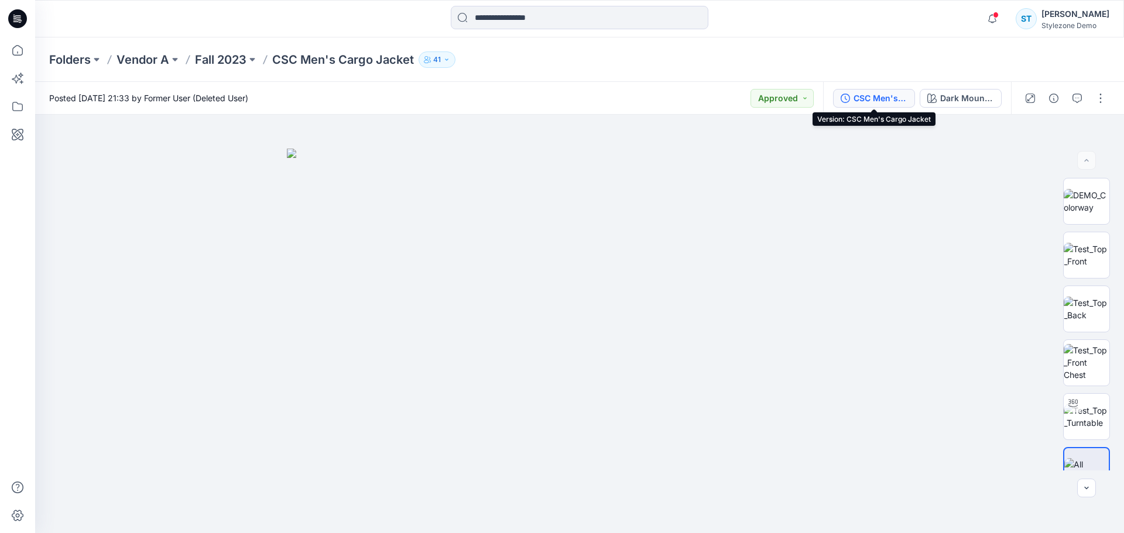
click at [892, 95] on div "CSC Men's Cargo Jacket" at bounding box center [881, 98] width 54 height 13
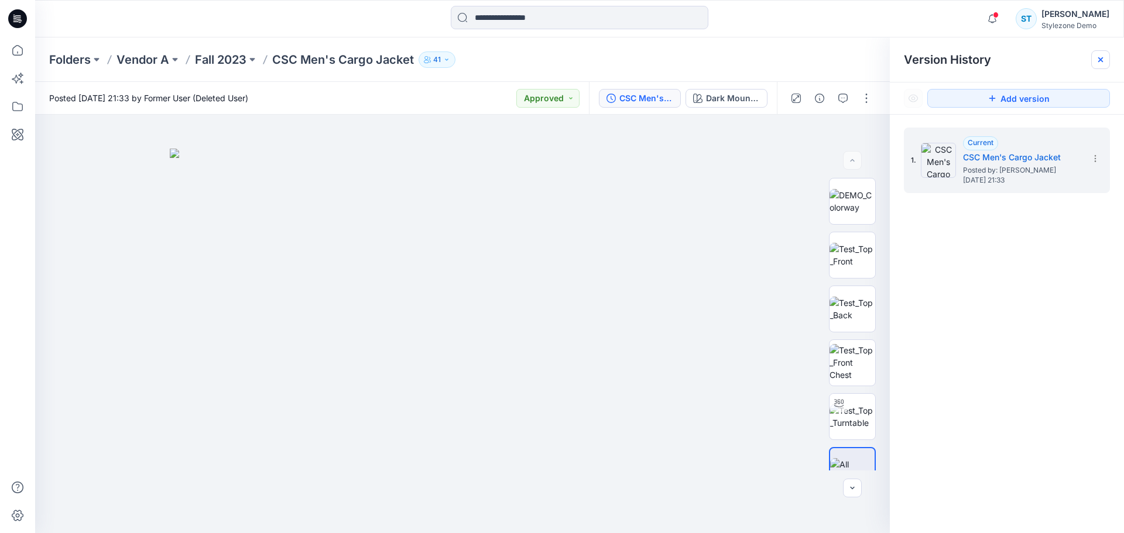
click at [1101, 54] on div at bounding box center [1101, 59] width 19 height 19
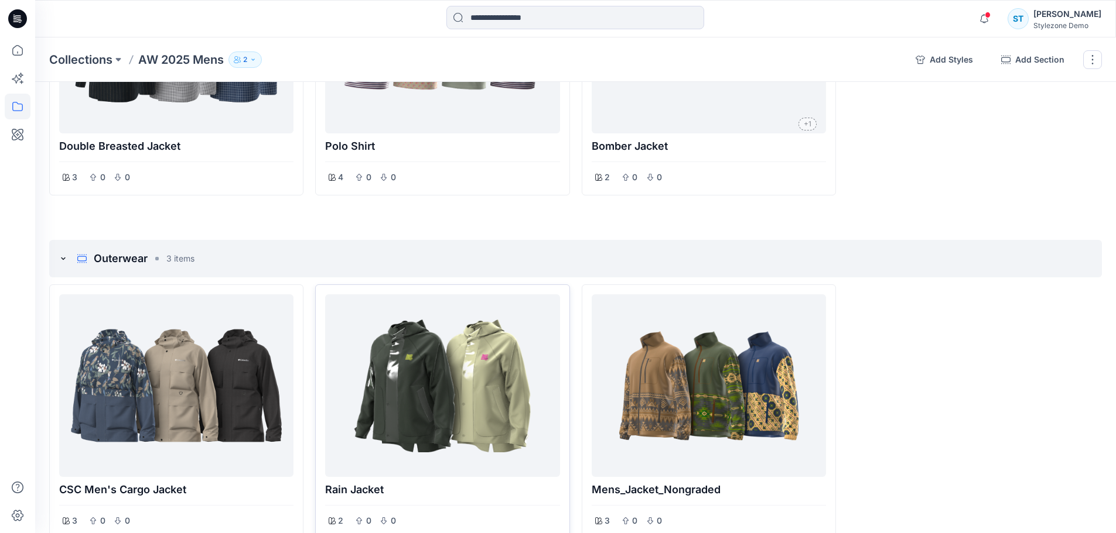
scroll to position [881, 0]
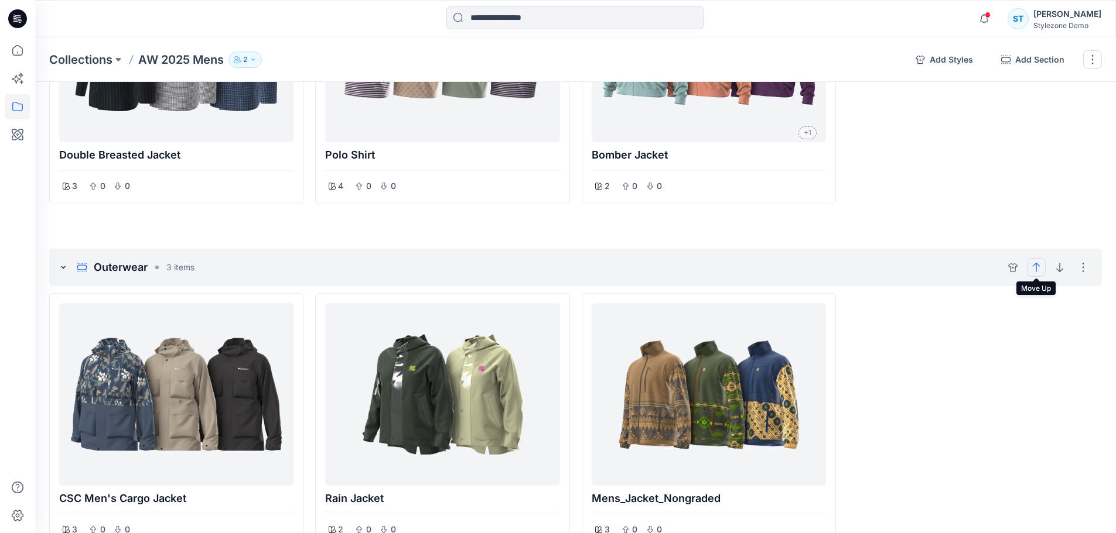
click at [1034, 269] on icon "move up" at bounding box center [1035, 267] width 9 height 9
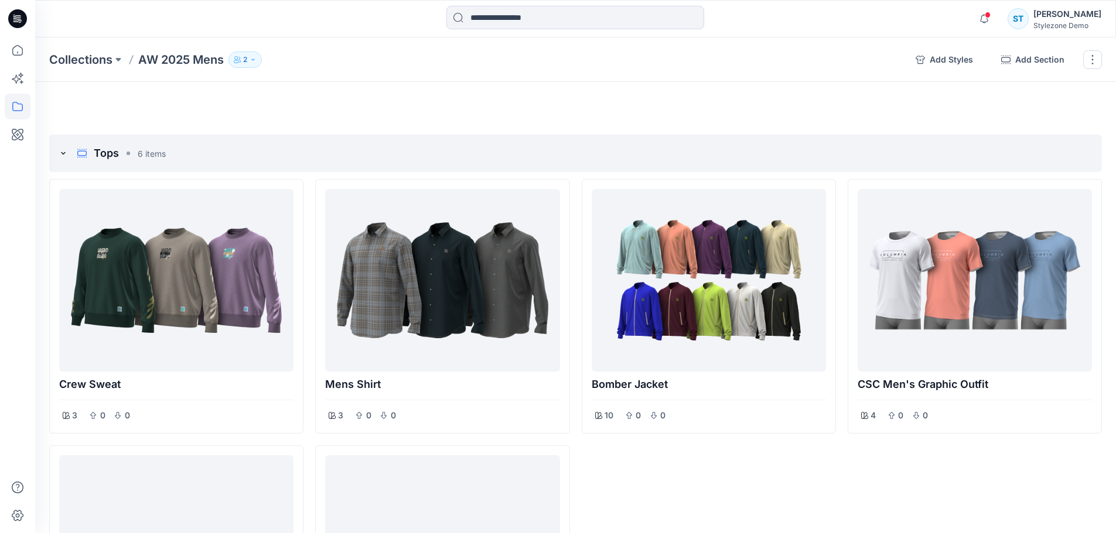
scroll to position [0, 0]
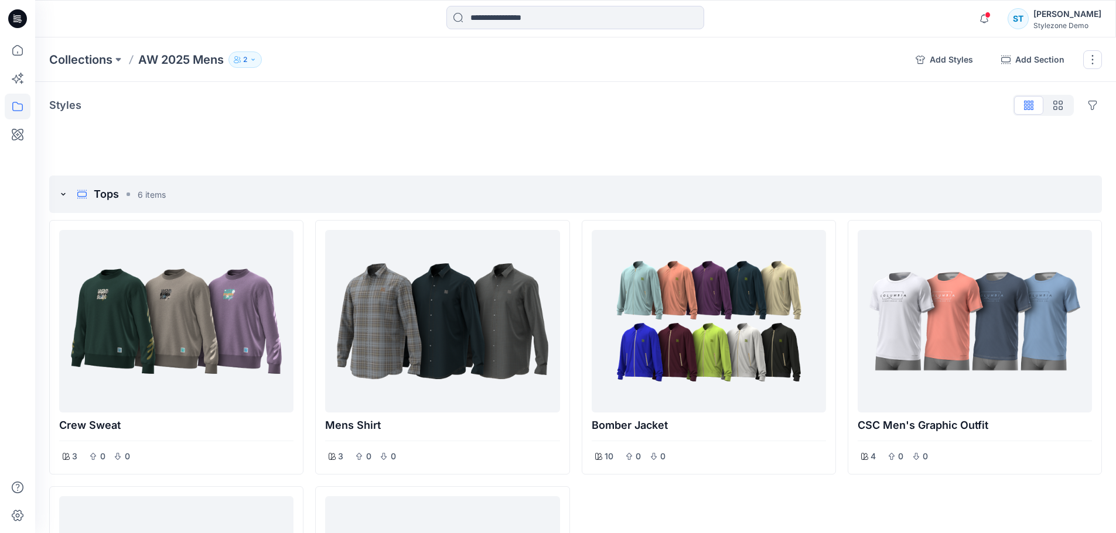
click at [251, 57] on icon "button" at bounding box center [252, 59] width 7 height 7
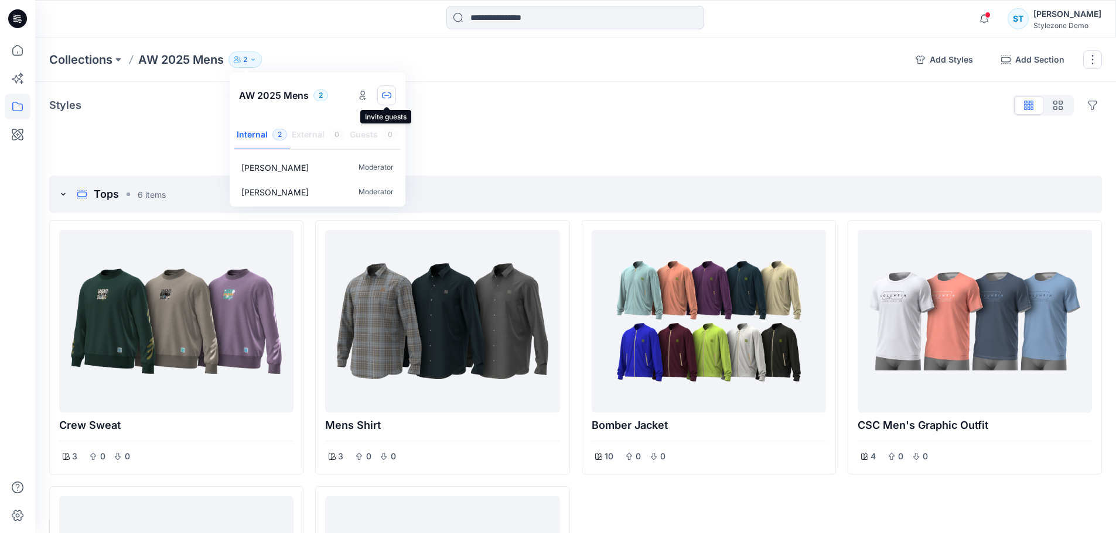
click at [387, 97] on icon "button" at bounding box center [386, 95] width 9 height 9
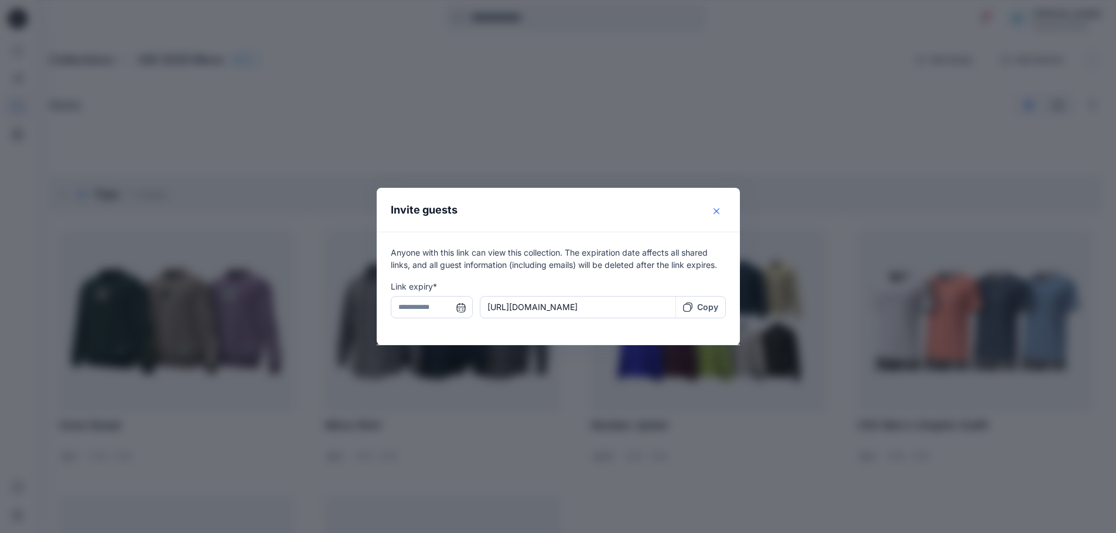
click at [719, 210] on icon "Close" at bounding box center [716, 211] width 6 height 6
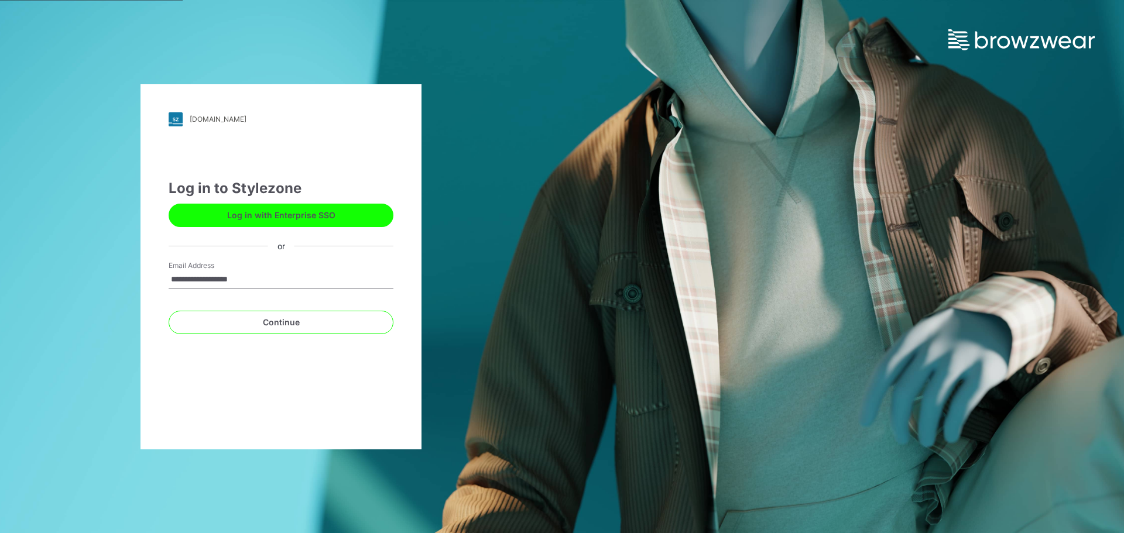
click at [304, 216] on button "Log in with Enterprise SSO" at bounding box center [281, 215] width 225 height 23
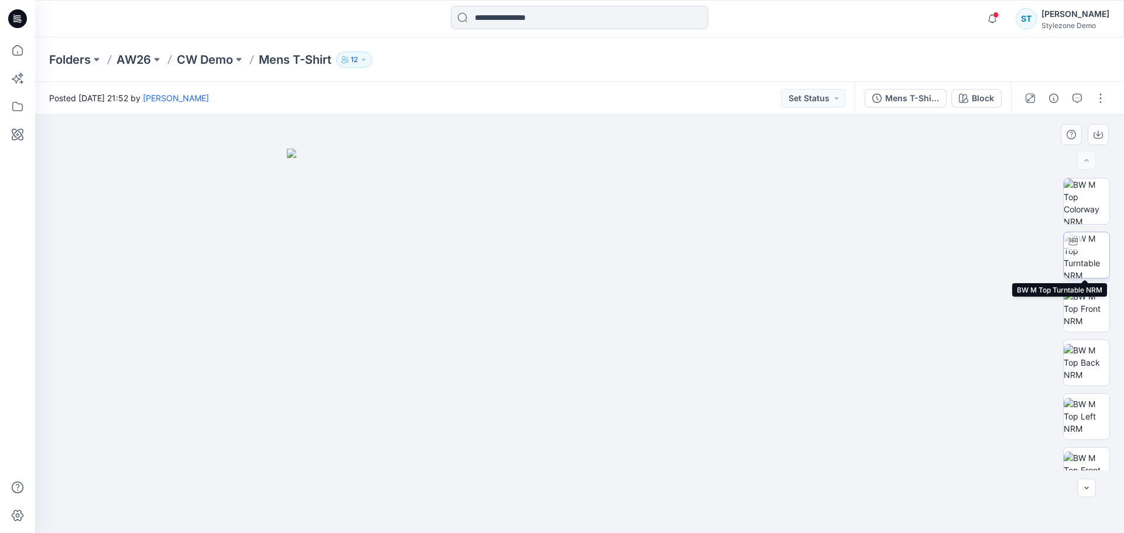
click at [1085, 260] on img at bounding box center [1087, 255] width 46 height 46
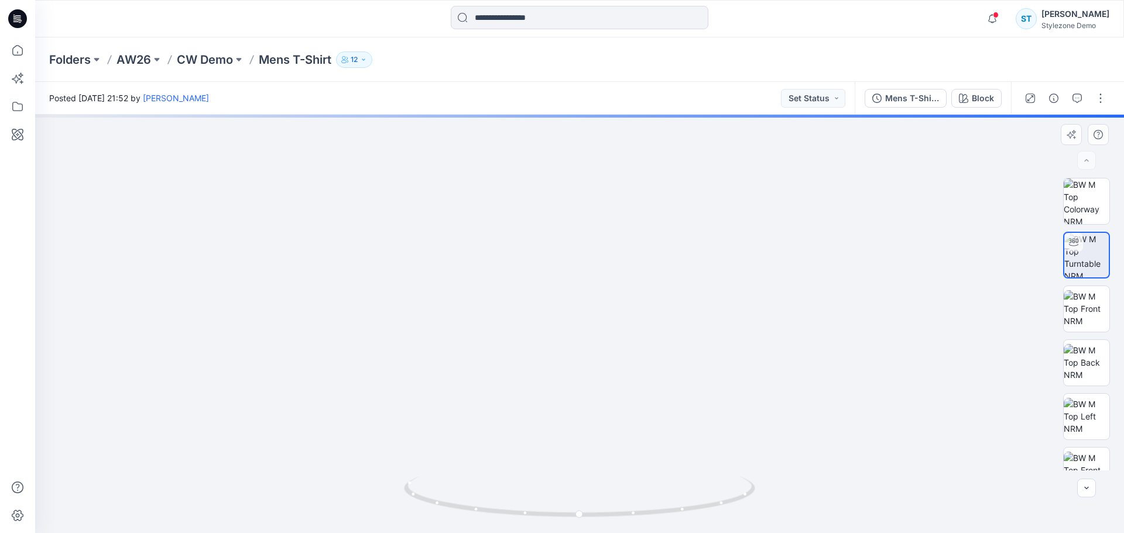
drag, startPoint x: 638, startPoint y: 294, endPoint x: 587, endPoint y: 391, distance: 109.0
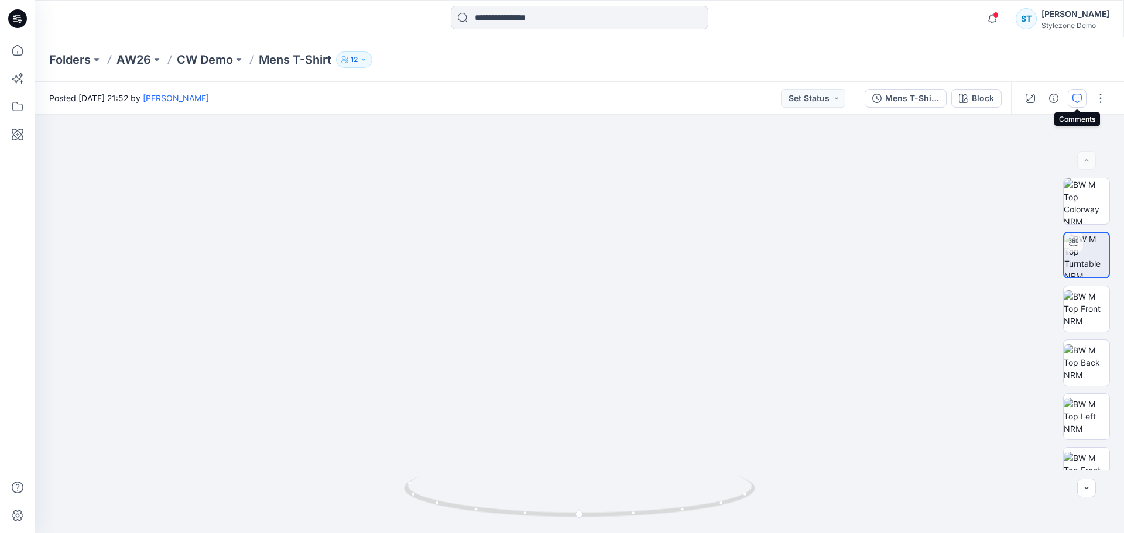
click at [1075, 100] on icon "button" at bounding box center [1077, 98] width 9 height 9
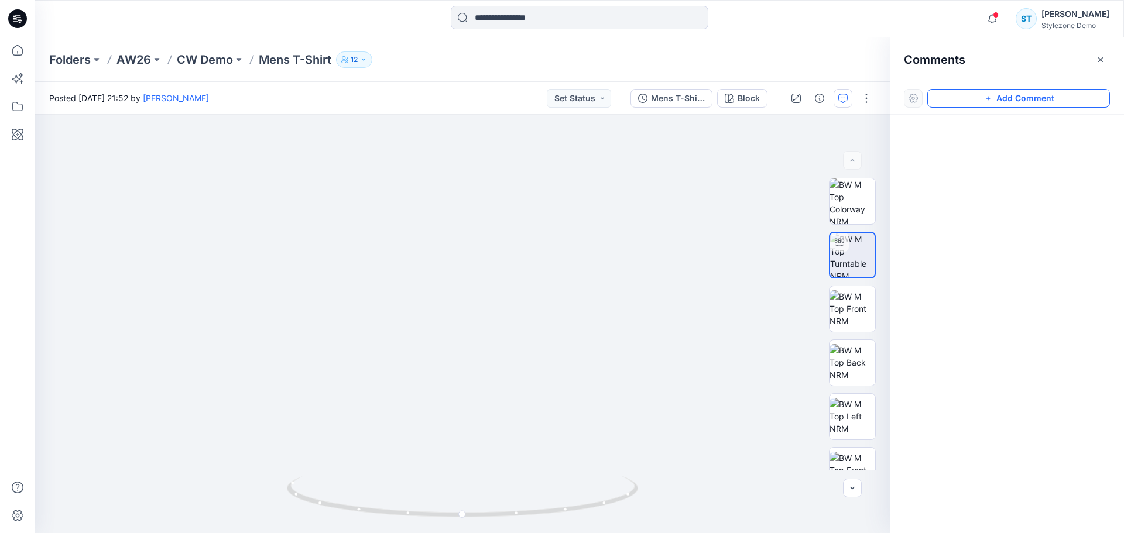
click at [1060, 89] on button "Add Comment" at bounding box center [1019, 98] width 183 height 19
click at [548, 259] on div "1" at bounding box center [462, 324] width 855 height 419
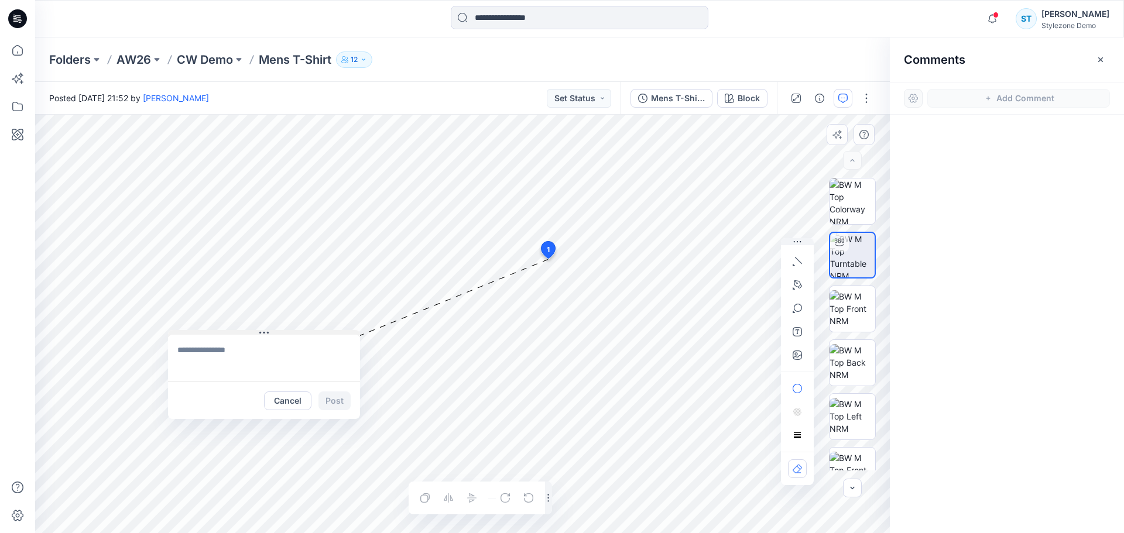
drag, startPoint x: 570, startPoint y: 268, endPoint x: 208, endPoint y: 333, distance: 367.8
click at [208, 333] on button at bounding box center [264, 333] width 192 height 7
click at [235, 350] on textarea at bounding box center [264, 358] width 192 height 47
type textarea "**********"
click at [793, 278] on button "button" at bounding box center [797, 285] width 19 height 19
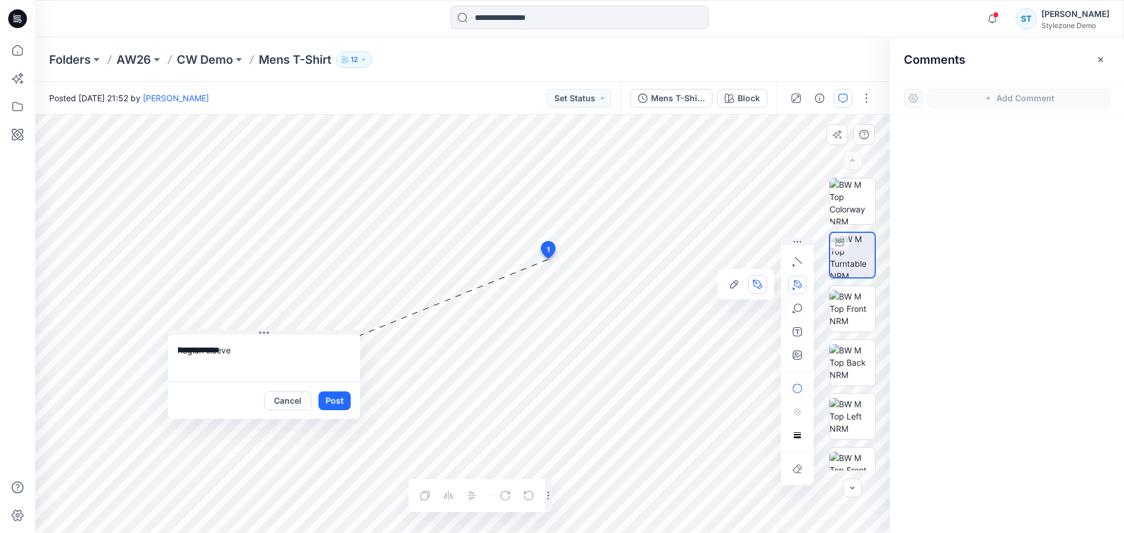
click at [511, 224] on icon "Layer 1" at bounding box center [462, 324] width 855 height 419
drag, startPoint x: 600, startPoint y: 287, endPoint x: 616, endPoint y: 313, distance: 30.5
click at [616, 313] on g at bounding box center [562, 267] width 109 height 93
click at [525, 232] on icon at bounding box center [555, 255] width 88 height 63
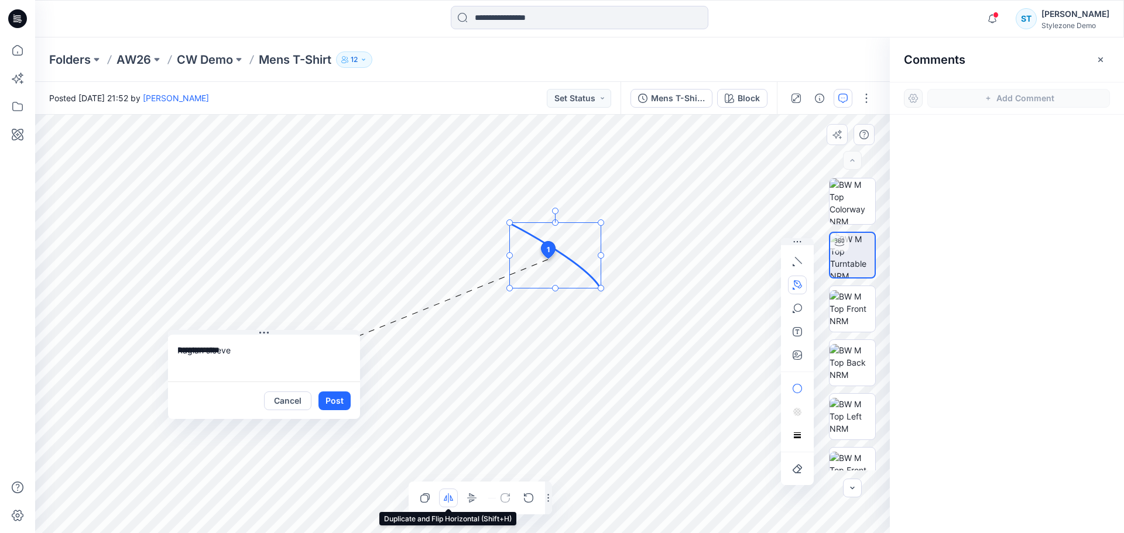
click at [451, 501] on icon "button" at bounding box center [451, 497] width 3 height 5
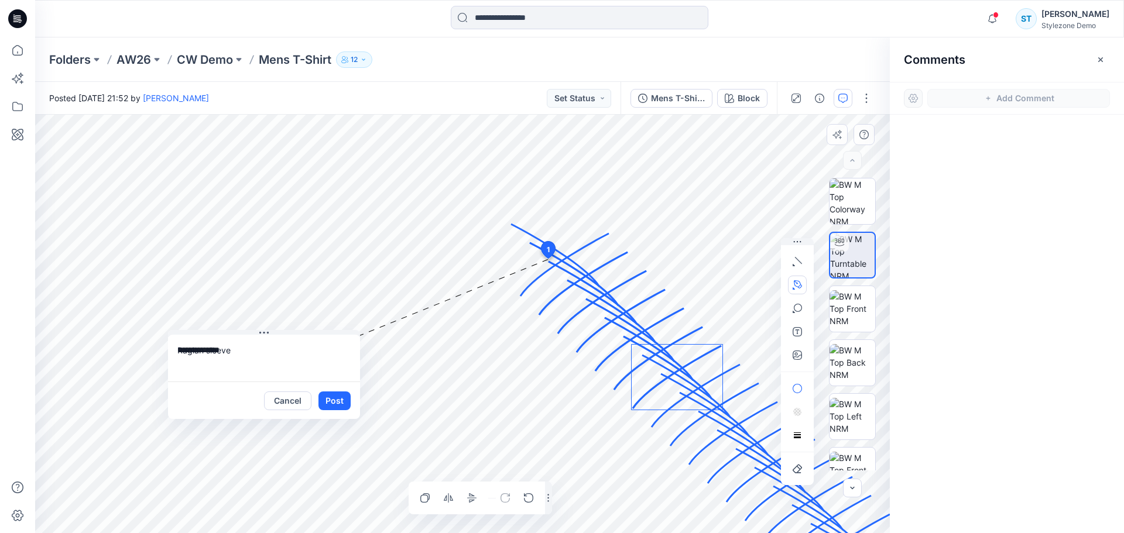
click at [586, 246] on icon at bounding box center [565, 265] width 88 height 63
click at [296, 402] on button "Cancel" at bounding box center [287, 401] width 47 height 19
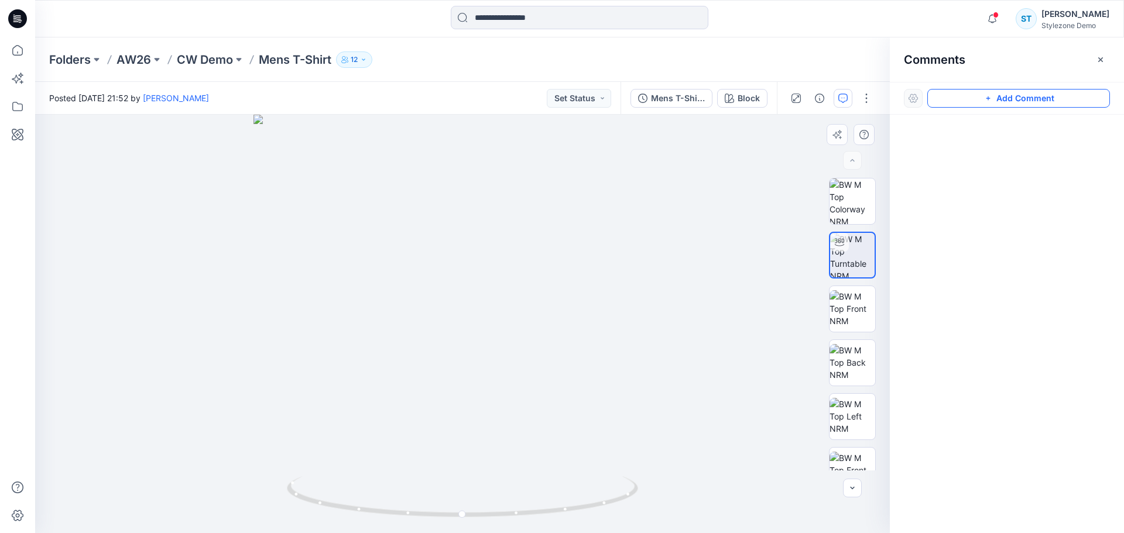
click at [986, 94] on icon "button" at bounding box center [988, 98] width 9 height 9
click at [481, 257] on div "1" at bounding box center [462, 324] width 855 height 419
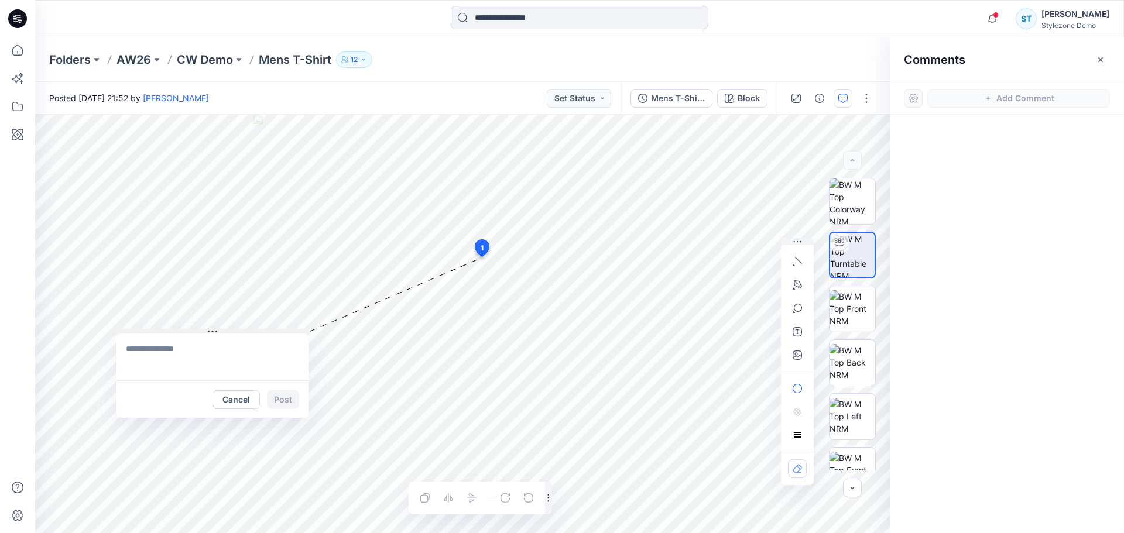
drag, startPoint x: 513, startPoint y: 267, endPoint x: 166, endPoint y: 333, distance: 353.5
click at [166, 333] on button at bounding box center [213, 332] width 192 height 7
click at [797, 287] on icon "button" at bounding box center [798, 285] width 8 height 8
click at [798, 440] on rect "button" at bounding box center [797, 435] width 9 height 9
click at [712, 439] on div "slider" at bounding box center [711, 437] width 11 height 11
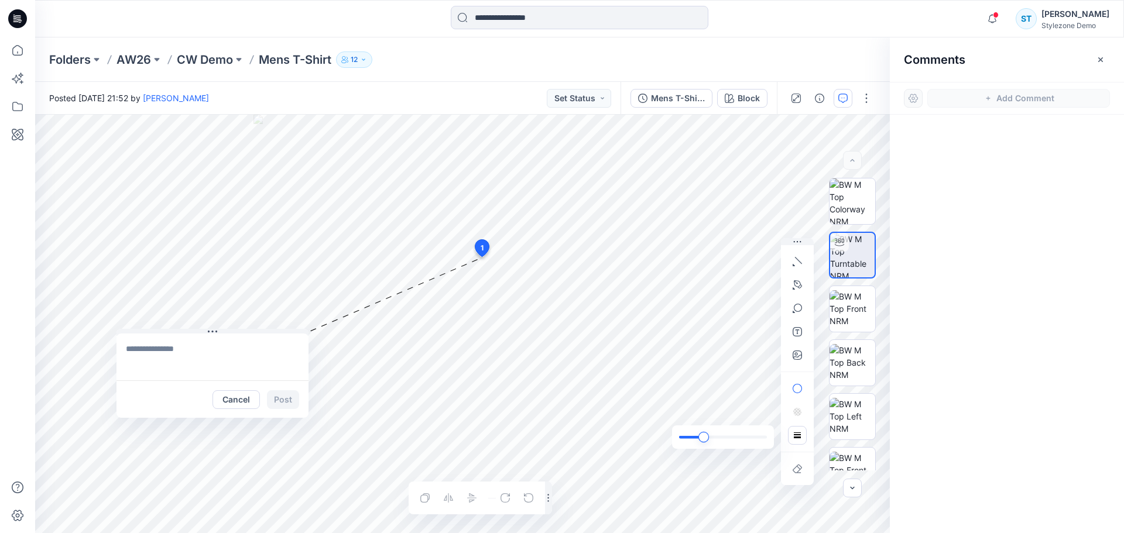
click at [702, 437] on div "slider" at bounding box center [704, 437] width 11 height 11
click at [238, 396] on button "Cancel" at bounding box center [236, 400] width 47 height 19
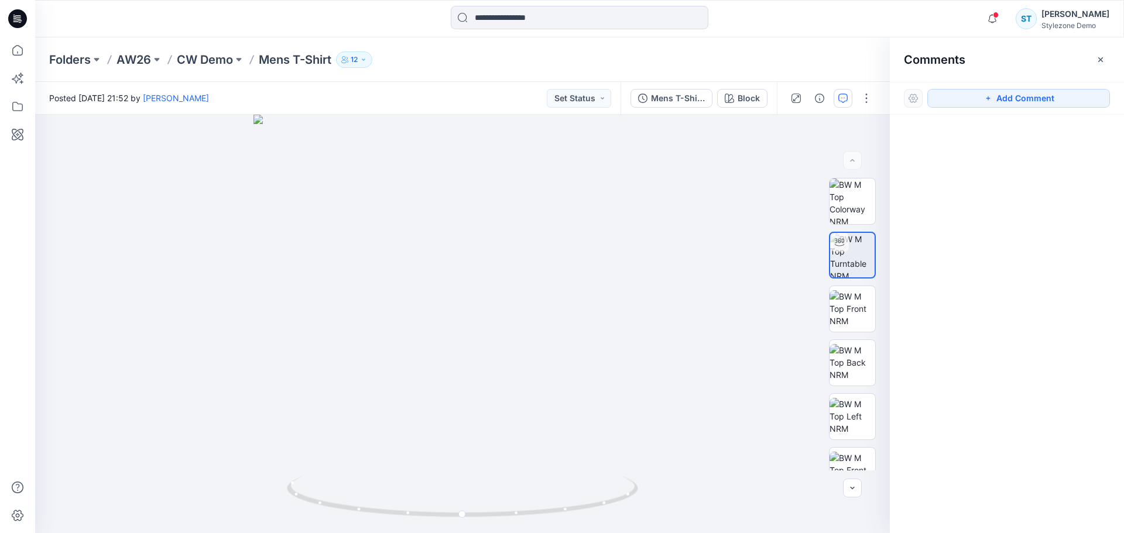
click at [915, 100] on div at bounding box center [913, 98] width 19 height 19
click at [1104, 63] on icon "button" at bounding box center [1100, 59] width 9 height 9
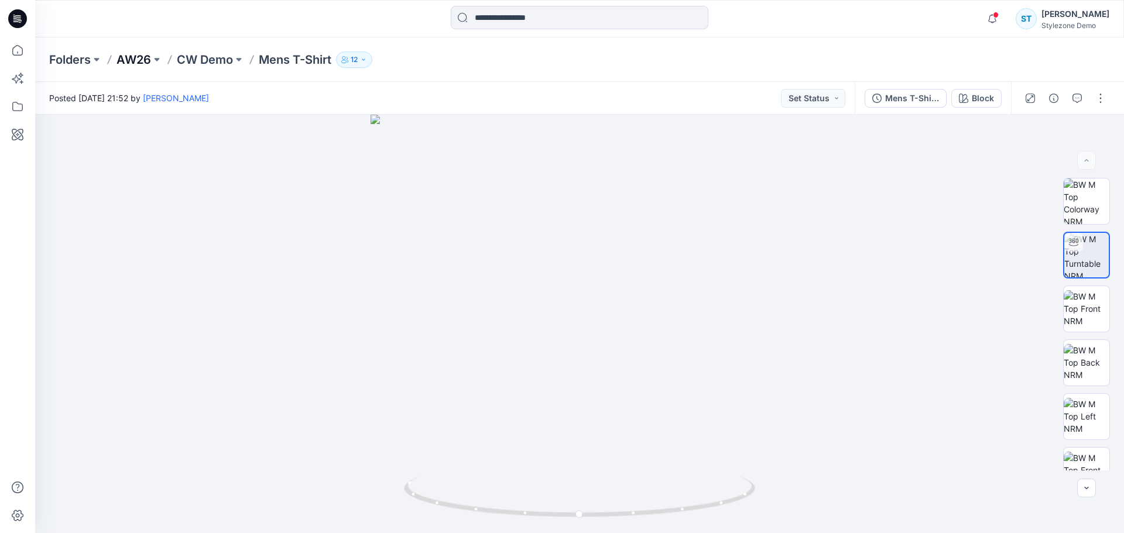
click at [133, 64] on p "AW26" at bounding box center [134, 60] width 35 height 16
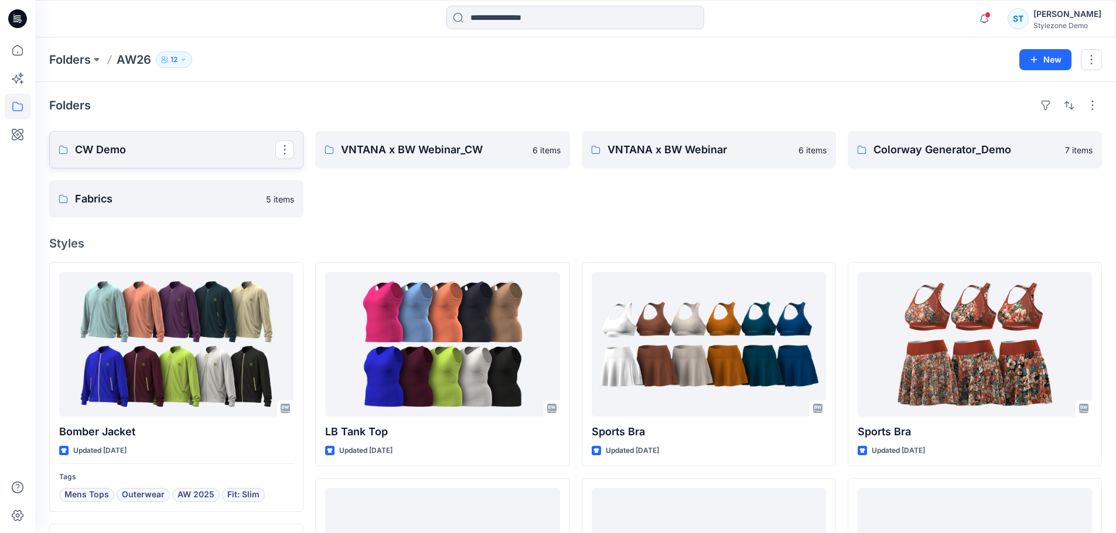
click at [138, 165] on link "CW Demo" at bounding box center [176, 149] width 254 height 37
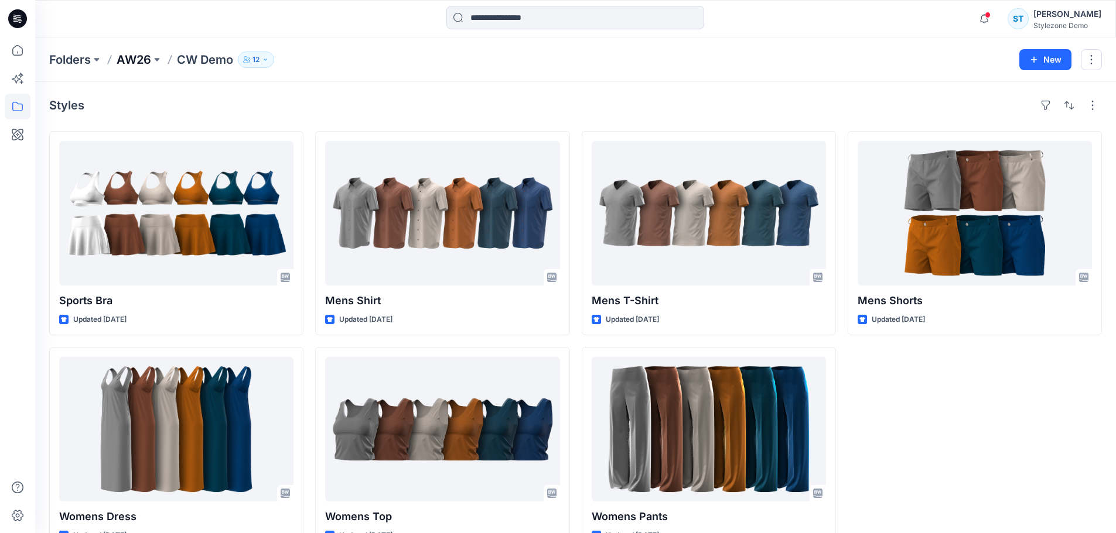
click at [144, 56] on p "AW26" at bounding box center [134, 60] width 35 height 16
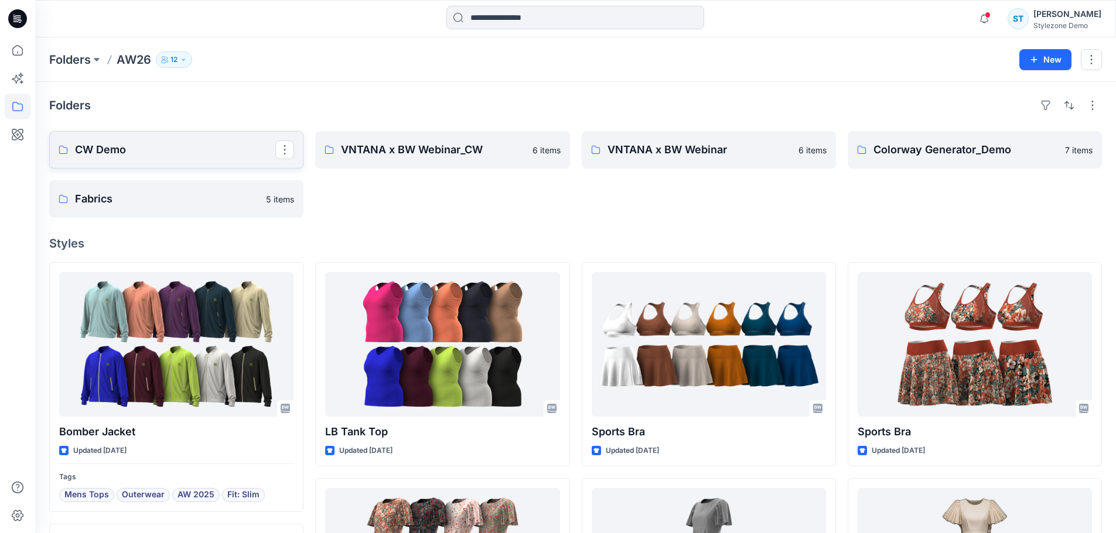
click at [129, 150] on p "CW Demo" at bounding box center [175, 150] width 200 height 16
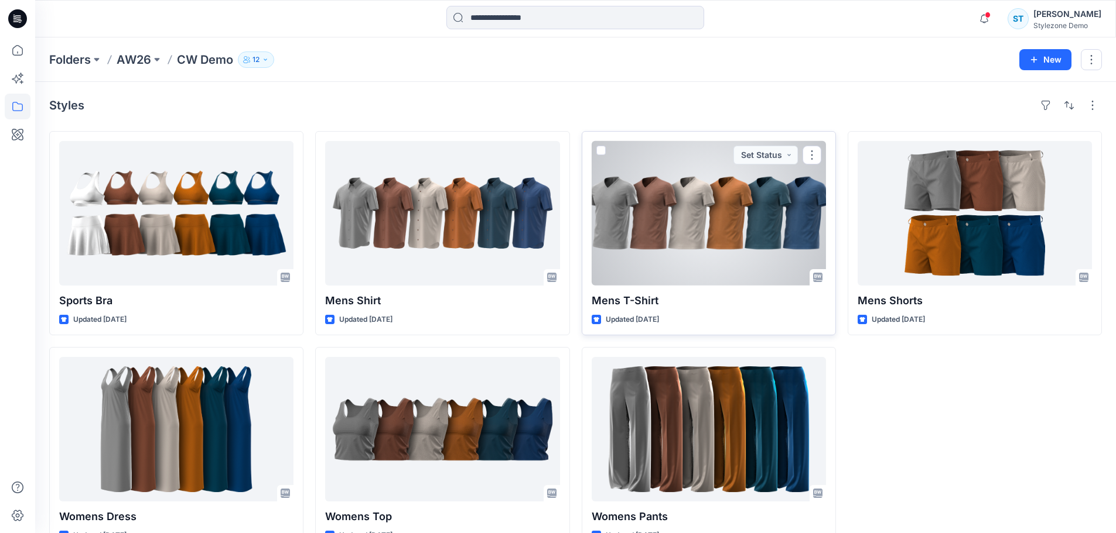
click at [706, 227] on div at bounding box center [708, 213] width 234 height 145
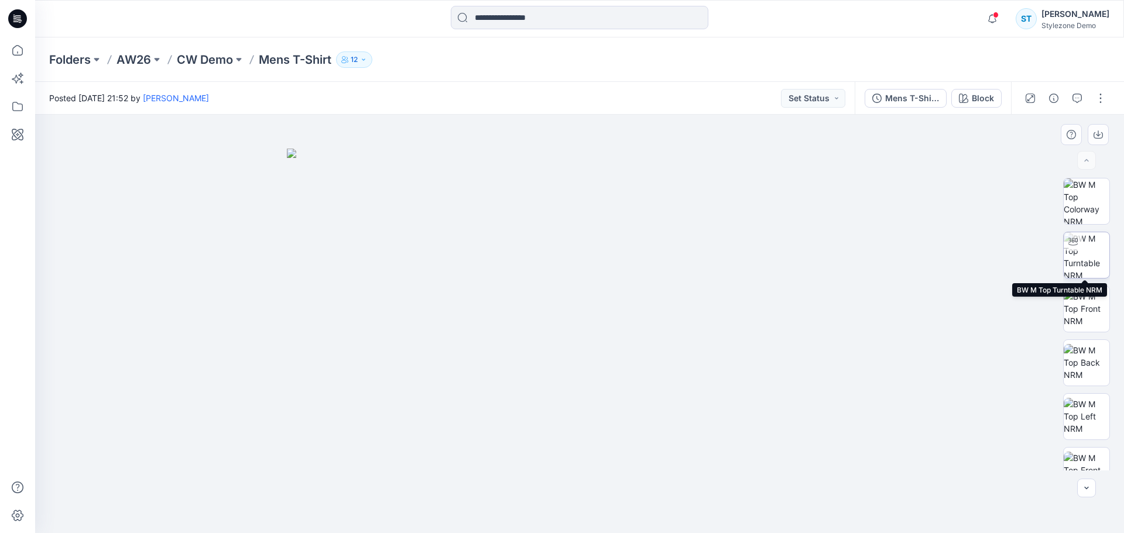
click at [1078, 264] on img at bounding box center [1087, 255] width 46 height 46
click at [1079, 100] on icon "button" at bounding box center [1077, 98] width 9 height 9
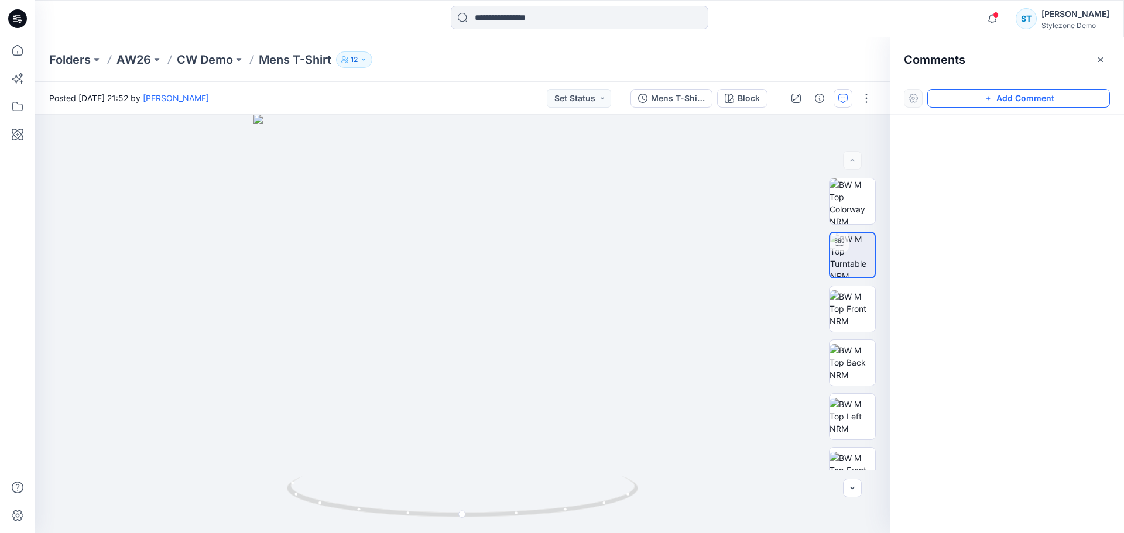
click at [994, 101] on button "Add Comment" at bounding box center [1019, 98] width 183 height 19
click at [850, 258] on img at bounding box center [852, 255] width 45 height 45
click at [1099, 60] on icon "button" at bounding box center [1100, 59] width 9 height 9
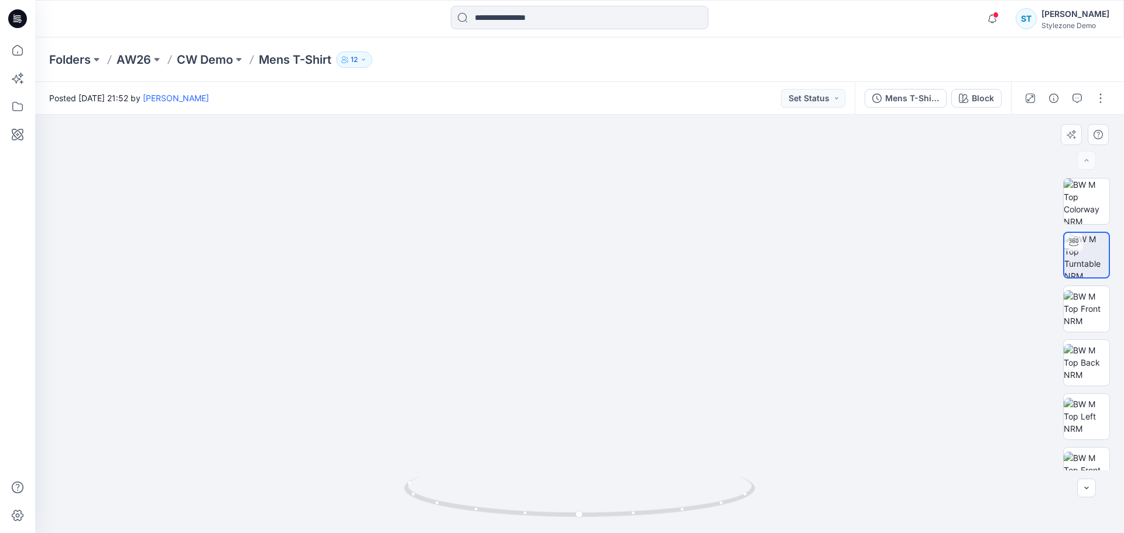
drag, startPoint x: 644, startPoint y: 278, endPoint x: 608, endPoint y: 319, distance: 54.8
click at [1076, 100] on icon "button" at bounding box center [1077, 98] width 9 height 9
